Goal: Task Accomplishment & Management: Manage account settings

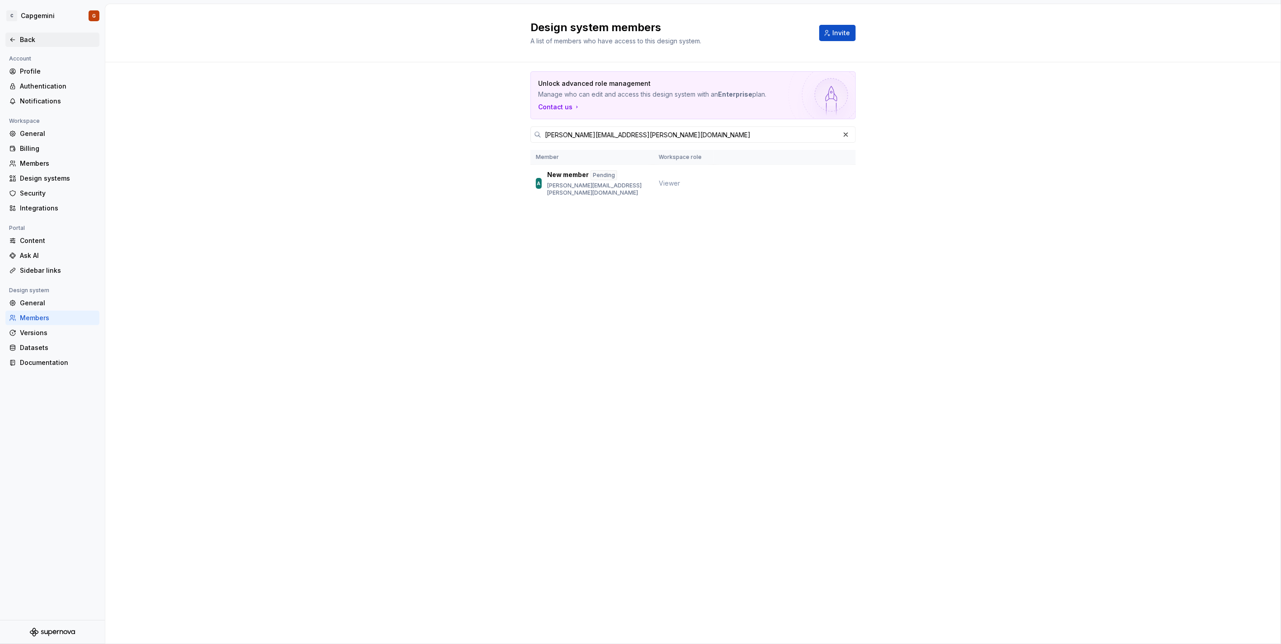
click at [30, 43] on div "Back" at bounding box center [58, 39] width 76 height 9
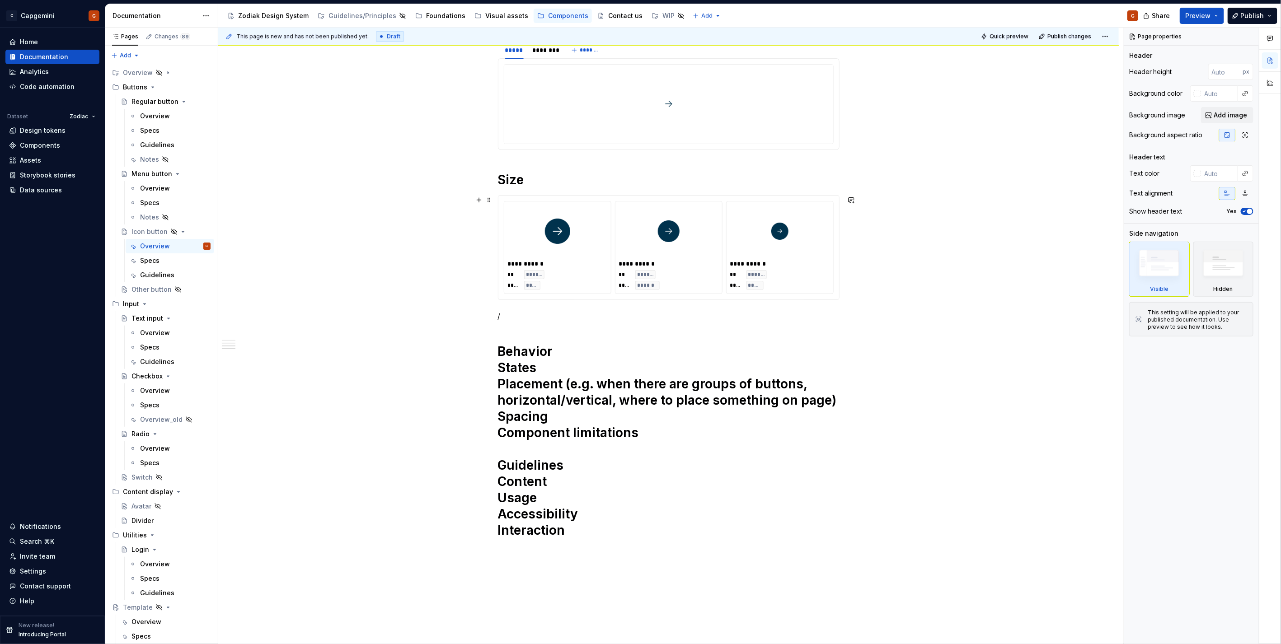
scroll to position [713, 0]
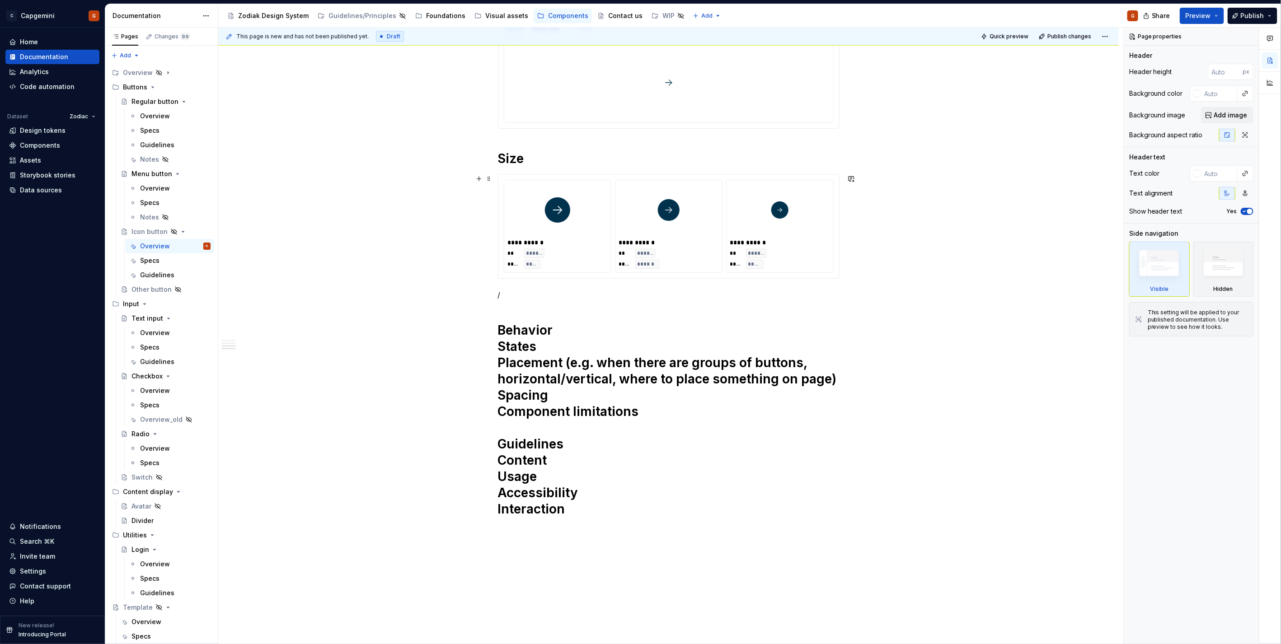
click at [571, 296] on p "/" at bounding box center [669, 295] width 342 height 11
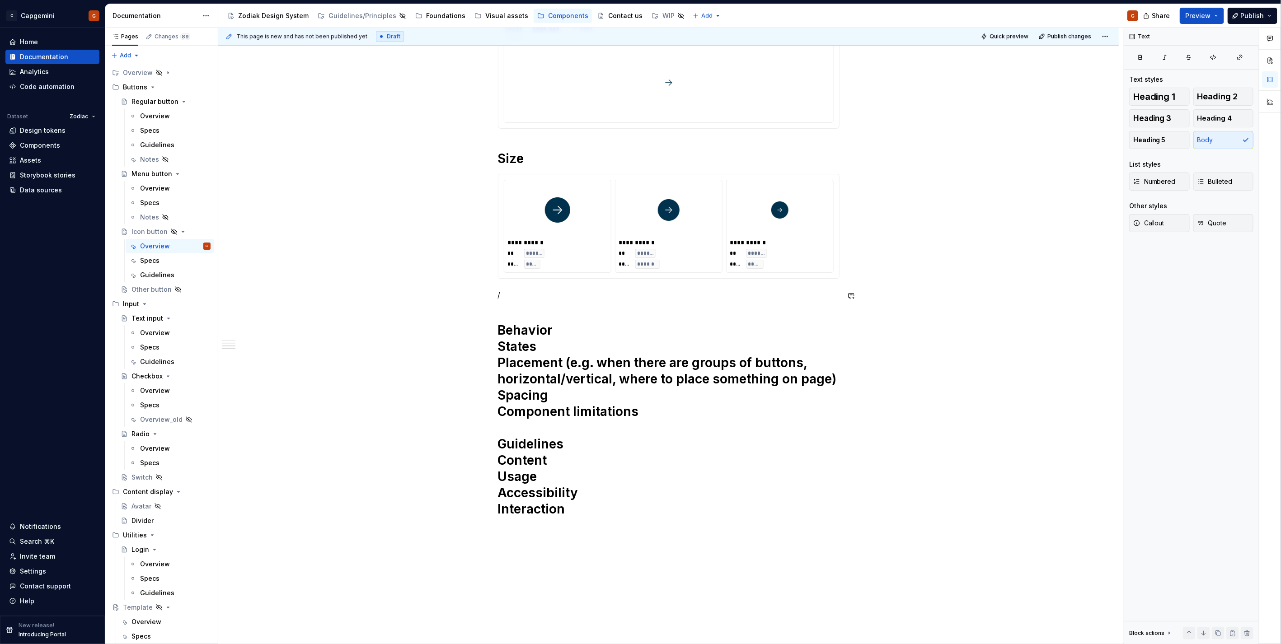
click at [608, 318] on div "**********" at bounding box center [669, 0] width 342 height 1068
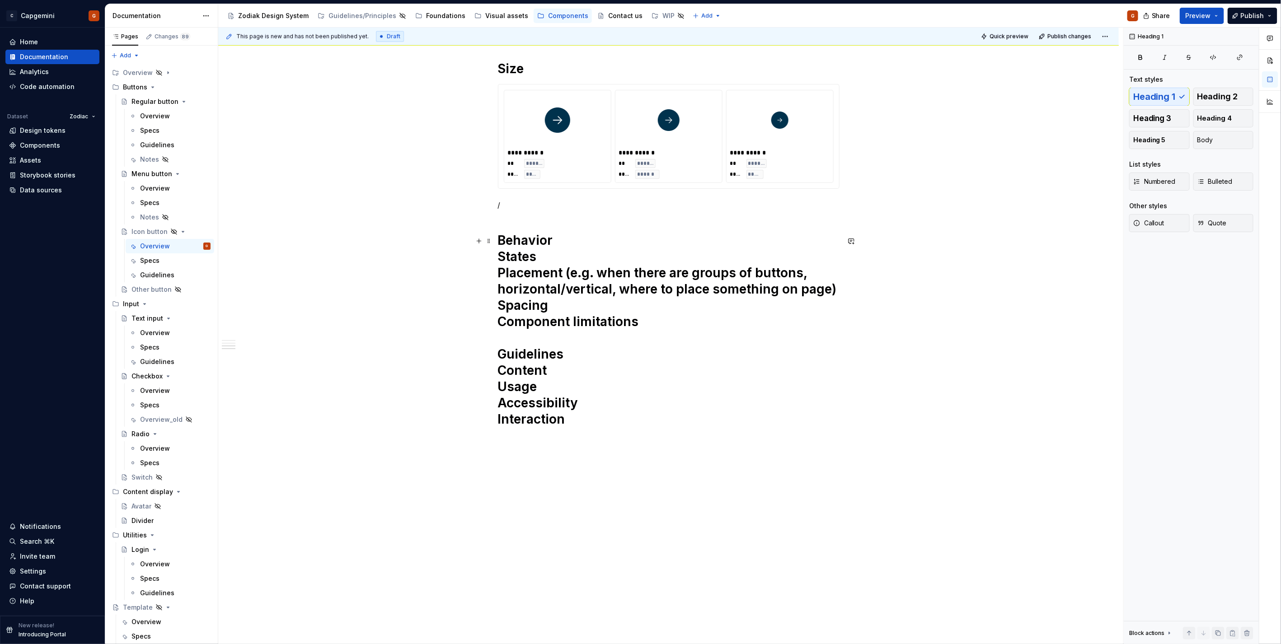
scroll to position [806, 0]
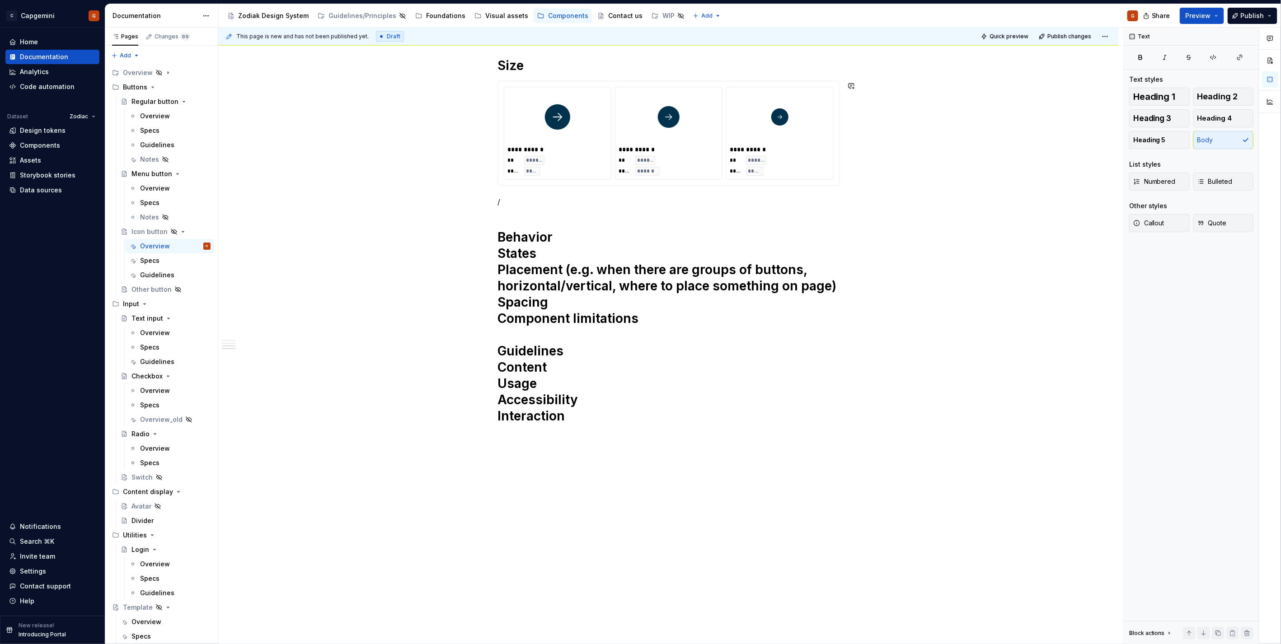
click at [629, 185] on div "**********" at bounding box center [668, 133] width 341 height 104
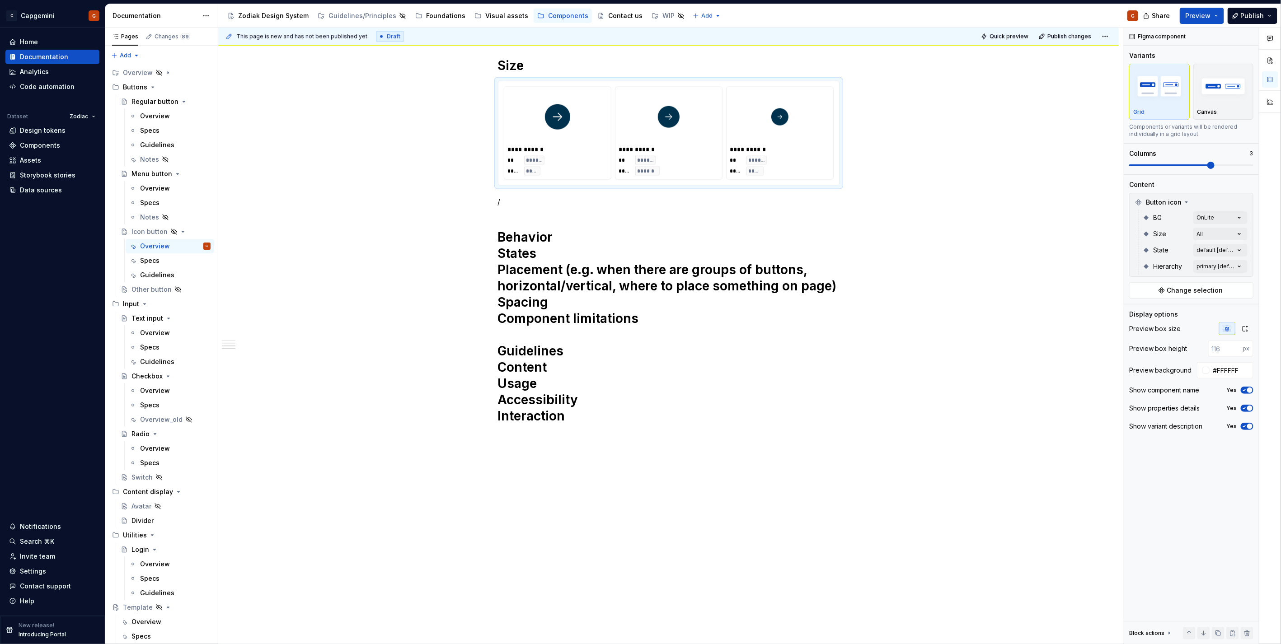
click at [1234, 107] on div "Canvas" at bounding box center [1224, 92] width 52 height 48
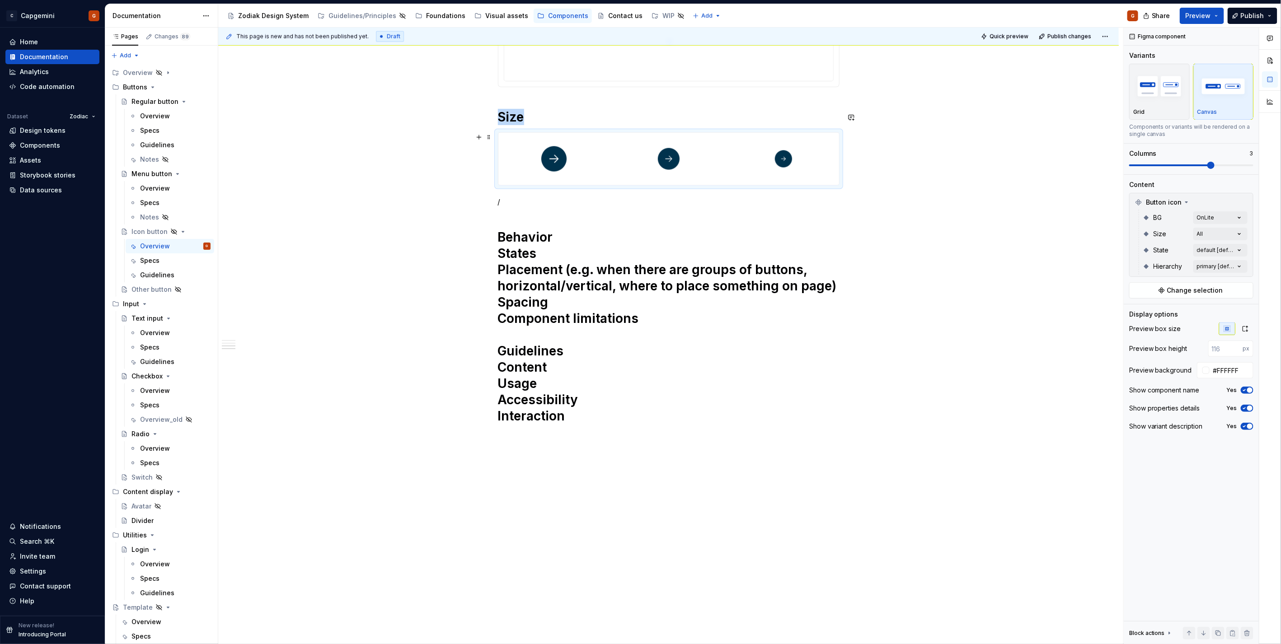
scroll to position [755, 0]
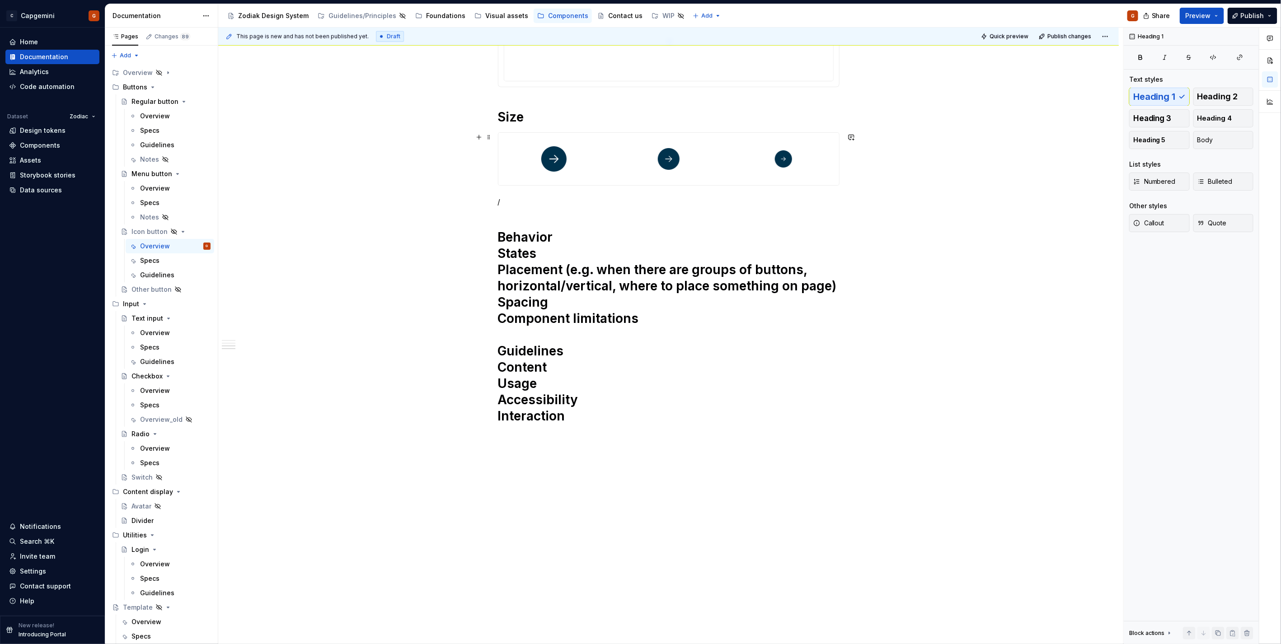
click at [624, 186] on div at bounding box center [669, 158] width 342 height 53
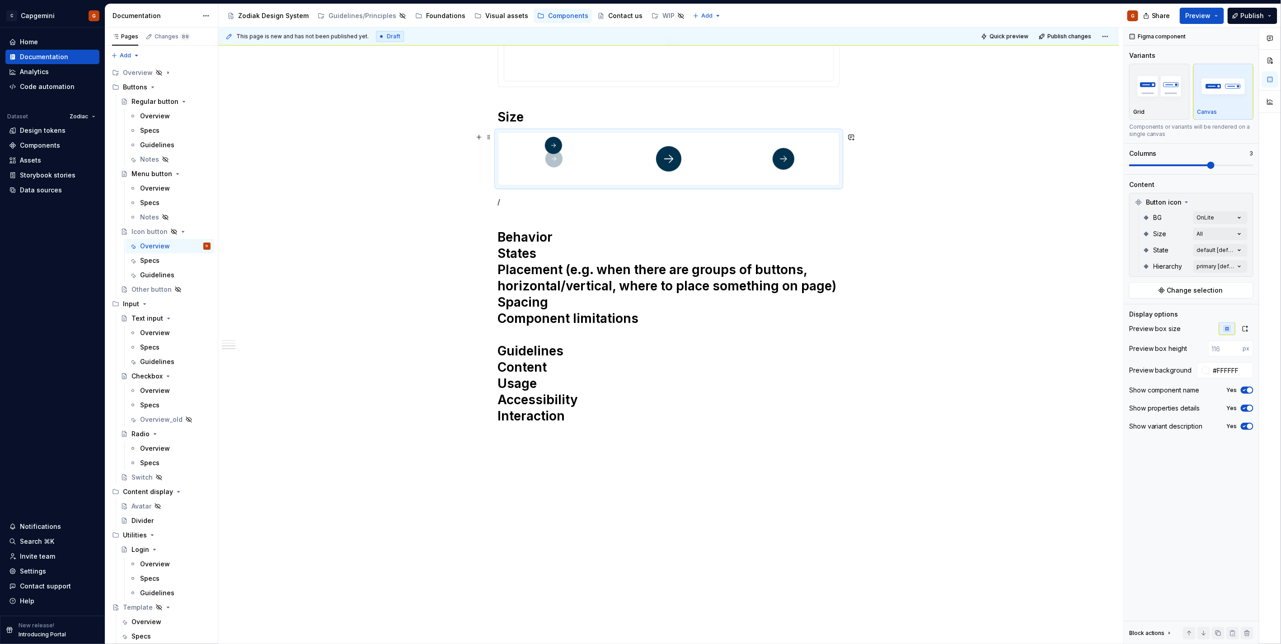
drag, startPoint x: 778, startPoint y: 164, endPoint x: 575, endPoint y: 160, distance: 203.4
click at [575, 160] on body "C Capgemini G Home Documentation Analytics Code automation Dataset Zodiac Desig…" at bounding box center [640, 322] width 1281 height 644
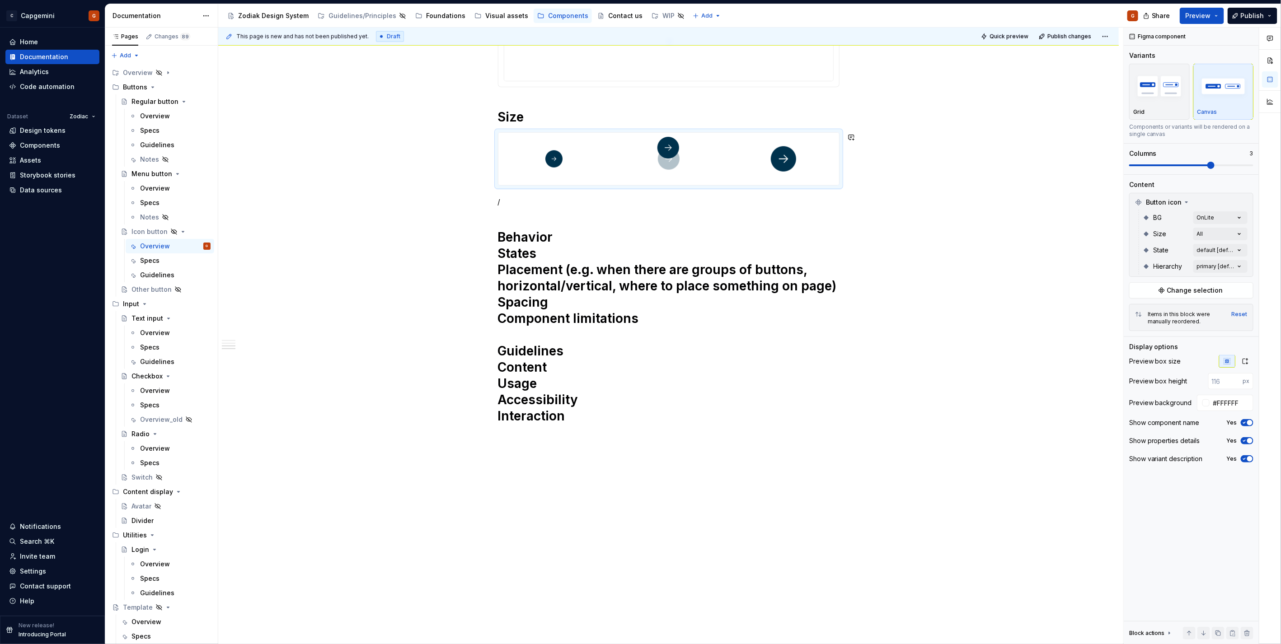
drag, startPoint x: 786, startPoint y: 172, endPoint x: 667, endPoint y: 170, distance: 118.9
click at [667, 170] on body "C Capgemini G Home Documentation Analytics Code automation Dataset Zodiac Desig…" at bounding box center [640, 322] width 1281 height 644
click at [586, 197] on p "/" at bounding box center [669, 202] width 342 height 11
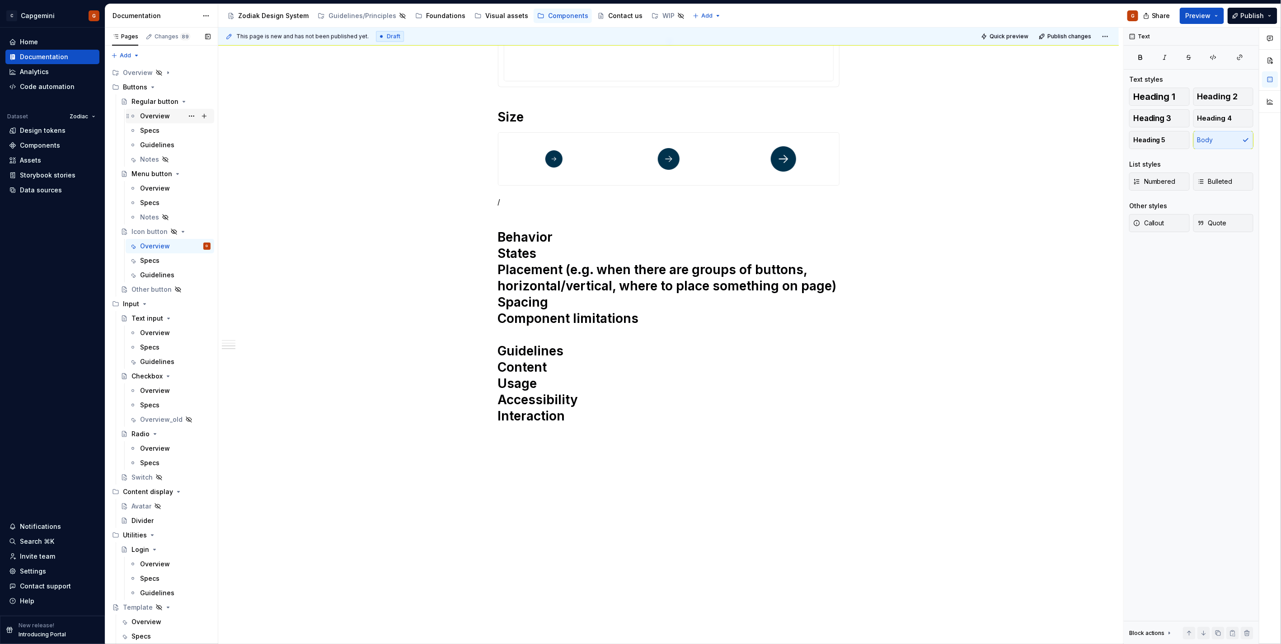
click at [142, 118] on div "Overview" at bounding box center [155, 116] width 30 height 9
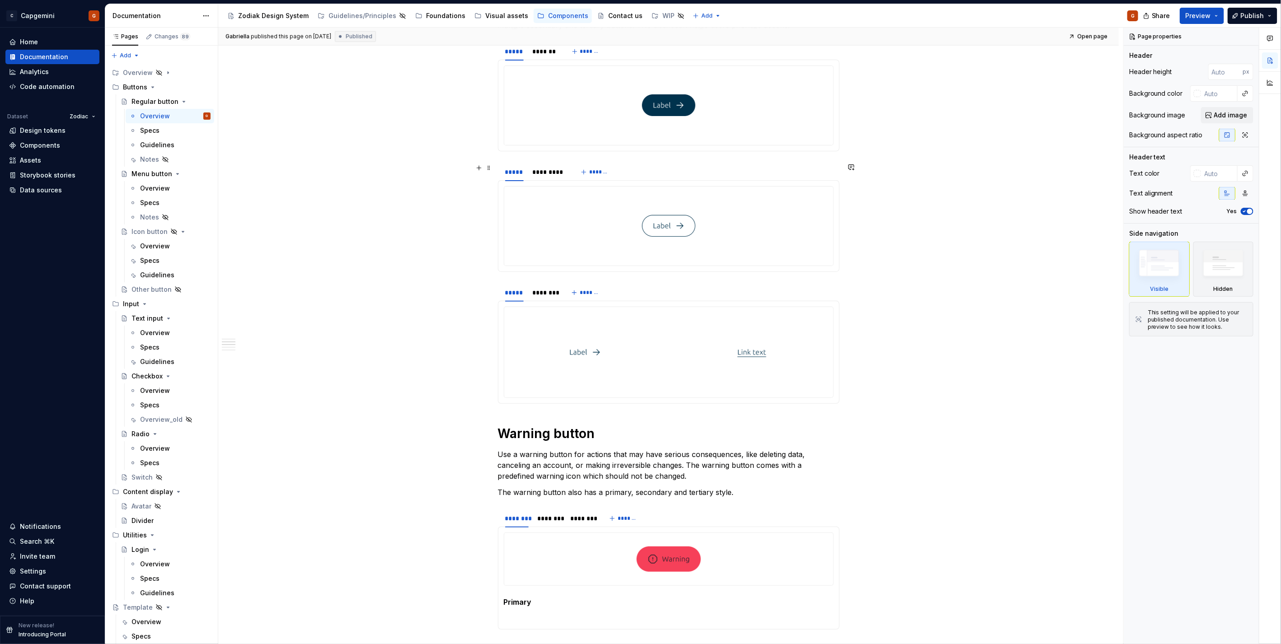
type textarea "*"
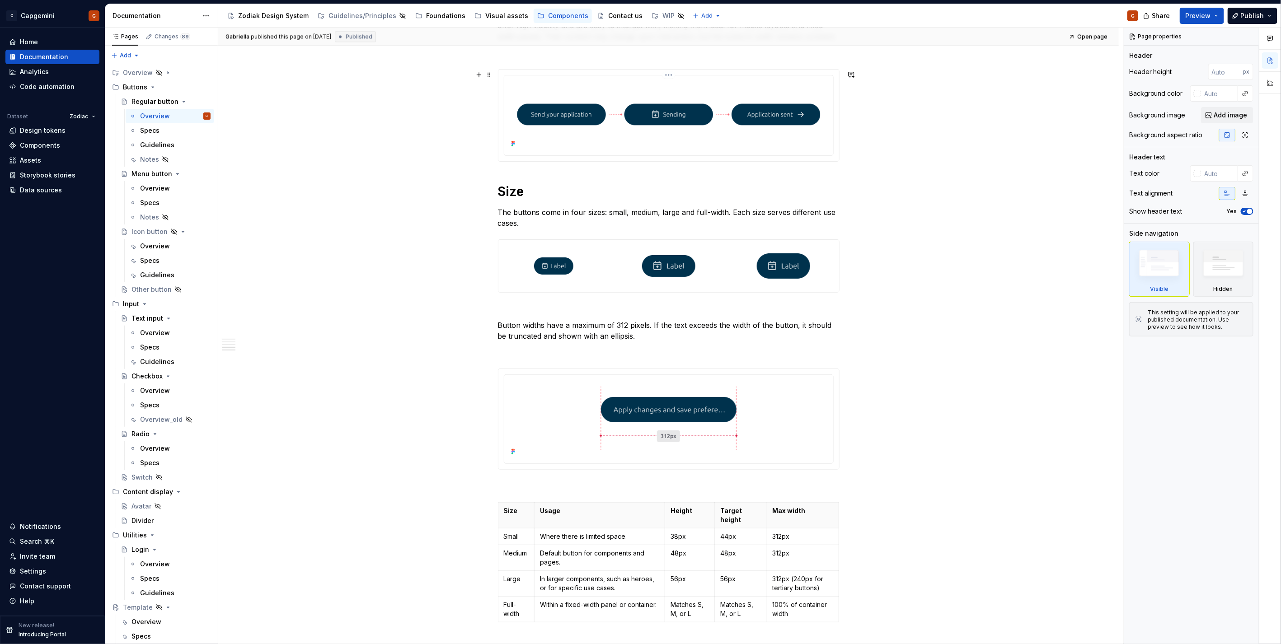
scroll to position [1336, 0]
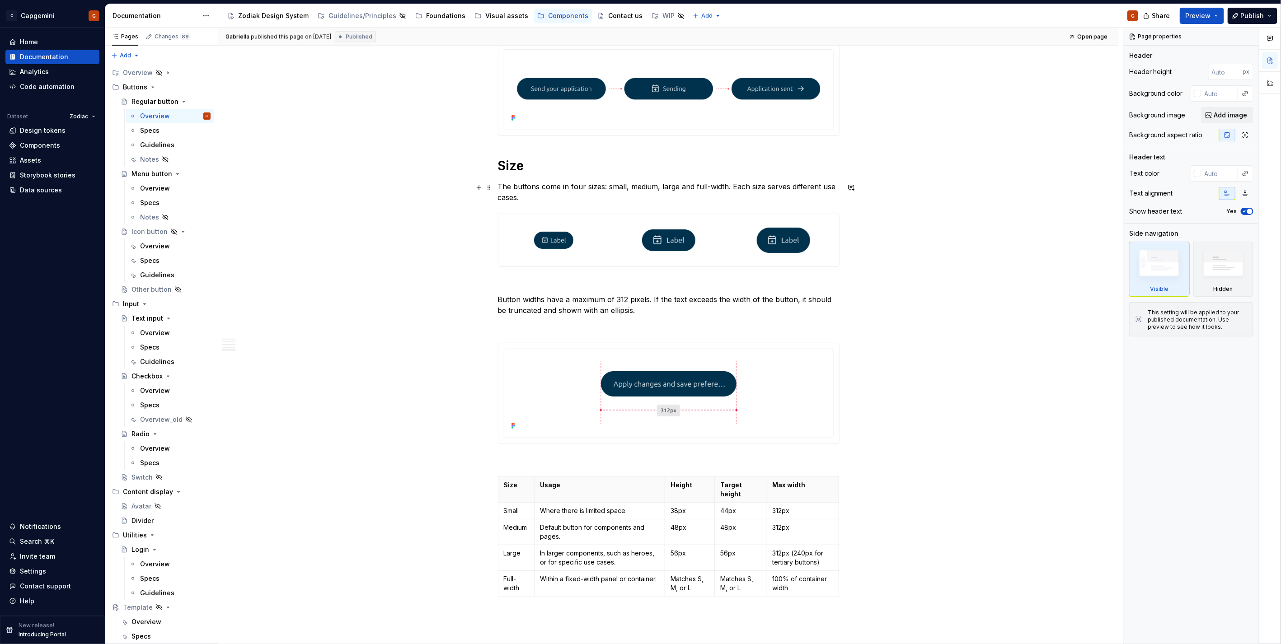
click at [676, 190] on p "The buttons come in four sizes: small, medium, large and full-width. Each size …" at bounding box center [669, 192] width 342 height 22
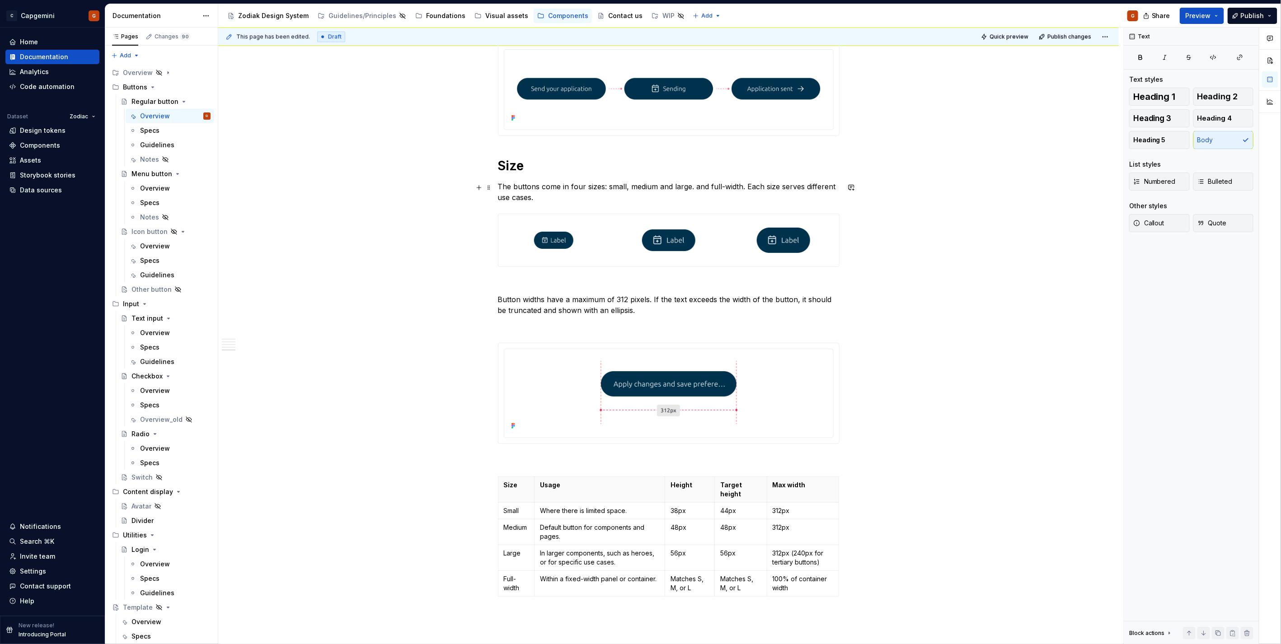
click at [576, 187] on p "The buttons come in four sizes: small, medium and large. and full-width. Each s…" at bounding box center [669, 192] width 342 height 22
click at [749, 193] on p "The buttons come in three sizes: small, medium and large. and full-width. Each …" at bounding box center [669, 192] width 342 height 22
click at [749, 196] on p "The buttons come in three sizes: small, medium and large. and full-width. Each …" at bounding box center [669, 192] width 342 height 22
drag, startPoint x: 699, startPoint y: 189, endPoint x: 746, endPoint y: 186, distance: 47.1
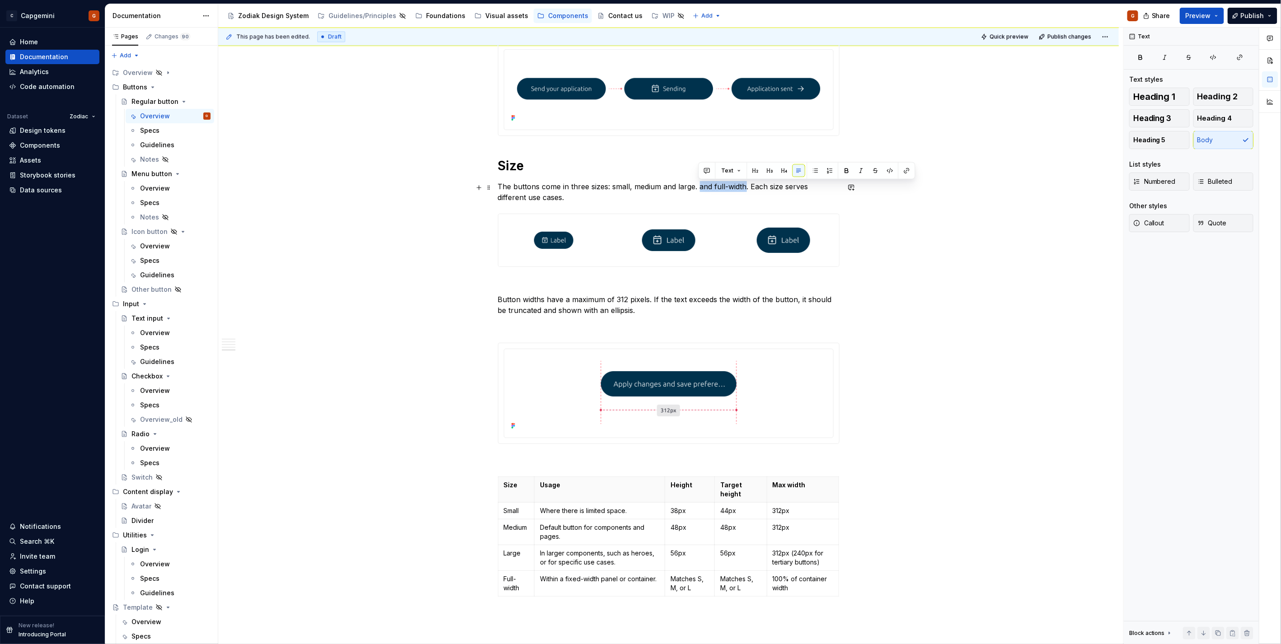
click at [746, 186] on p "The buttons come in three sizes: small, medium and large. and full-width. Each …" at bounding box center [669, 192] width 342 height 22
click at [749, 188] on p "The buttons come in three sizes: small, medium and large. and full-width. Each …" at bounding box center [669, 192] width 342 height 22
drag, startPoint x: 749, startPoint y: 188, endPoint x: 697, endPoint y: 186, distance: 52.0
click at [697, 186] on p "The buttons come in three sizes: small, medium and large. and full-width. Each …" at bounding box center [669, 192] width 342 height 22
click at [724, 185] on p "The buttons come in three sizes: small, medium and large. Each size can also be…" at bounding box center [669, 192] width 342 height 22
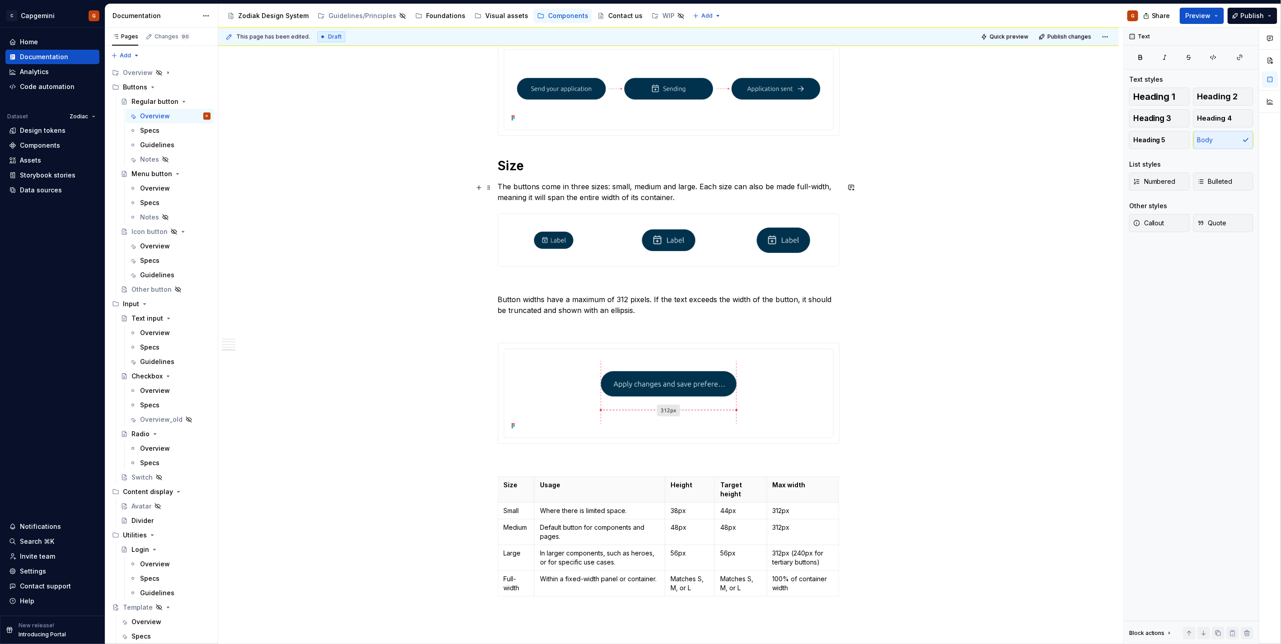
click at [719, 187] on p "The buttons come in three sizes: small, medium and large. Each size can also be…" at bounding box center [669, 192] width 342 height 22
click at [677, 199] on p "The buttons come in three sizes: small, medium and large. Each size can also be…" at bounding box center [669, 192] width 342 height 22
click at [698, 189] on p "The buttons come in three sizes: small, medium and large. Each size can also be…" at bounding box center [669, 192] width 342 height 22
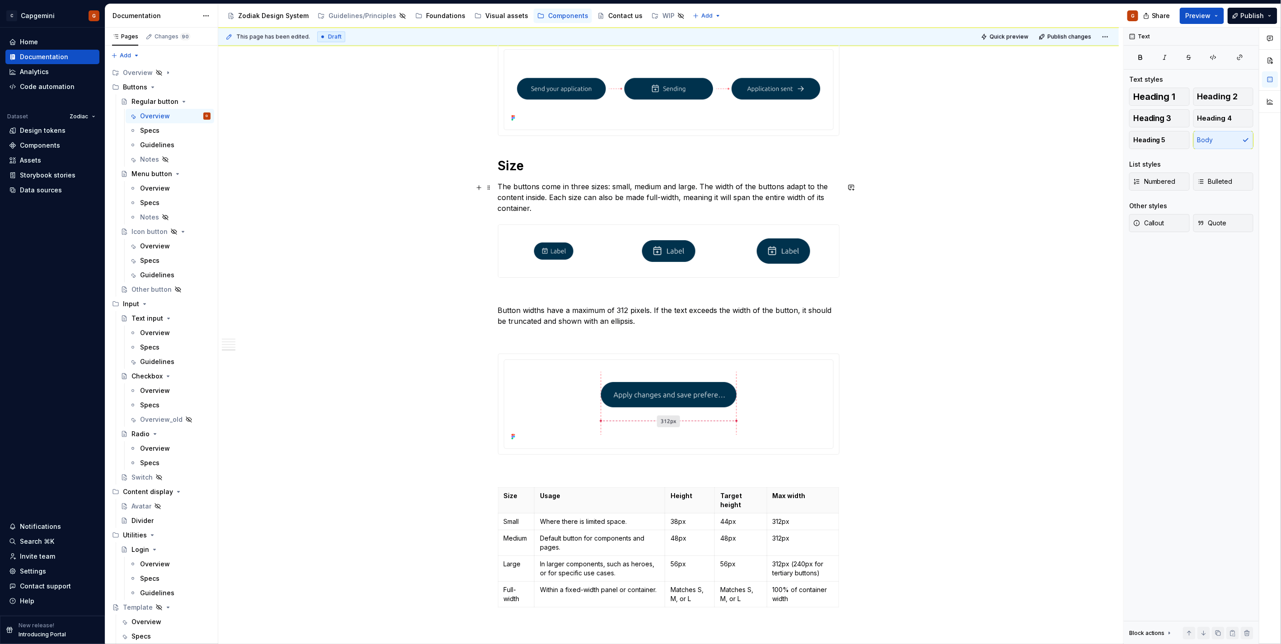
click at [577, 209] on p "The buttons come in three sizes: small, medium and large. The width of the butt…" at bounding box center [669, 197] width 342 height 33
drag, startPoint x: 721, startPoint y: 199, endPoint x: 734, endPoint y: 199, distance: 13.1
click at [734, 199] on p "The buttons come in three sizes: small, medium and large. The width of the butt…" at bounding box center [669, 197] width 342 height 33
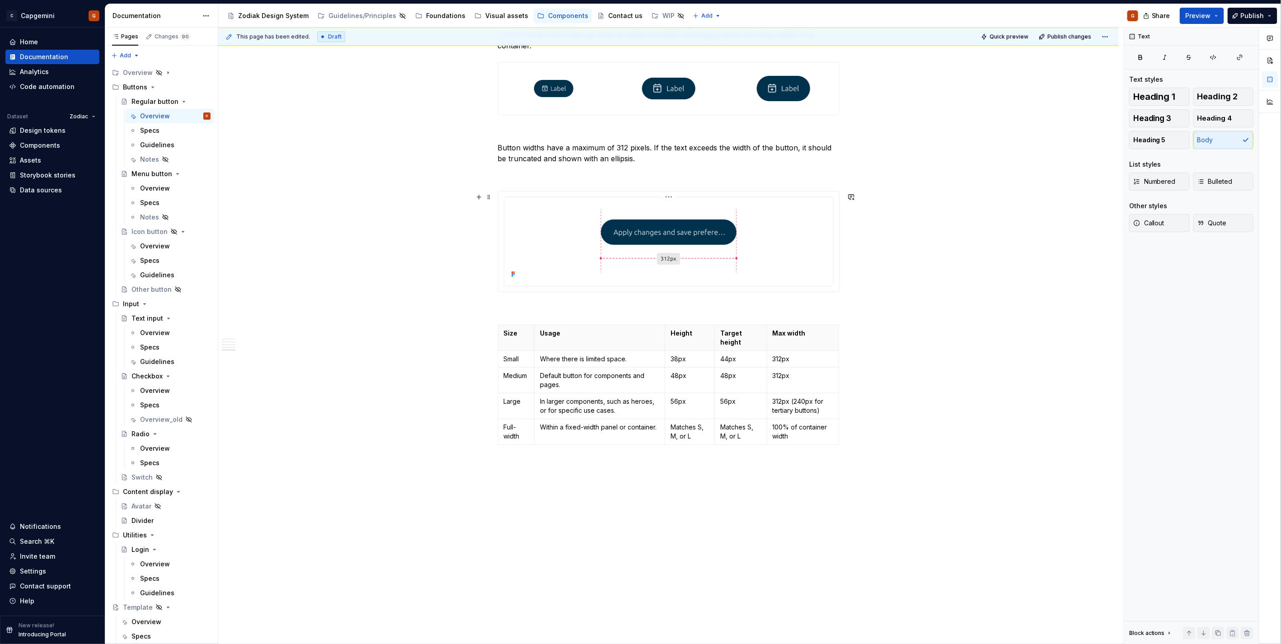
scroll to position [1449, 0]
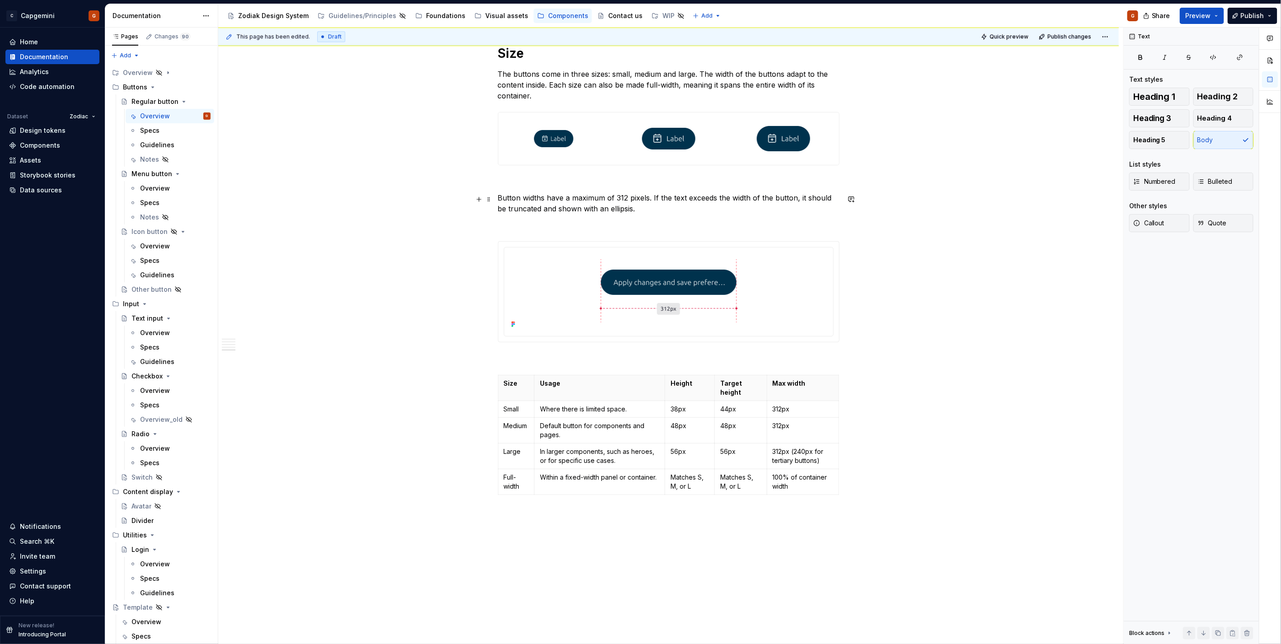
click at [544, 197] on p "Button widths have a maximum of 312 pixels. If the text exceeds the width of th…" at bounding box center [669, 204] width 342 height 22
click at [545, 197] on p "Button widths (except full-width buttons) have a maximum of 312 pixels. If the …" at bounding box center [669, 204] width 342 height 22
click at [557, 197] on p "Button widths (except full-width buttons) have a maximum of 312 pixels. If the …" at bounding box center [669, 204] width 342 height 22
click at [626, 210] on p "Button widths (excluding full-width buttons) have a maximum of 312 pixels. If t…" at bounding box center [669, 204] width 342 height 22
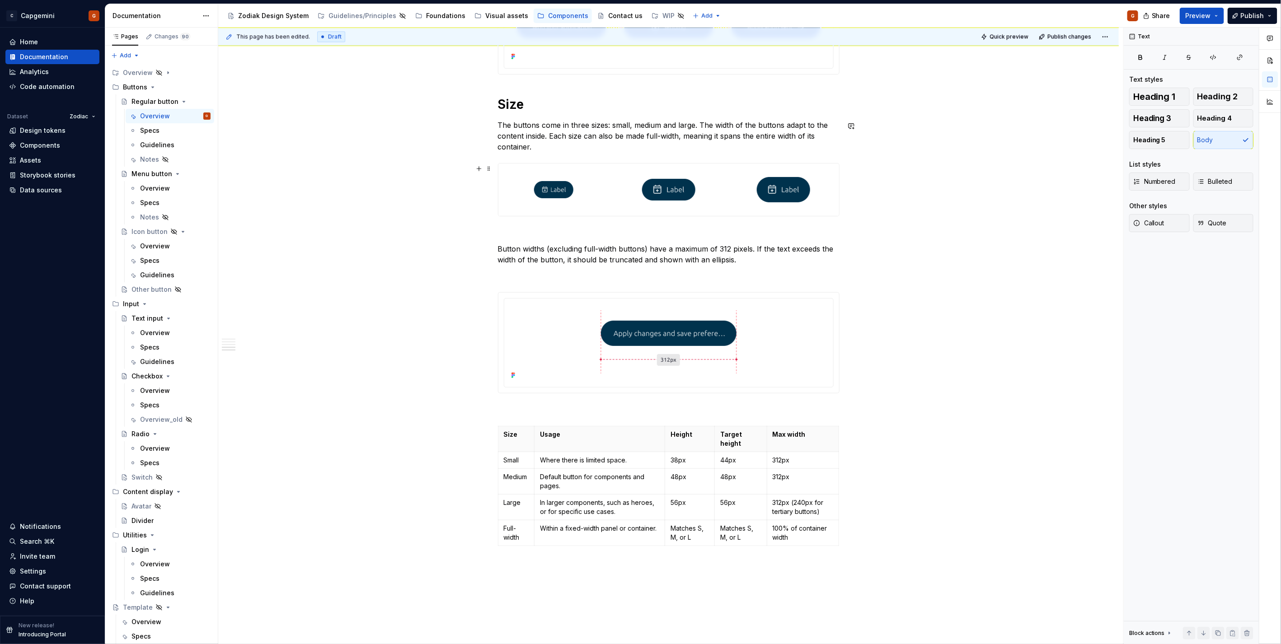
scroll to position [1399, 0]
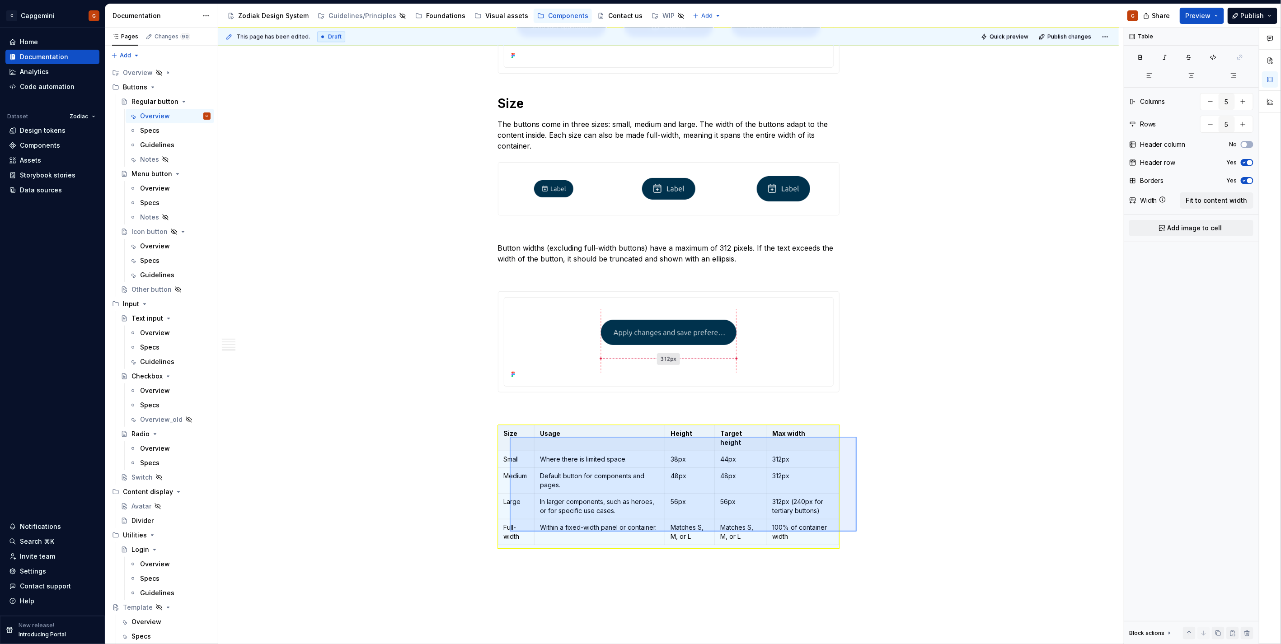
drag, startPoint x: 857, startPoint y: 532, endPoint x: 510, endPoint y: 437, distance: 359.8
click at [510, 437] on div "**********" at bounding box center [670, 336] width 905 height 617
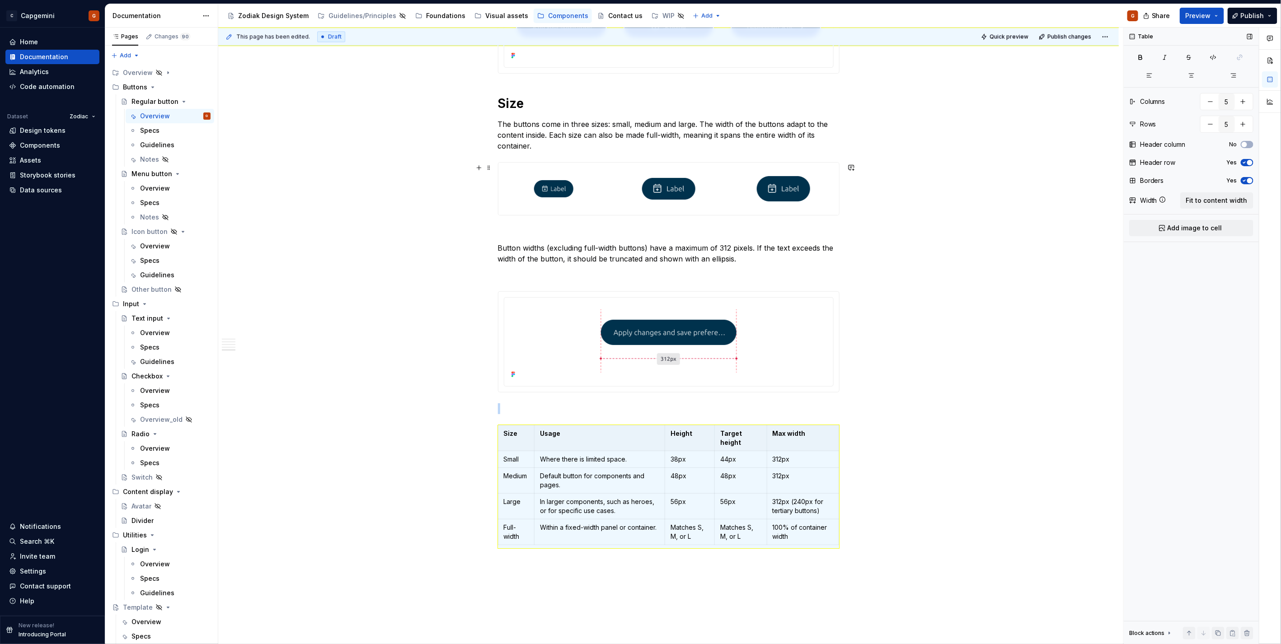
copy br
click at [1217, 12] on button "Preview" at bounding box center [1202, 16] width 44 height 16
click at [739, 148] on p "The buttons come in three sizes: small, medium and large. The width of the butt…" at bounding box center [669, 135] width 342 height 33
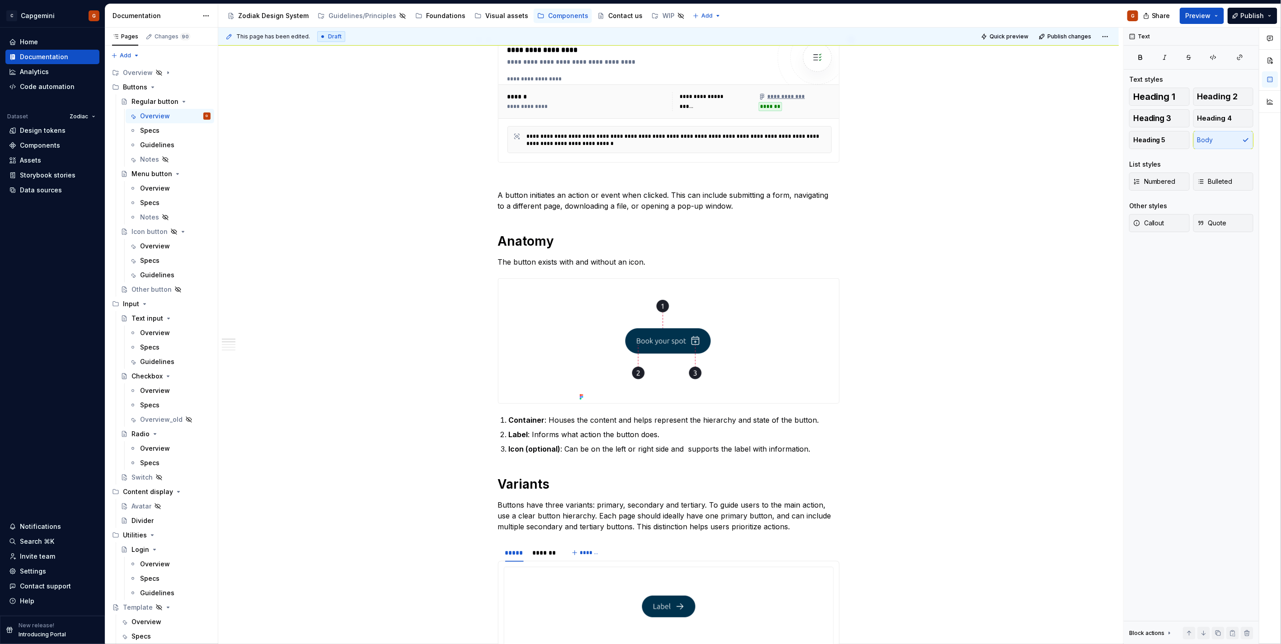
scroll to position [0, 0]
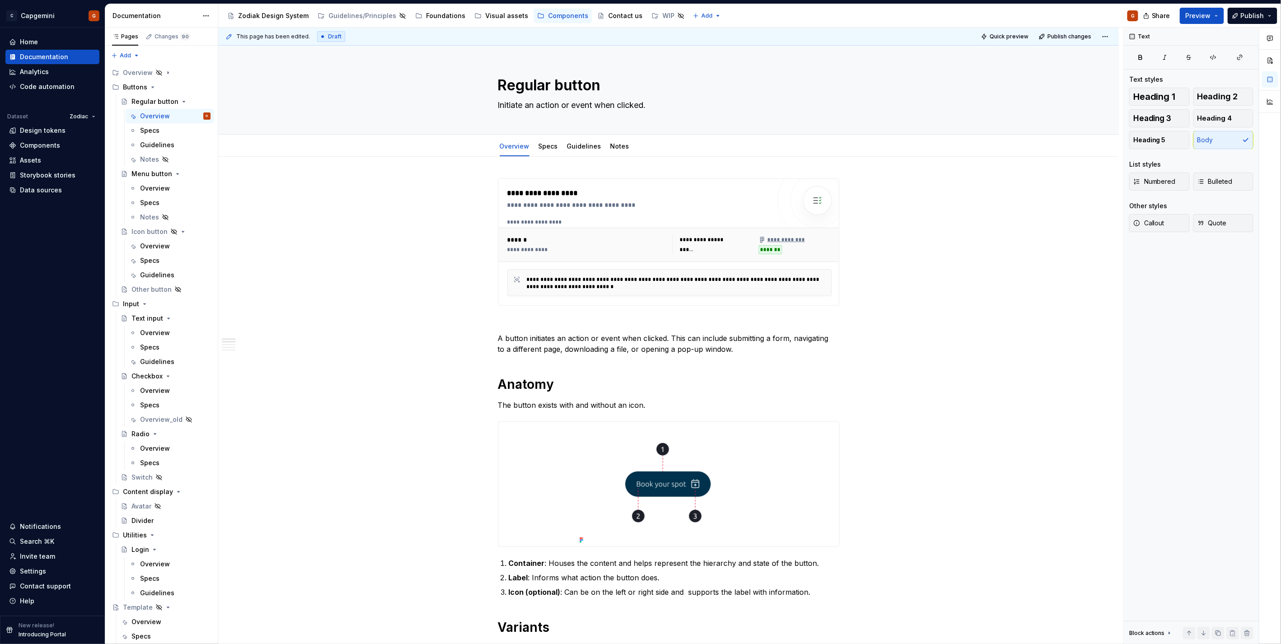
click at [1280, 19] on div "Share Preview Publish" at bounding box center [1214, 15] width 136 height 23
click at [1266, 17] on button "Publish" at bounding box center [1253, 16] width 50 height 16
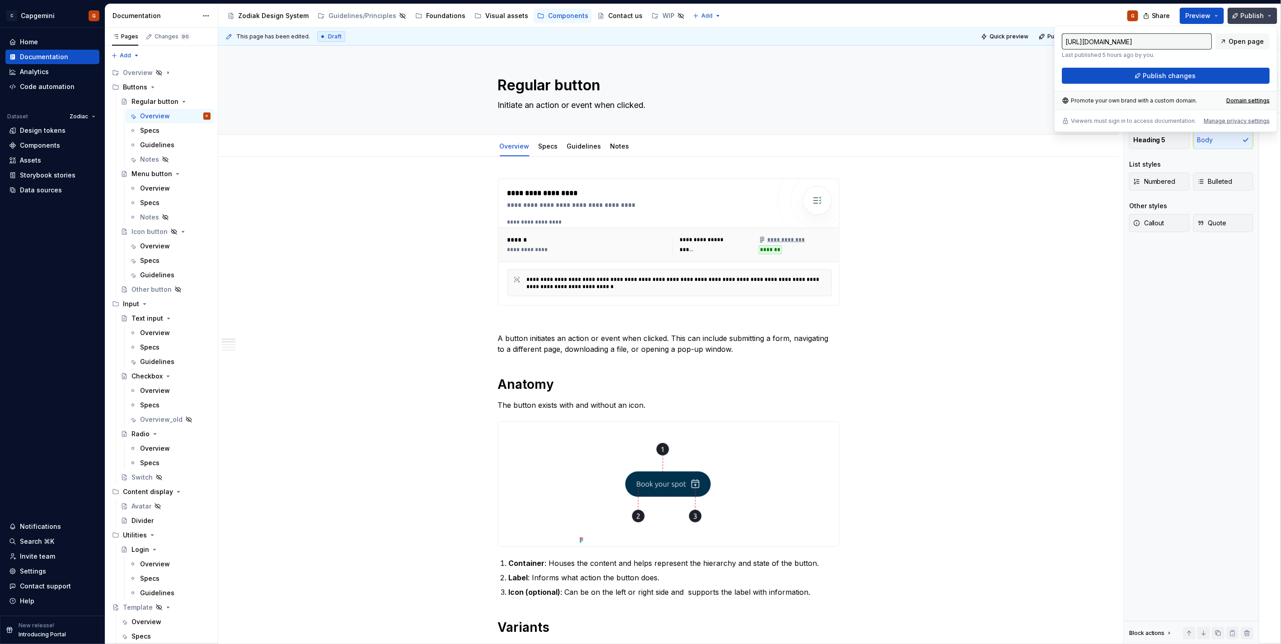
type textarea "*"
drag, startPoint x: 1266, startPoint y: 17, endPoint x: 1171, endPoint y: 73, distance: 110.4
click at [1171, 73] on span "Publish changes" at bounding box center [1169, 75] width 53 height 9
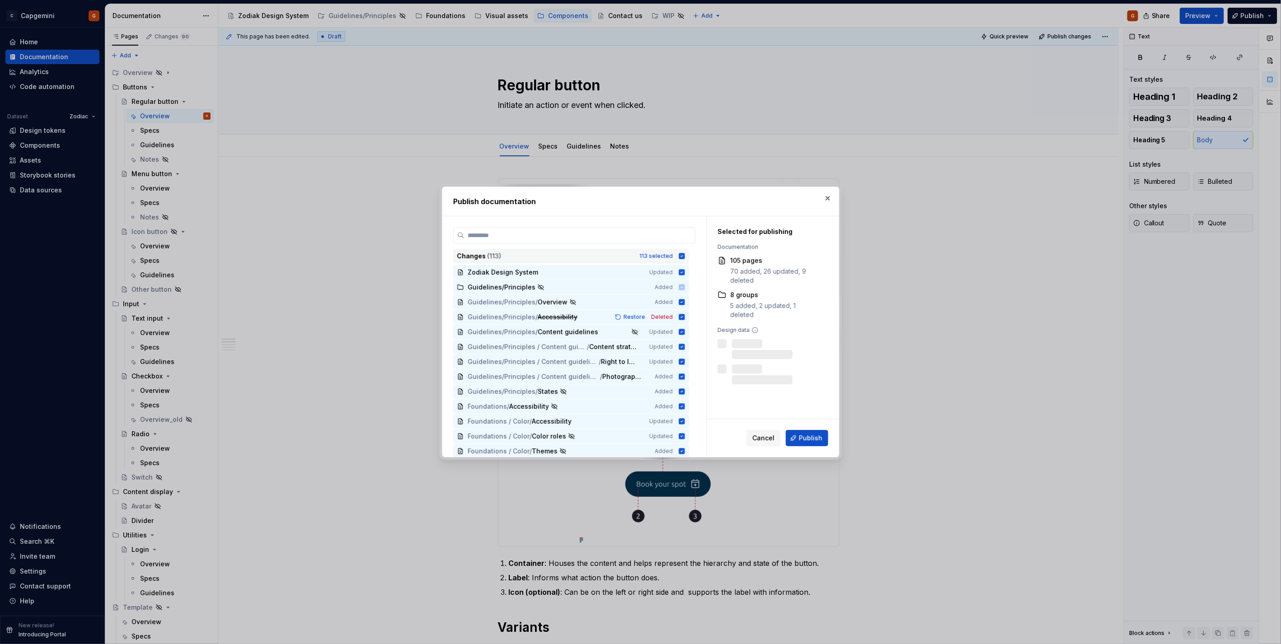
click at [676, 258] on div "Changes ( 113 ) 113 selected" at bounding box center [571, 256] width 236 height 14
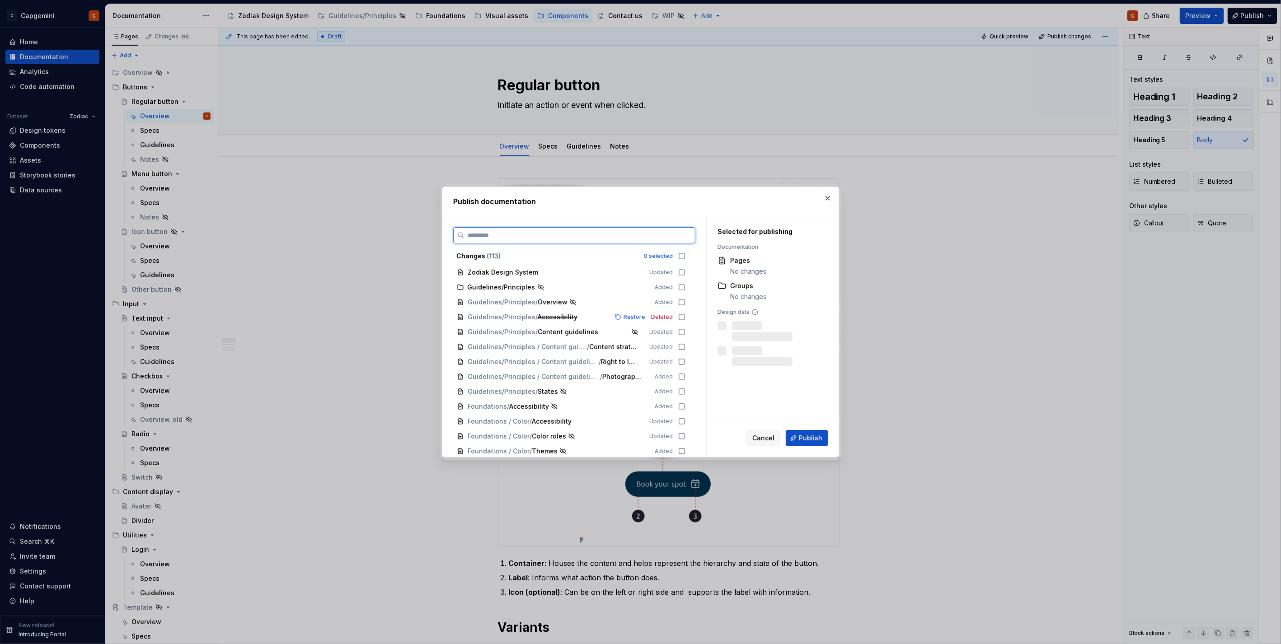
click at [672, 238] on input "search" at bounding box center [580, 235] width 230 height 9
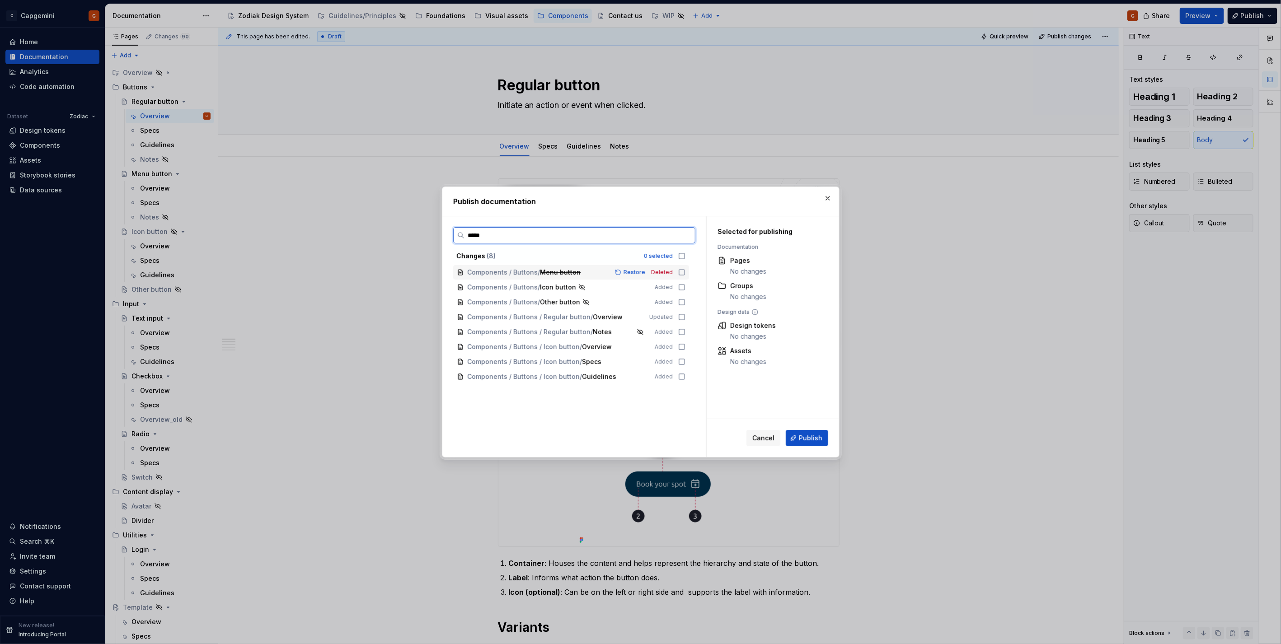
type input "******"
click at [676, 321] on div "Components / Buttons / Regular button / Overview Updated" at bounding box center [571, 317] width 236 height 14
click at [794, 435] on button "Publish" at bounding box center [807, 438] width 42 height 16
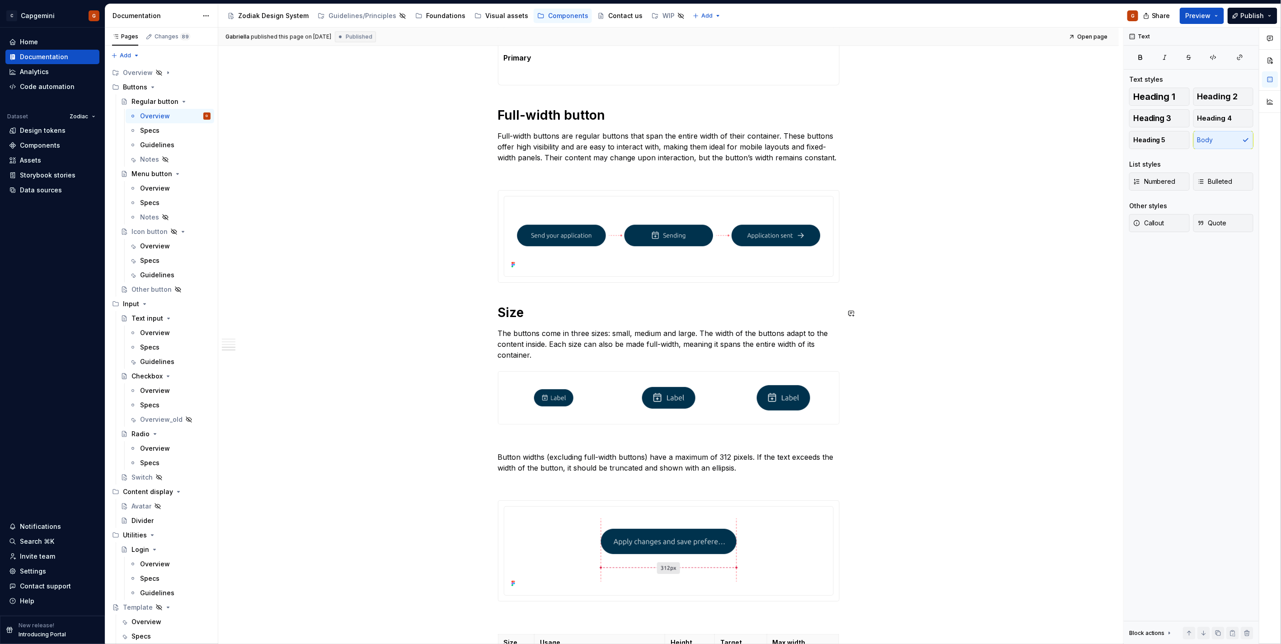
scroll to position [1189, 0]
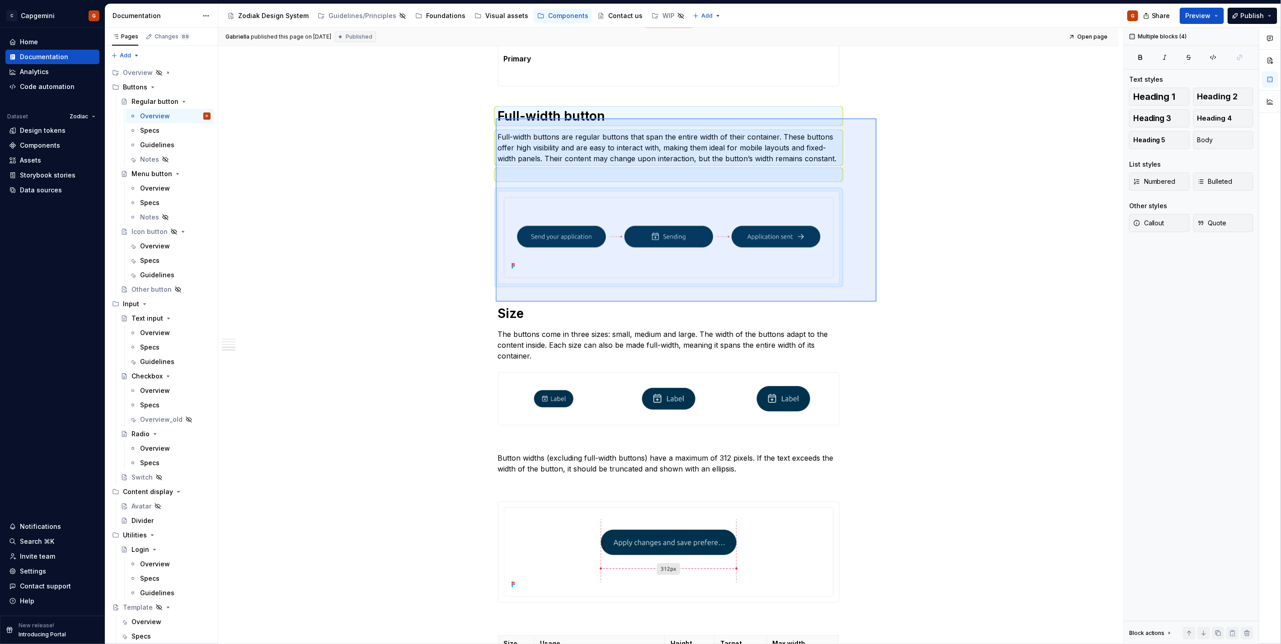
drag, startPoint x: 496, startPoint y: 118, endPoint x: 853, endPoint y: 286, distance: 394.4
click at [877, 301] on div "**********" at bounding box center [670, 336] width 905 height 617
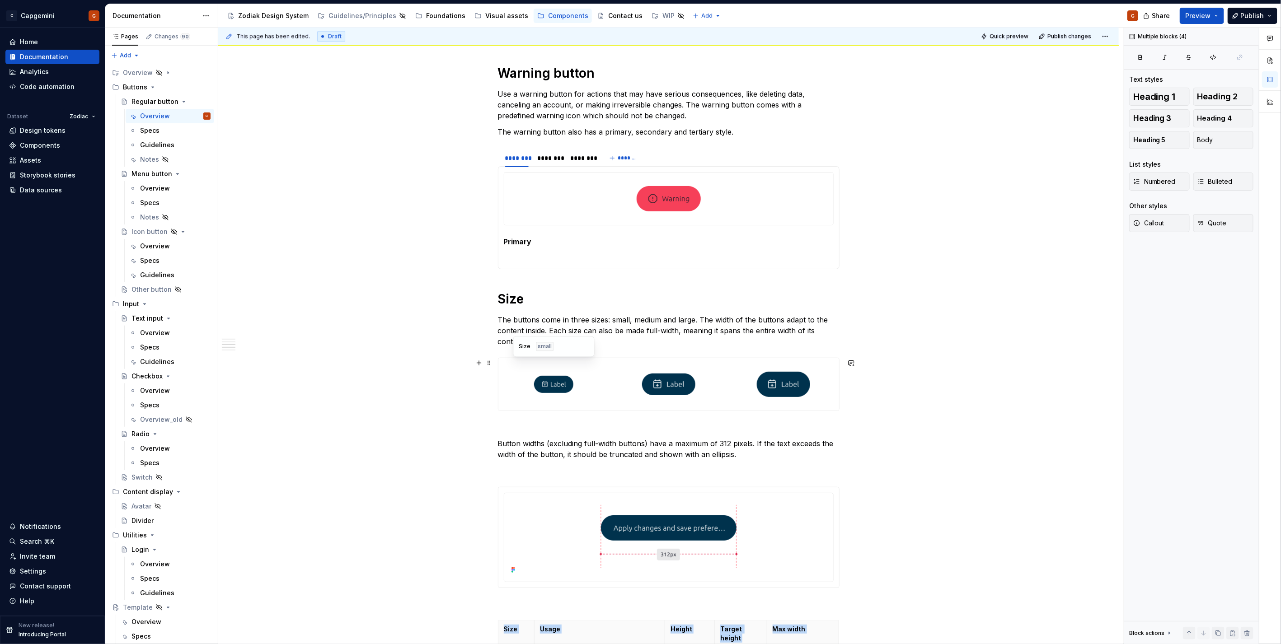
scroll to position [1100, 0]
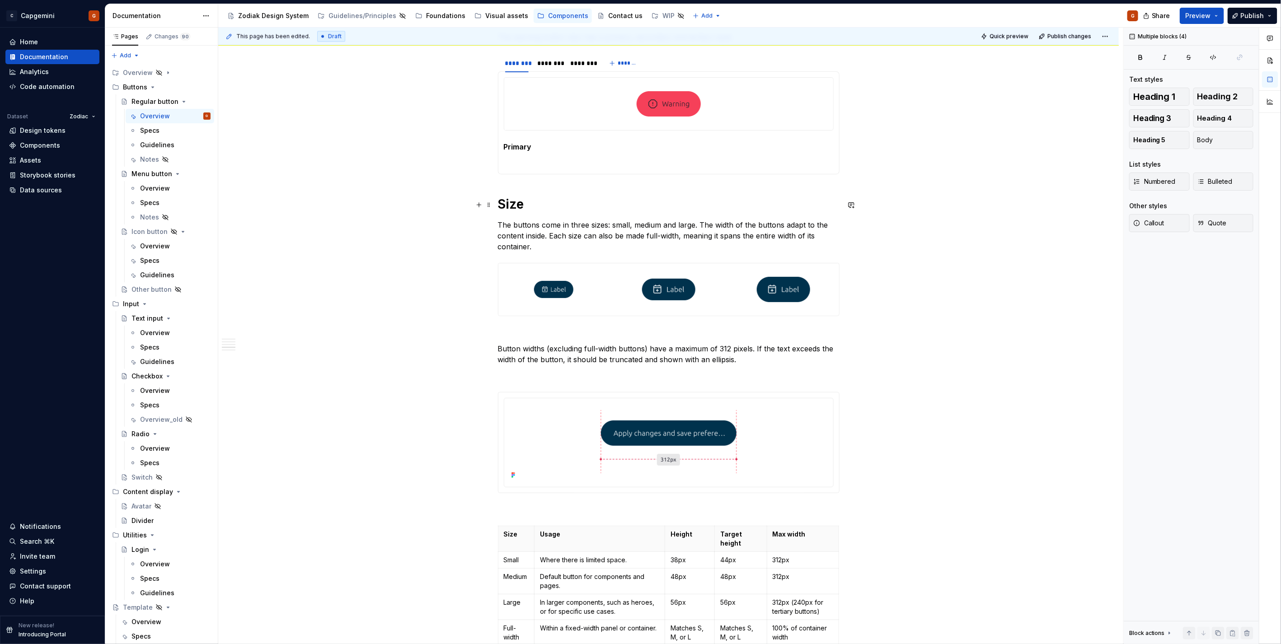
click at [509, 204] on h1 "Size" at bounding box center [669, 204] width 342 height 16
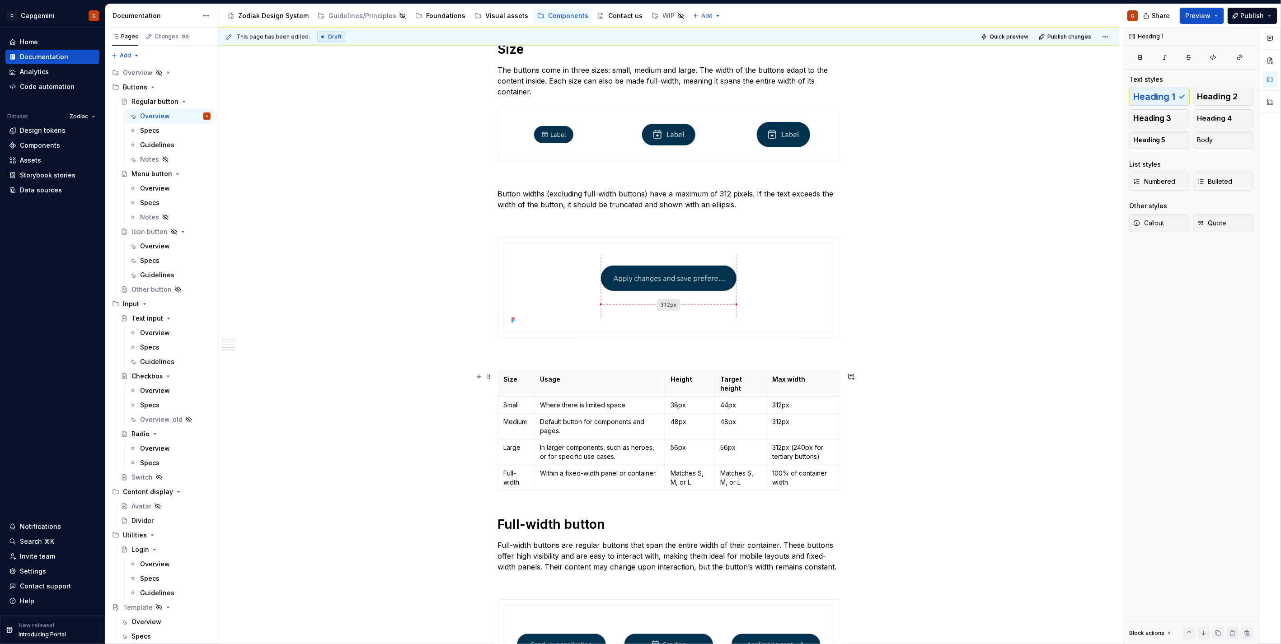
scroll to position [1356, 0]
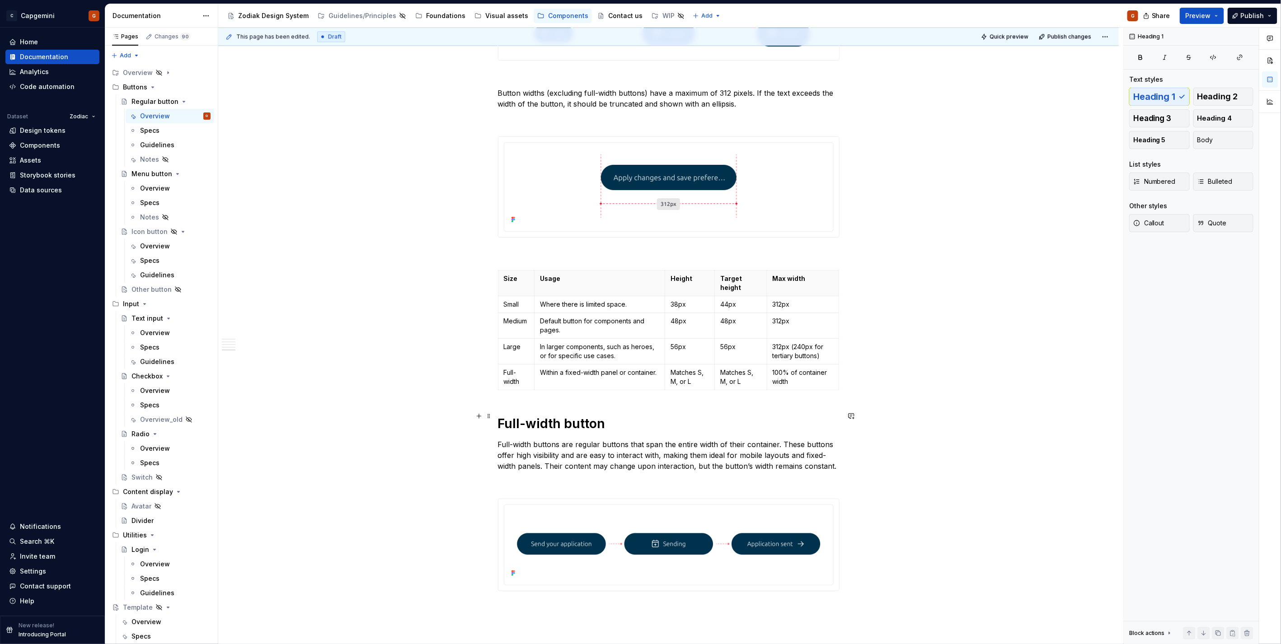
click at [541, 418] on h1 "Full-width button" at bounding box center [669, 424] width 342 height 16
click at [550, 416] on h1 "Full-width button" at bounding box center [669, 424] width 342 height 16
click at [796, 453] on p "Full-width buttons are regular buttons that span the entire width of their cont…" at bounding box center [669, 455] width 342 height 33
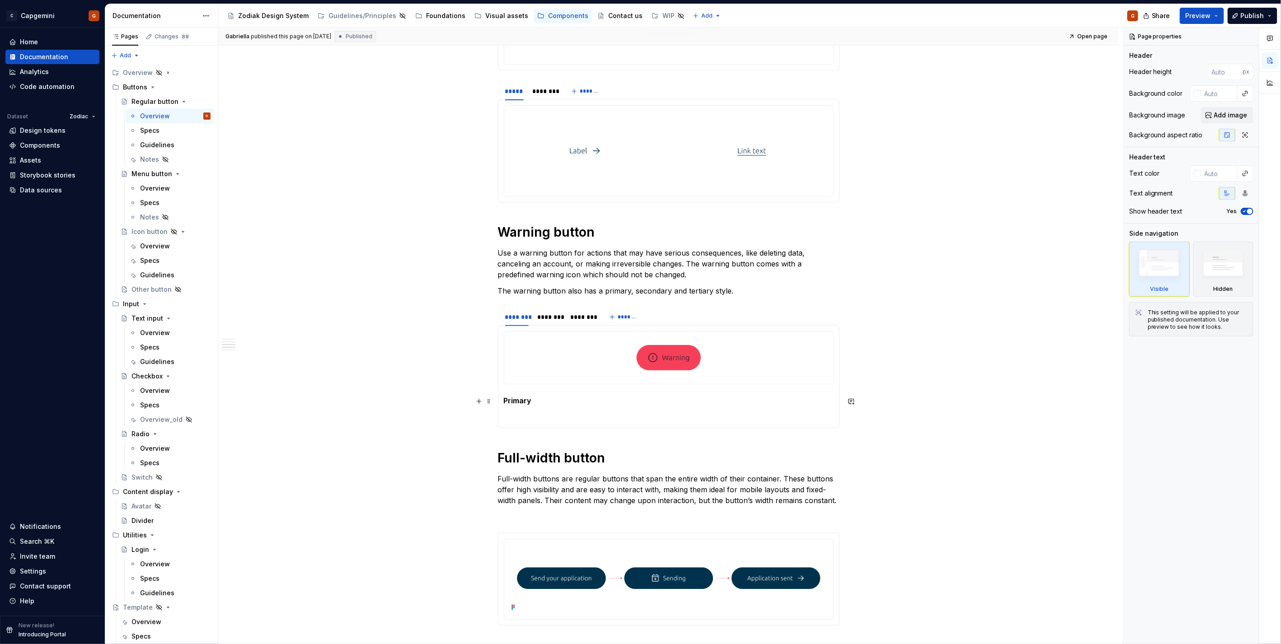
scroll to position [1047, 0]
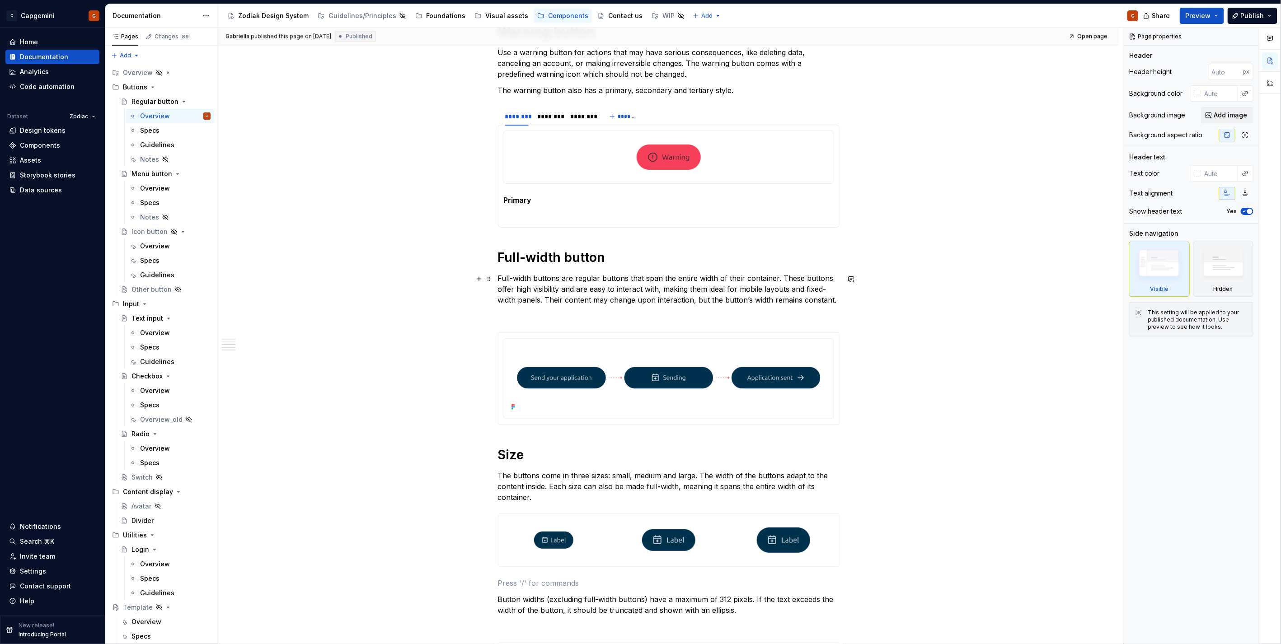
click at [571, 290] on p "Full-width buttons are regular buttons that span the entire width of their cont…" at bounding box center [669, 289] width 342 height 33
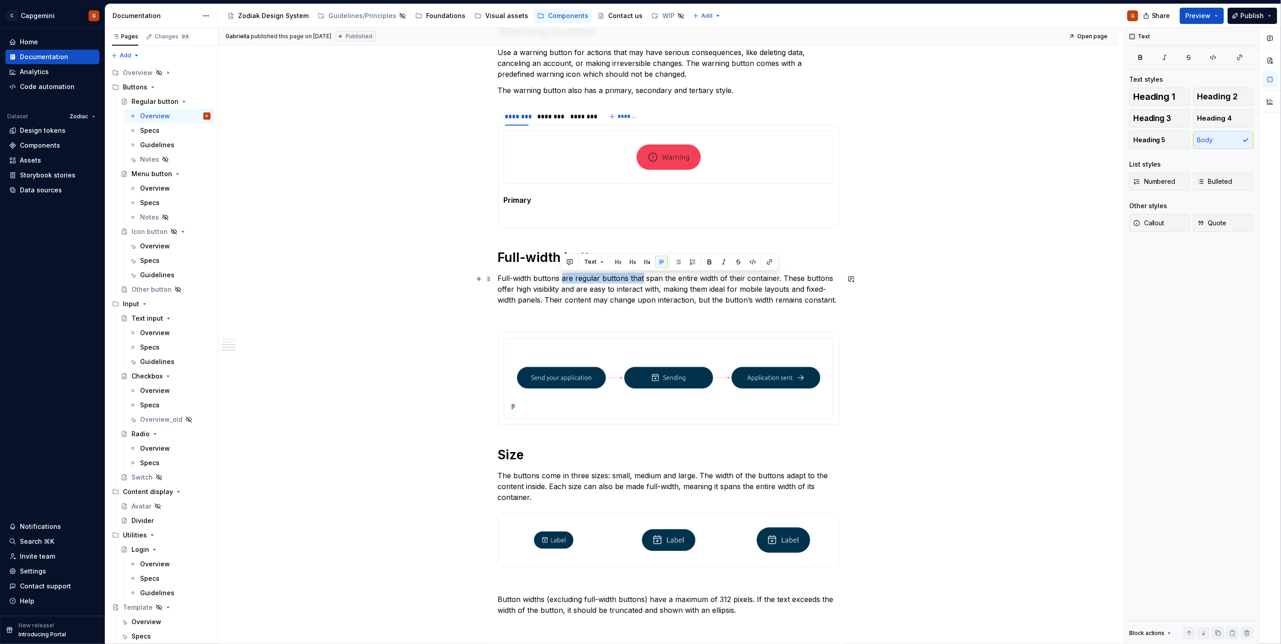
drag, startPoint x: 561, startPoint y: 279, endPoint x: 640, endPoint y: 278, distance: 79.5
click at [640, 278] on p "Full-width buttons are regular buttons that span the entire width of their cont…" at bounding box center [669, 289] width 342 height 33
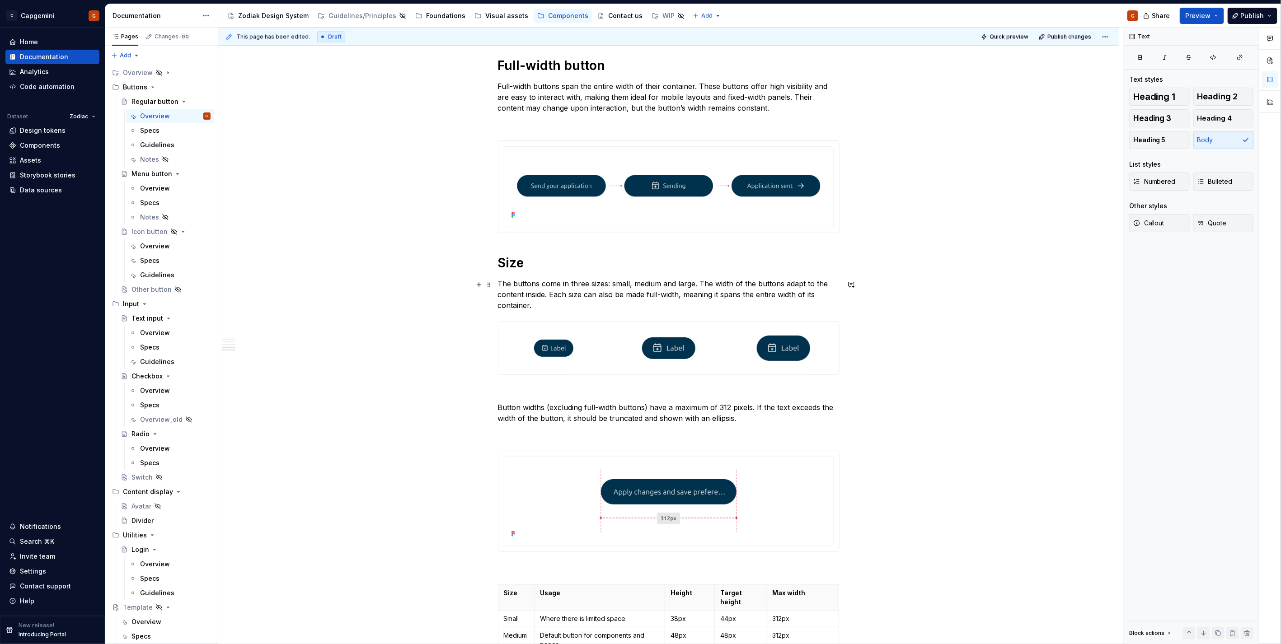
scroll to position [1248, 0]
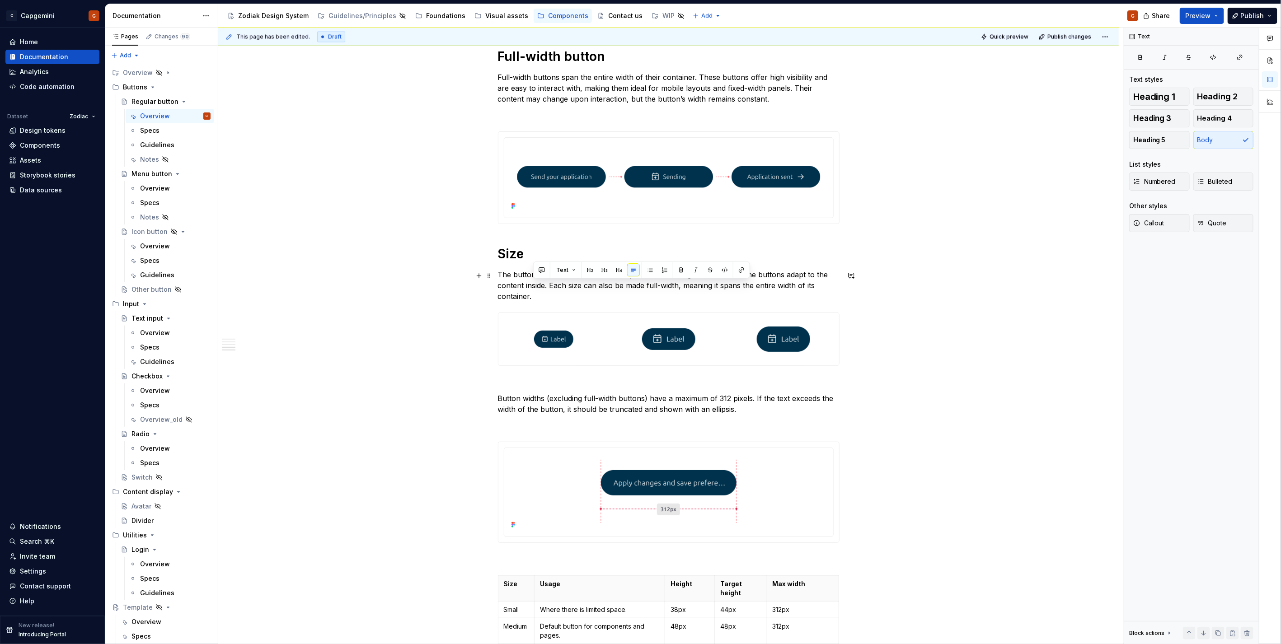
drag, startPoint x: 681, startPoint y: 289, endPoint x: 675, endPoint y: 295, distance: 8.0
click at [675, 295] on p "The buttons come in three sizes: small, medium and large. The width of the butt…" at bounding box center [669, 285] width 342 height 33
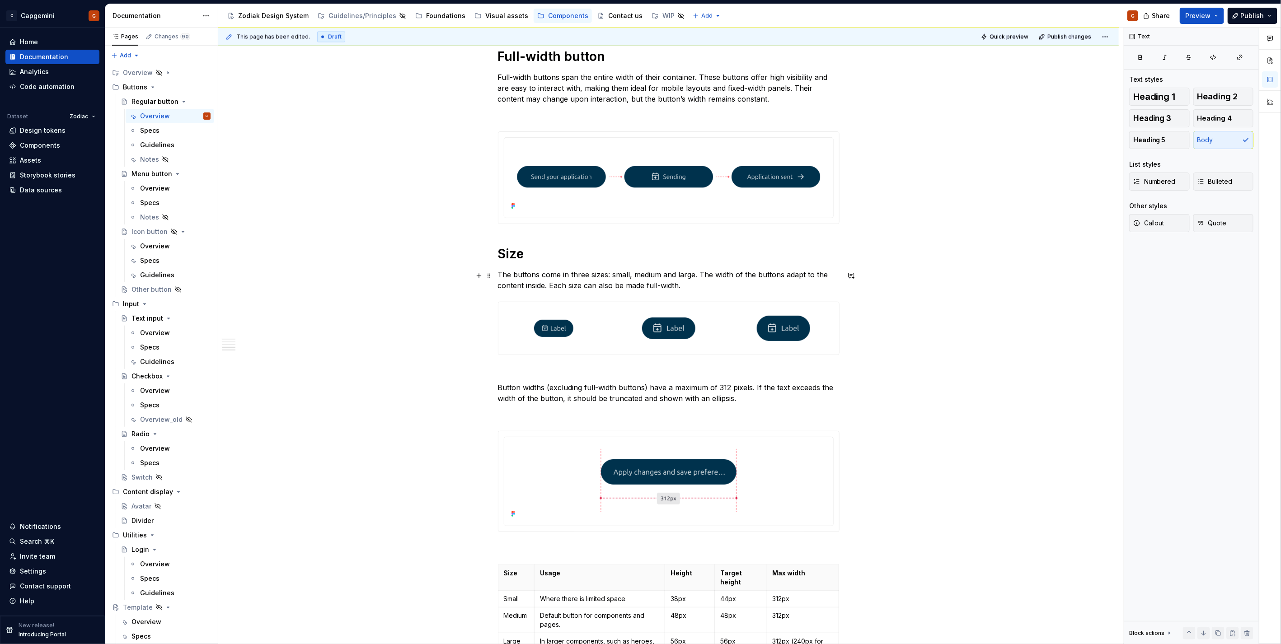
click at [604, 289] on p "The buttons come in three sizes: small, medium and large. The width of the butt…" at bounding box center [669, 280] width 342 height 22
click at [694, 288] on p "The buttons come in three sizes: small, medium and large. The width of the butt…" at bounding box center [669, 280] width 342 height 22
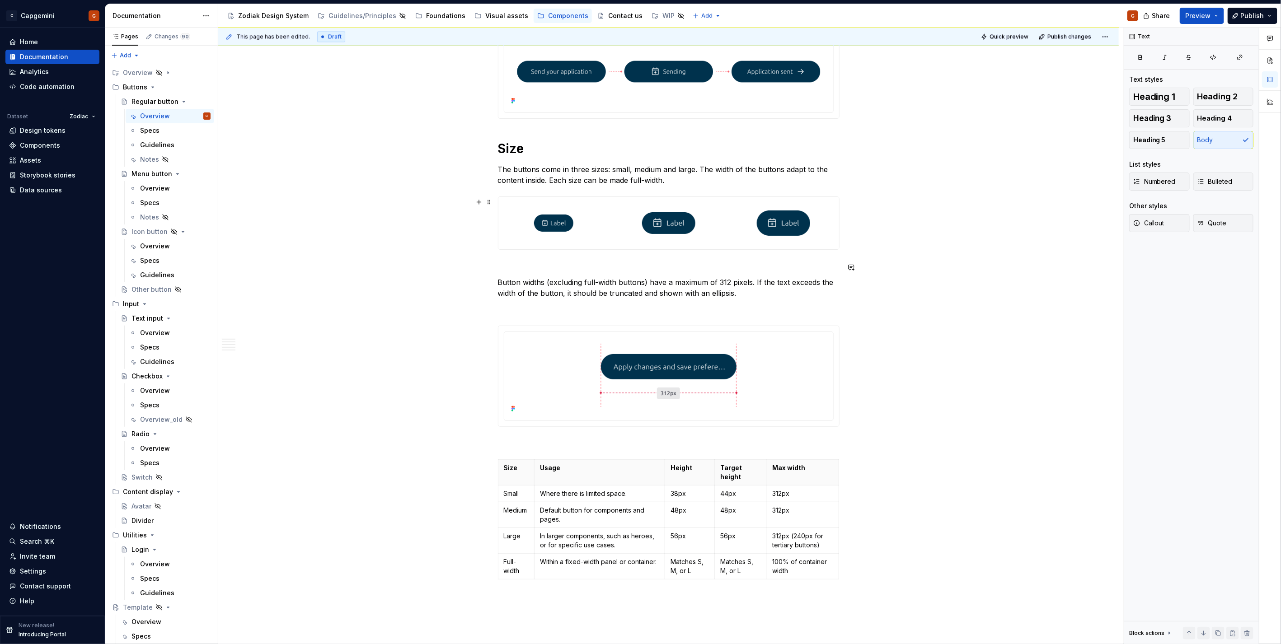
scroll to position [1338, 0]
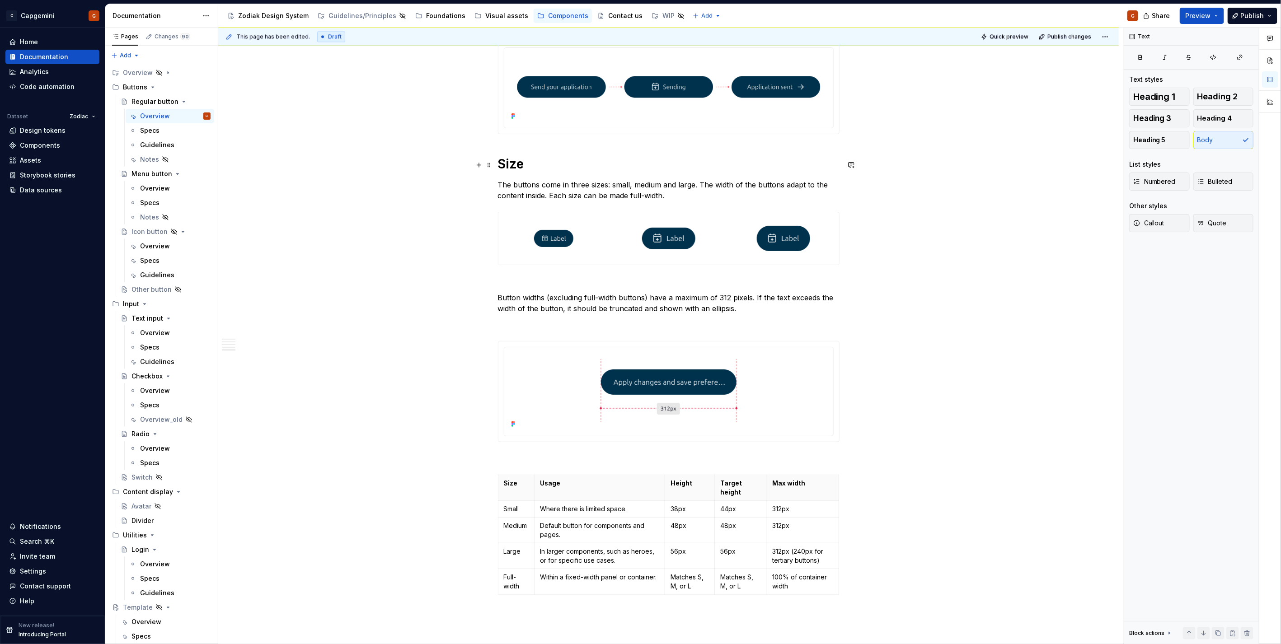
click at [514, 160] on h1 "Size" at bounding box center [669, 164] width 342 height 16
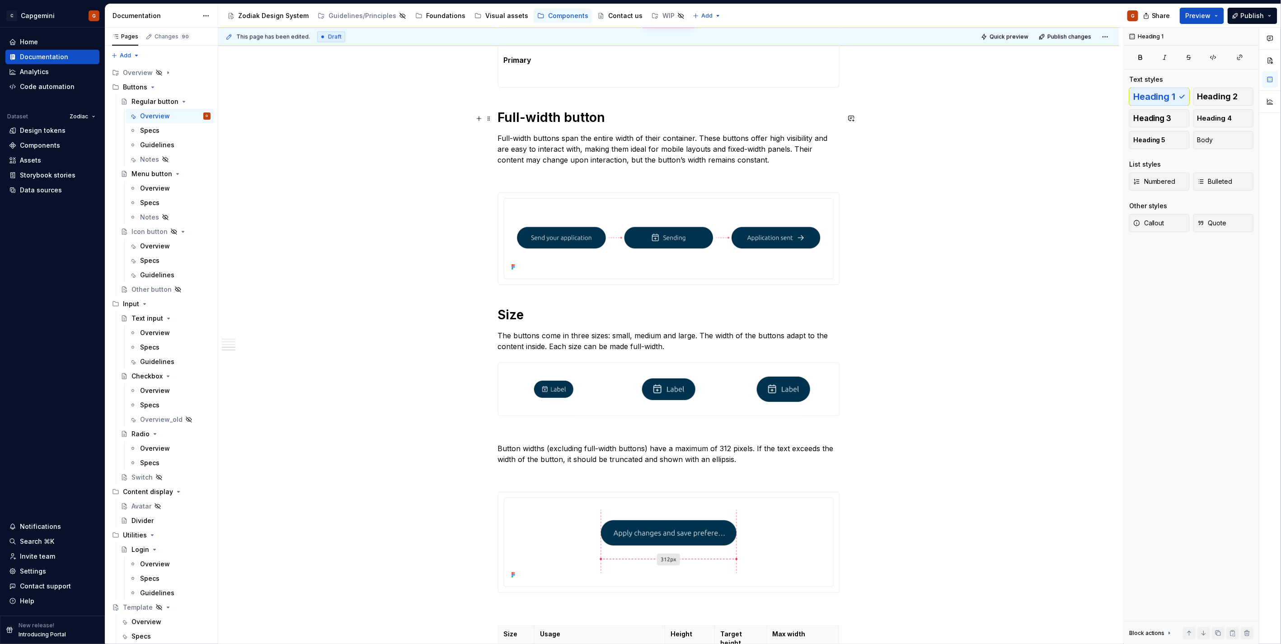
click at [536, 111] on h1 "Full-width button" at bounding box center [669, 117] width 342 height 16
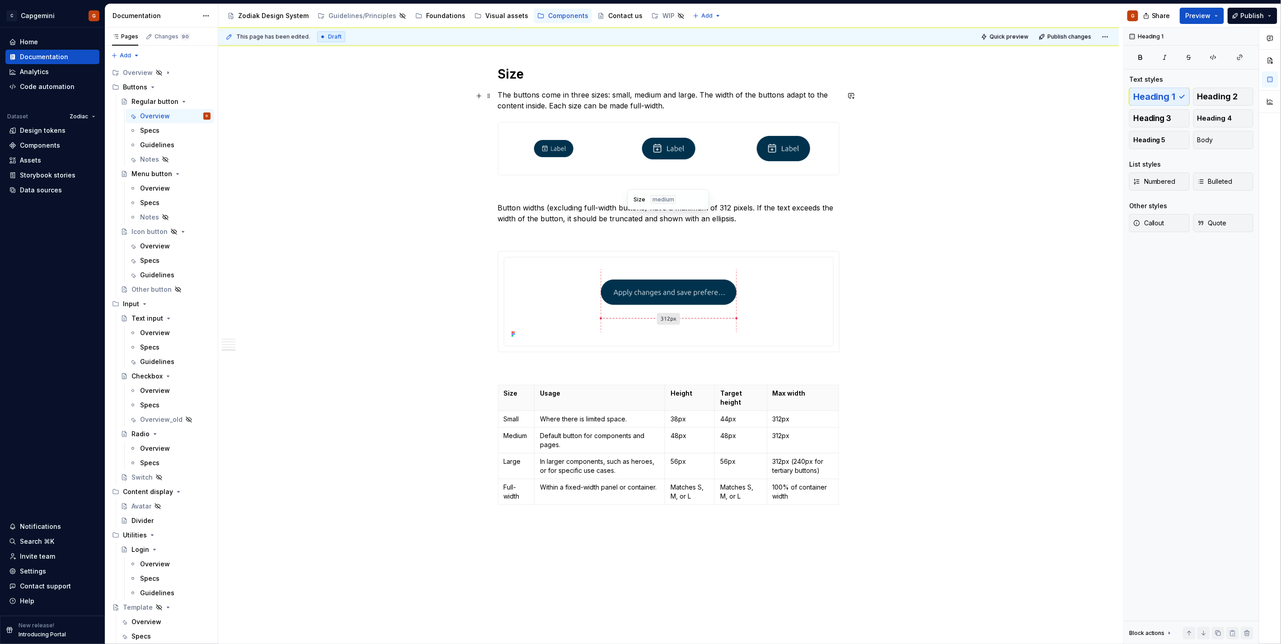
scroll to position [1438, 0]
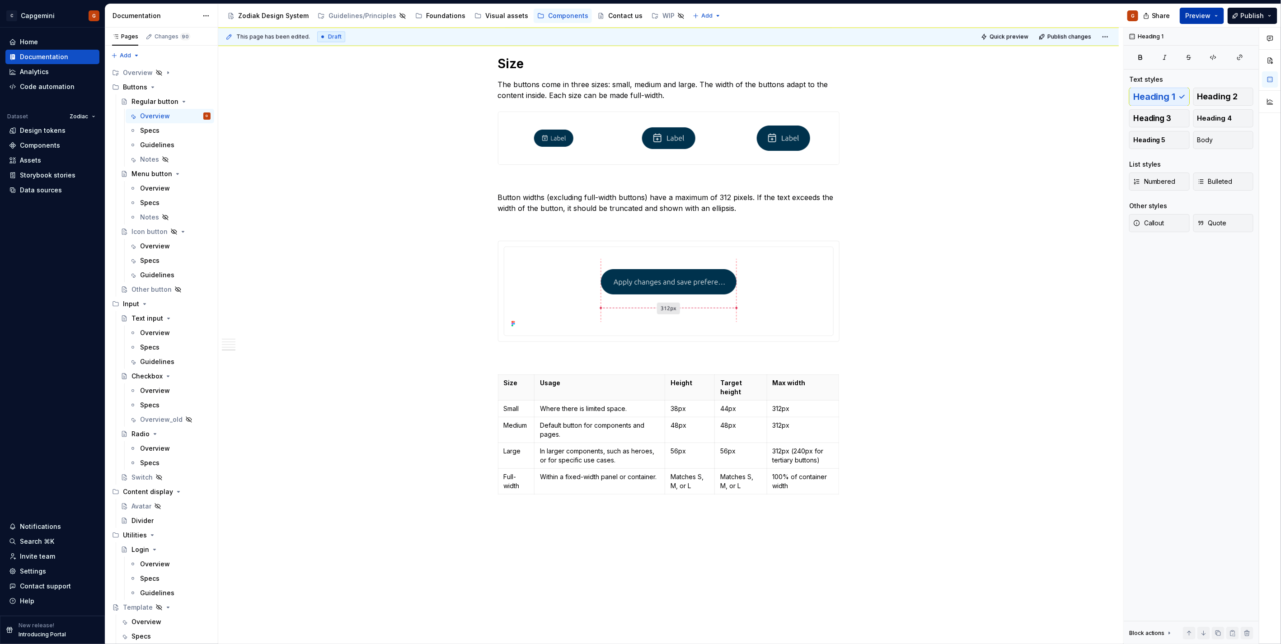
click at [1214, 19] on button "Preview" at bounding box center [1202, 16] width 44 height 16
drag, startPoint x: 1214, startPoint y: 19, endPoint x: 1263, endPoint y: 19, distance: 48.8
click at [1263, 19] on span "Publish" at bounding box center [1253, 15] width 24 height 9
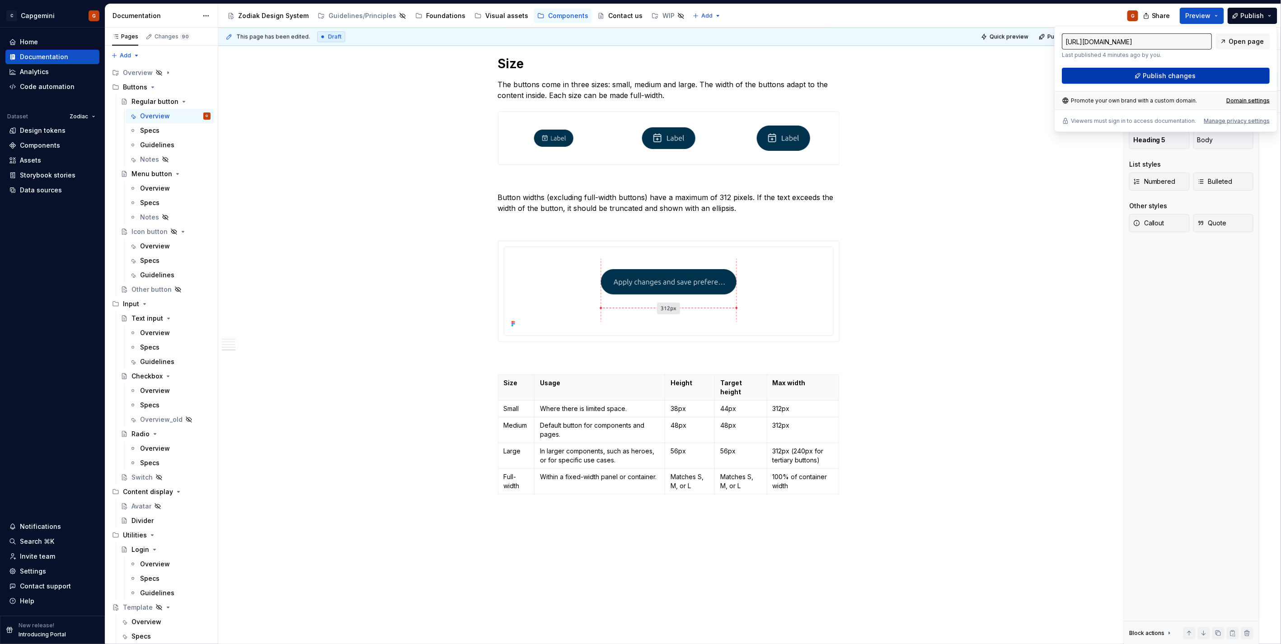
type textarea "*"
drag, startPoint x: 1263, startPoint y: 19, endPoint x: 1170, endPoint y: 75, distance: 107.4
click at [1170, 75] on span "Publish changes" at bounding box center [1169, 75] width 53 height 9
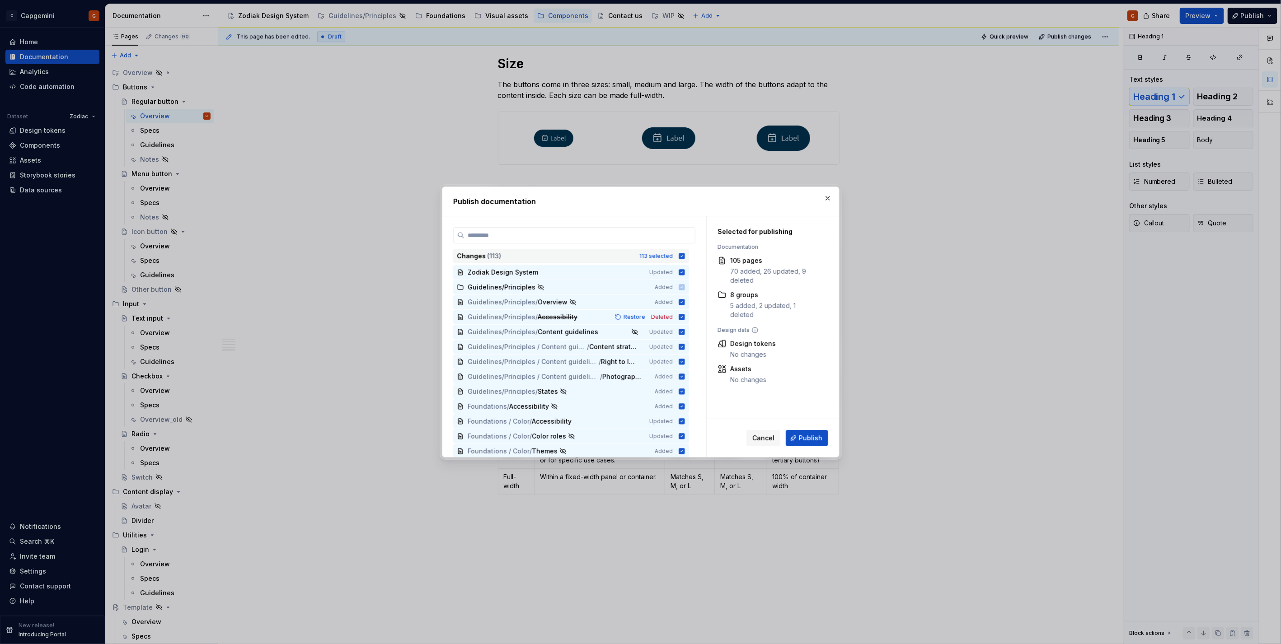
click at [679, 251] on div "Changes ( 113 ) 113 selected" at bounding box center [571, 256] width 236 height 14
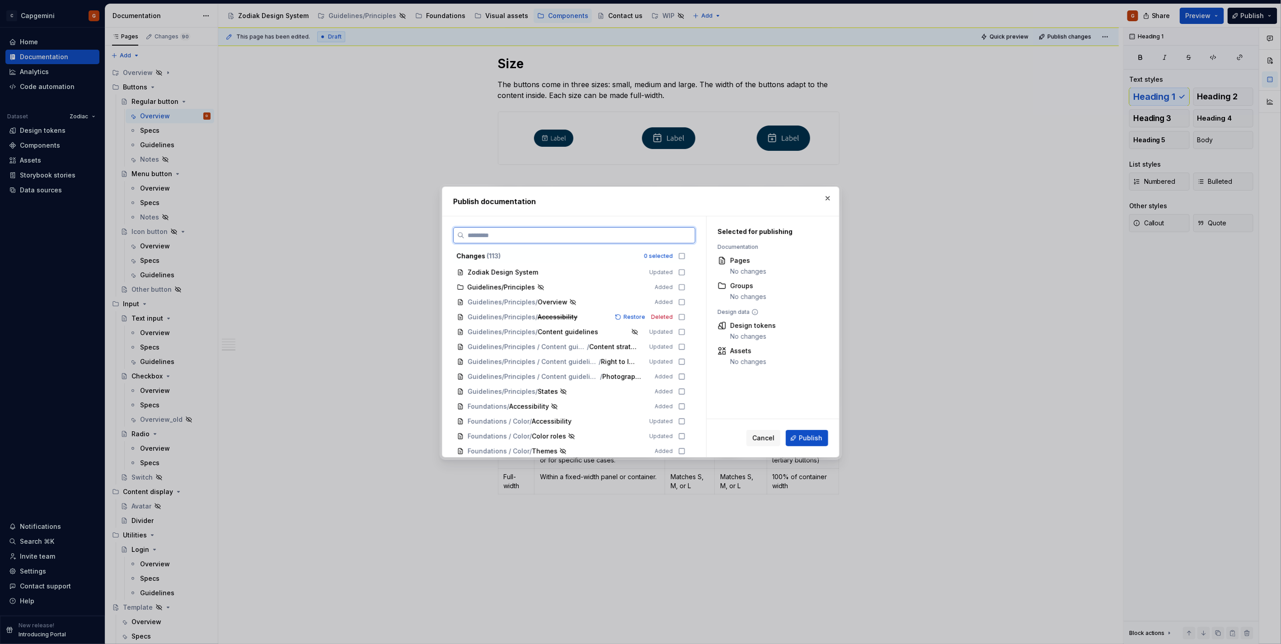
click at [669, 231] on input "search" at bounding box center [580, 235] width 230 height 9
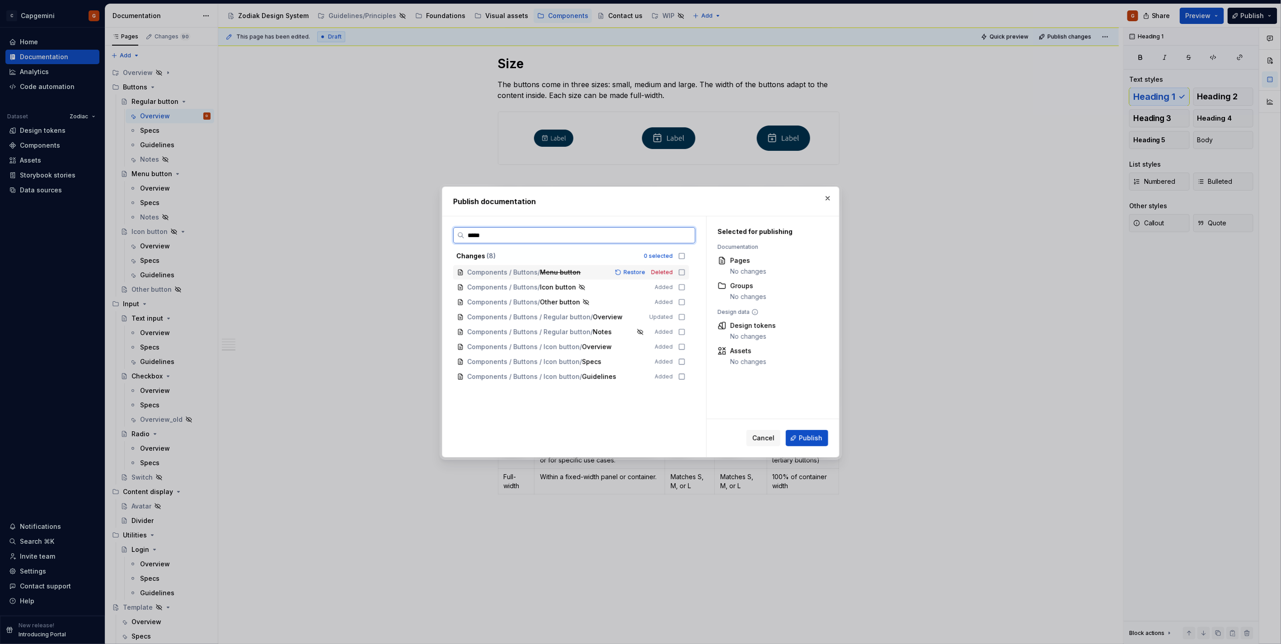
type input "******"
click at [671, 314] on span "Updated" at bounding box center [661, 317] width 24 height 7
click at [801, 435] on span "Publish" at bounding box center [811, 438] width 24 height 9
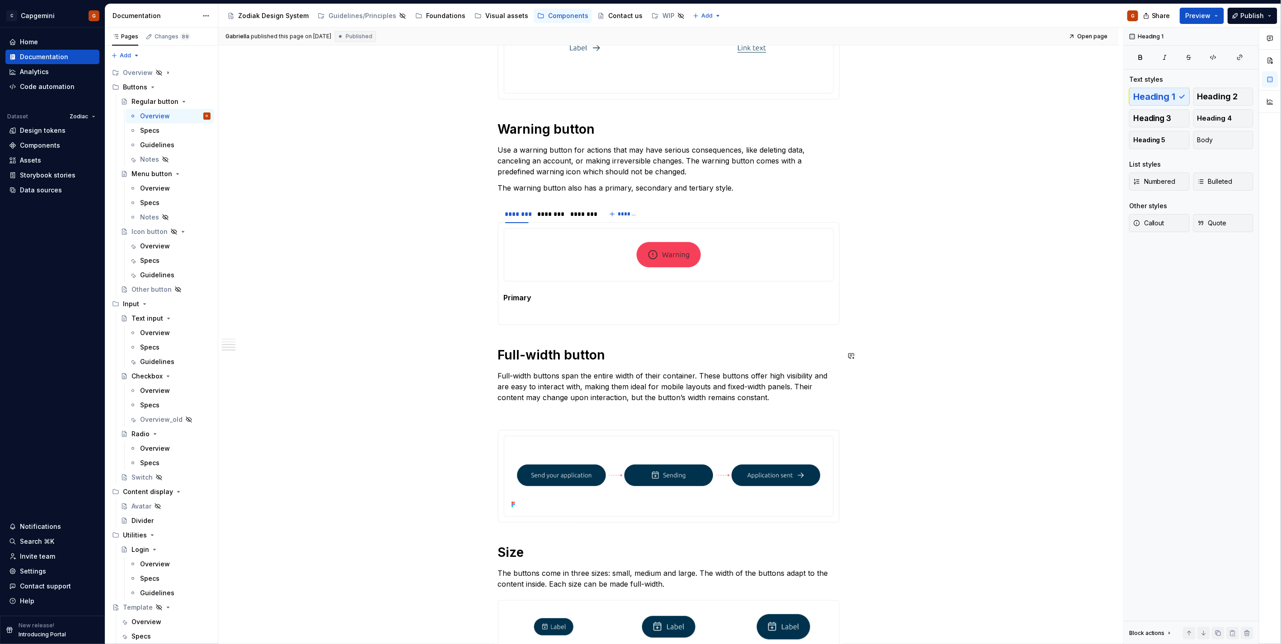
scroll to position [836, 0]
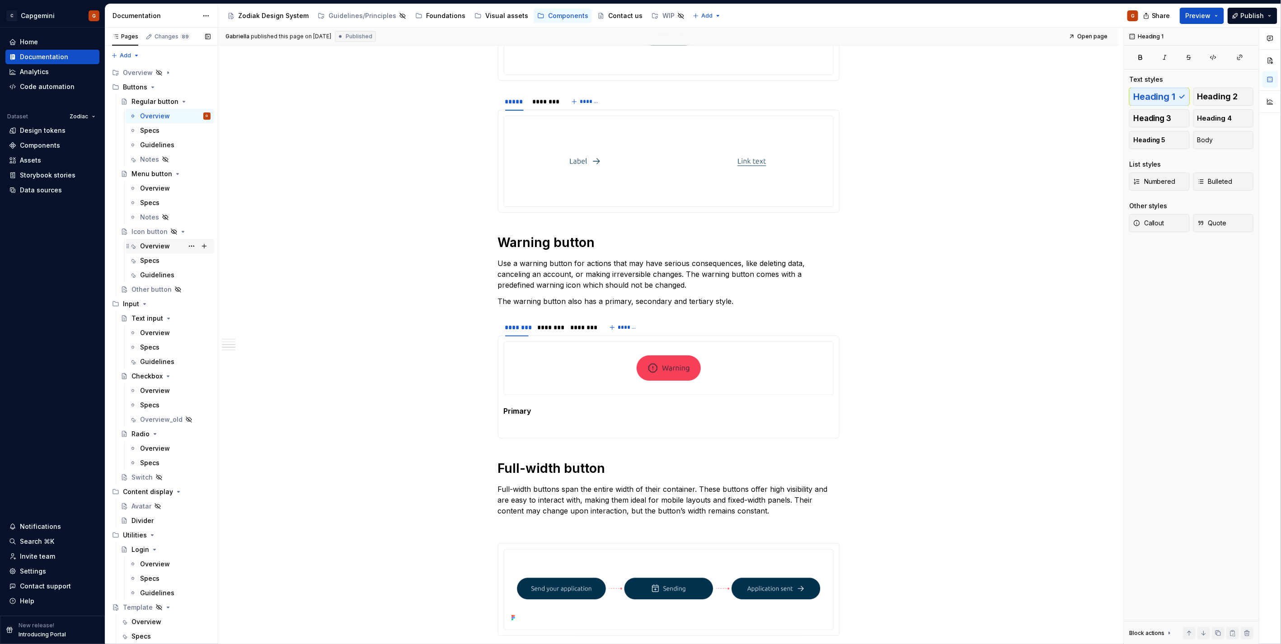
click at [152, 246] on div "Overview" at bounding box center [155, 246] width 30 height 9
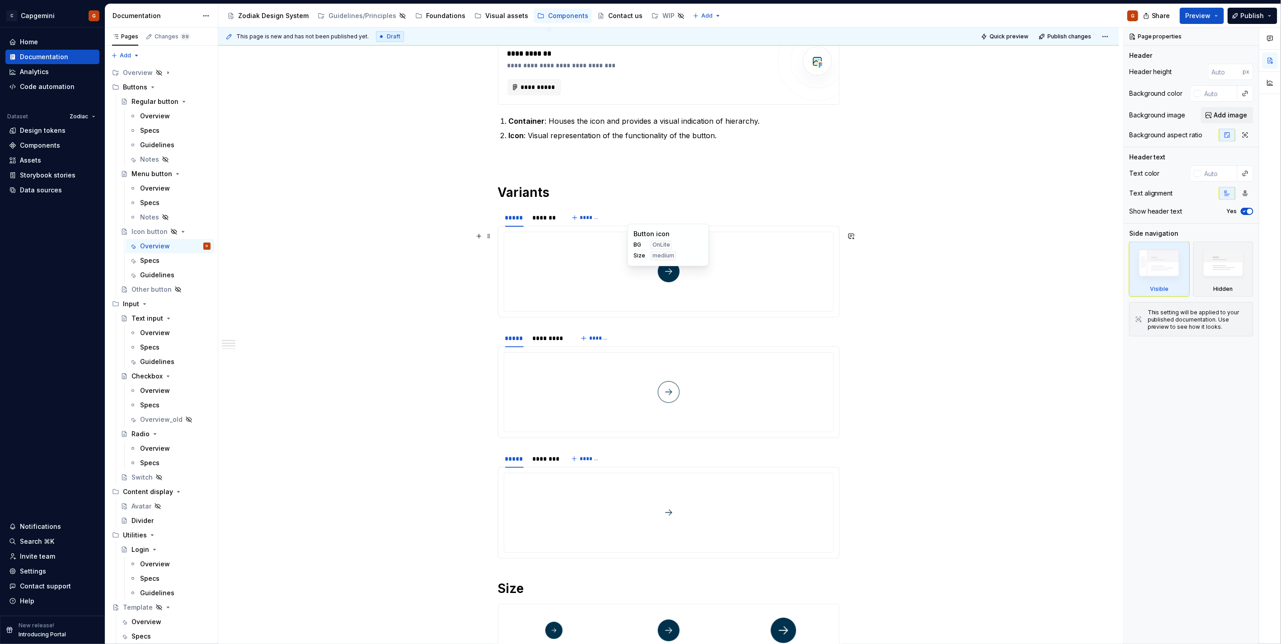
scroll to position [351, 0]
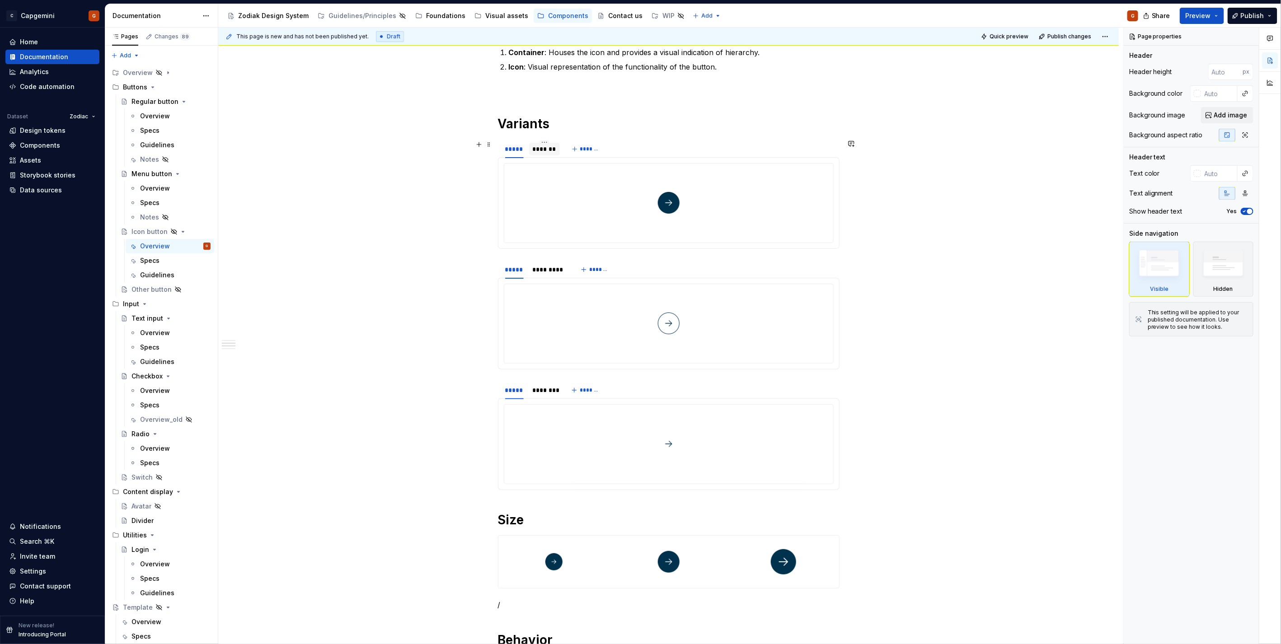
click at [543, 152] on div "*******" at bounding box center [545, 149] width 24 height 9
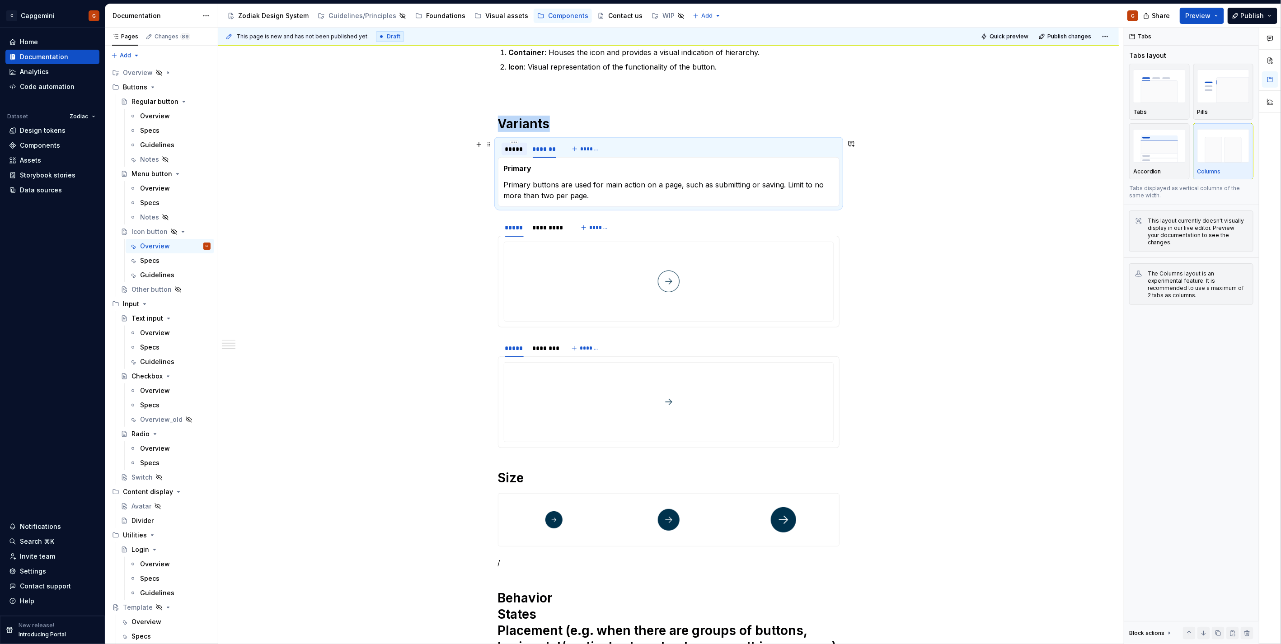
click at [522, 151] on div "*****" at bounding box center [514, 149] width 19 height 9
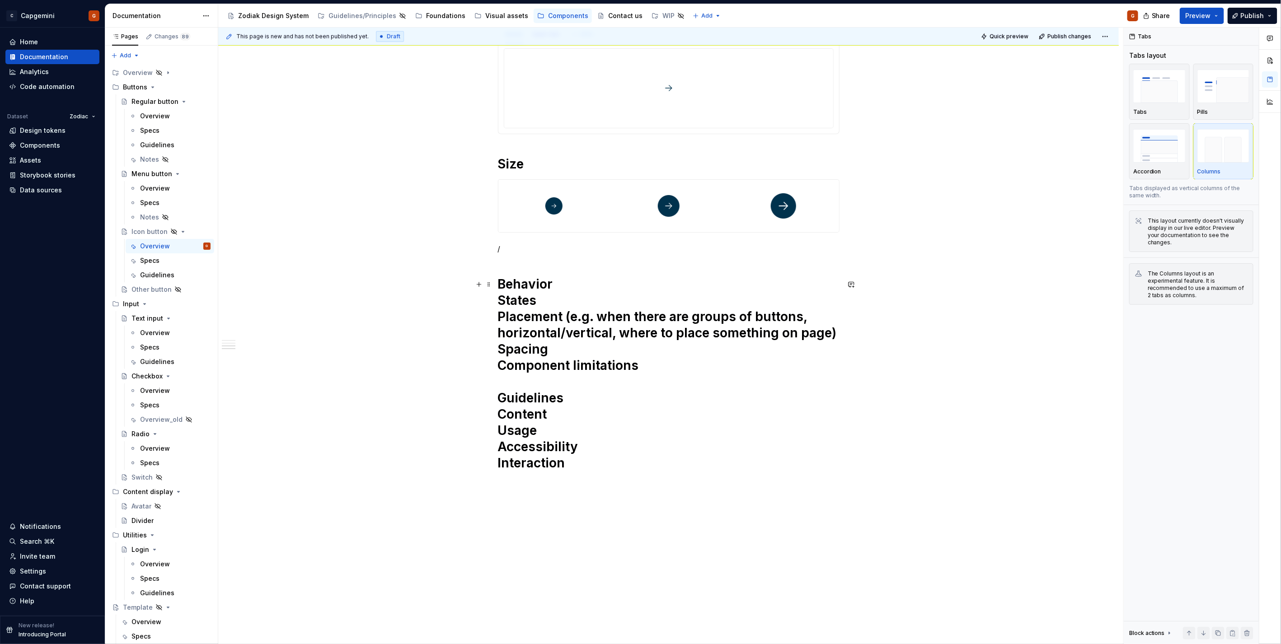
scroll to position [755, 0]
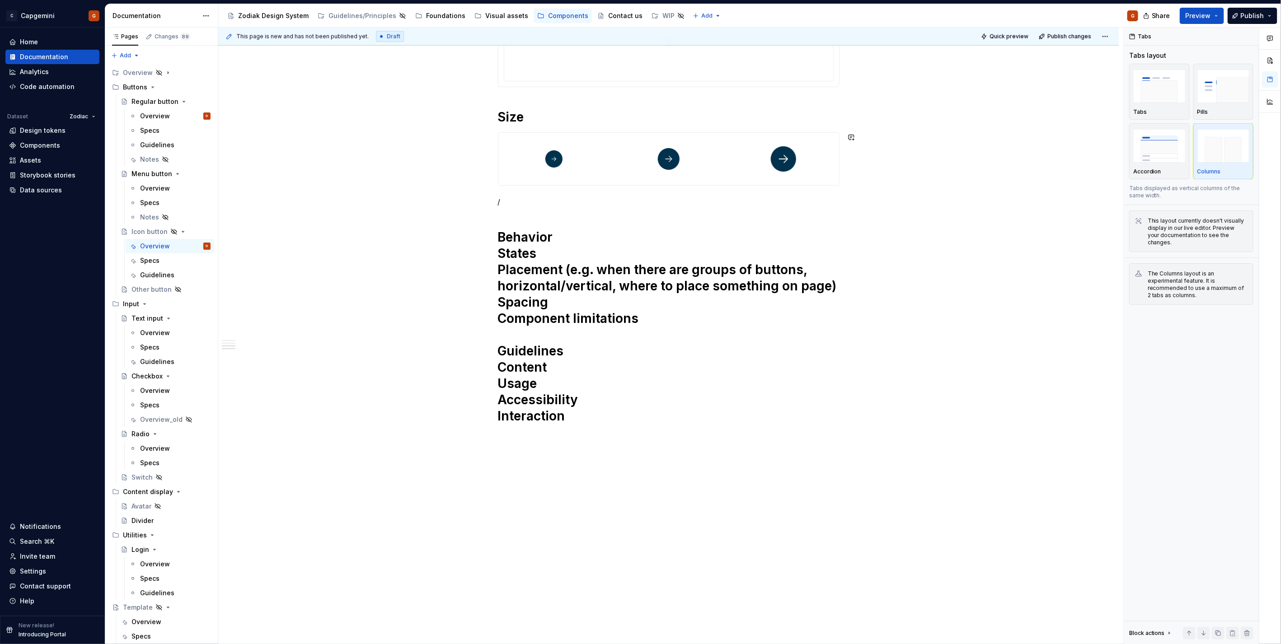
click at [521, 207] on p "/" at bounding box center [669, 202] width 342 height 11
type textarea "*"
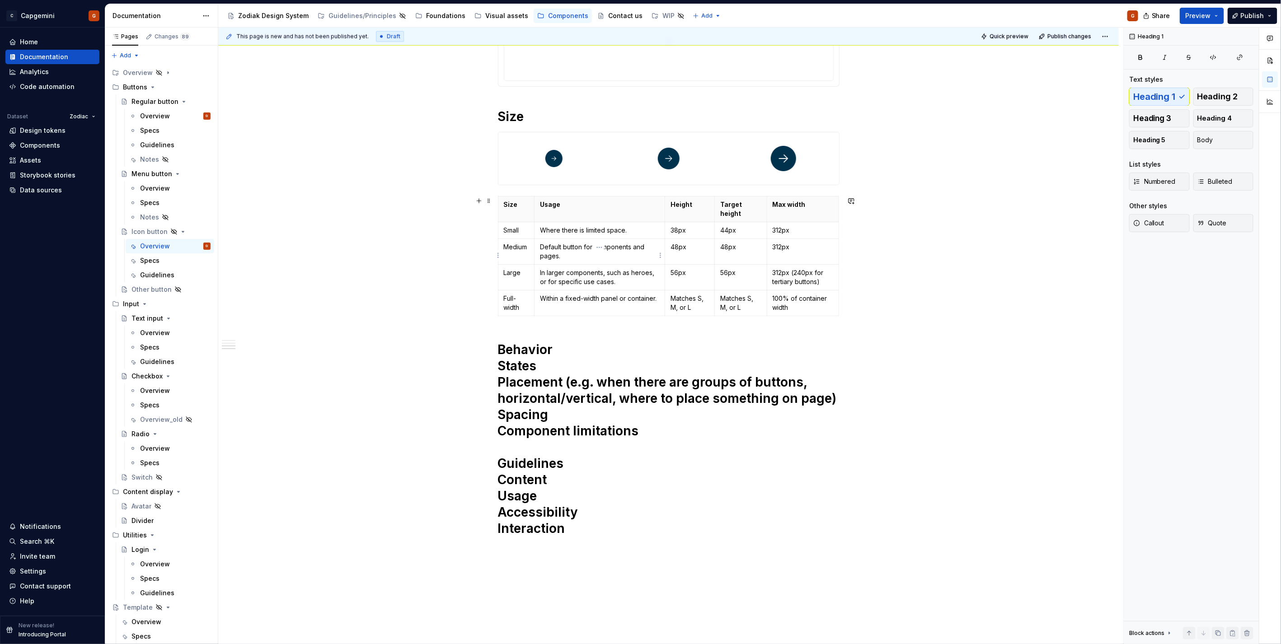
scroll to position [704, 0]
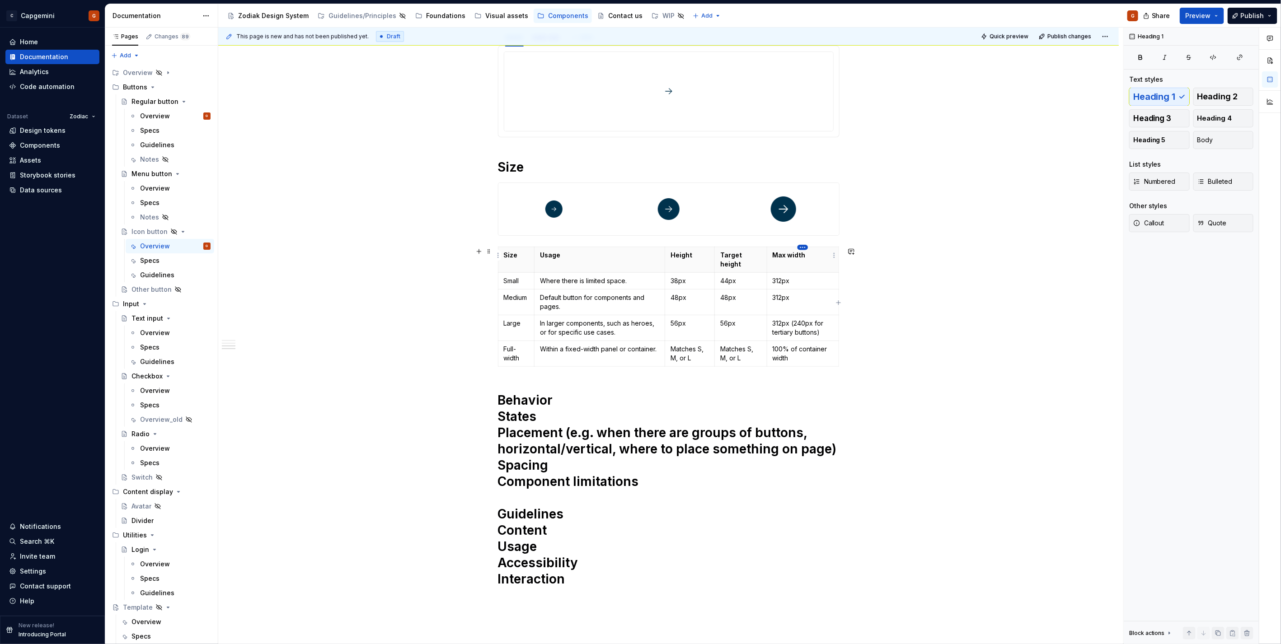
click at [798, 249] on html "C Capgemini G Home Documentation Analytics Code automation Dataset Zodiac Desig…" at bounding box center [640, 322] width 1281 height 644
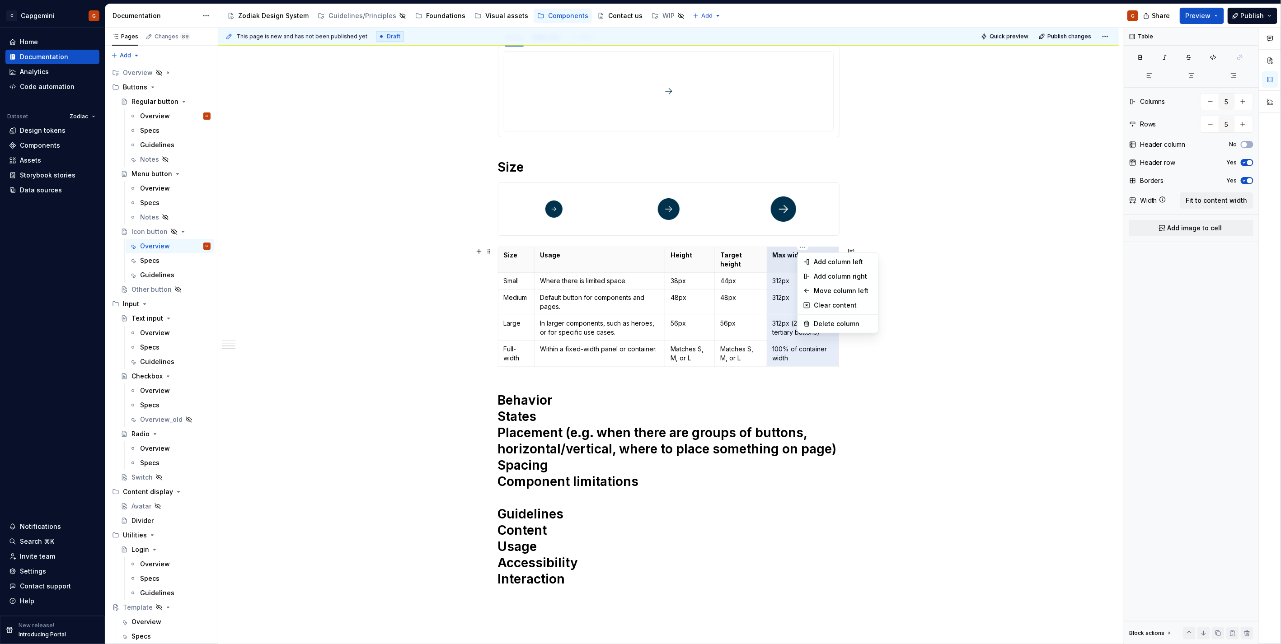
click at [776, 271] on html "C Capgemini G Home Documentation Analytics Code automation Dataset Zodiac Desig…" at bounding box center [640, 322] width 1281 height 644
click at [687, 250] on html "C Capgemini G Home Documentation Analytics Code automation Dataset Zodiac Desig…" at bounding box center [640, 322] width 1281 height 644
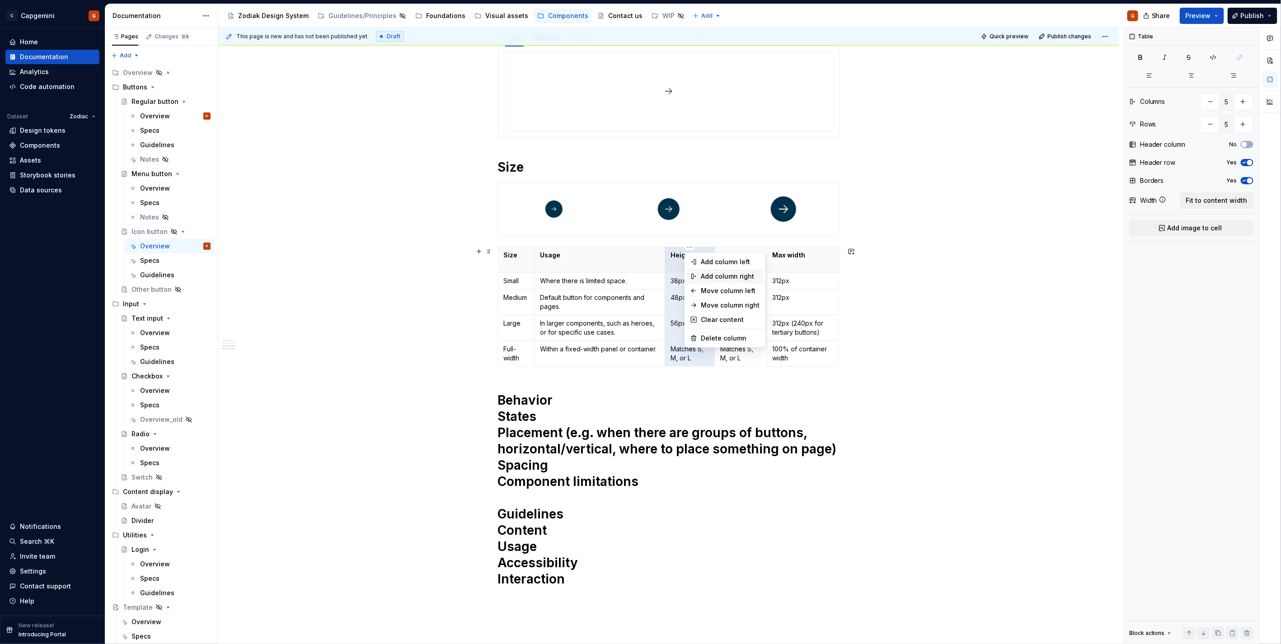
click at [717, 273] on div "Add column right" at bounding box center [730, 276] width 59 height 9
type input "6"
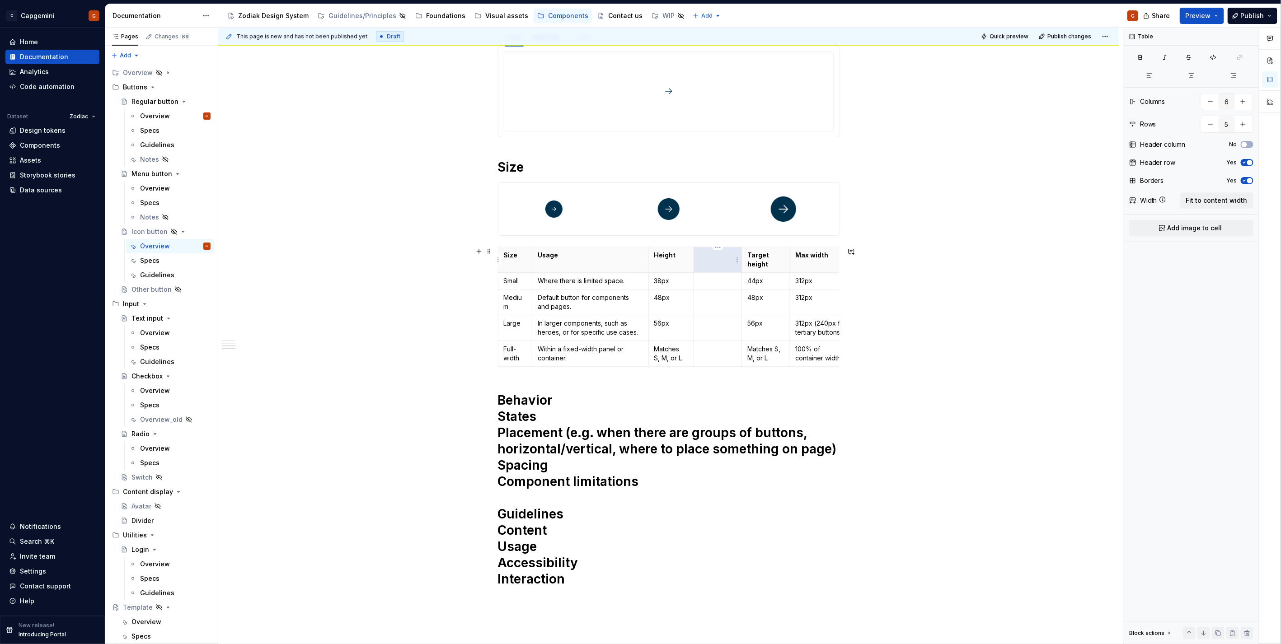
click at [721, 261] on th at bounding box center [718, 260] width 48 height 26
click at [663, 256] on p "Height" at bounding box center [671, 255] width 34 height 9
click at [662, 283] on p "38px" at bounding box center [671, 281] width 34 height 9
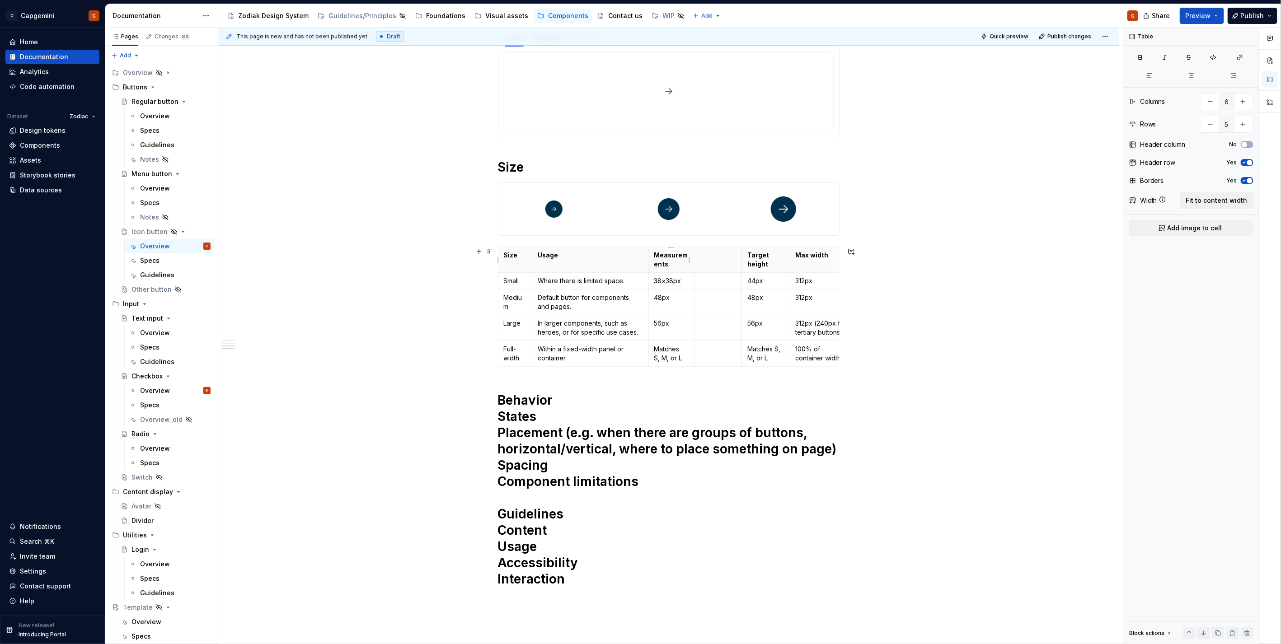
click at [673, 259] on p "Measurements" at bounding box center [671, 260] width 34 height 18
click at [677, 283] on p "38×38px" at bounding box center [671, 281] width 34 height 9
click at [673, 297] on p "48px" at bounding box center [671, 297] width 34 height 9
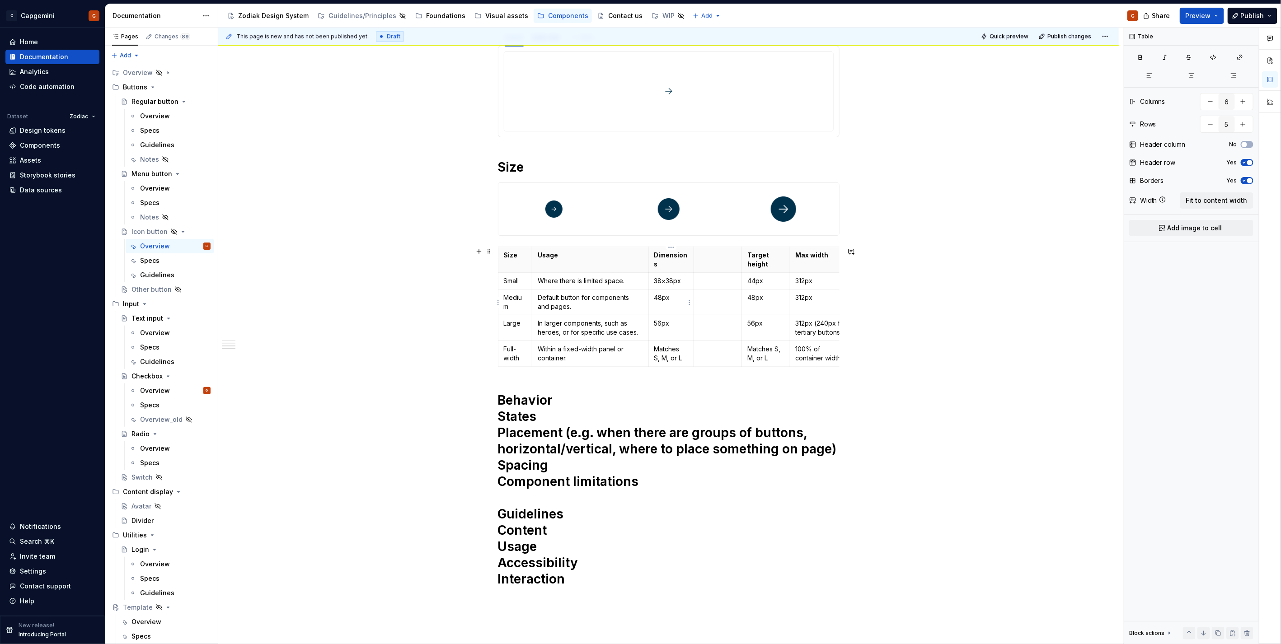
click at [665, 297] on p "48px" at bounding box center [671, 297] width 34 height 9
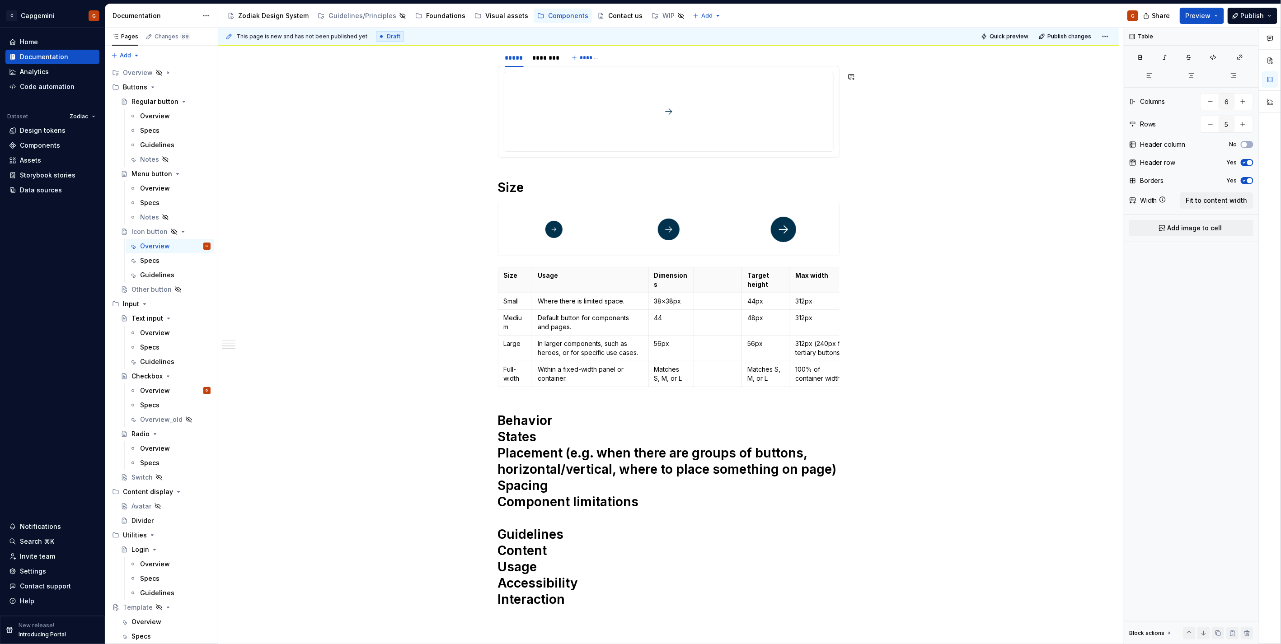
type textarea "*"
click at [668, 310] on td "44" at bounding box center [672, 323] width 46 height 26
click at [719, 268] on html "C Capgemini G Home Documentation Analytics Code automation Dataset Zodiac Desig…" at bounding box center [640, 322] width 1281 height 644
click at [704, 280] on html "C Capgemini G Home Documentation Analytics Code automation Dataset Zodiac Desig…" at bounding box center [640, 322] width 1281 height 644
click at [710, 280] on p at bounding box center [718, 275] width 37 height 9
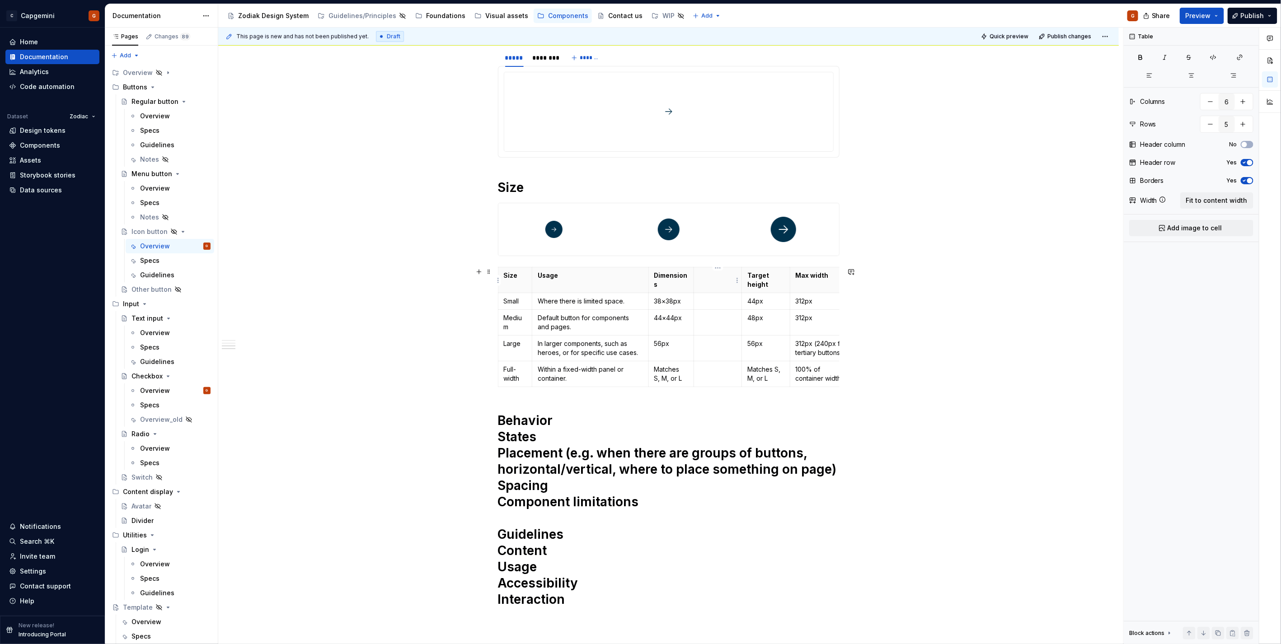
click at [703, 282] on th at bounding box center [718, 280] width 48 height 26
click at [719, 269] on html "C Capgemini G Home Documentation Analytics Code automation Dataset Zodiac Desig…" at bounding box center [640, 322] width 1281 height 644
click at [743, 356] on div "Delete column" at bounding box center [758, 358] width 59 height 9
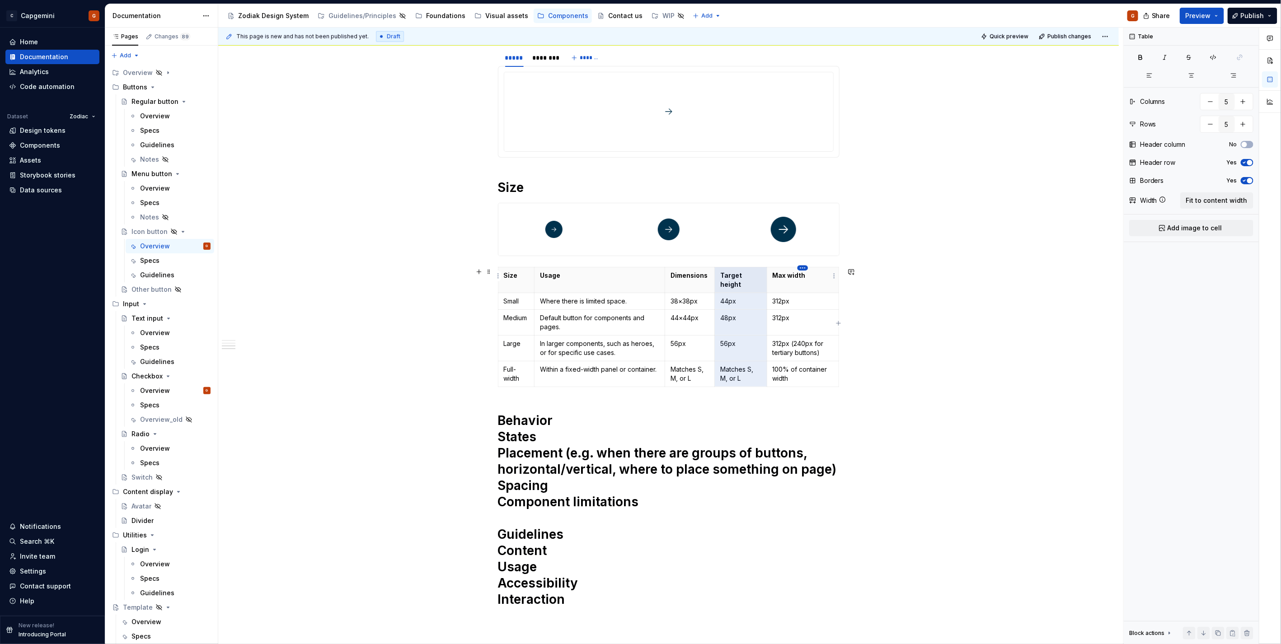
click at [805, 268] on html "C Capgemini G Home Documentation Analytics Code automation Dataset Zodiac Desig…" at bounding box center [640, 322] width 1281 height 644
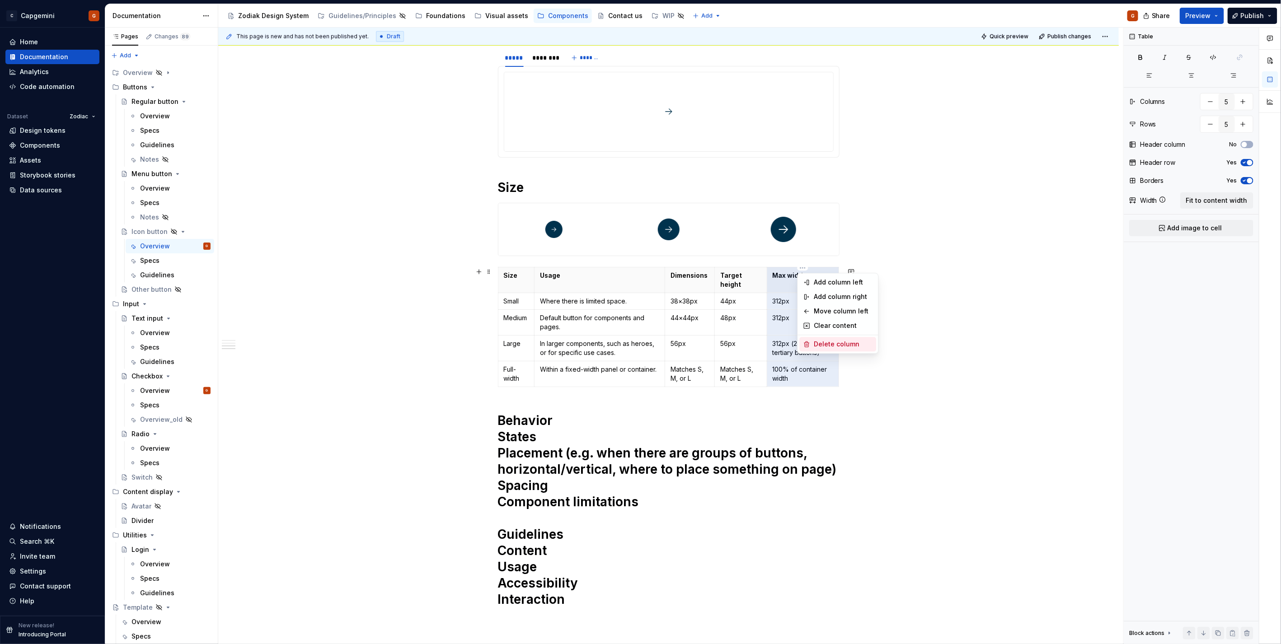
click at [828, 343] on div "Delete column" at bounding box center [843, 344] width 59 height 9
type input "4"
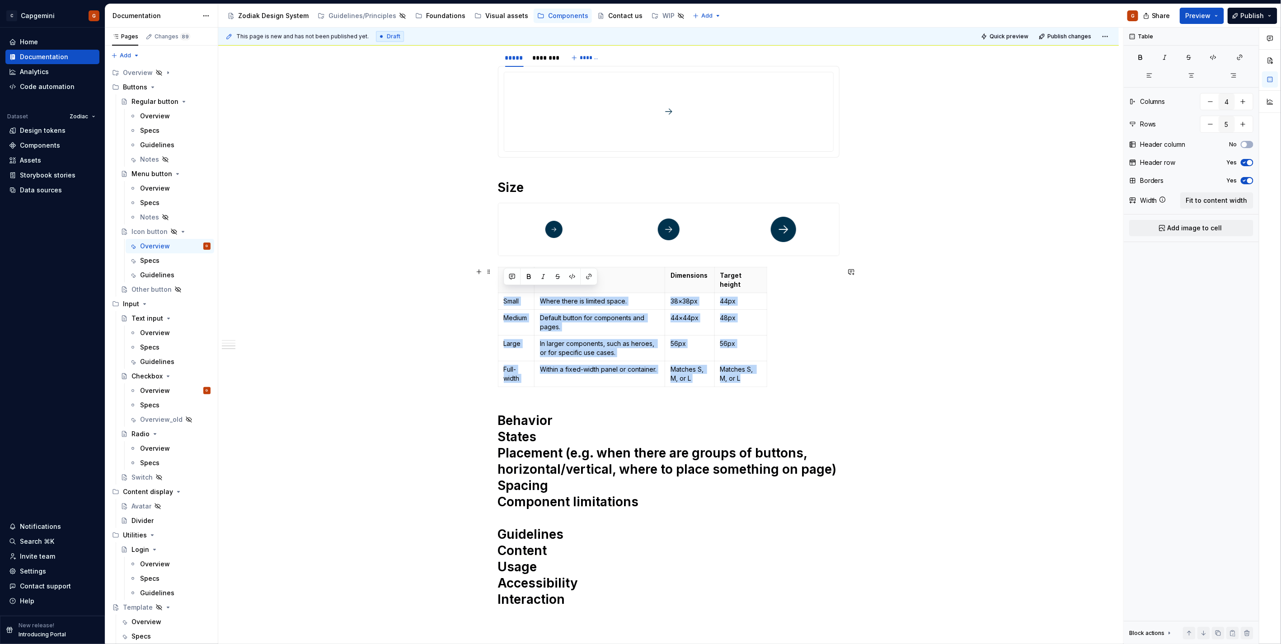
click at [690, 310] on td "44×44px" at bounding box center [690, 323] width 50 height 26
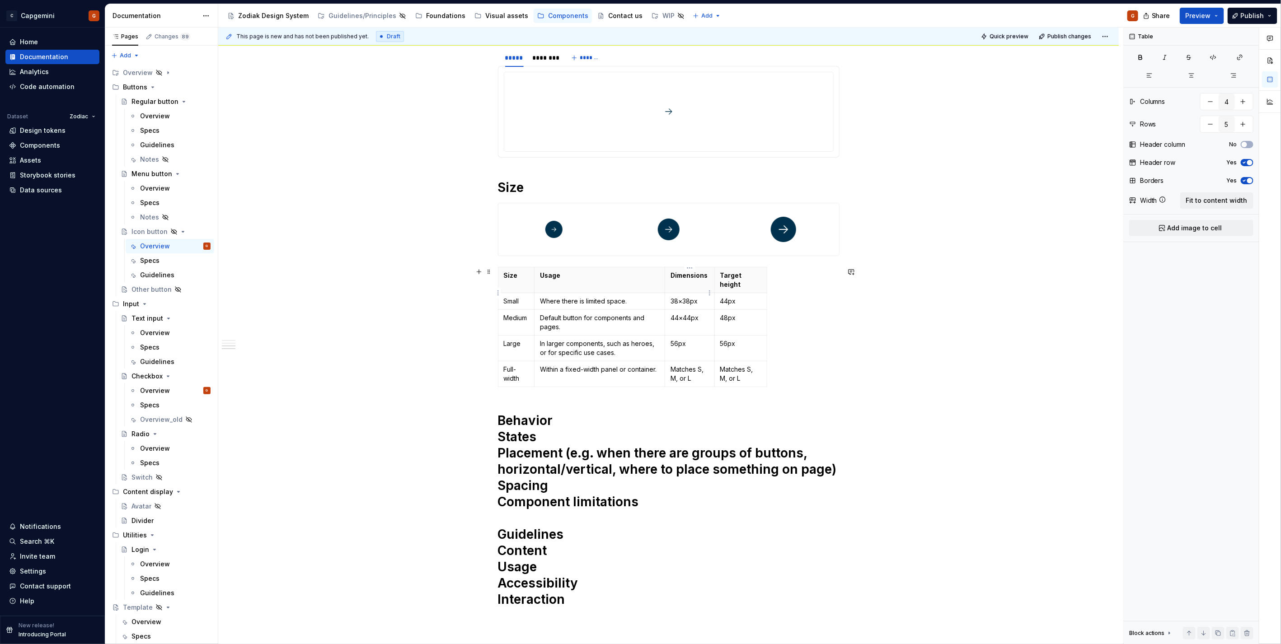
click at [703, 297] on p "38×38px" at bounding box center [690, 301] width 38 height 9
click at [691, 339] on p "56px" at bounding box center [690, 343] width 38 height 9
click at [681, 339] on p "56px" at bounding box center [690, 343] width 38 height 9
click at [686, 344] on td "56px" at bounding box center [690, 348] width 50 height 26
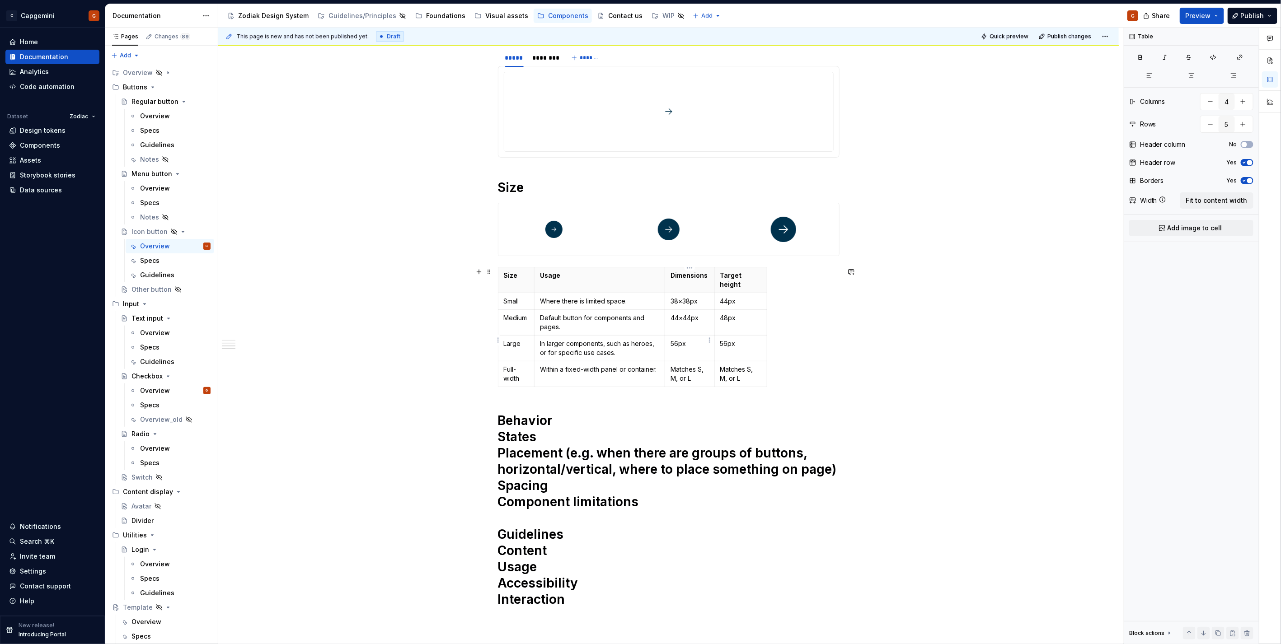
click at [679, 339] on p "56px" at bounding box center [690, 343] width 38 height 9
click at [743, 365] on p "Matches S, M, or L" at bounding box center [740, 374] width 41 height 18
click at [765, 363] on html "C Capgemini G Home Documentation Analytics Code automation Dataset Zodiac Desig…" at bounding box center [640, 322] width 1281 height 644
click at [498, 368] on html "C Capgemini G Home Documentation Analytics Code automation Dataset Zodiac Desig…" at bounding box center [640, 322] width 1281 height 644
click at [495, 367] on div "**********" at bounding box center [668, 150] width 901 height 1355
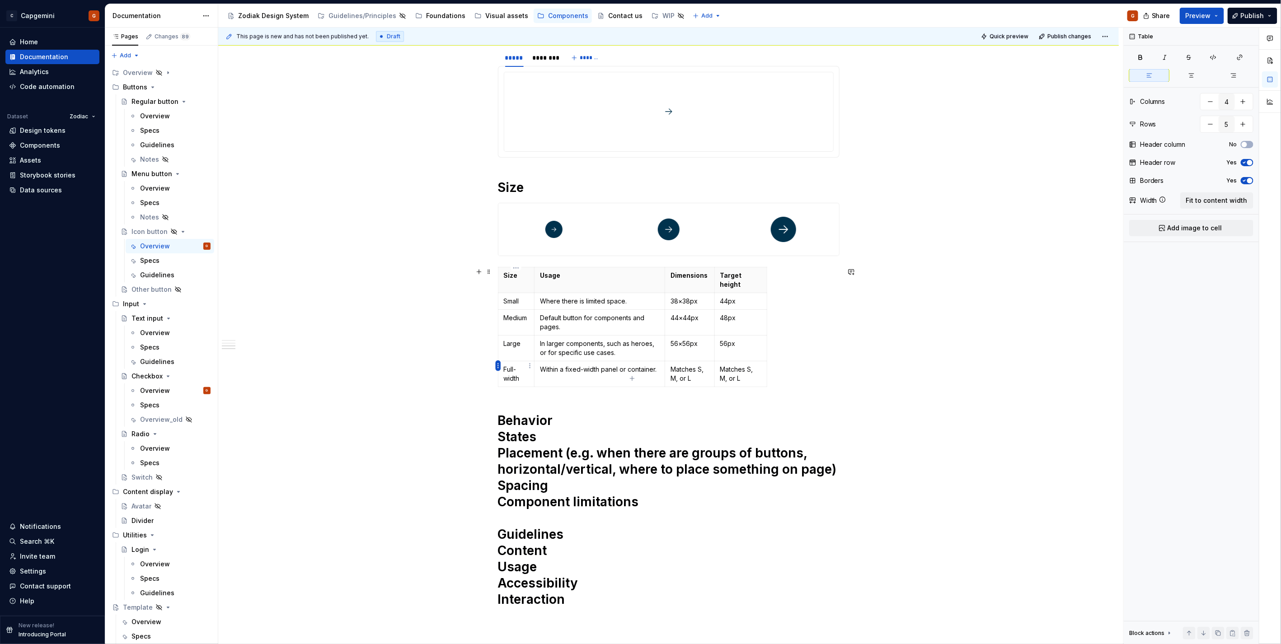
click at [497, 365] on html "C Capgemini G Home Documentation Analytics Code automation Dataset Zodiac Desig…" at bounding box center [640, 322] width 1281 height 644
click at [538, 440] on div "Delete row" at bounding box center [541, 444] width 59 height 9
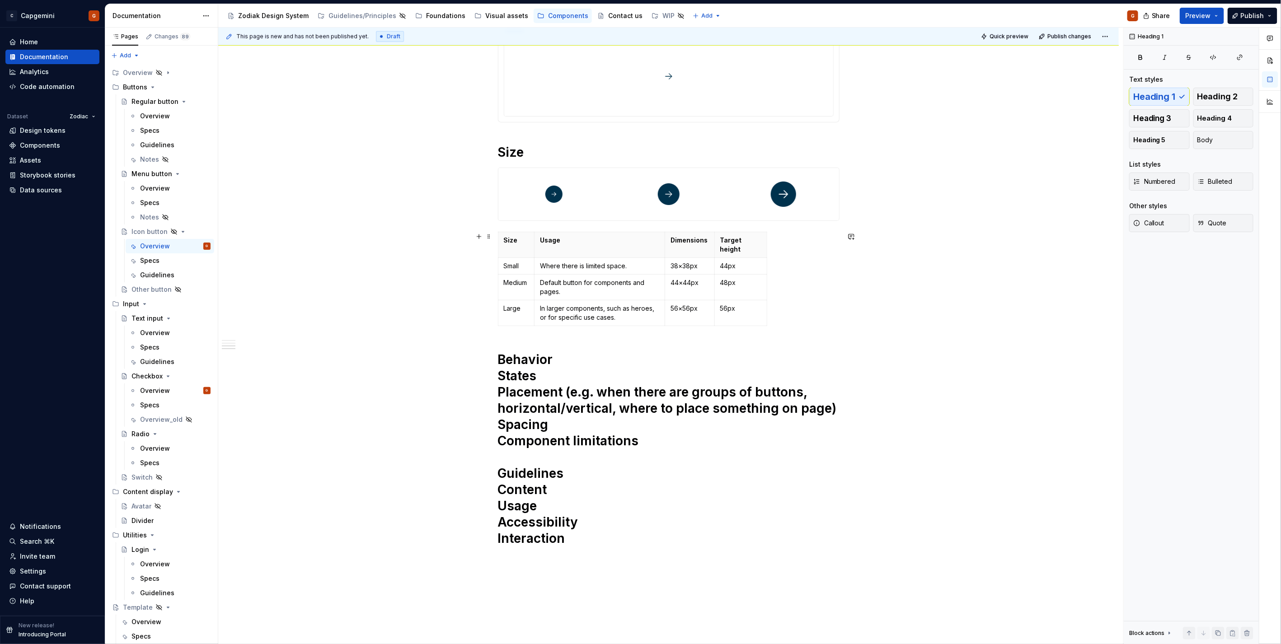
scroll to position [734, 0]
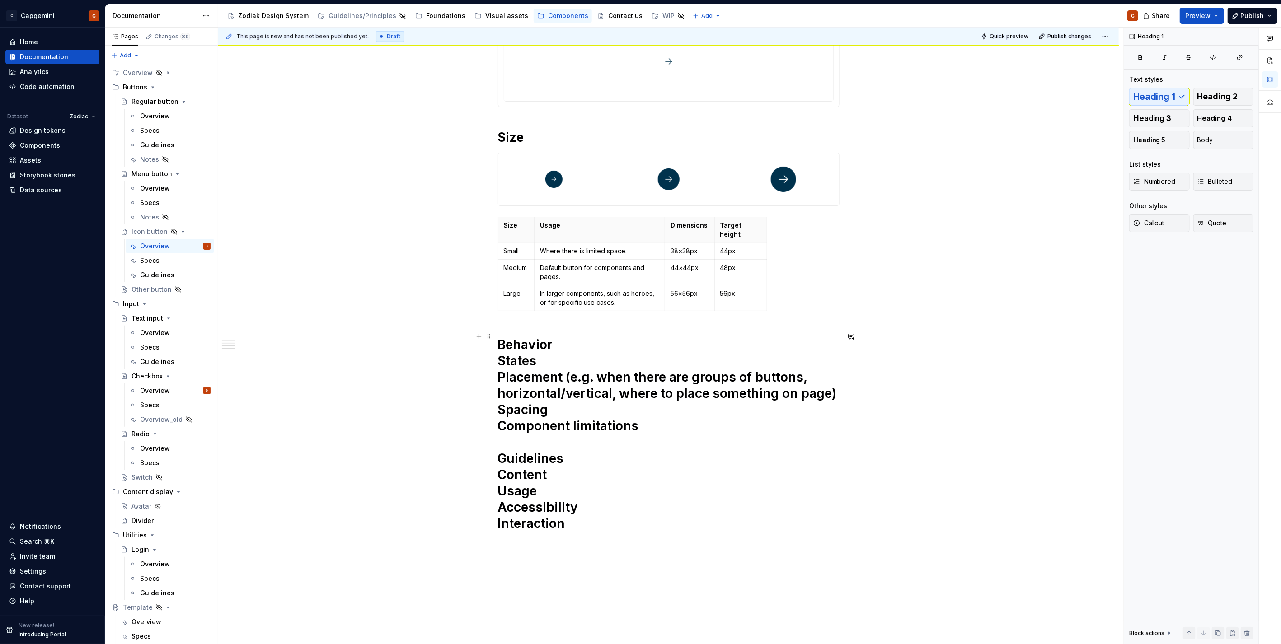
click at [555, 340] on h1 "Behavior States Placement (e.g. when there are groups of buttons, horizontal/ve…" at bounding box center [669, 443] width 342 height 212
click at [543, 137] on h1 "Size" at bounding box center [669, 137] width 342 height 16
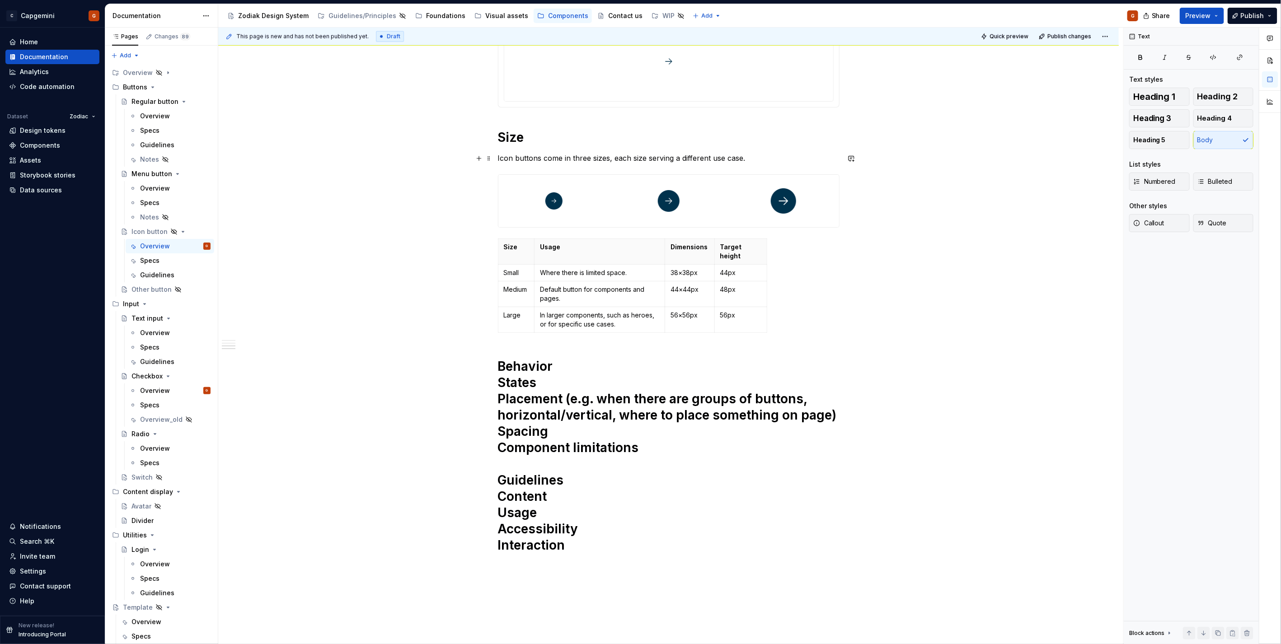
click at [767, 160] on p "Icon buttons come in three sizes, each size serving a different use case." at bounding box center [669, 158] width 342 height 11
click at [609, 157] on p "Icon buttons come in three sizes, each size serving a different use case." at bounding box center [669, 158] width 342 height 11
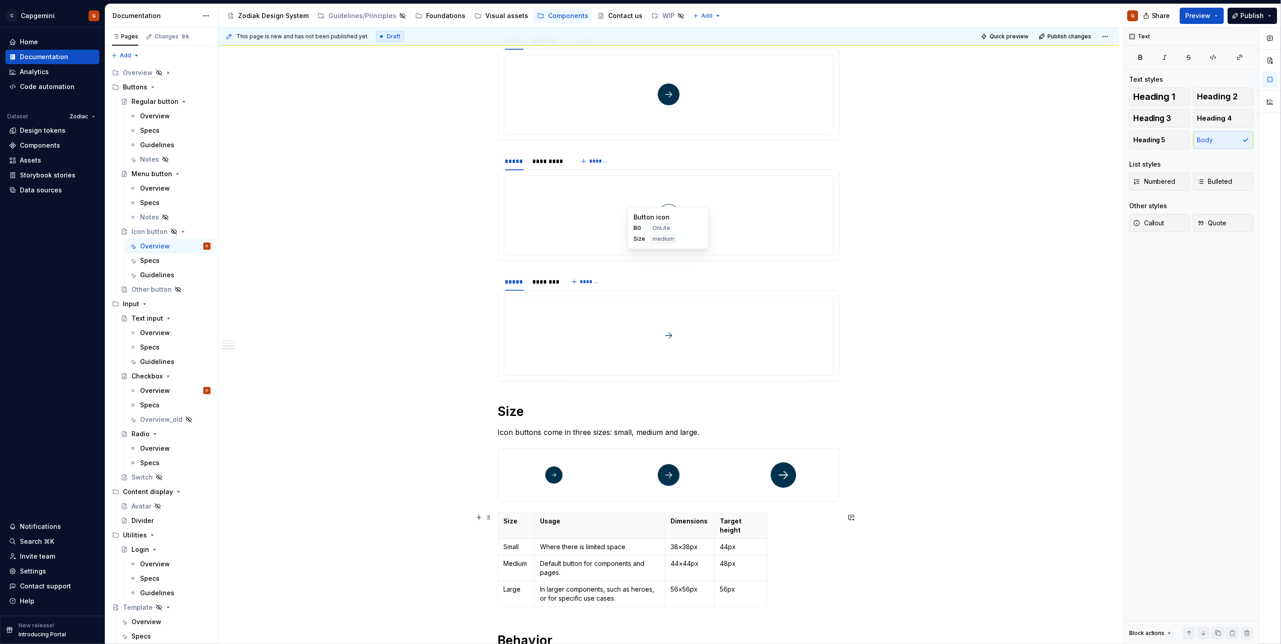
scroll to position [855, 0]
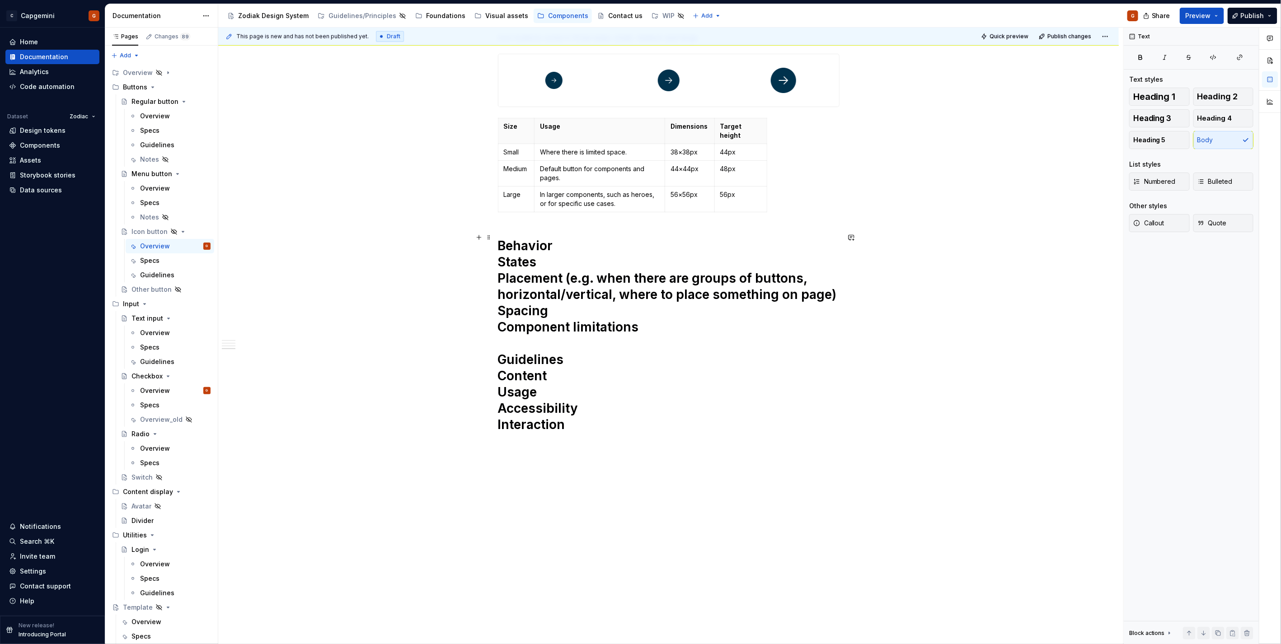
click at [586, 247] on h1 "Behavior States Placement (e.g. when there are groups of buttons, horizontal/ve…" at bounding box center [669, 344] width 342 height 212
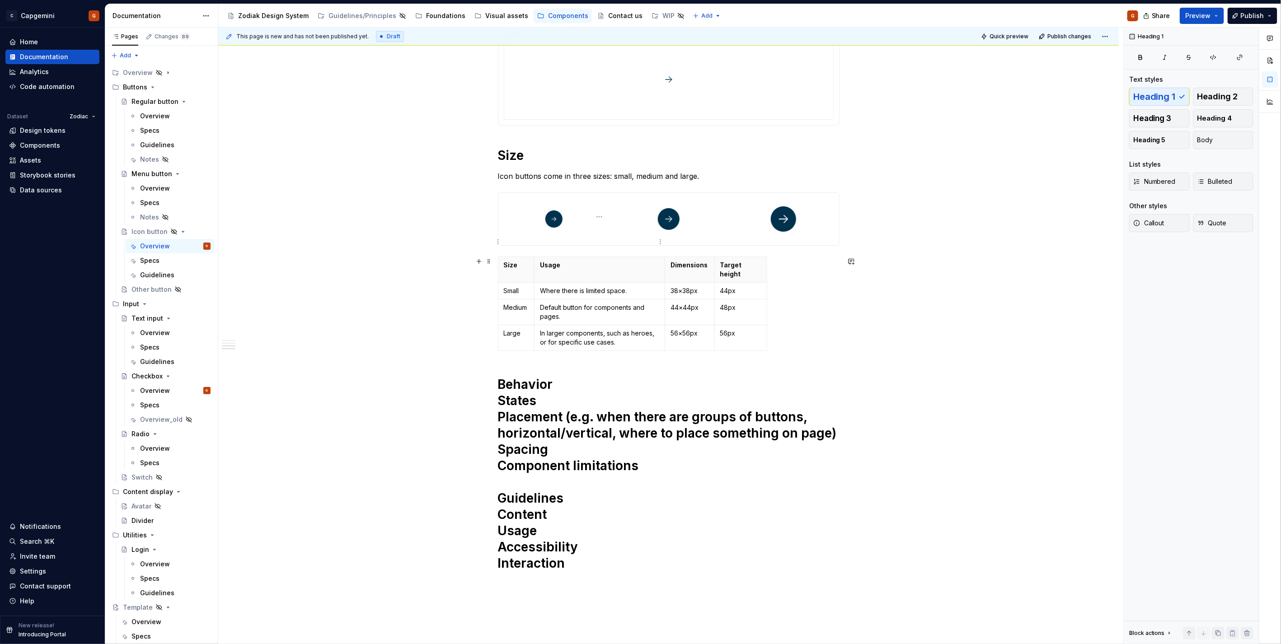
scroll to position [704, 0]
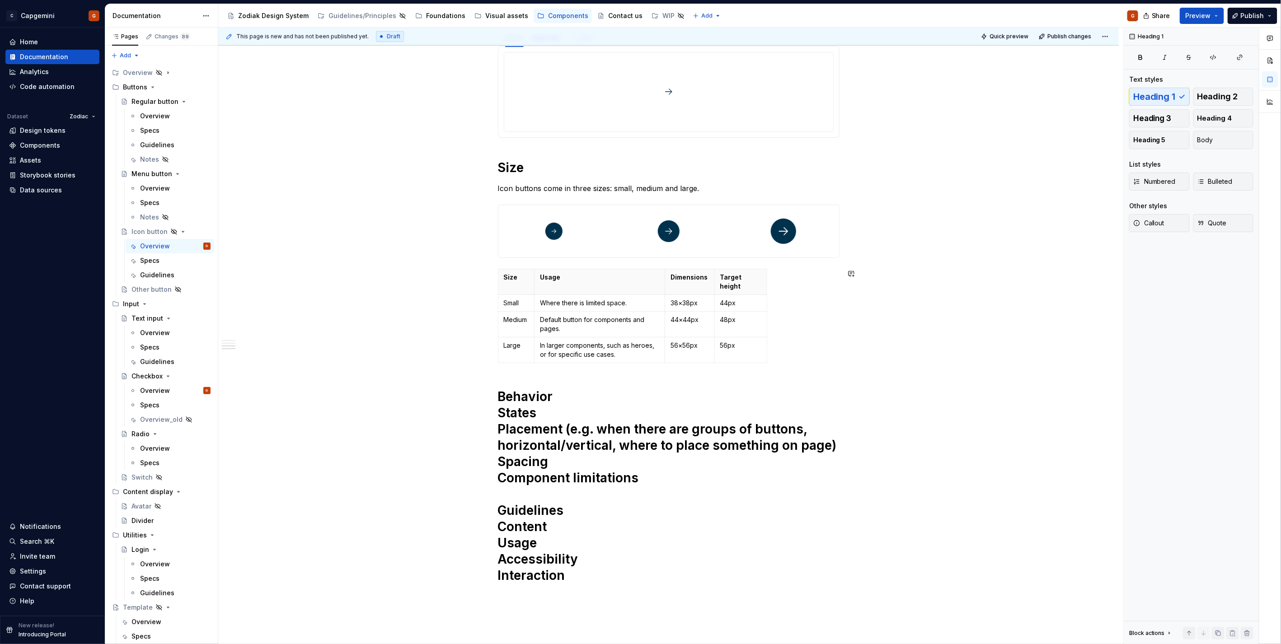
click at [541, 364] on div "**********" at bounding box center [669, 37] width 342 height 1125
click at [500, 389] on h1 "Behavior States Placement (e.g. when there are groups of buttons, horizontal/ve…" at bounding box center [669, 495] width 342 height 212
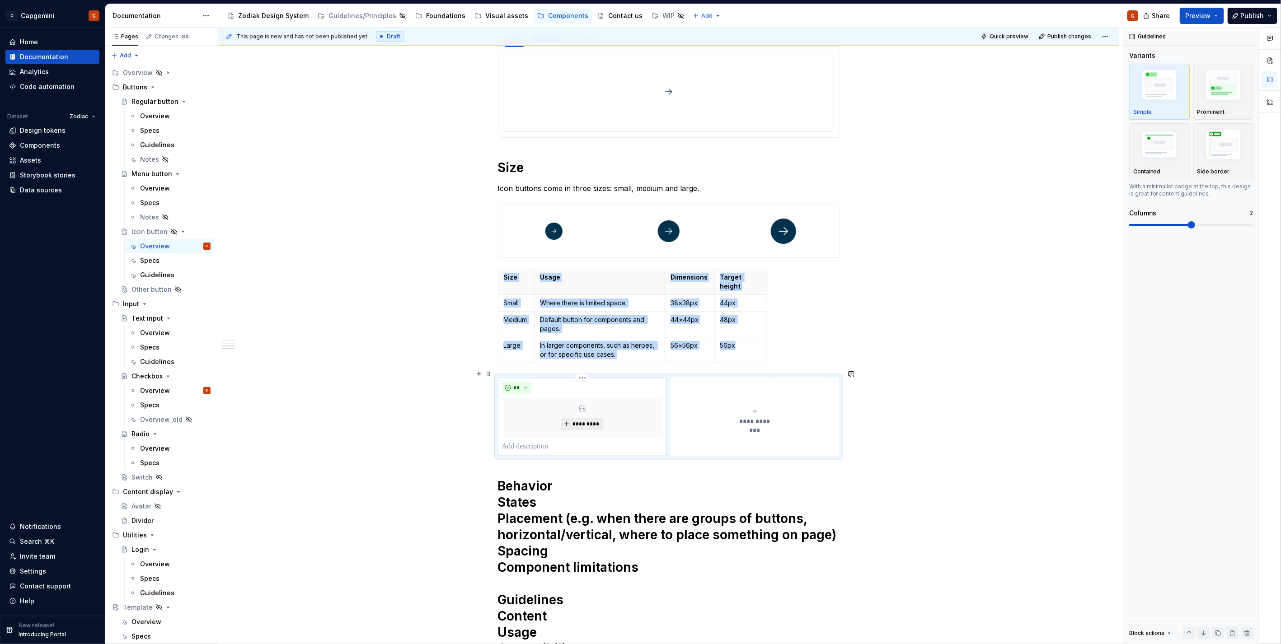
click at [588, 421] on button "*********" at bounding box center [582, 424] width 43 height 13
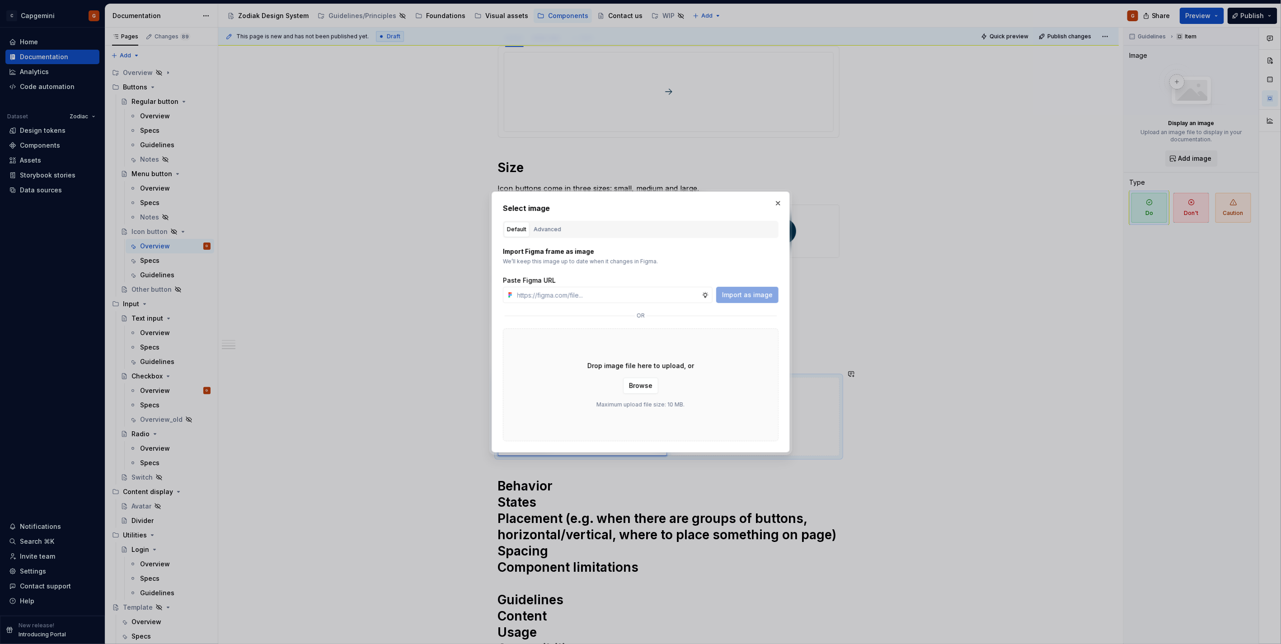
click at [561, 218] on div "Select image Default Advanced Import Figma frame as image We’ll keep this image…" at bounding box center [641, 322] width 276 height 239
click at [555, 228] on div "Advanced" at bounding box center [548, 229] width 28 height 9
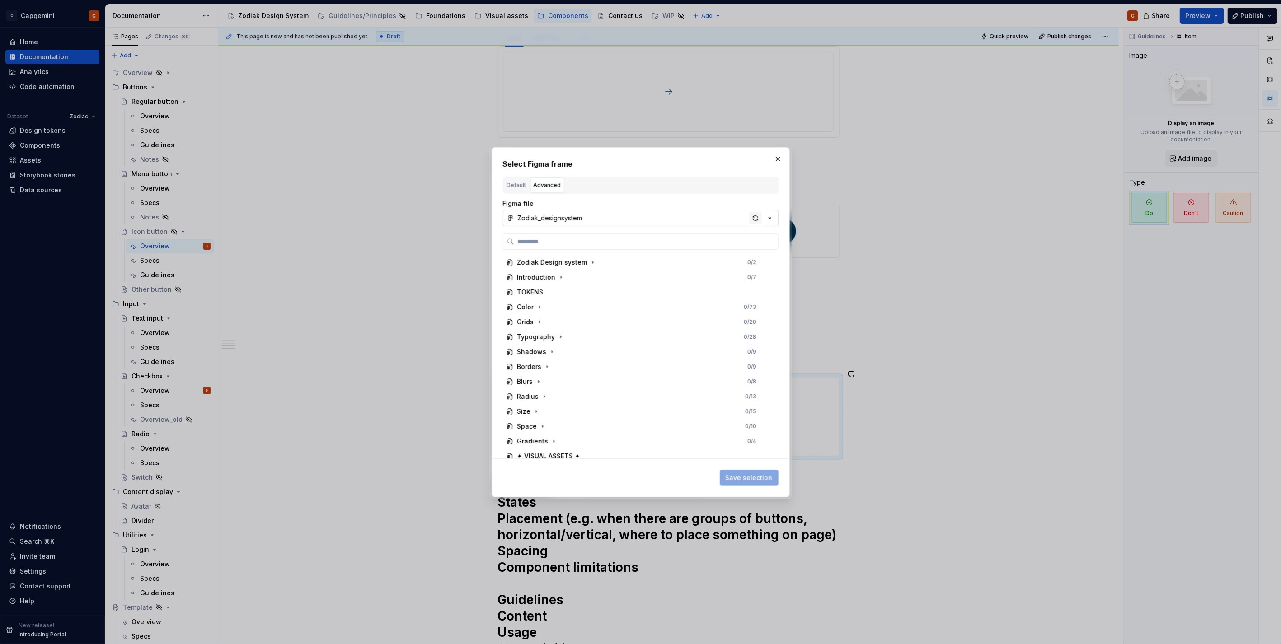
click at [752, 218] on div "button" at bounding box center [755, 218] width 13 height 13
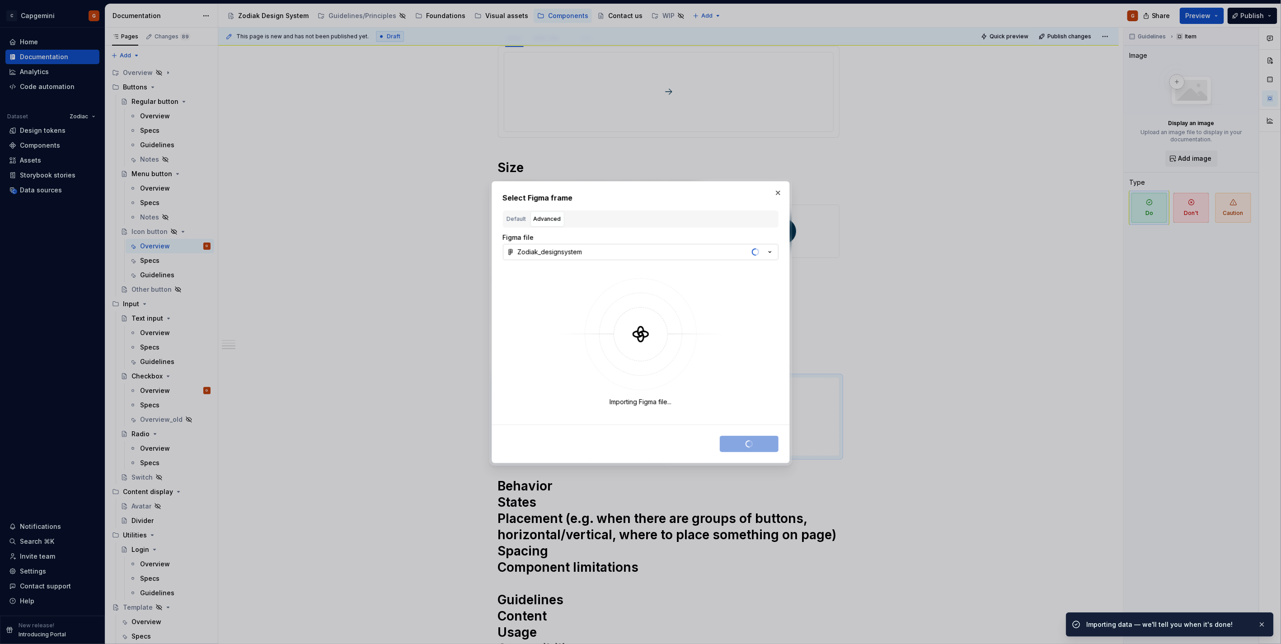
click at [775, 251] on button "Zodiak_designsystem" at bounding box center [641, 252] width 276 height 16
click at [564, 281] on div "Zodiak documentation" at bounding box center [564, 284] width 71 height 9
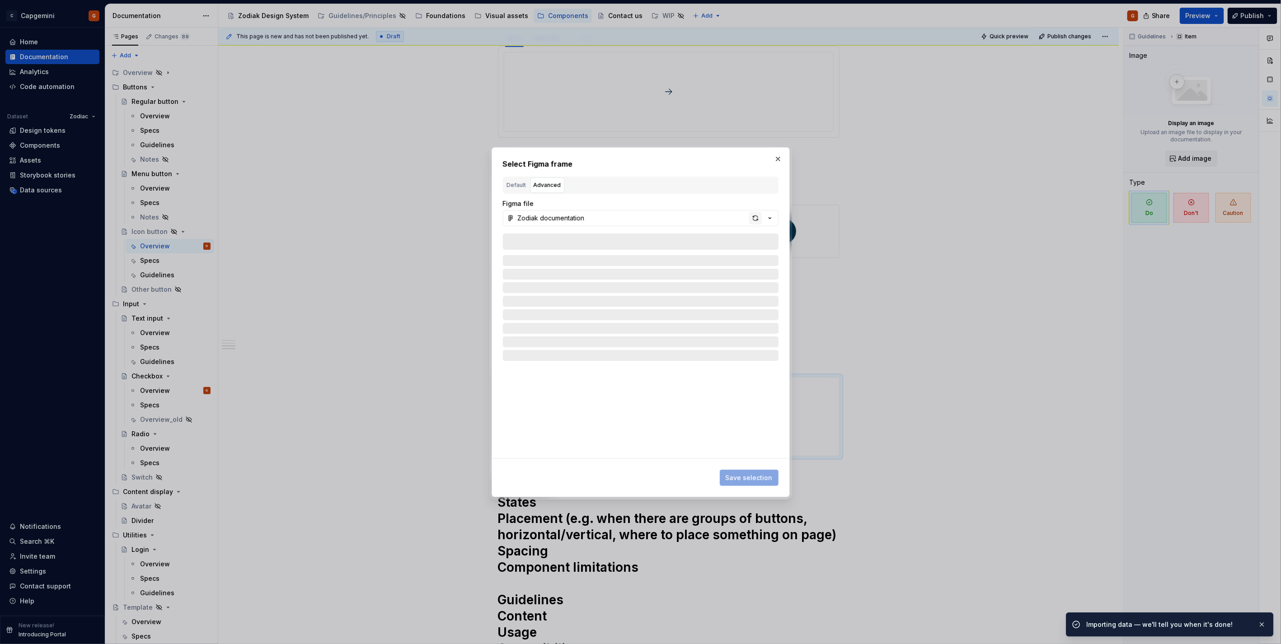
click at [757, 220] on div "button" at bounding box center [755, 218] width 13 height 13
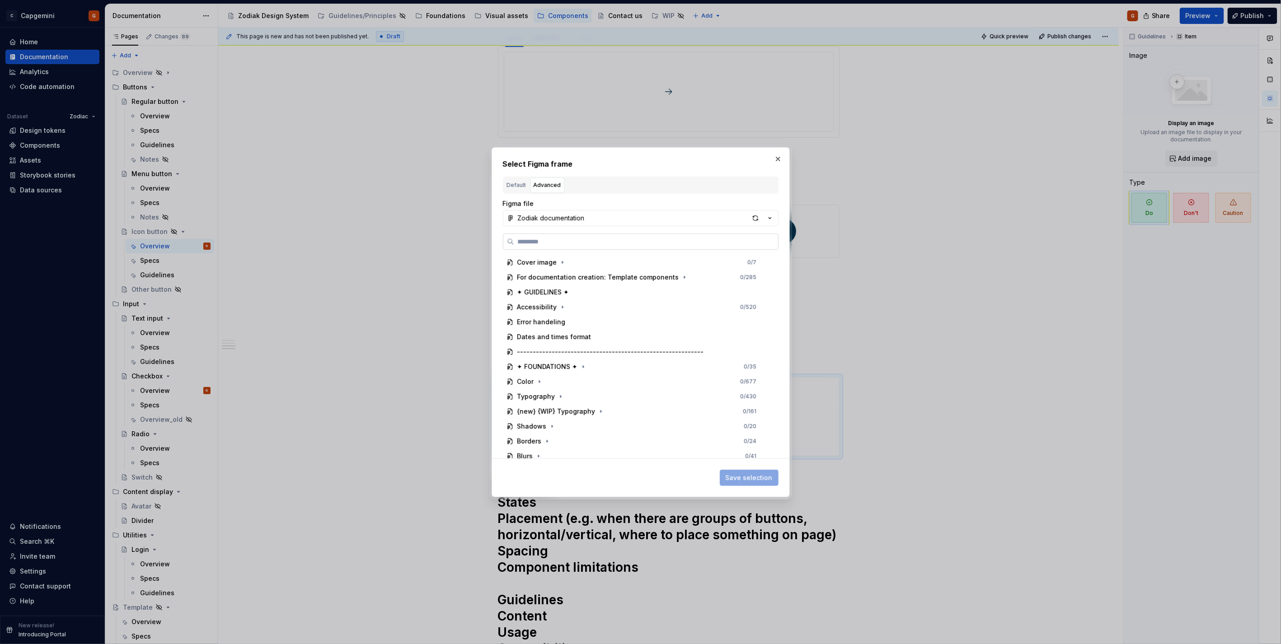
type textarea "*"
click at [588, 234] on label at bounding box center [641, 242] width 276 height 16
click at [588, 237] on input "search" at bounding box center [646, 241] width 264 height 9
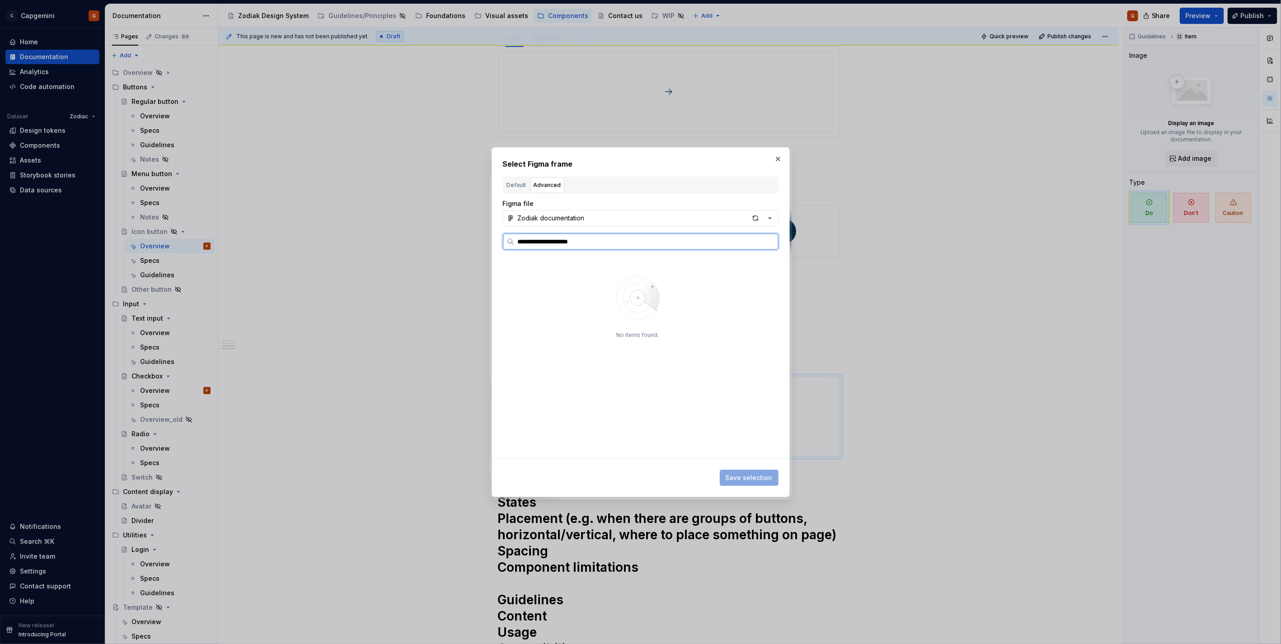
type input "**********"
click at [604, 309] on mark "supernova icon button" at bounding box center [579, 307] width 72 height 8
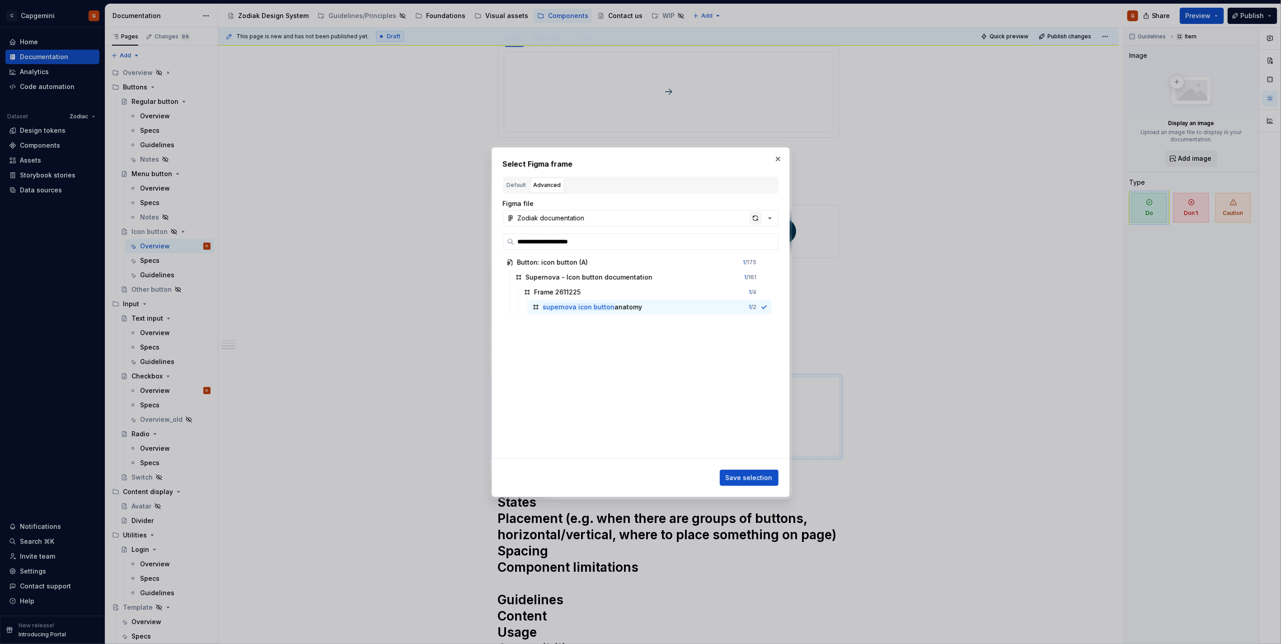
click at [753, 217] on div "button" at bounding box center [755, 218] width 13 height 13
click at [754, 217] on div "button" at bounding box center [755, 218] width 13 height 13
type textarea "*"
click at [580, 244] on input "search" at bounding box center [646, 241] width 264 height 9
type input "*******"
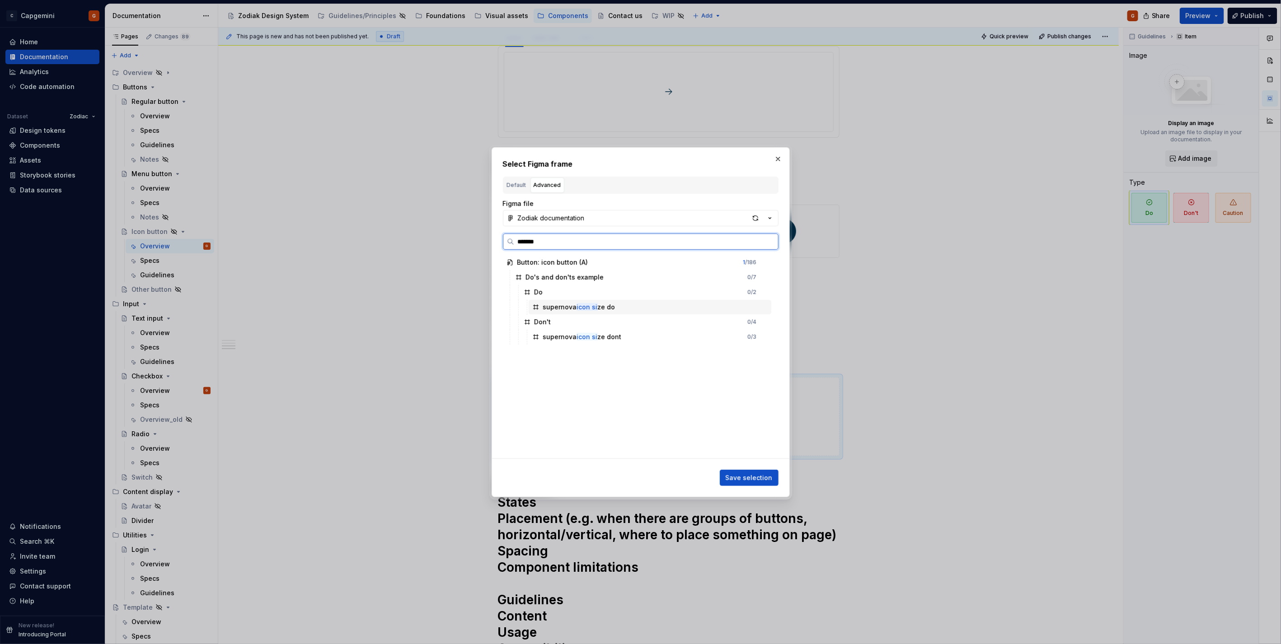
click at [663, 301] on div "supernova icon si ze do" at bounding box center [650, 307] width 243 height 14
click at [754, 475] on span "Save selection" at bounding box center [749, 478] width 47 height 9
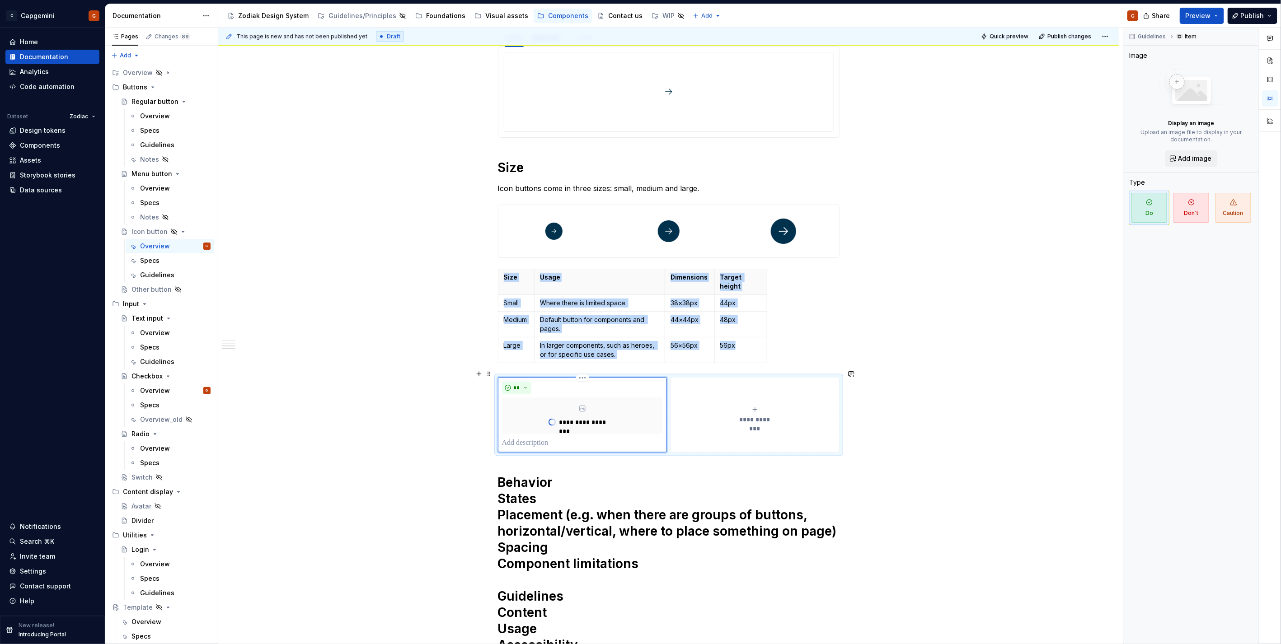
click at [748, 419] on button "**********" at bounding box center [755, 415] width 169 height 75
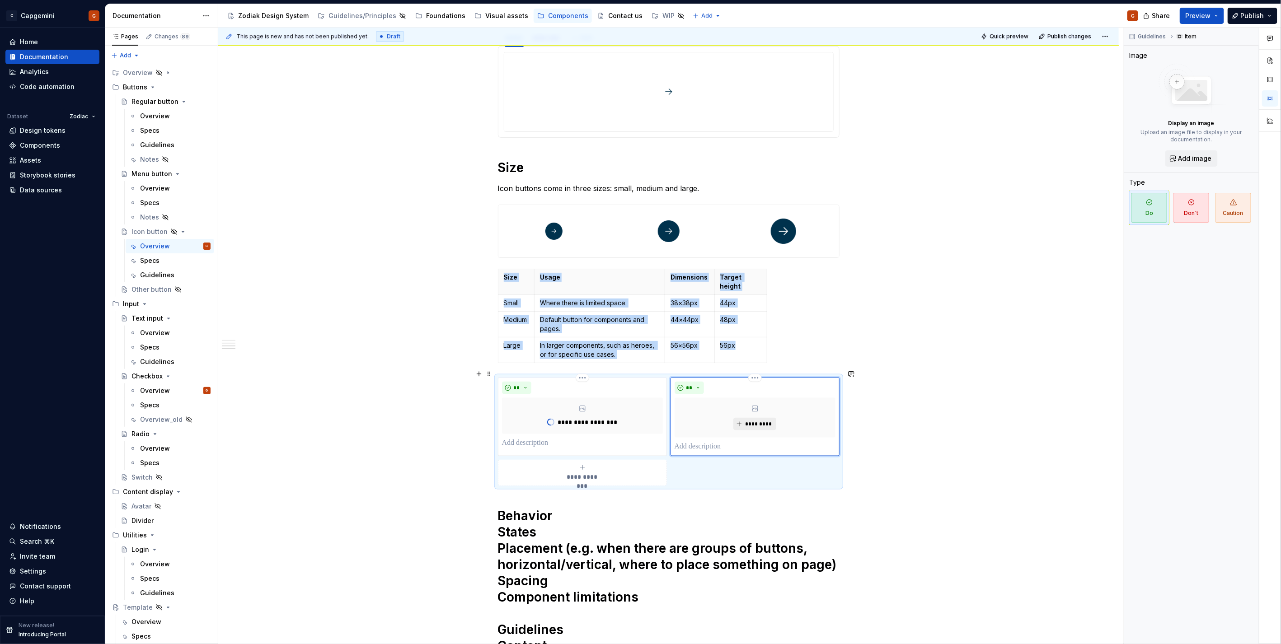
click at [758, 421] on span "*********" at bounding box center [759, 424] width 28 height 7
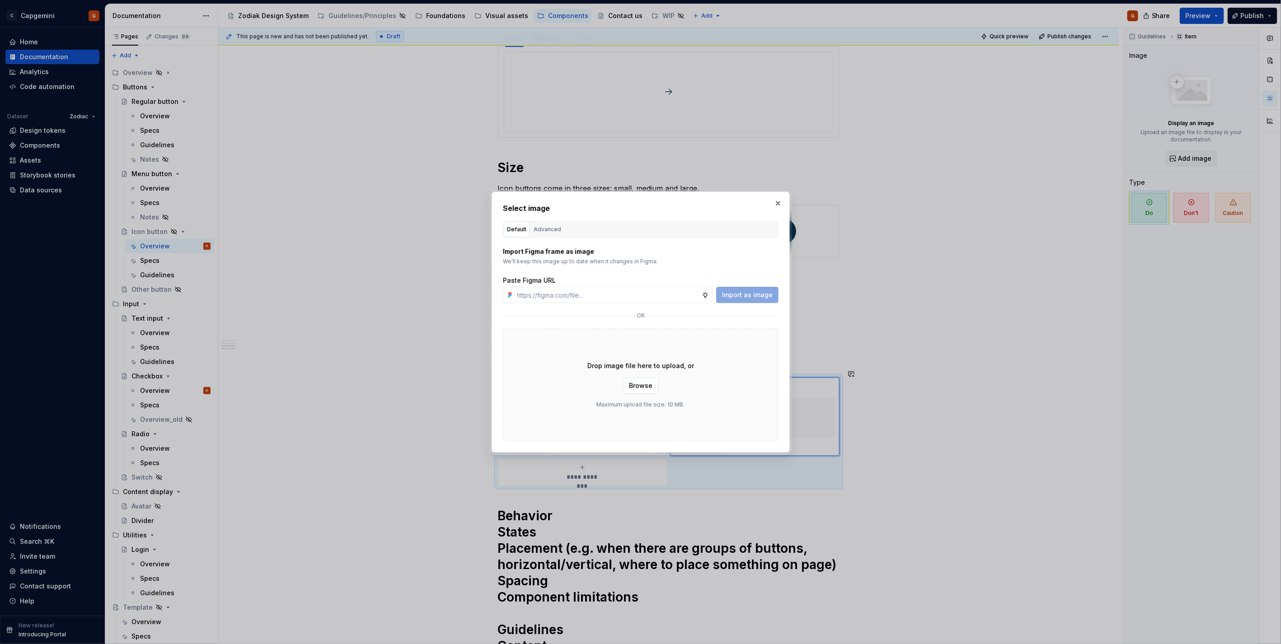
type textarea "*"
click at [528, 222] on button "Default" at bounding box center [517, 229] width 26 height 15
click at [553, 228] on div "Advanced" at bounding box center [548, 229] width 28 height 9
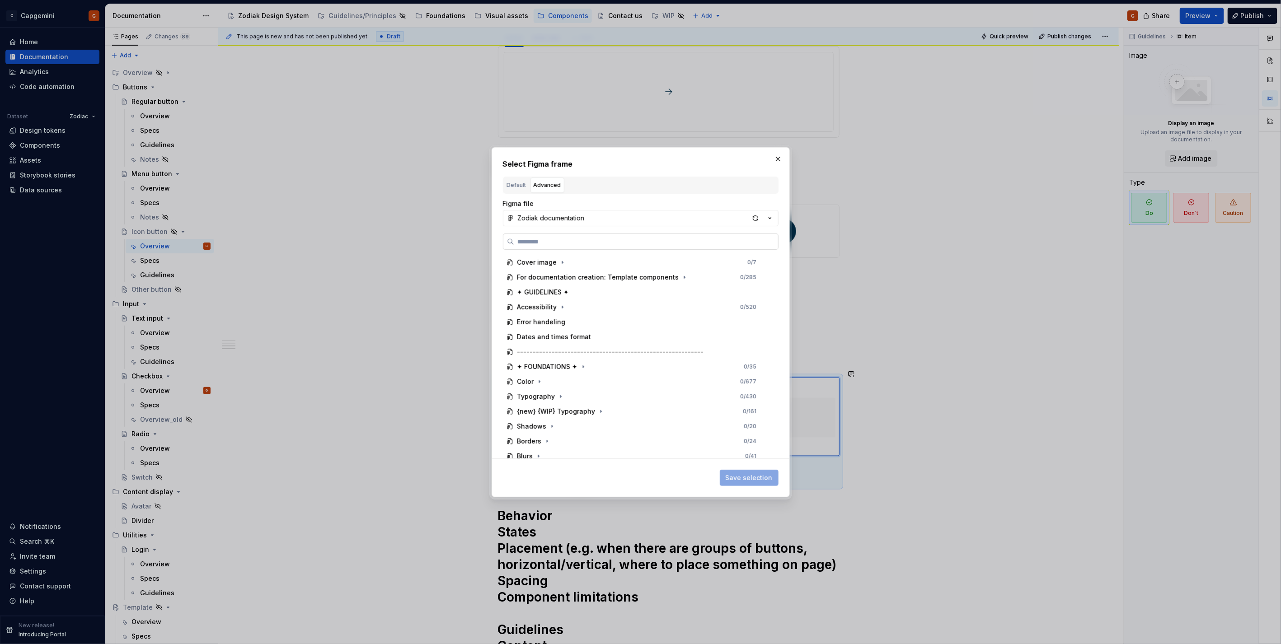
click at [565, 249] on label at bounding box center [641, 242] width 276 height 16
click at [565, 246] on input "search" at bounding box center [646, 241] width 264 height 9
type input "********"
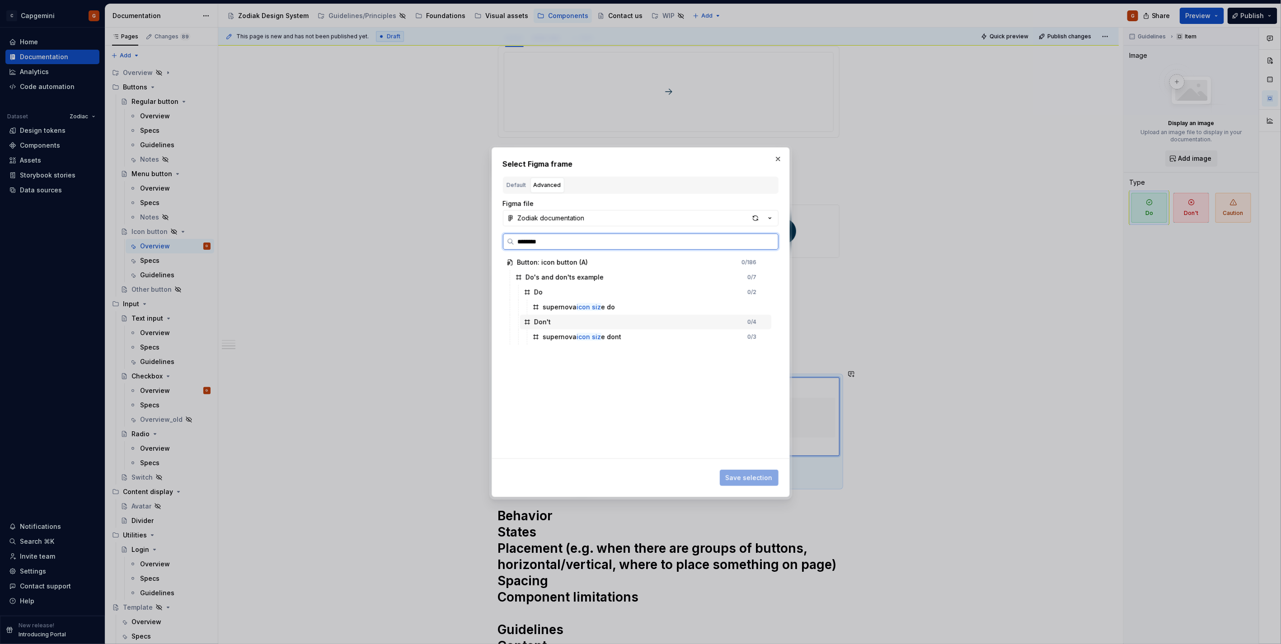
click at [616, 335] on div "supernova icon siz e dont" at bounding box center [582, 337] width 79 height 9
click at [766, 477] on span "Save selection" at bounding box center [749, 478] width 47 height 9
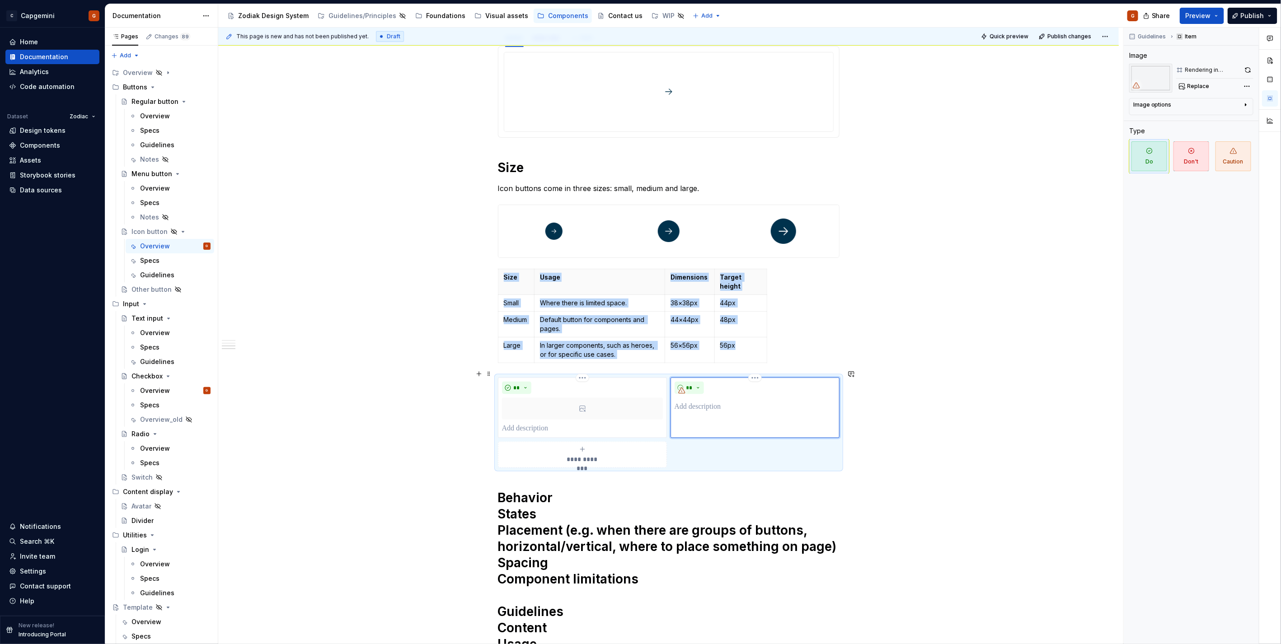
click at [707, 402] on p at bounding box center [755, 407] width 161 height 11
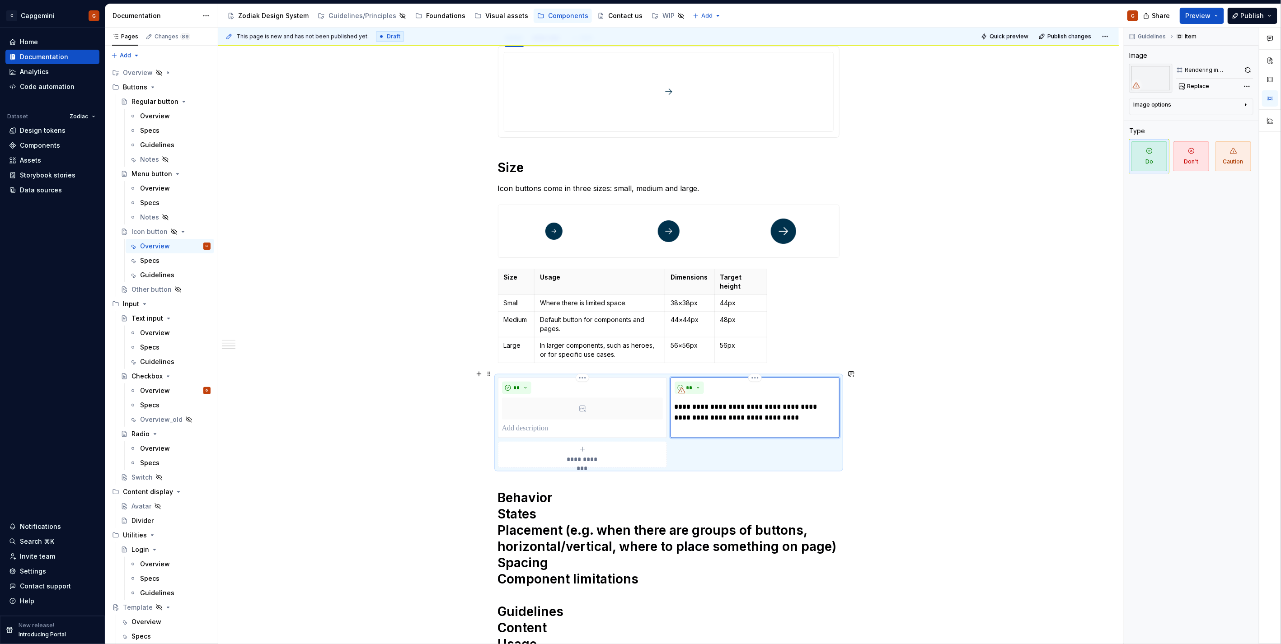
click at [747, 411] on p "**********" at bounding box center [755, 413] width 161 height 22
type textarea "*"
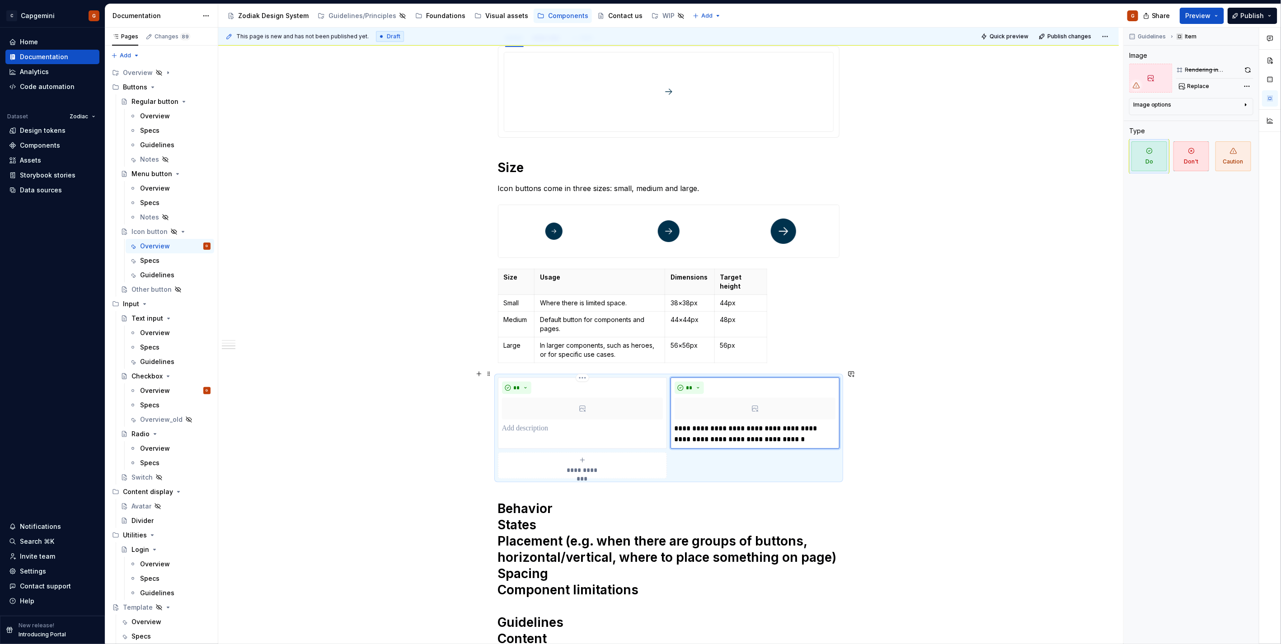
scroll to position [725, 0]
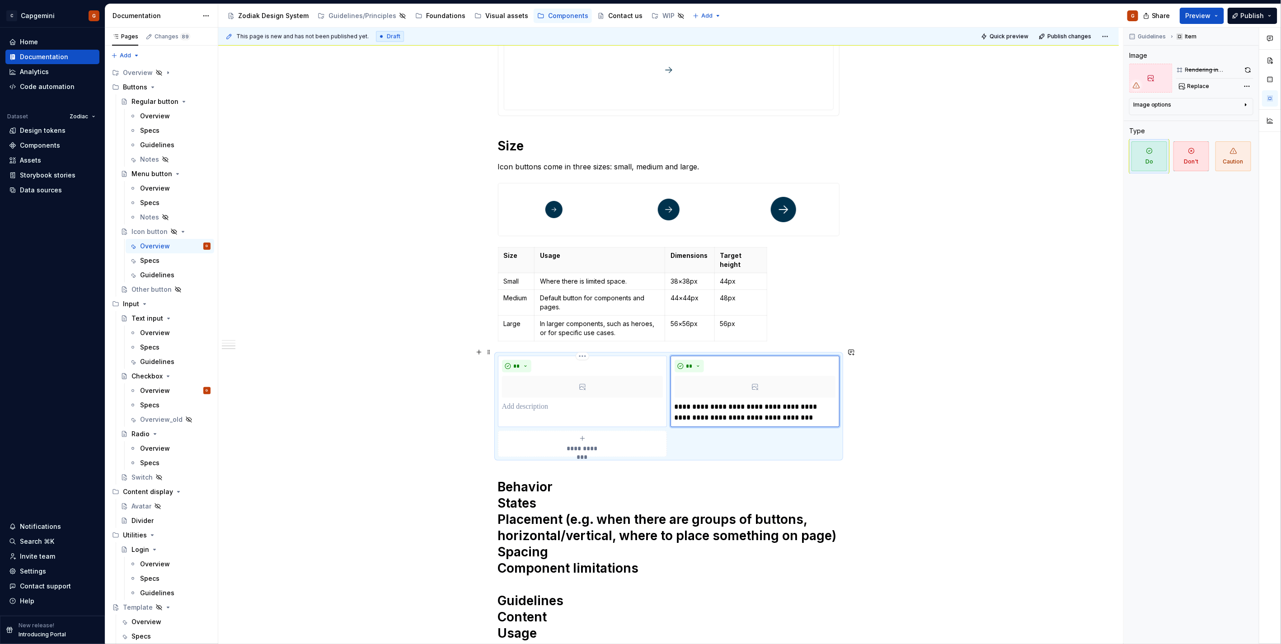
click at [535, 402] on p at bounding box center [582, 407] width 161 height 11
paste div
click at [582, 402] on p "**********" at bounding box center [582, 413] width 161 height 22
type textarea "*"
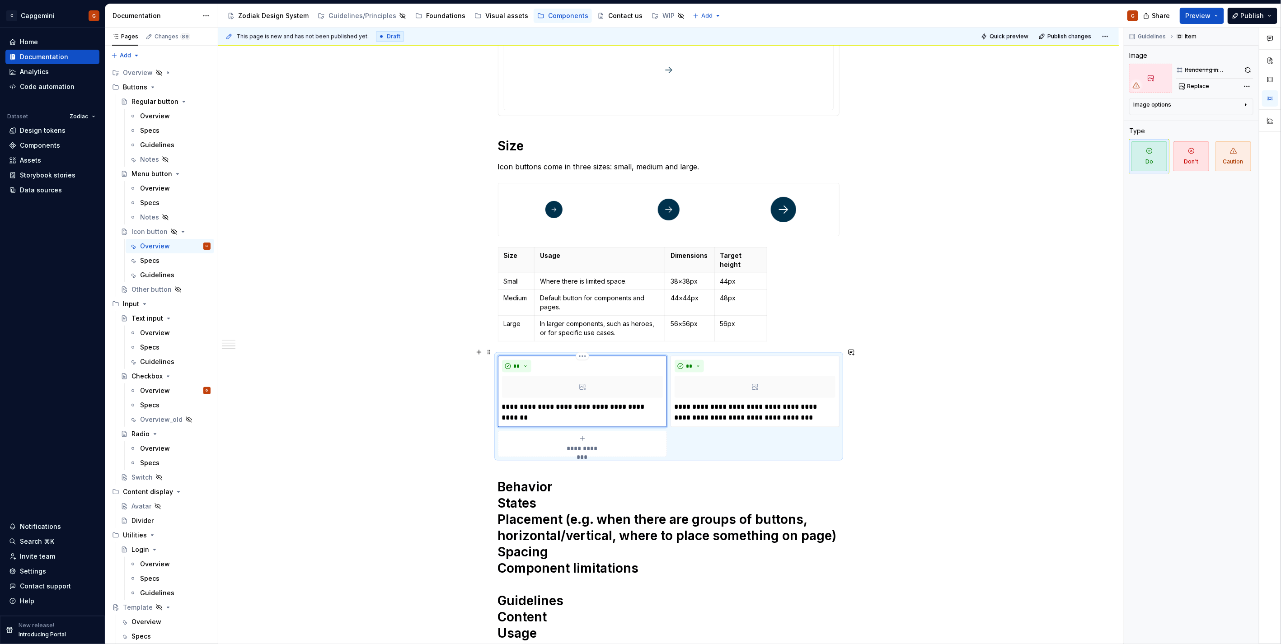
click at [569, 402] on p "**********" at bounding box center [582, 407] width 161 height 11
click at [515, 402] on p "**********" at bounding box center [582, 407] width 161 height 11
click at [571, 402] on p "**********" at bounding box center [582, 407] width 161 height 11
click at [576, 411] on p "**********" at bounding box center [582, 413] width 161 height 22
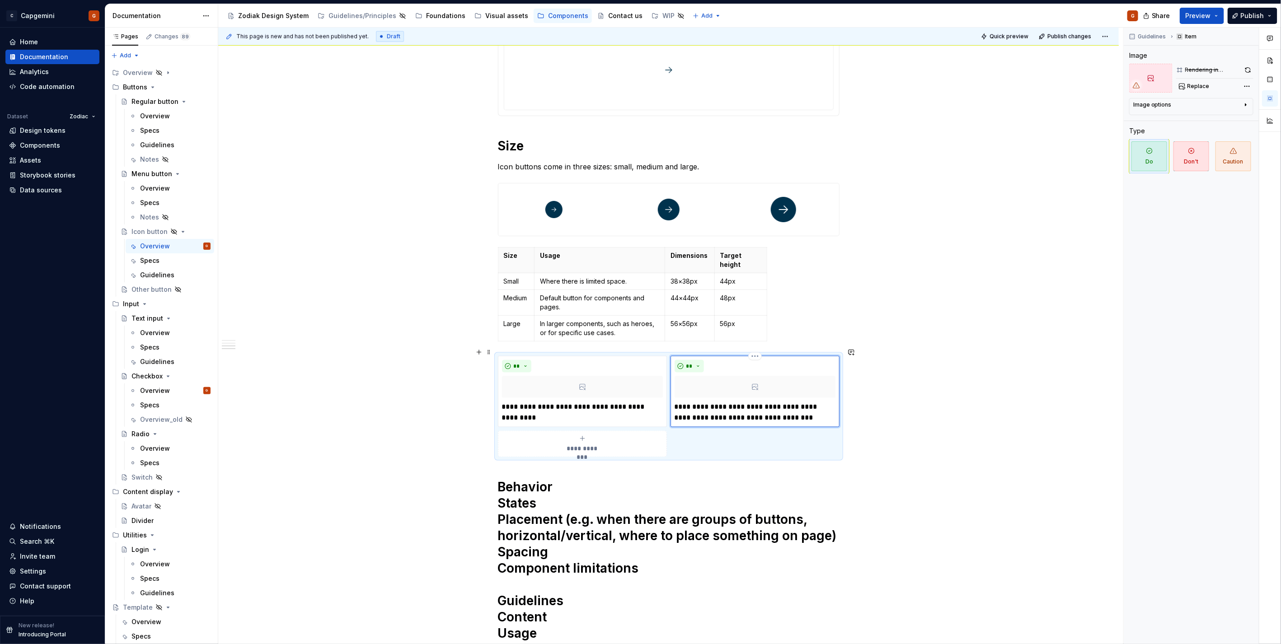
click at [752, 390] on div "**********" at bounding box center [755, 391] width 161 height 63
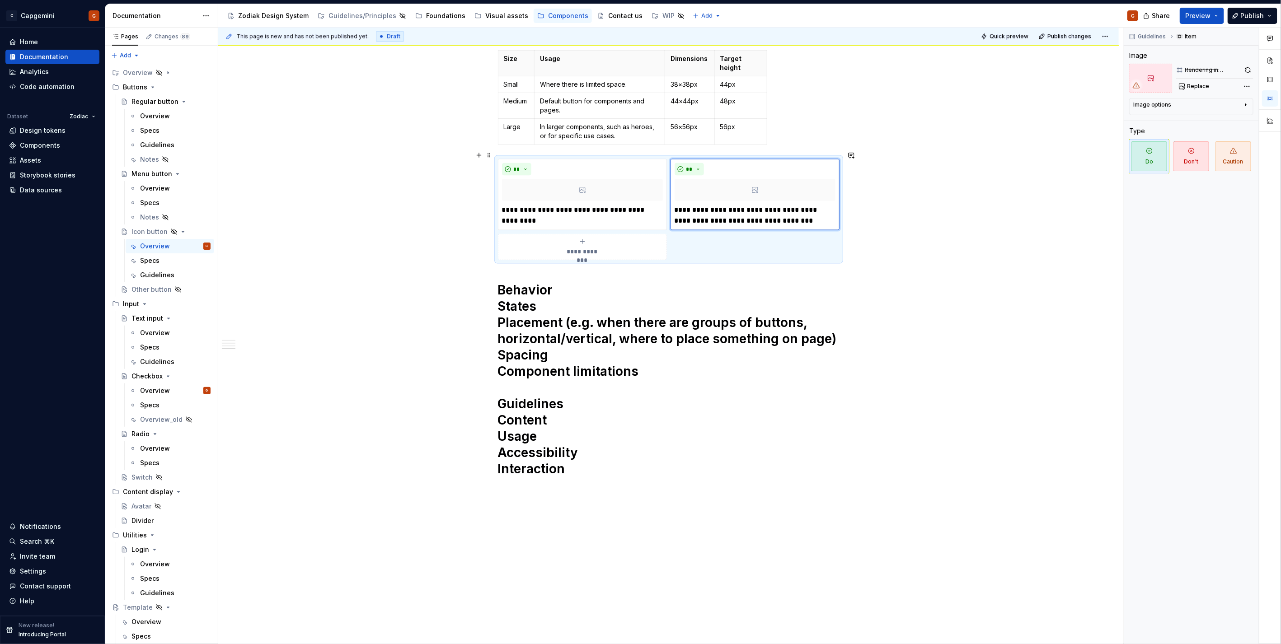
scroll to position [967, 0]
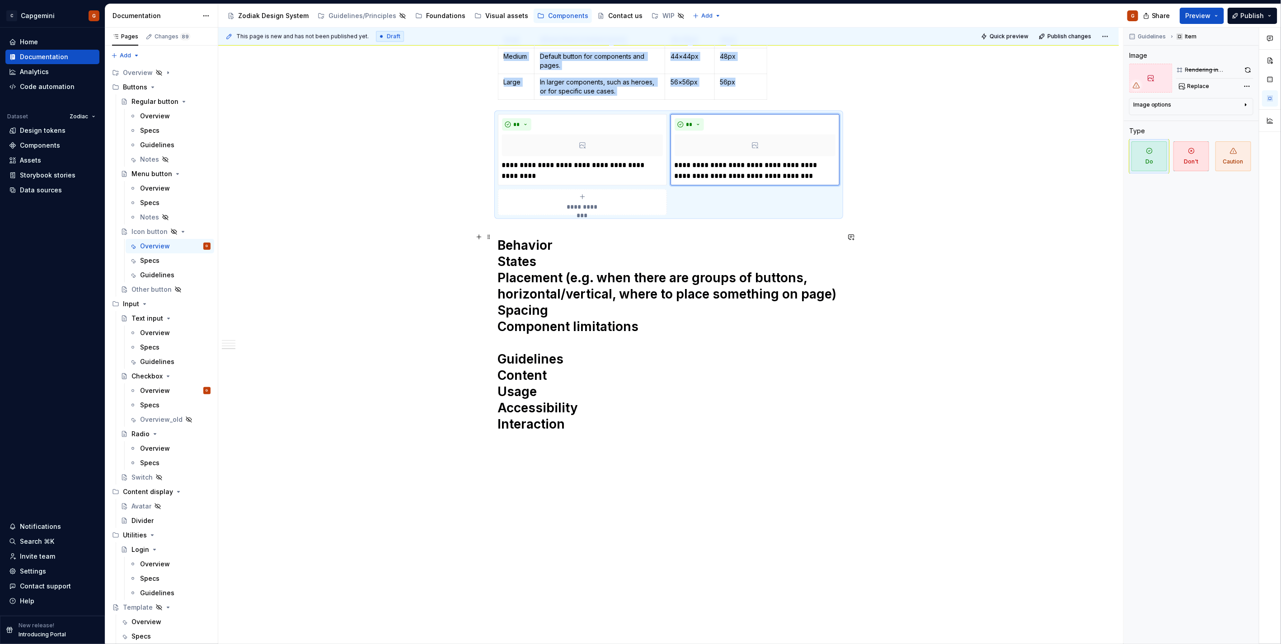
click at [581, 237] on h1 "Behavior States Placement (e.g. when there are groups of buttons, horizontal/ve…" at bounding box center [669, 343] width 342 height 212
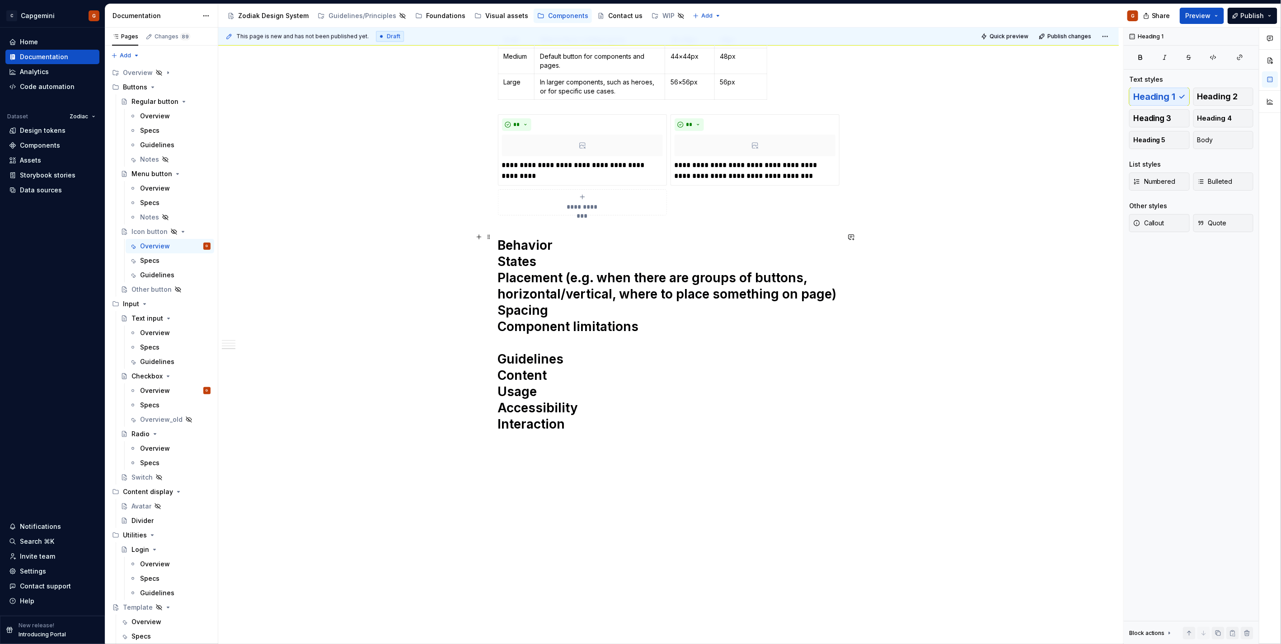
click at [514, 237] on h1 "Behavior States Placement (e.g. when there are groups of buttons, horizontal/ve…" at bounding box center [669, 343] width 342 height 212
click at [585, 371] on h1 "States Placement (e.g. when there are groups of buttons, horizontal/vertical, w…" at bounding box center [669, 343] width 342 height 212
click at [581, 272] on h1 "States Placement (e.g. when there are groups of buttons, horizontal/vertical, w…" at bounding box center [669, 343] width 342 height 212
click at [823, 272] on h1 "States Placement (e.g. when there are groups of buttons, horizontal/vertical, w…" at bounding box center [669, 343] width 342 height 212
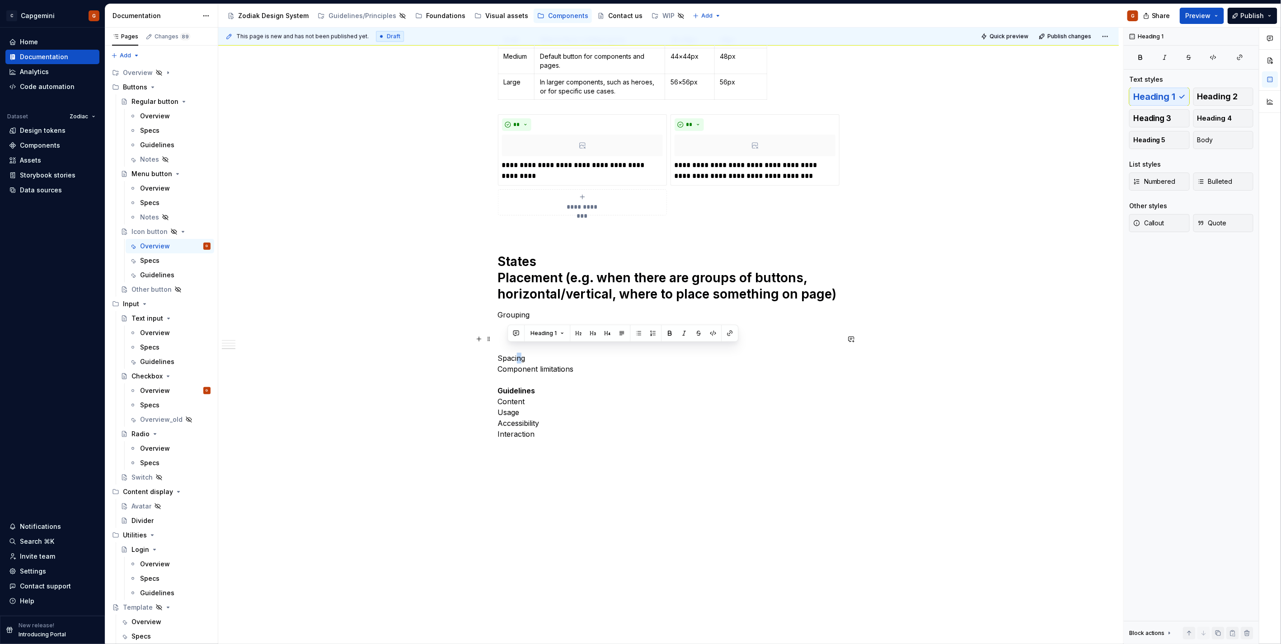
click at [507, 353] on p "Spacing Component limitations Guidelines Content Usage Accessibility Interaction" at bounding box center [669, 396] width 342 height 108
drag, startPoint x: 505, startPoint y: 353, endPoint x: 490, endPoint y: 353, distance: 14.9
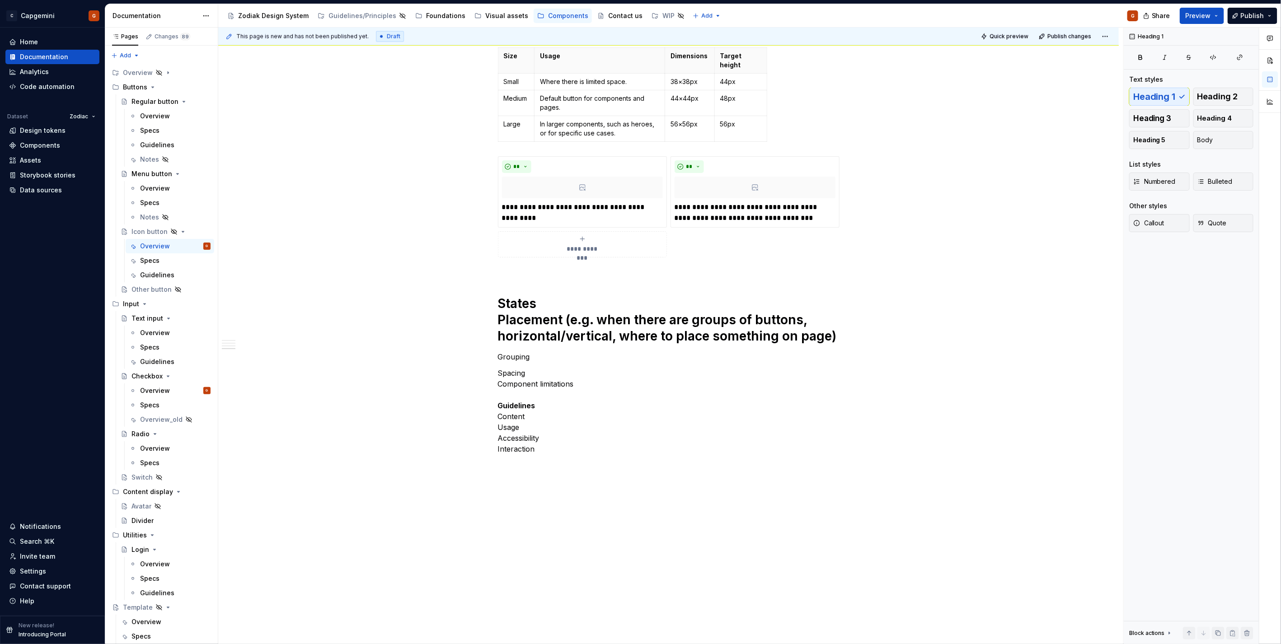
scroll to position [941, 0]
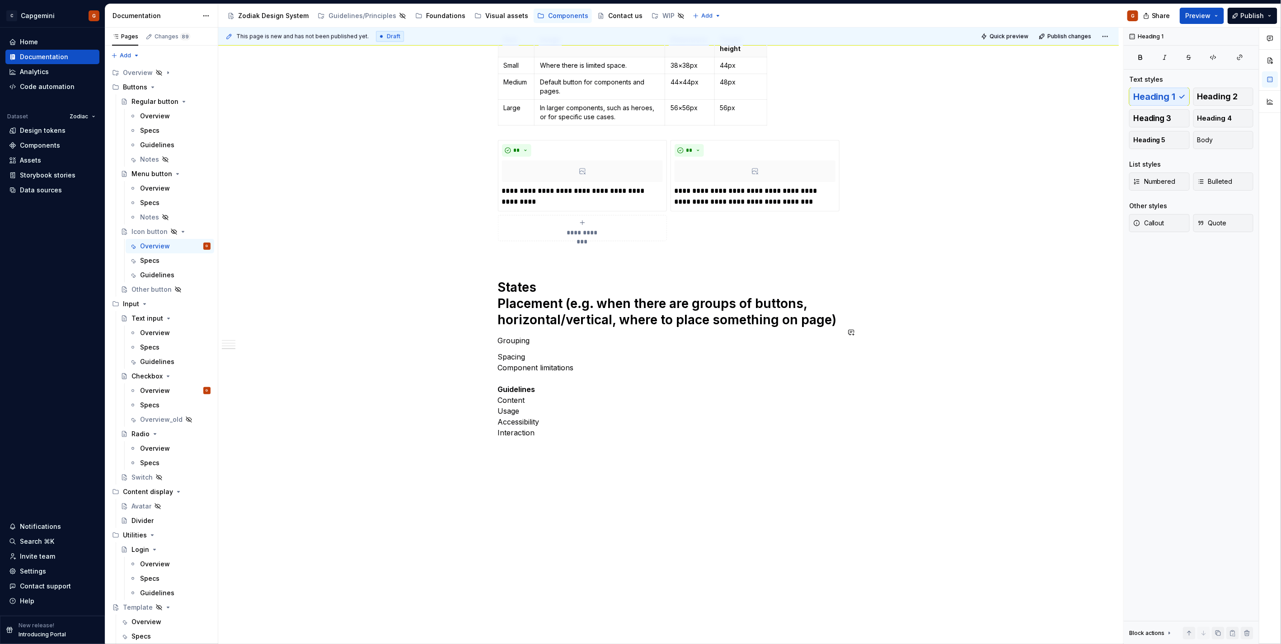
click at [545, 352] on p "Spacing Component limitations Guidelines Content Usage Accessibility Interaction" at bounding box center [669, 401] width 342 height 98
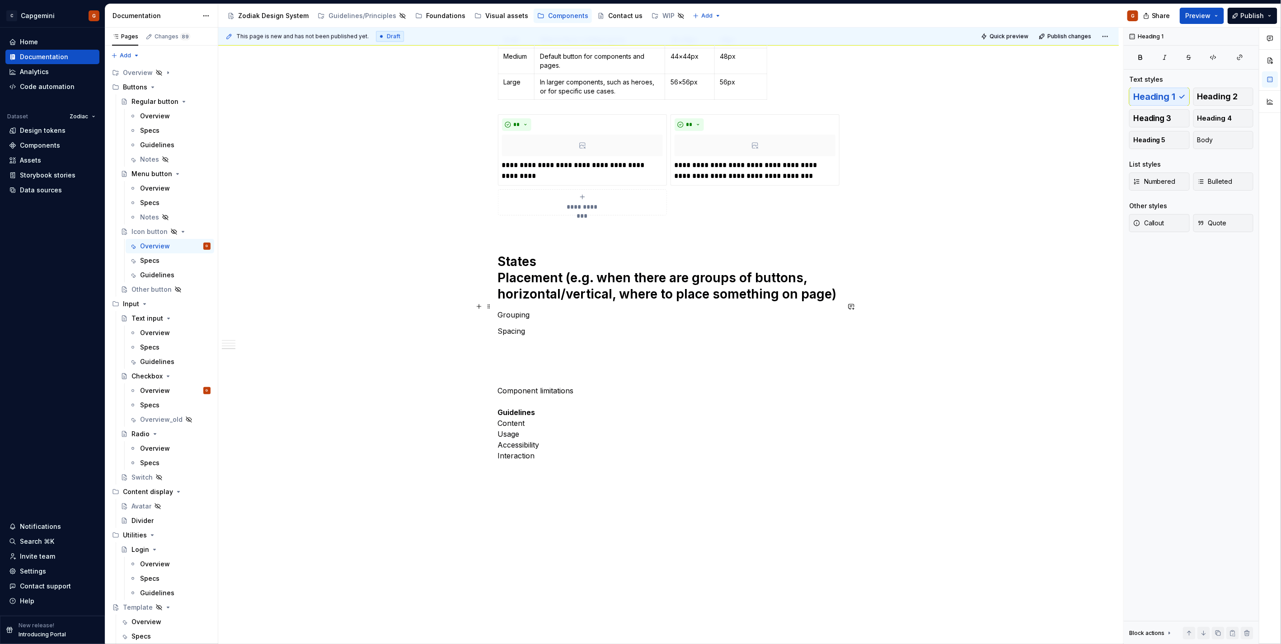
click at [539, 310] on p "Grouping" at bounding box center [669, 315] width 342 height 11
click at [522, 310] on p "Icon button groups" at bounding box center [669, 315] width 342 height 11
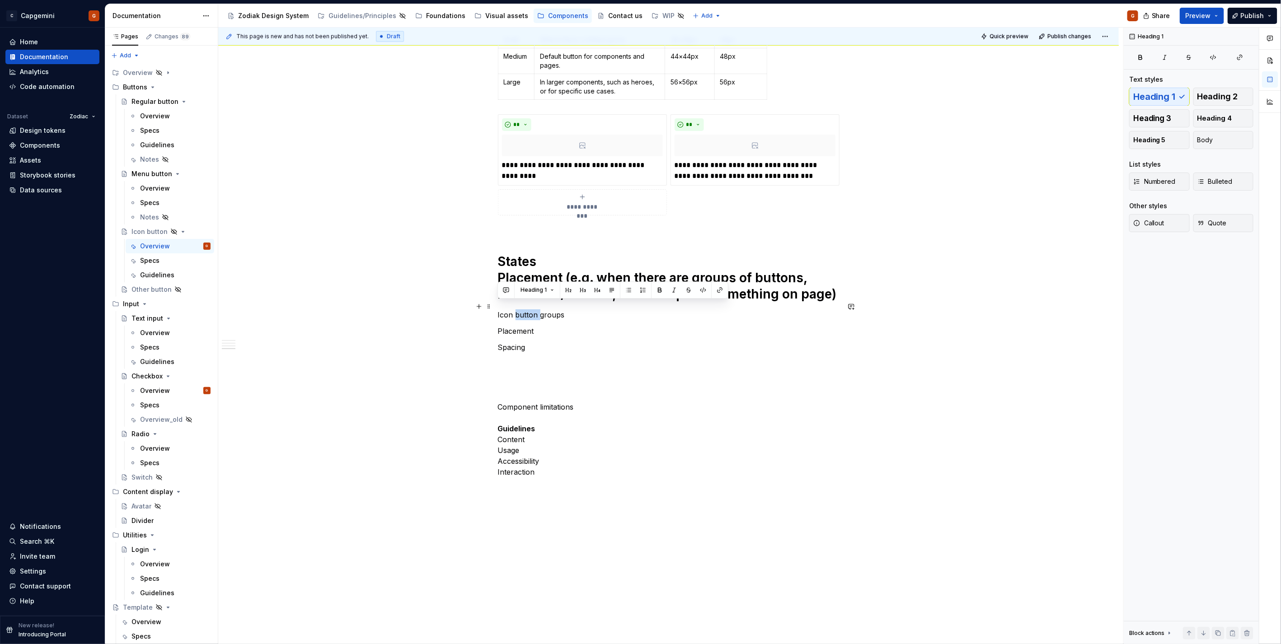
click at [522, 310] on p "Icon button groups" at bounding box center [669, 315] width 342 height 11
click at [1156, 98] on div "Heading 1 Heading 2 Heading 3 Heading 4 Heading 5 Body" at bounding box center [1191, 118] width 124 height 61
click at [1156, 96] on div "Heading 1 Heading 2 Heading 3 Heading 4 Heading 5 Body" at bounding box center [1191, 118] width 124 height 61
click at [576, 326] on p "Placement" at bounding box center [669, 331] width 342 height 11
click at [548, 310] on p "Icon button groups" at bounding box center [669, 315] width 342 height 11
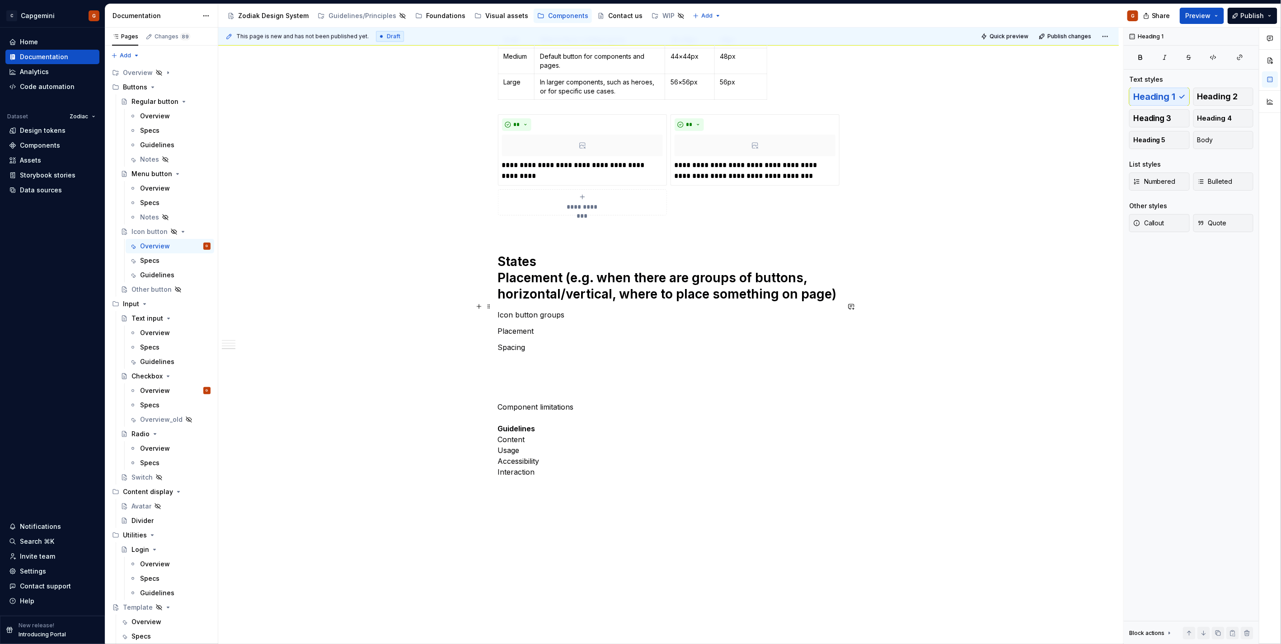
click at [548, 310] on p "Icon button groups" at bounding box center [669, 315] width 342 height 11
click at [1218, 94] on span "Heading 2" at bounding box center [1218, 96] width 41 height 9
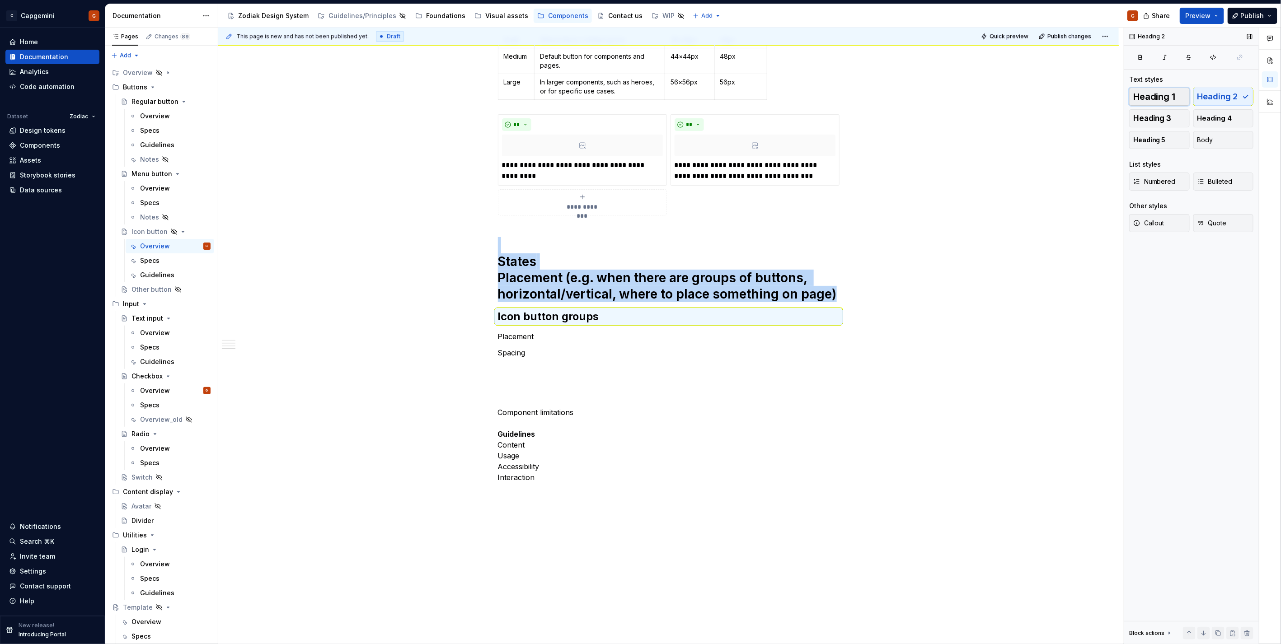
click at [1170, 97] on span "Heading 1" at bounding box center [1154, 96] width 42 height 9
click at [625, 276] on h1 "States Placement (e.g. when there are groups of buttons, horizontal/vertical, w…" at bounding box center [669, 269] width 342 height 65
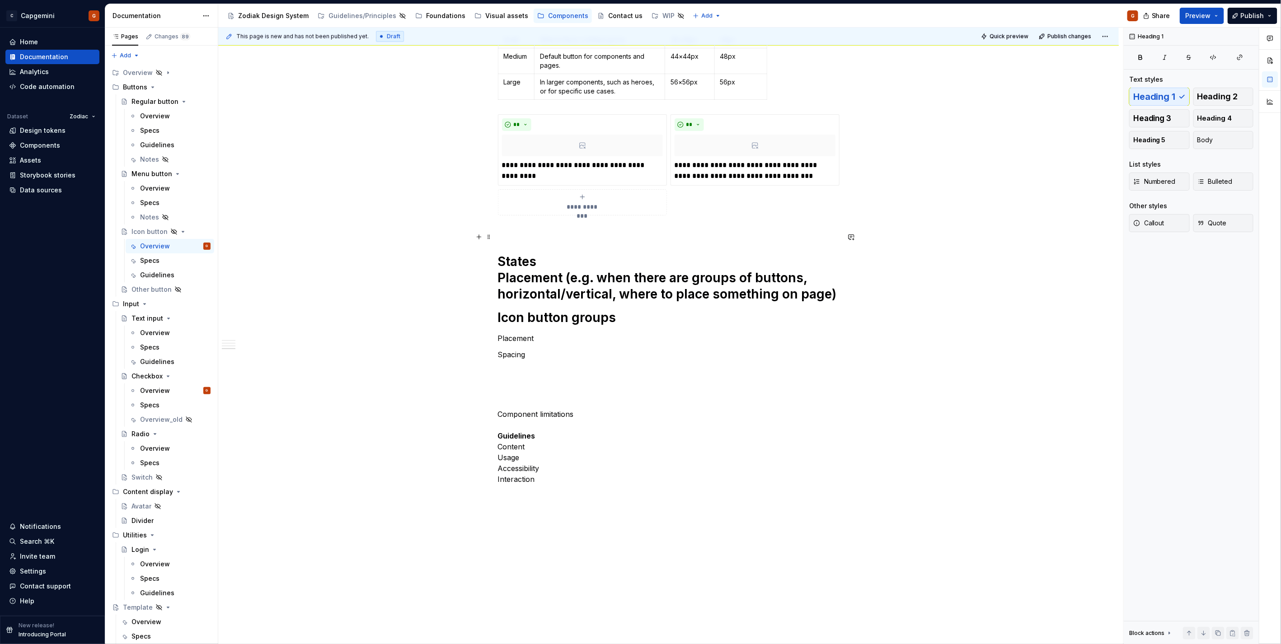
click at [561, 250] on h1 "States Placement (e.g. when there are groups of buttons, horizontal/vertical, w…" at bounding box center [669, 269] width 342 height 65
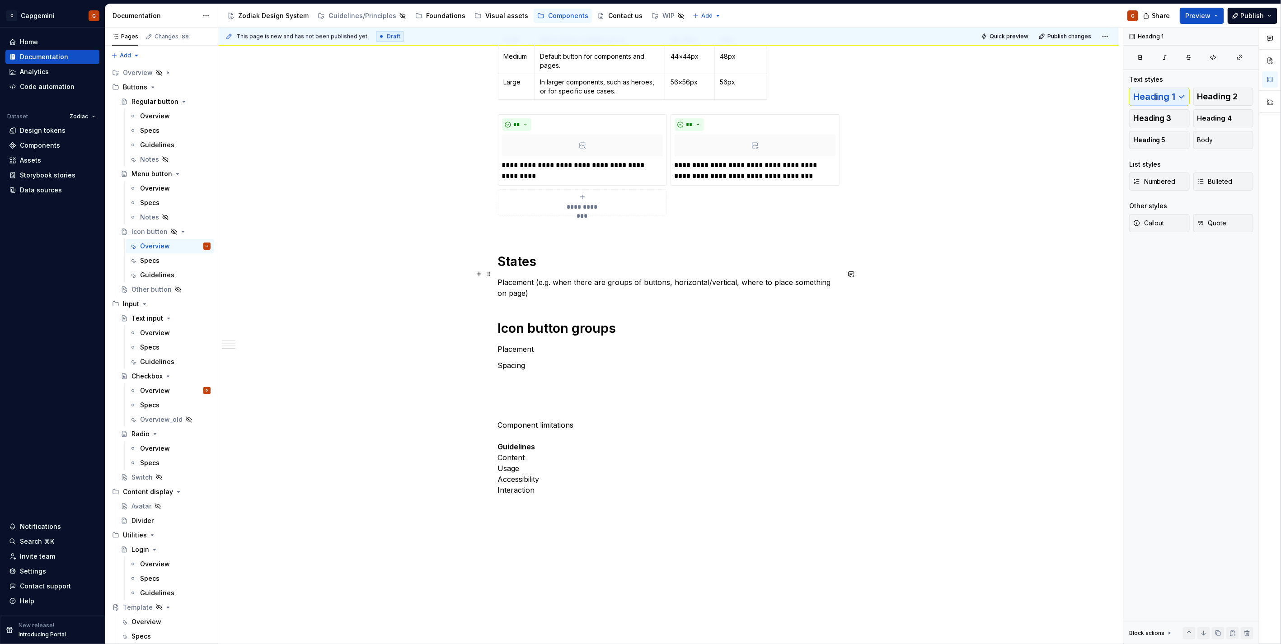
click at [513, 277] on p "Placement (e.g. when there are groups of buttons, horizontal/vertical, where to…" at bounding box center [669, 288] width 342 height 22
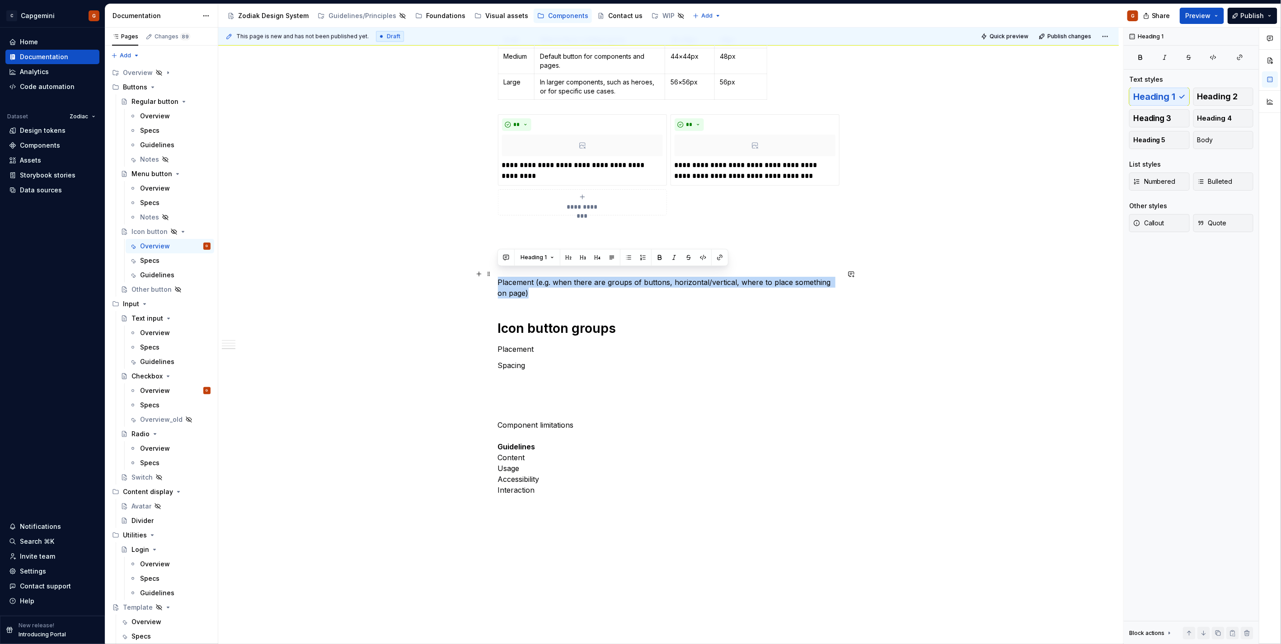
click at [513, 277] on p "Placement (e.g. when there are groups of buttons, horizontal/vertical, where to…" at bounding box center [669, 288] width 342 height 22
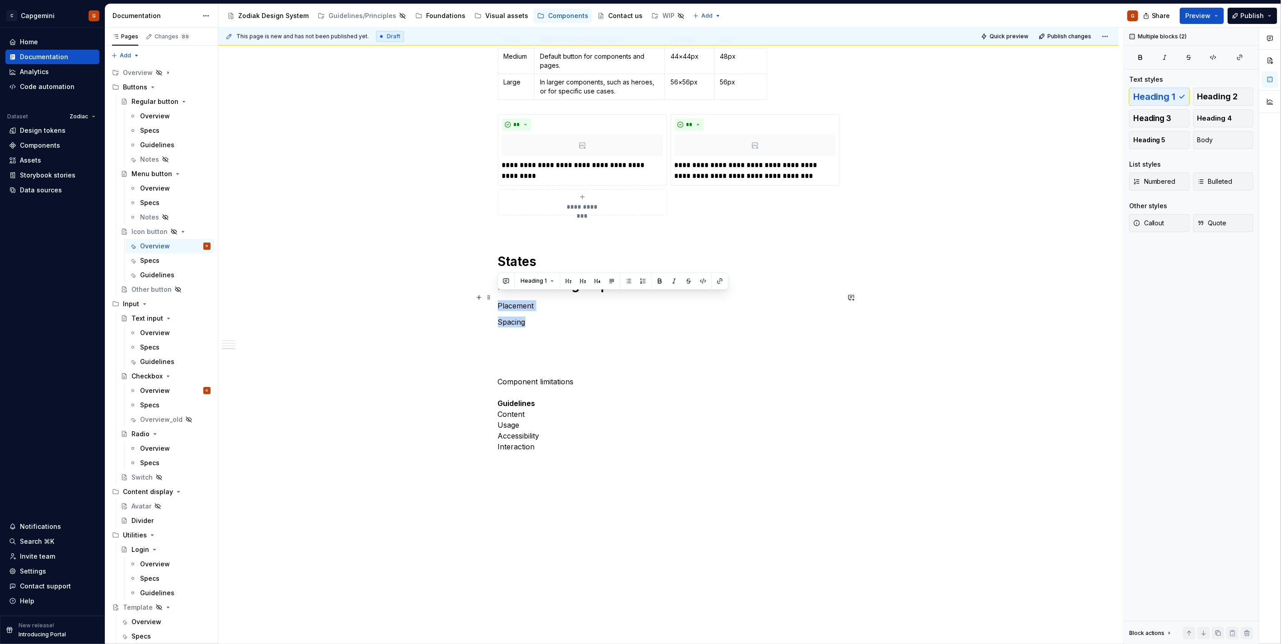
drag, startPoint x: 531, startPoint y: 314, endPoint x: 498, endPoint y: 300, distance: 36.1
click at [1239, 96] on button "Heading 2" at bounding box center [1224, 97] width 61 height 18
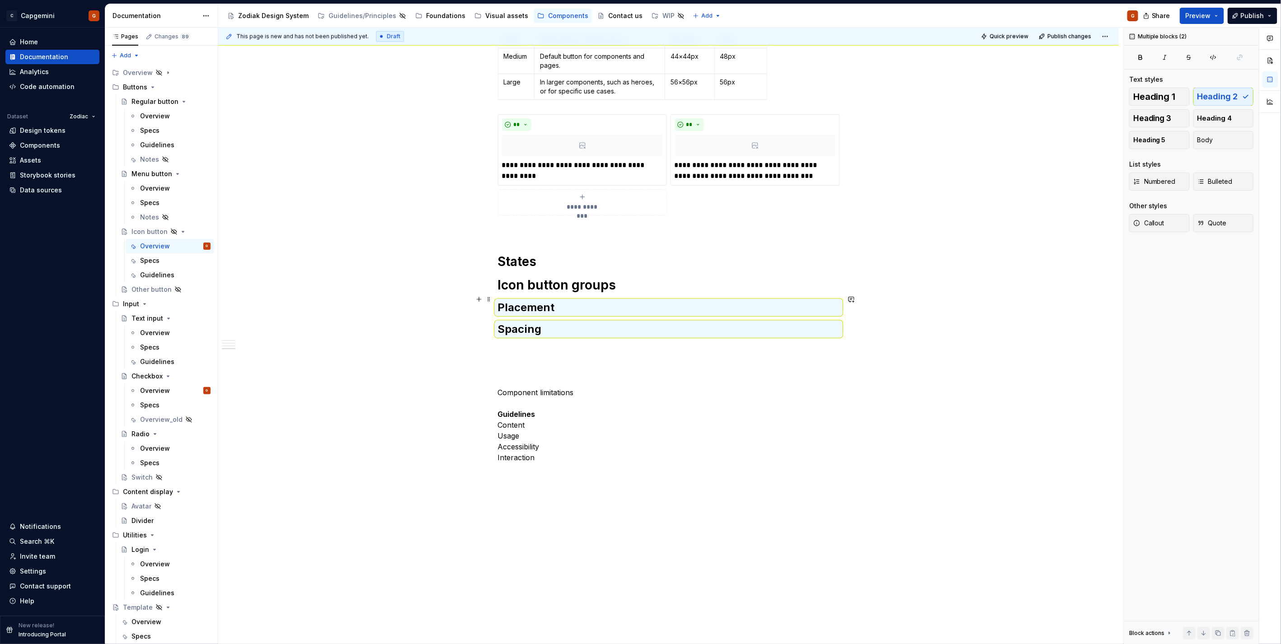
click at [590, 301] on h2 "Placement" at bounding box center [669, 308] width 342 height 14
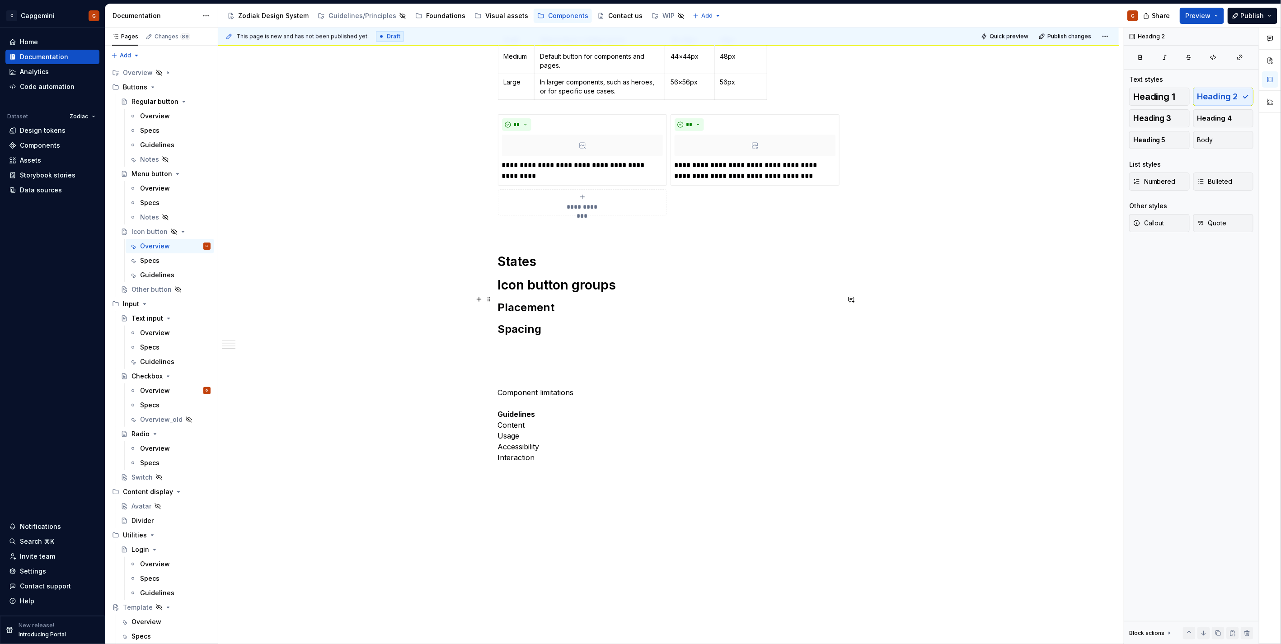
click at [585, 301] on h2 "Placement" at bounding box center [669, 308] width 342 height 14
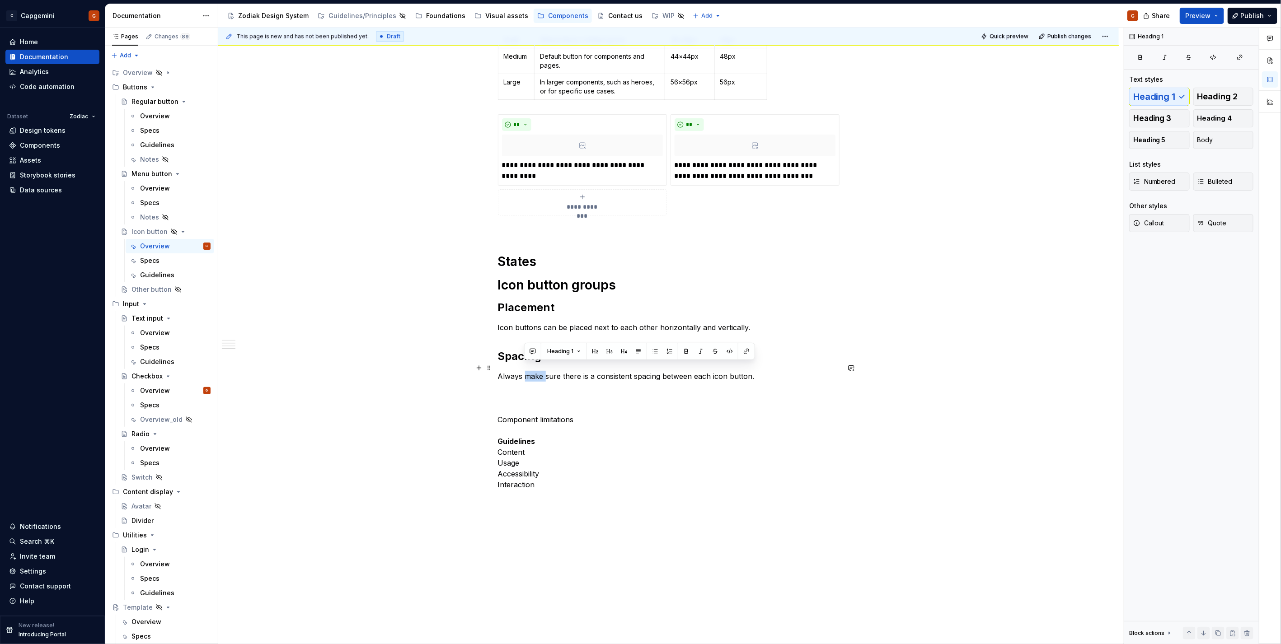
drag, startPoint x: 545, startPoint y: 367, endPoint x: 526, endPoint y: 364, distance: 18.7
click at [526, 371] on p "Always make sure there is a consistent spacing between each icon button." at bounding box center [669, 376] width 342 height 11
click at [581, 372] on p "Always ensure there is a consistent spacing between each icon button." at bounding box center [669, 376] width 342 height 11
click at [733, 371] on p "Always ensure there is consistent spacing between each icon button." at bounding box center [669, 376] width 342 height 11
click at [695, 371] on p "Always ensure there is consistent spacing between each icon button." at bounding box center [669, 376] width 342 height 11
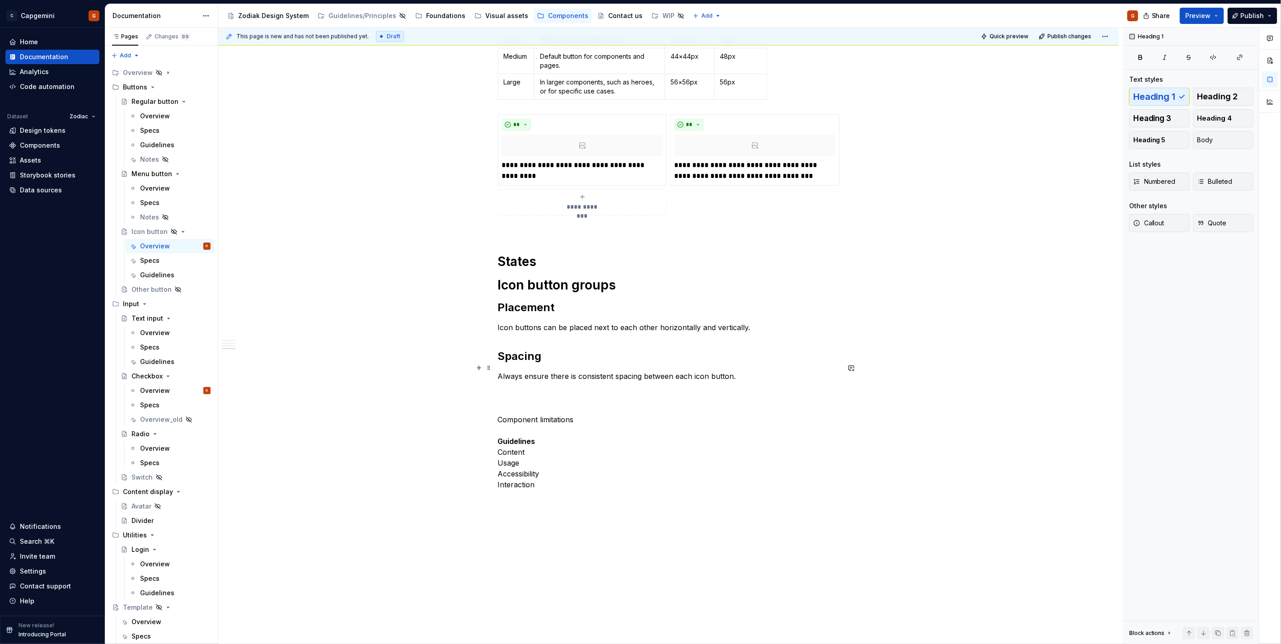
click at [695, 371] on p "Always ensure there is consistent spacing between each icon button." at bounding box center [669, 376] width 342 height 11
click at [771, 382] on p "Small icon buttons should have a spacing of 8 pixels between them. Medium and l…" at bounding box center [669, 382] width 342 height 22
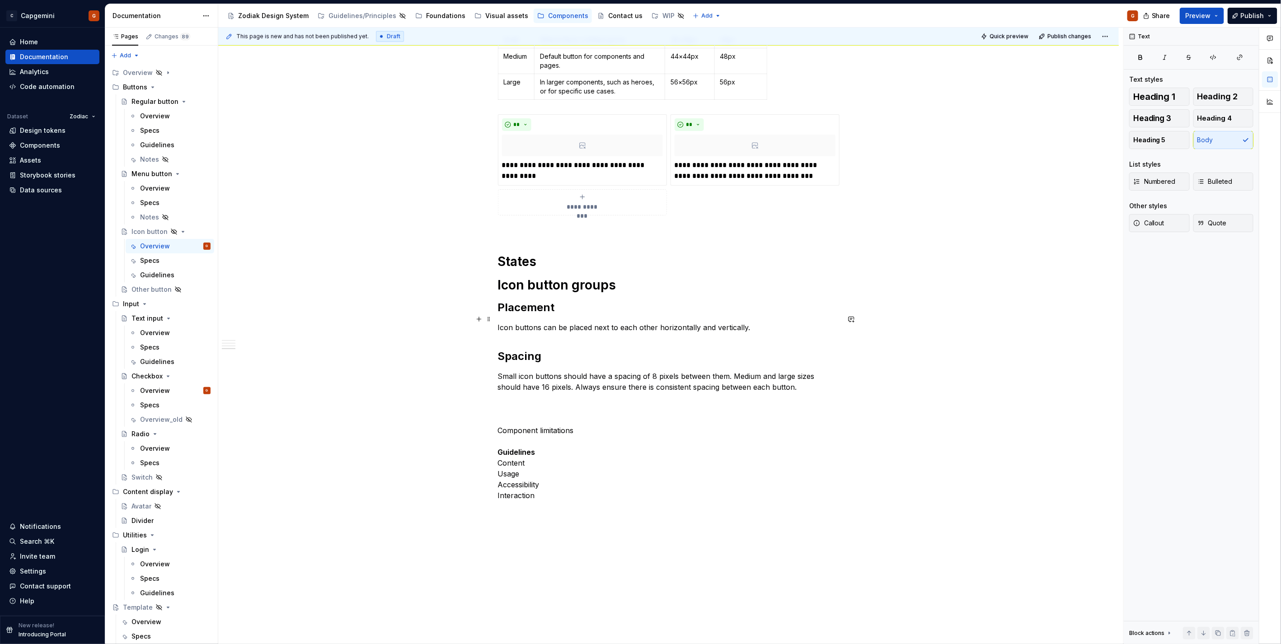
click at [700, 322] on p "Icon buttons can be placed next to each other horizontally and vertically." at bounding box center [669, 327] width 342 height 11
drag, startPoint x: 593, startPoint y: 322, endPoint x: 654, endPoint y: 315, distance: 60.9
click at [654, 322] on p "Icon buttons can be placed next to each other horizontally and vertically." at bounding box center [669, 327] width 342 height 11
click at [716, 322] on p "Icon buttons can be placed together and arranged horizontally and vertically." at bounding box center [669, 327] width 342 height 11
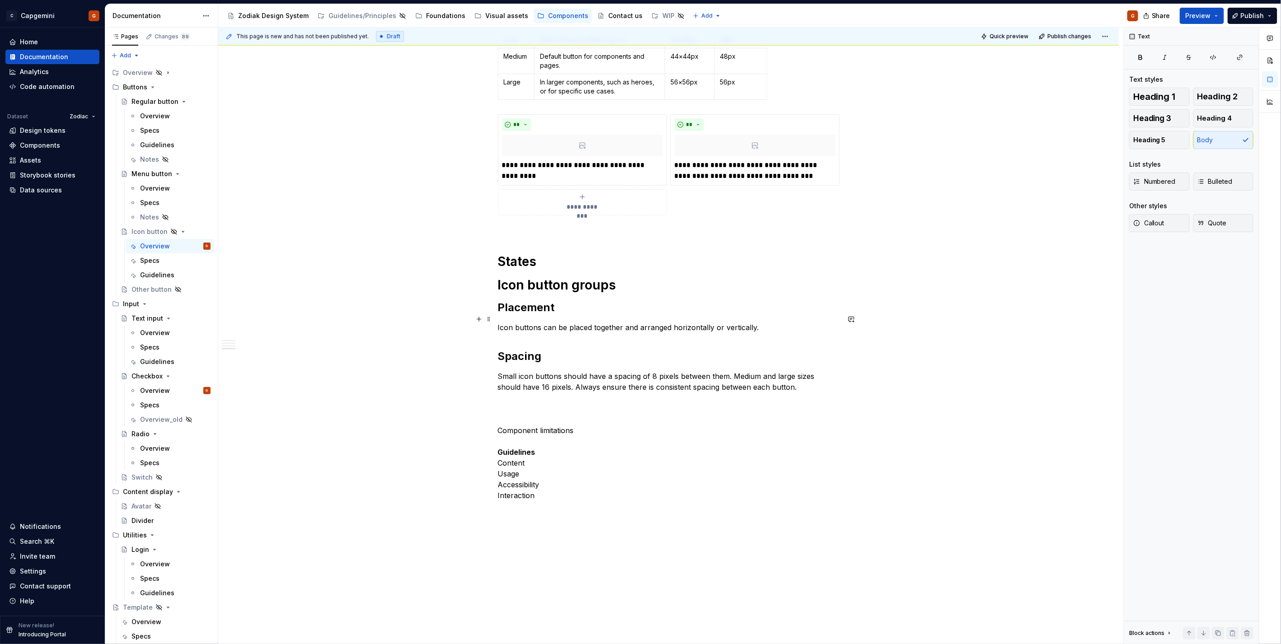
click at [781, 322] on p "Icon buttons can be placed together and arranged horizontally or vertically." at bounding box center [669, 327] width 342 height 11
click at [499, 371] on p "Small icon buttons should have a spacing of 8 pixels between them. Medium and l…" at bounding box center [669, 382] width 342 height 22
click at [550, 380] on p "In both horizontal and vertical arrangements, small icon buttons should have a …" at bounding box center [669, 387] width 342 height 33
click at [657, 390] on p "In both horizontal and vertical arrangements, small icon buttons should have a …" at bounding box center [669, 387] width 342 height 33
click at [555, 434] on p "Component limitations Guidelines Content Usage Accessibility Interaction" at bounding box center [669, 474] width 342 height 98
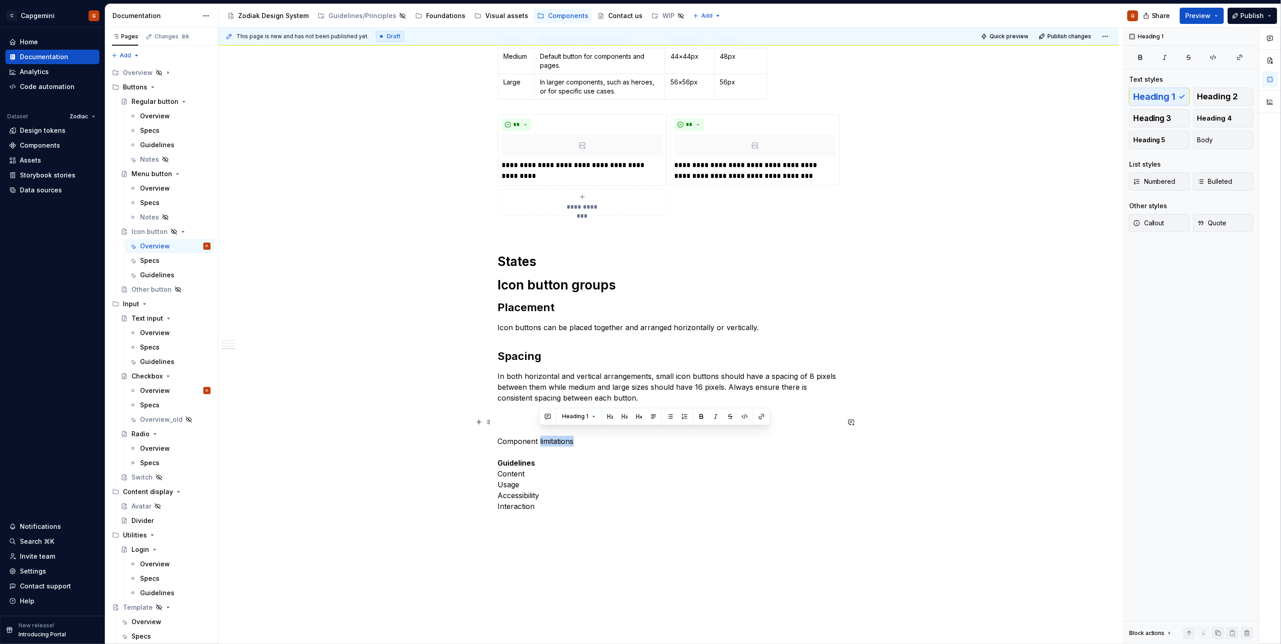
click at [555, 434] on p "Component limitations Guidelines Content Usage Accessibility Interaction" at bounding box center [669, 474] width 342 height 98
click at [532, 442] on p "Component limitations Guidelines Content Usage Accessibility Interaction" at bounding box center [669, 474] width 342 height 98
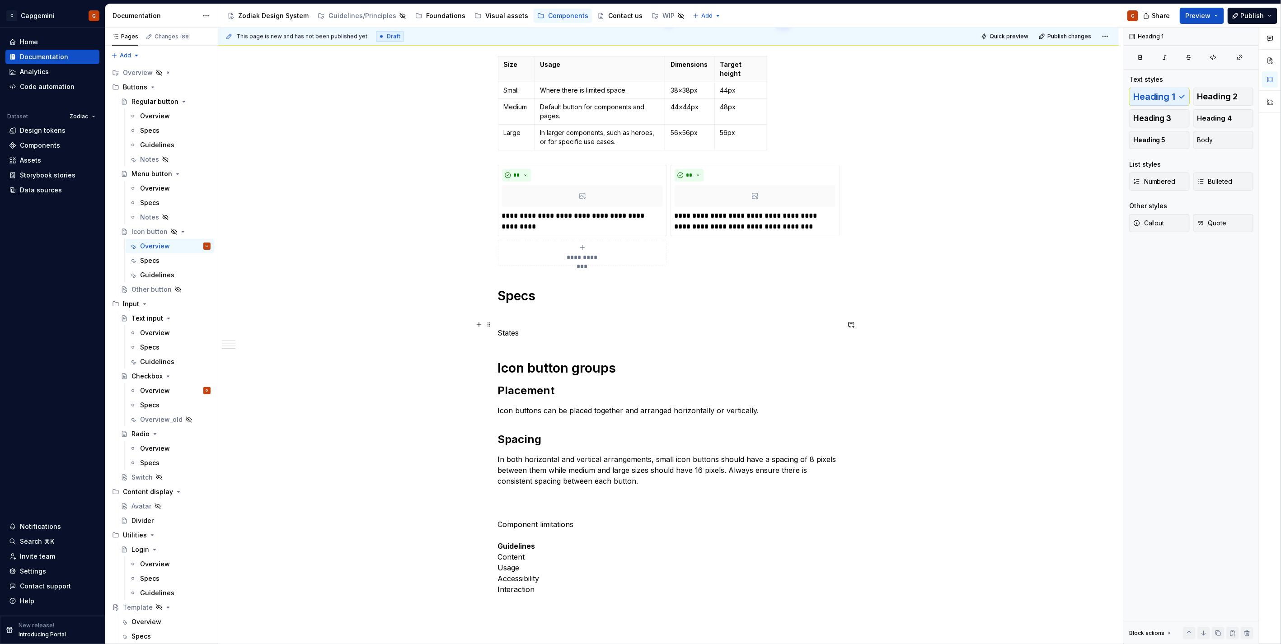
click at [505, 328] on p "States" at bounding box center [669, 333] width 342 height 11
click at [1175, 95] on div "Heading 1 Heading 2 Heading 3 Heading 4 Heading 5 Body" at bounding box center [1191, 118] width 124 height 61
click at [1222, 98] on span "Heading 2" at bounding box center [1218, 96] width 41 height 9
click at [1167, 98] on span "Heading 1" at bounding box center [1154, 96] width 42 height 9
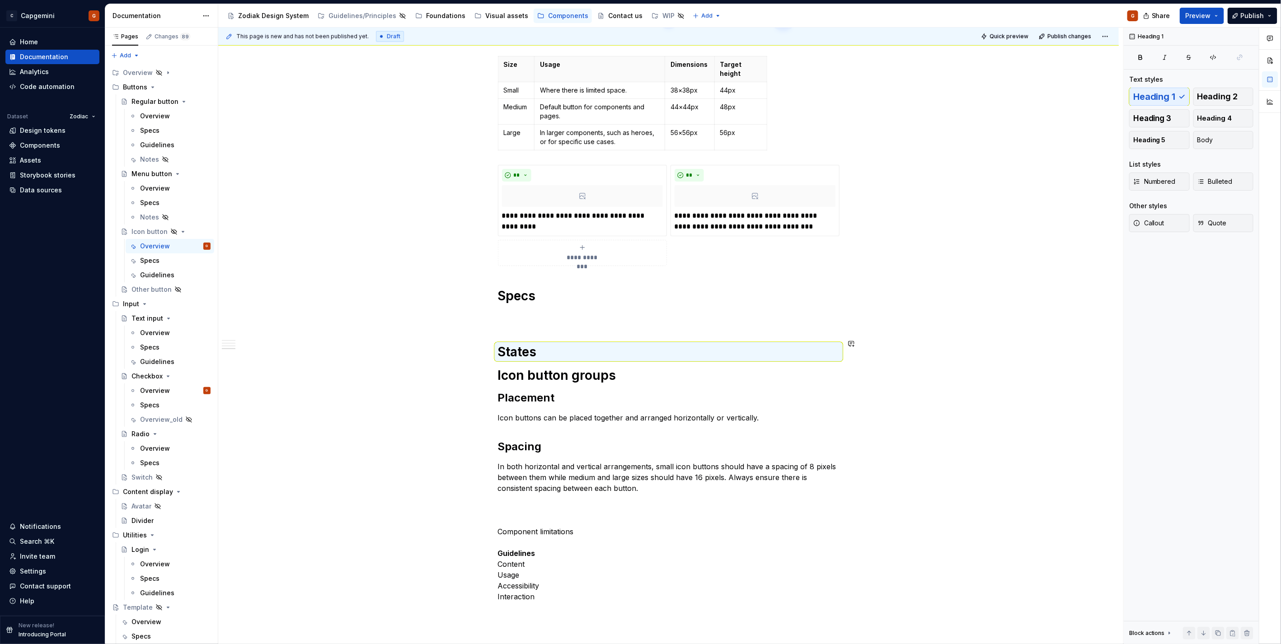
click at [531, 311] on p at bounding box center [669, 316] width 342 height 11
click at [564, 345] on h1 "States" at bounding box center [669, 352] width 342 height 16
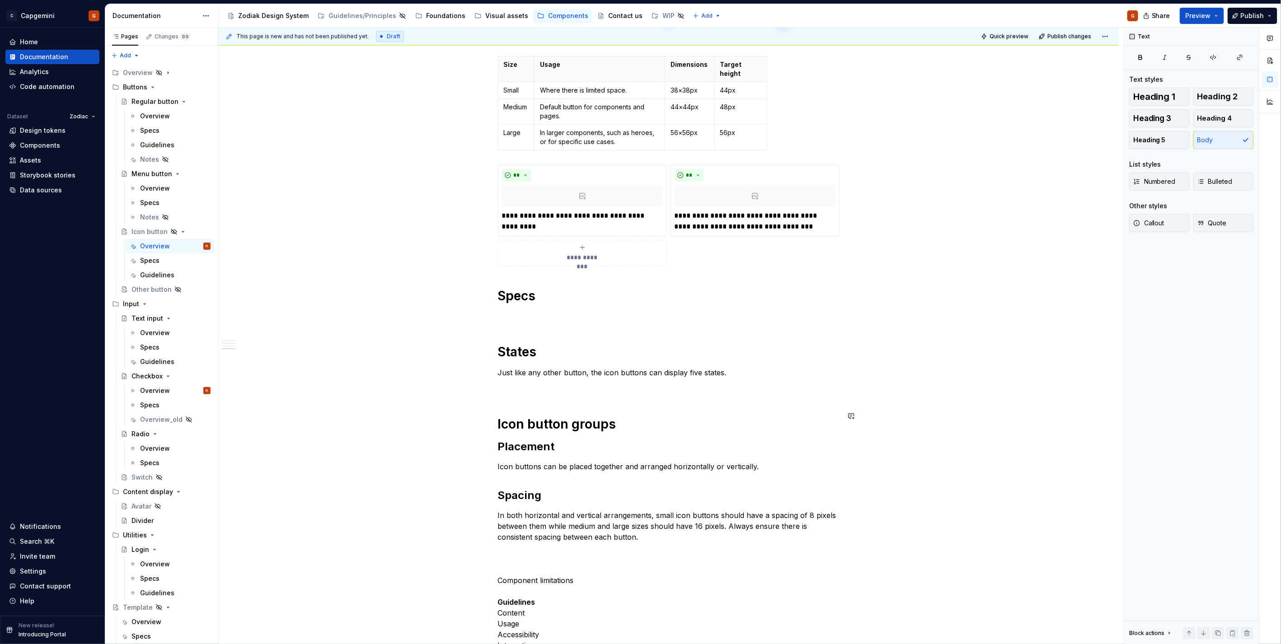
click at [526, 385] on p at bounding box center [669, 389] width 342 height 11
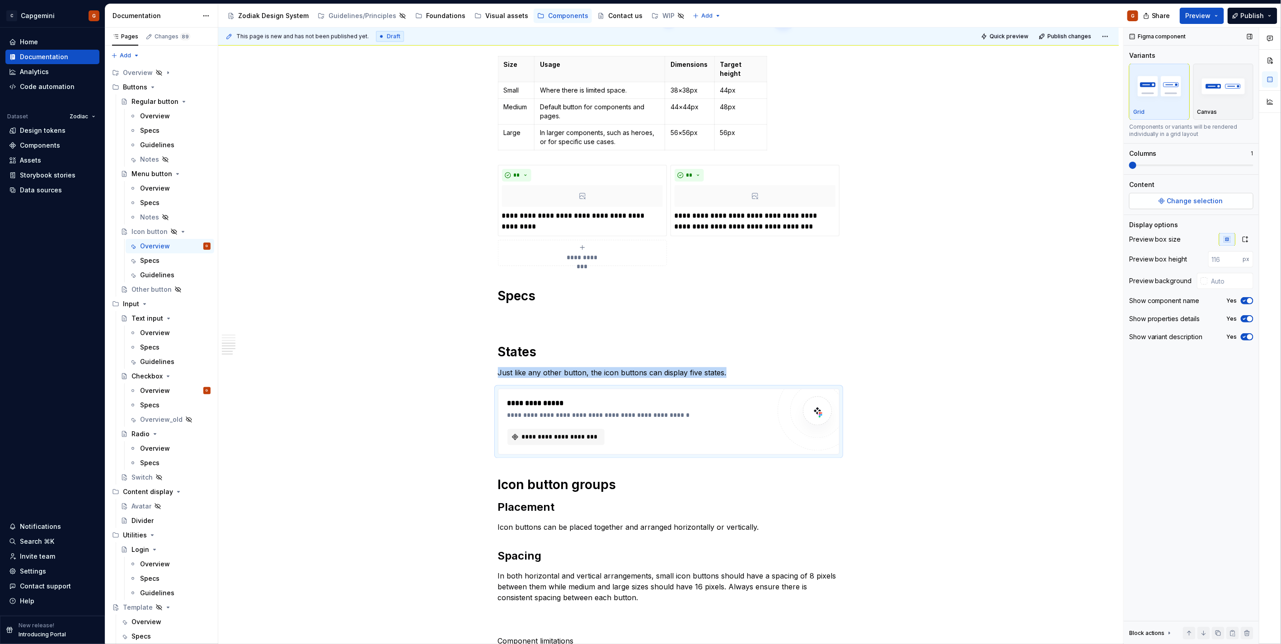
click at [1211, 202] on span "Change selection" at bounding box center [1195, 201] width 56 height 9
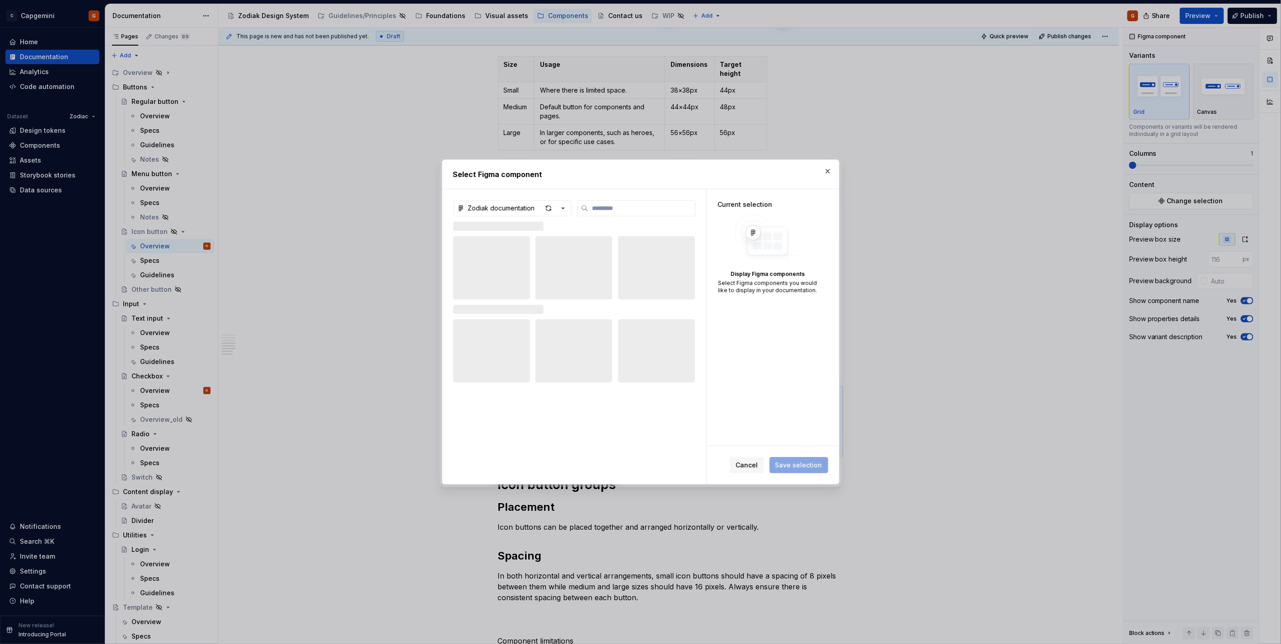
type textarea "*"
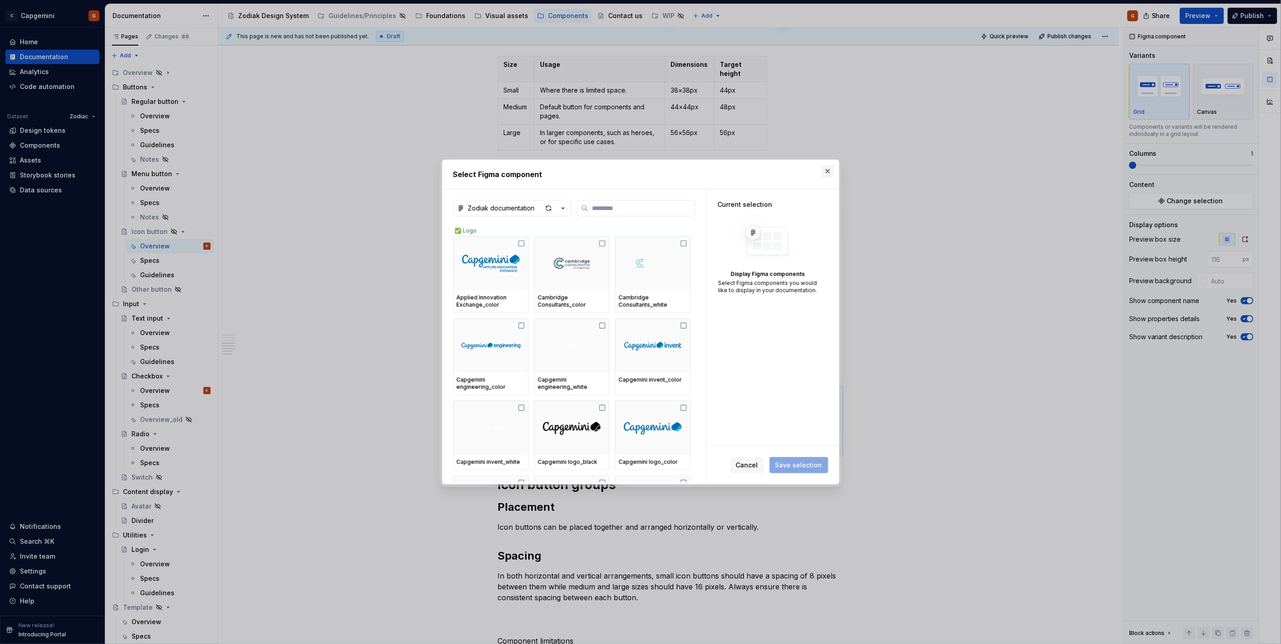
click at [830, 173] on button "button" at bounding box center [828, 171] width 13 height 13
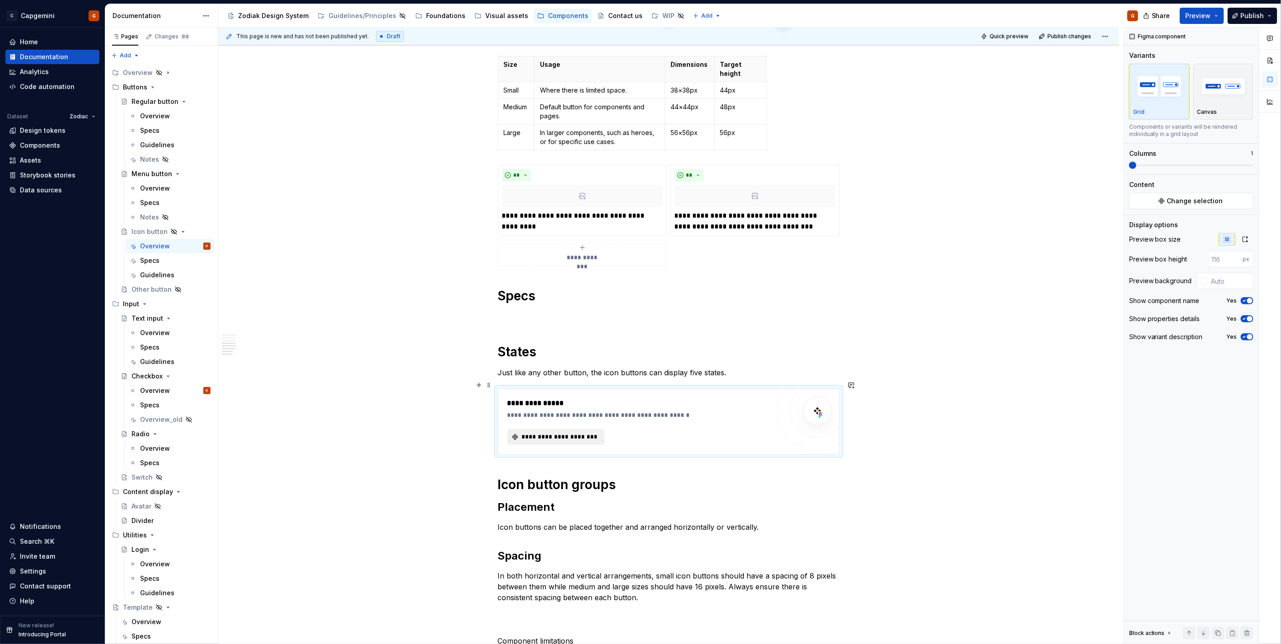
click at [561, 429] on button "**********" at bounding box center [557, 437] width 98 height 16
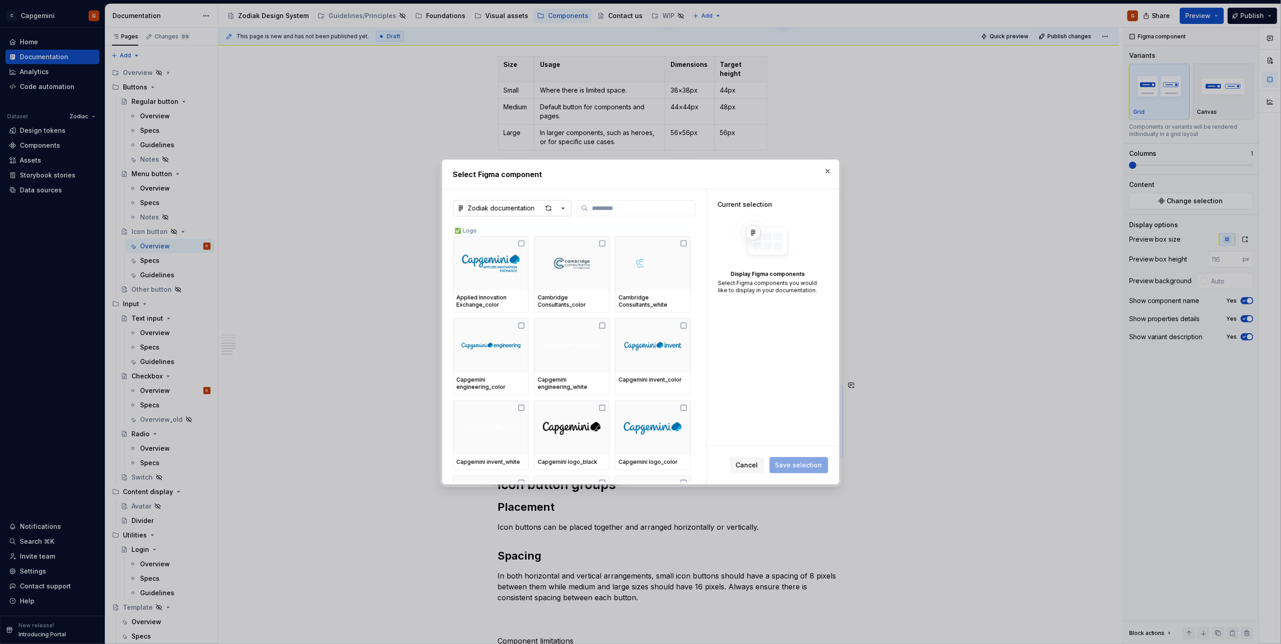
click at [569, 209] on button "Zodiak documentation" at bounding box center [512, 208] width 118 height 16
click at [537, 254] on div "Zodiak_designsystem" at bounding box center [513, 255] width 69 height 9
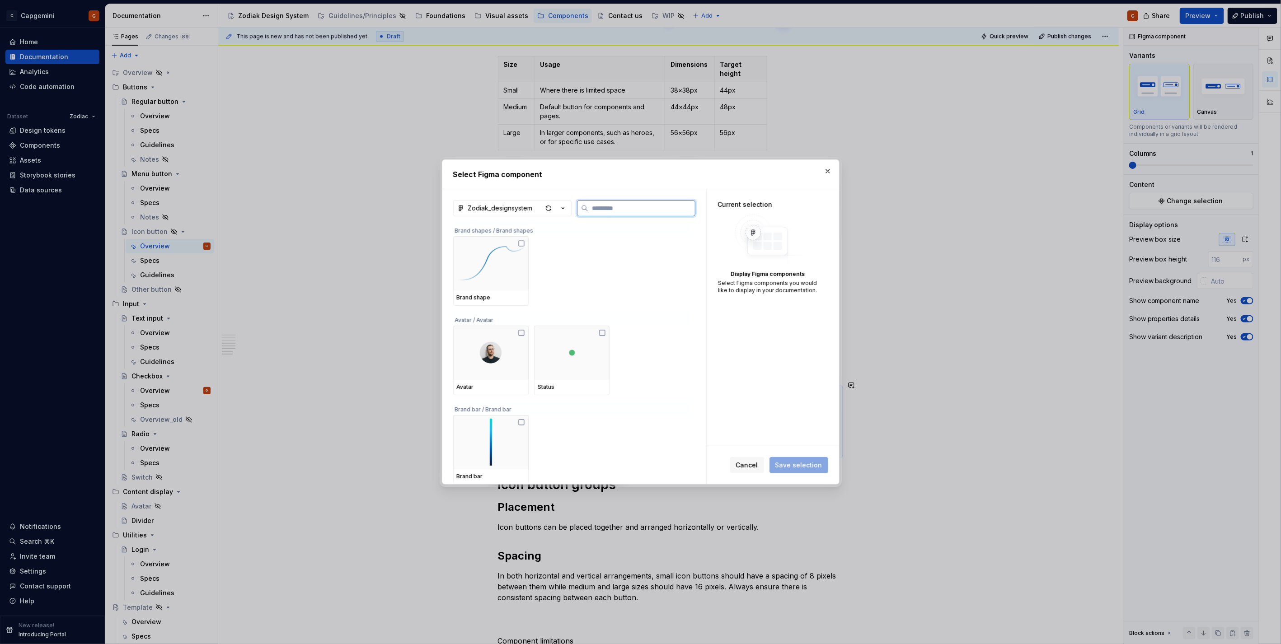
click at [620, 204] on input "search" at bounding box center [641, 208] width 107 height 9
type input "****"
click at [499, 444] on div at bounding box center [490, 441] width 75 height 54
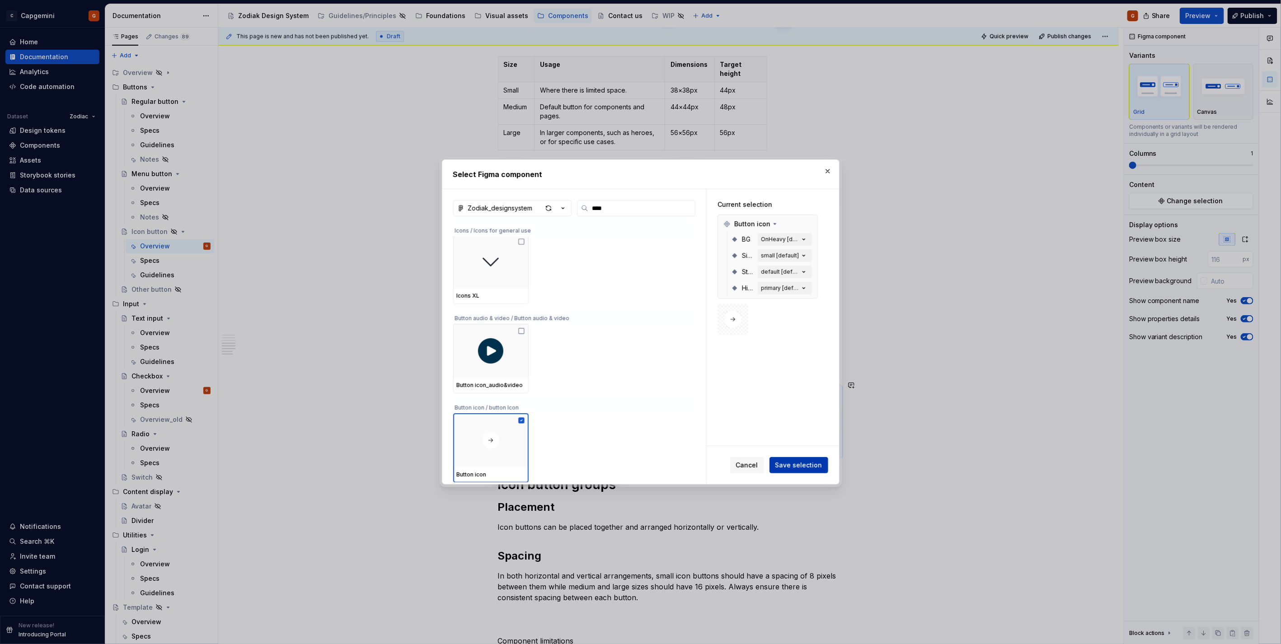
click at [809, 462] on span "Save selection" at bounding box center [799, 465] width 47 height 9
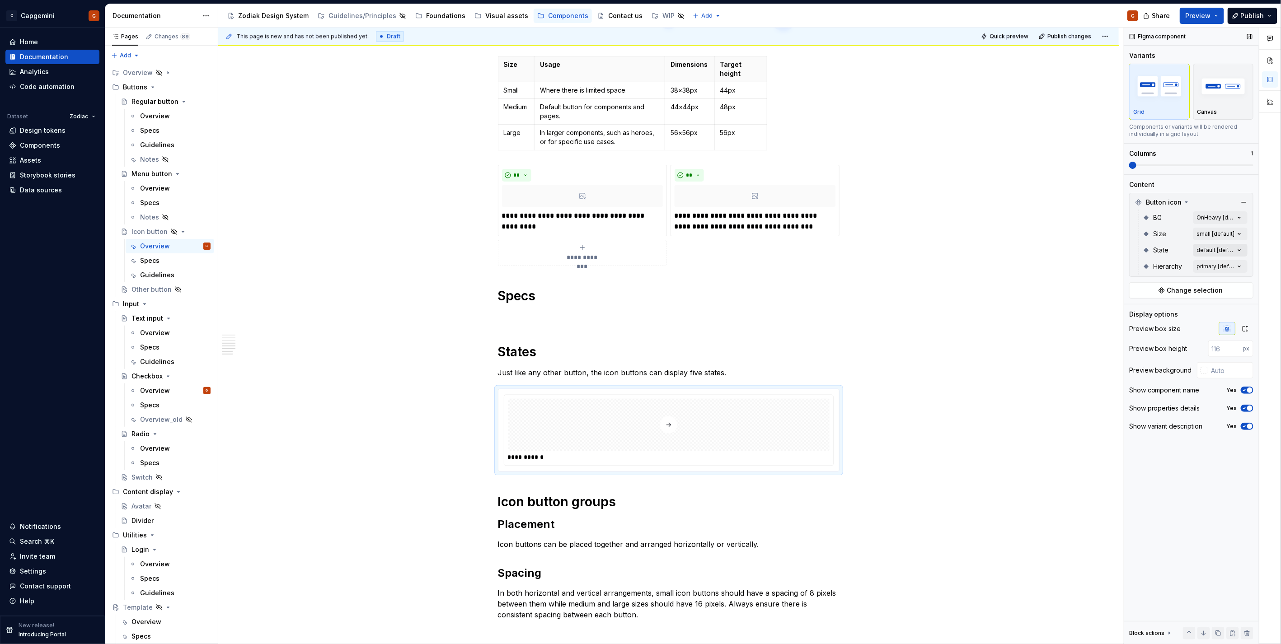
click at [1222, 245] on div "Comments Open comments No comments yet Select ‘Comment’ from the block context …" at bounding box center [1202, 336] width 157 height 617
click at [1235, 267] on span "button" at bounding box center [1232, 265] width 5 height 5
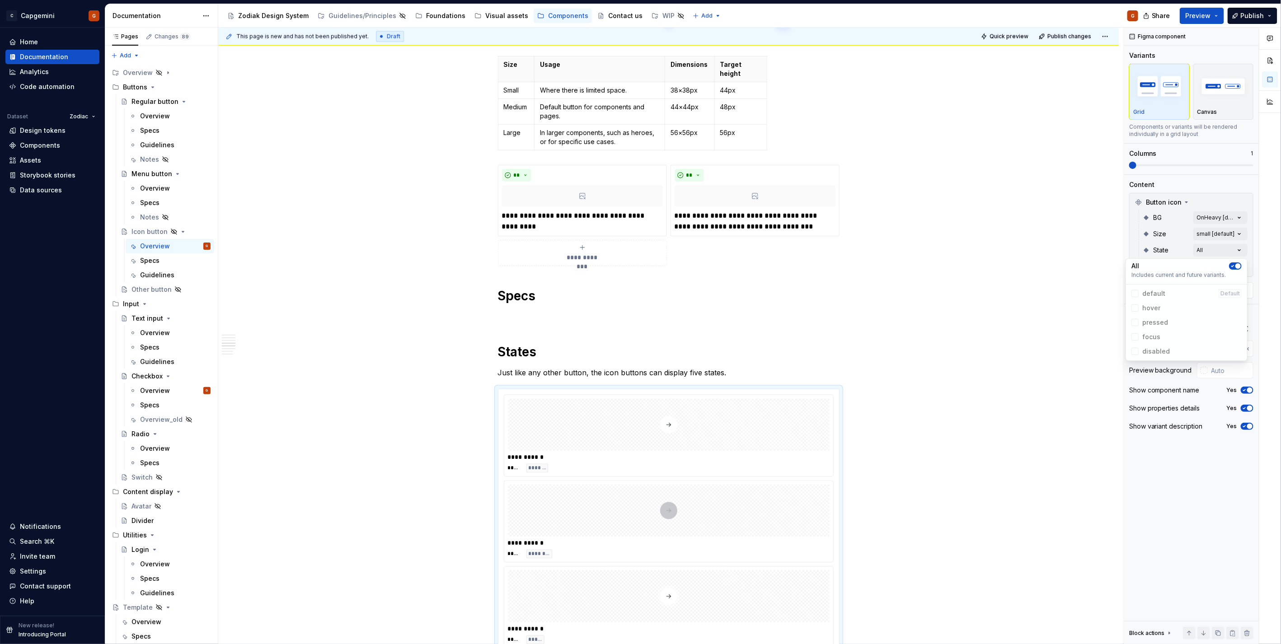
click at [1225, 166] on div "Comments Open comments No comments yet Select ‘Comment’ from the block context …" at bounding box center [1202, 336] width 157 height 617
click at [1228, 165] on span at bounding box center [1191, 166] width 124 height 2
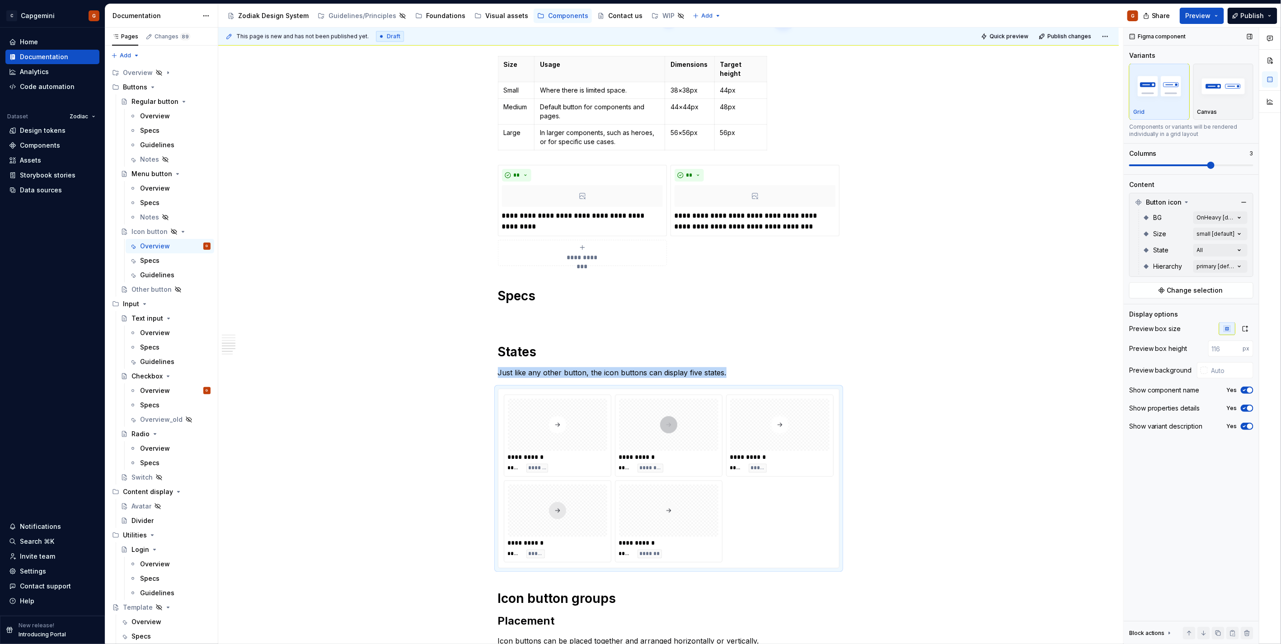
click at [1241, 167] on span at bounding box center [1191, 165] width 124 height 7
click at [1233, 106] on div "Canvas" at bounding box center [1224, 92] width 52 height 48
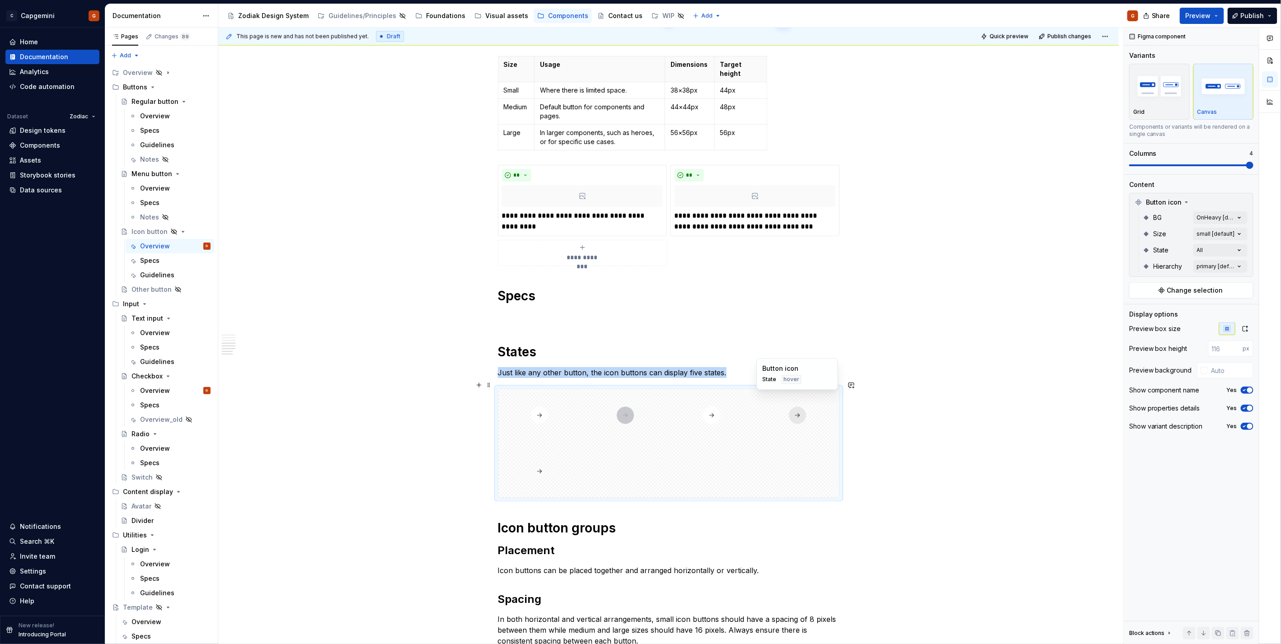
click at [786, 446] on div at bounding box center [668, 444] width 341 height 108
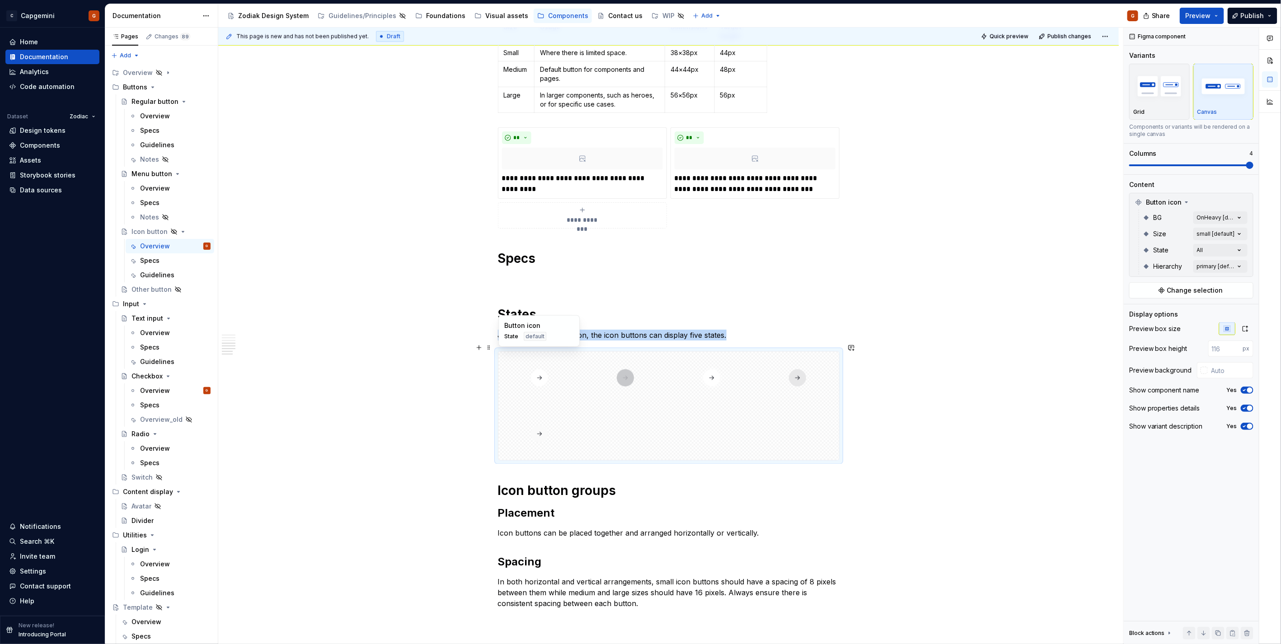
scroll to position [967, 0]
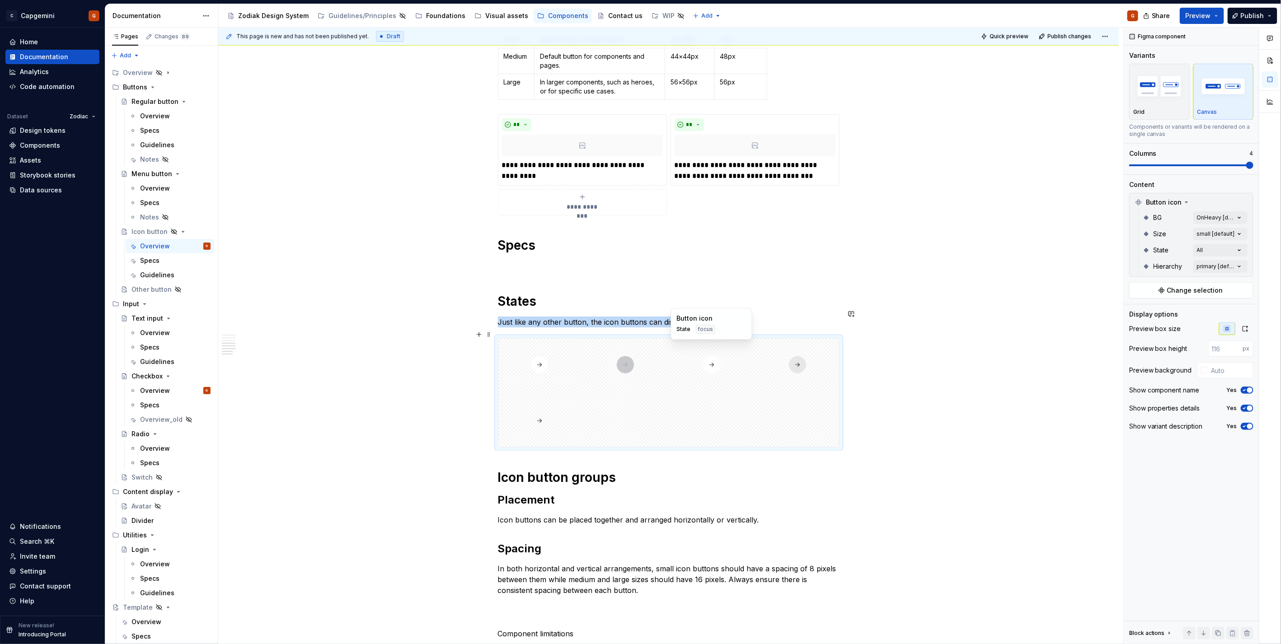
click at [678, 342] on div at bounding box center [712, 365] width 83 height 52
click at [690, 387] on div at bounding box center [668, 393] width 341 height 108
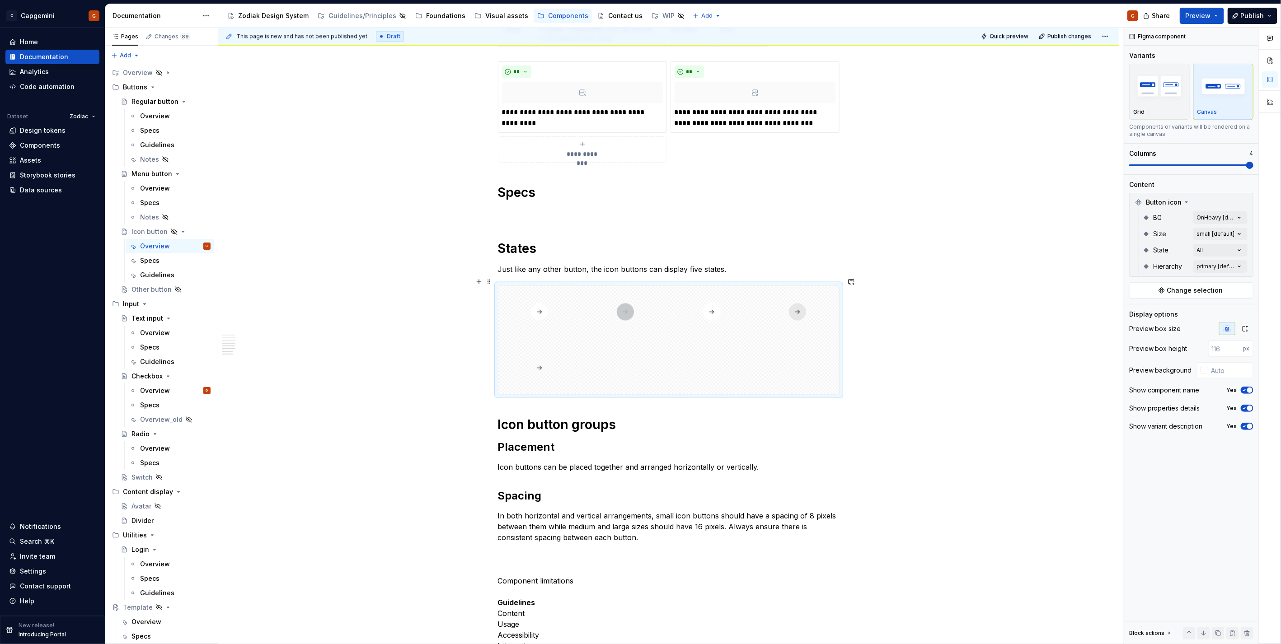
scroll to position [1118, 0]
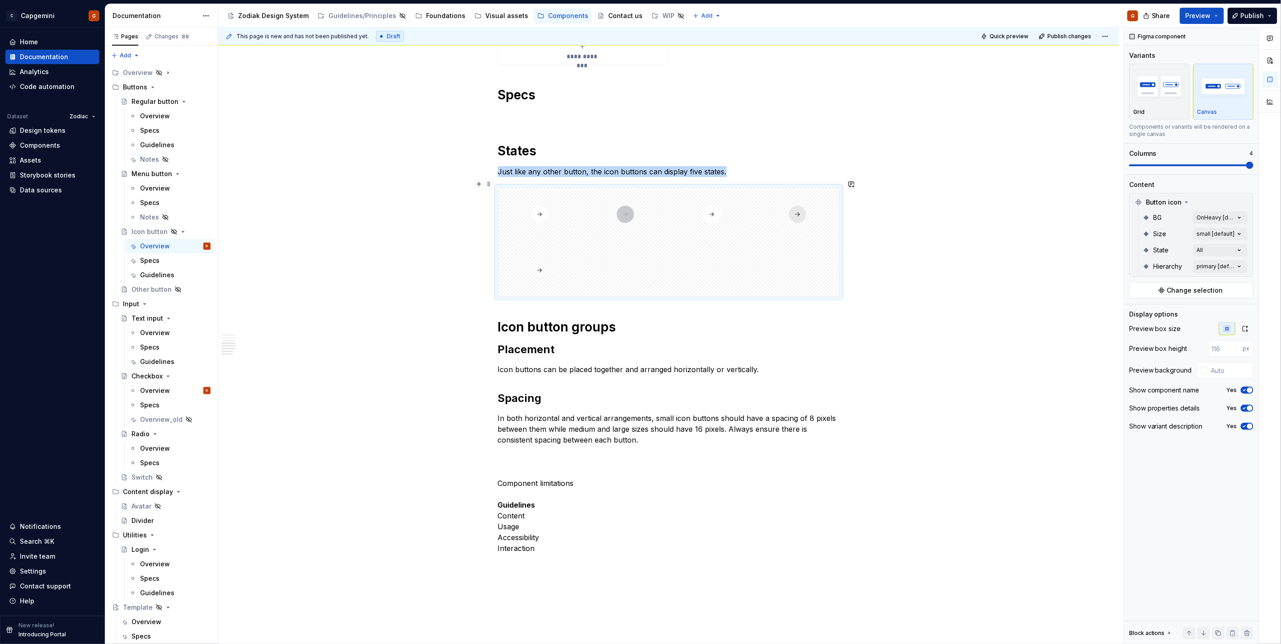
click at [473, 187] on button "button" at bounding box center [479, 184] width 13 height 13
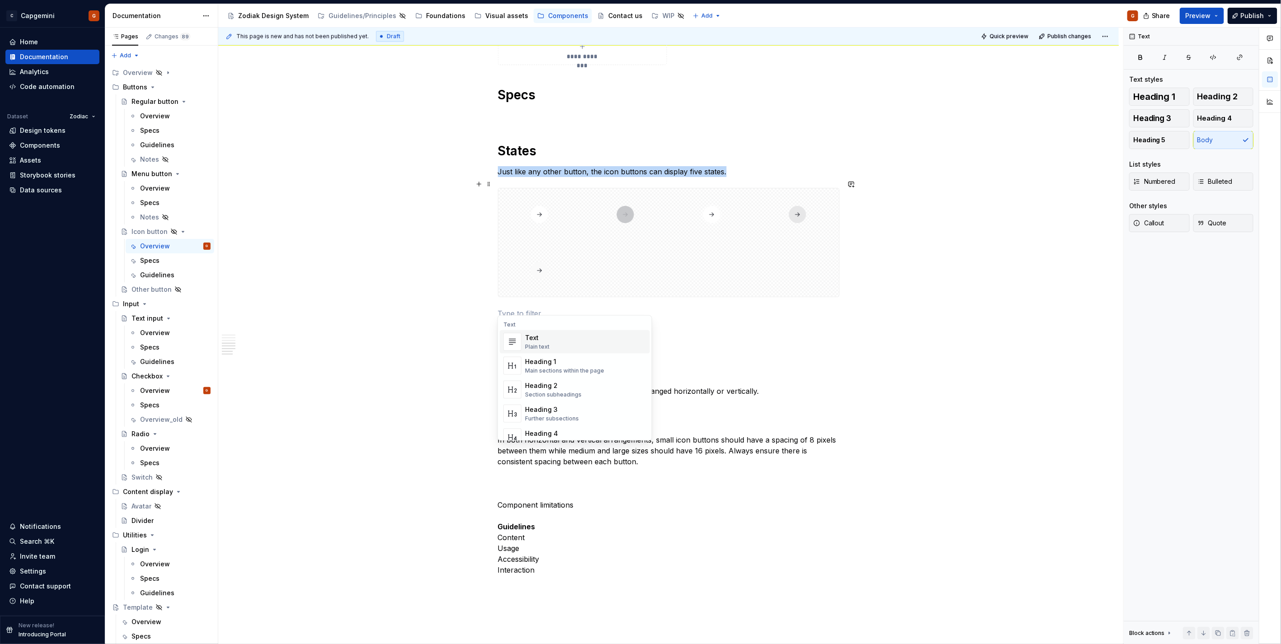
click at [541, 308] on p at bounding box center [669, 313] width 342 height 11
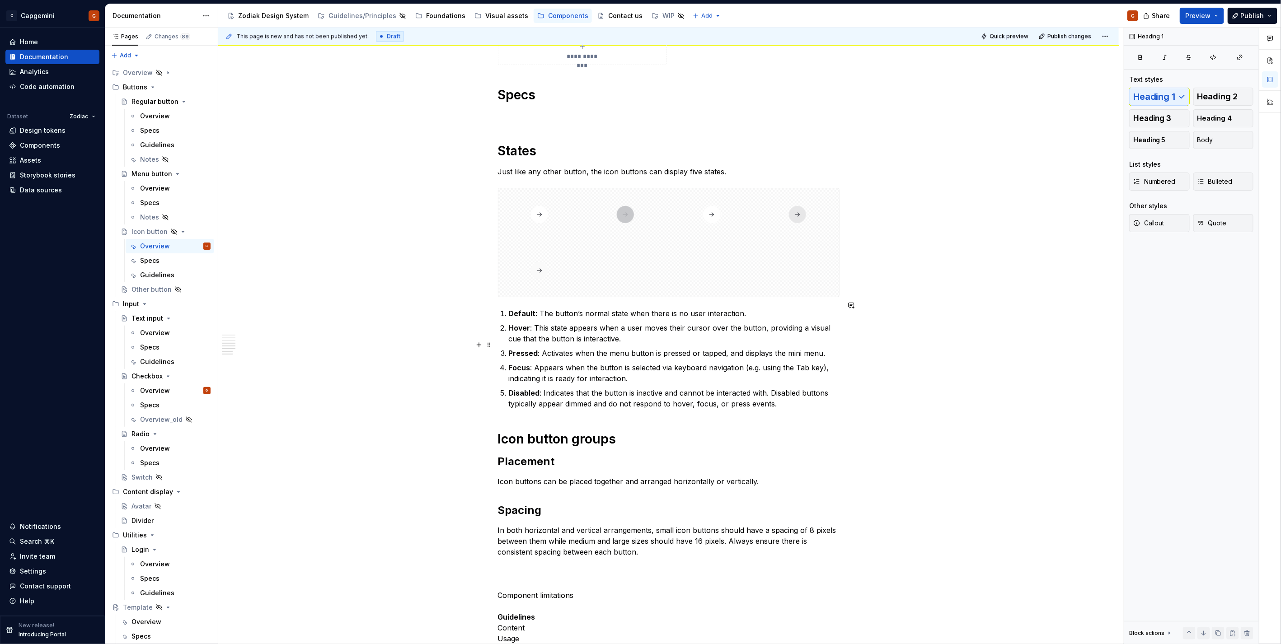
click at [626, 348] on p "Pressed : Activates when the menu button is pressed or tapped, and displays the…" at bounding box center [674, 353] width 331 height 11
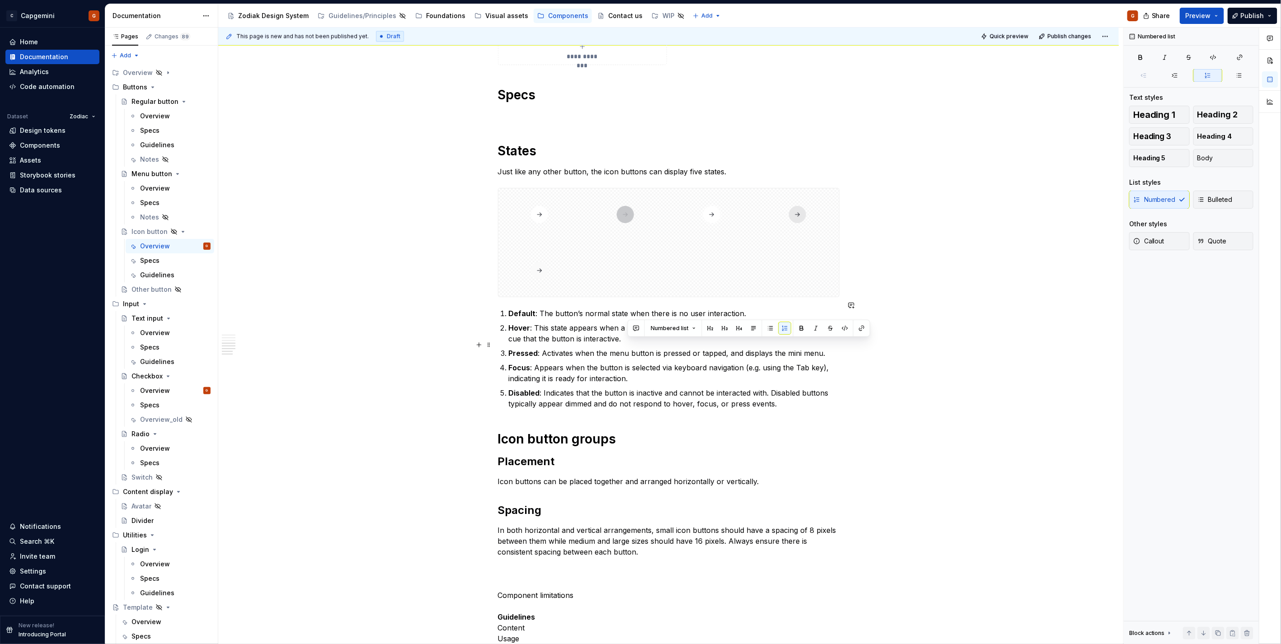
click at [620, 348] on p "Pressed : Activates when the menu button is pressed or tapped, and displays the…" at bounding box center [674, 353] width 331 height 11
click at [787, 348] on p "Pressed : Activates when the icon button is pressed or tapped, and displays the…" at bounding box center [674, 353] width 331 height 11
drag, startPoint x: 722, startPoint y: 347, endPoint x: 818, endPoint y: 345, distance: 96.3
click at [818, 348] on p "Pressed : Activates when the icon button is pressed or tapped, and displays the…" at bounding box center [674, 353] width 331 height 11
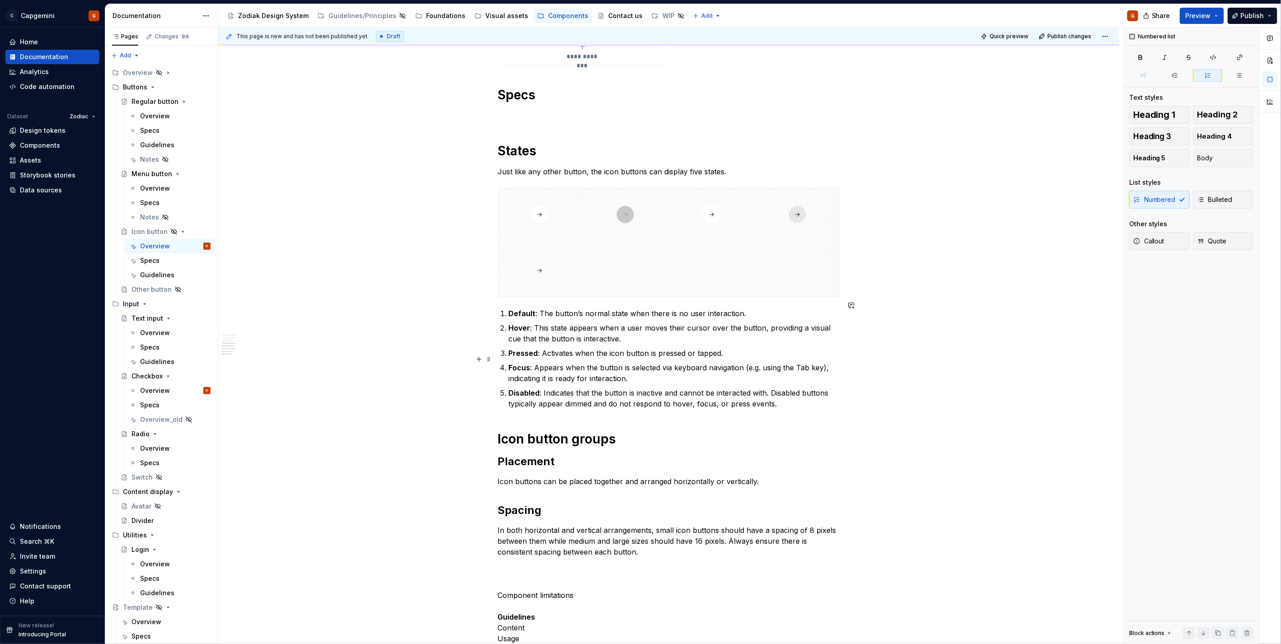
click at [801, 362] on p "Focus : Appears when the button is selected via keyboard navigation (e.g. using…" at bounding box center [674, 373] width 331 height 22
click at [1213, 57] on icon "button" at bounding box center [1213, 57] width 5 height 5
click at [808, 363] on code "Tab" at bounding box center [801, 368] width 14 height 10
click at [599, 362] on p "Focus : Appears when the button is selected via keyboard navigation (e.g. using…" at bounding box center [674, 373] width 331 height 22
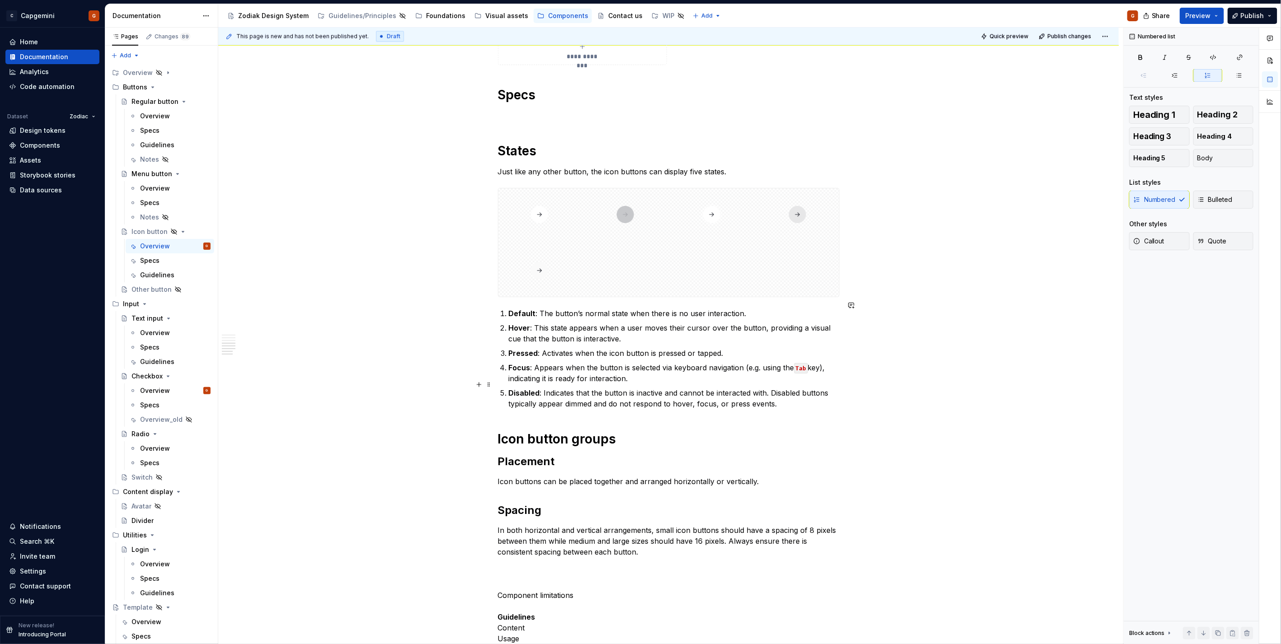
click at [606, 388] on p "Disabled : Indicates that the button is inactive and cannot be interacted with.…" at bounding box center [674, 399] width 331 height 22
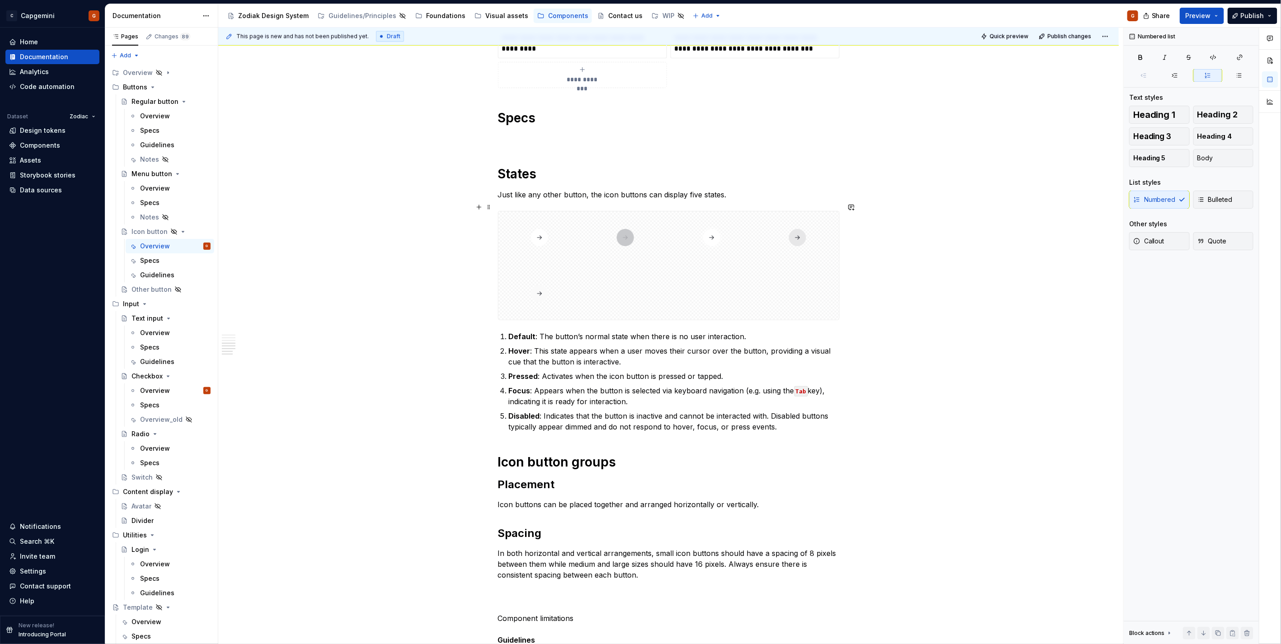
scroll to position [1195, 0]
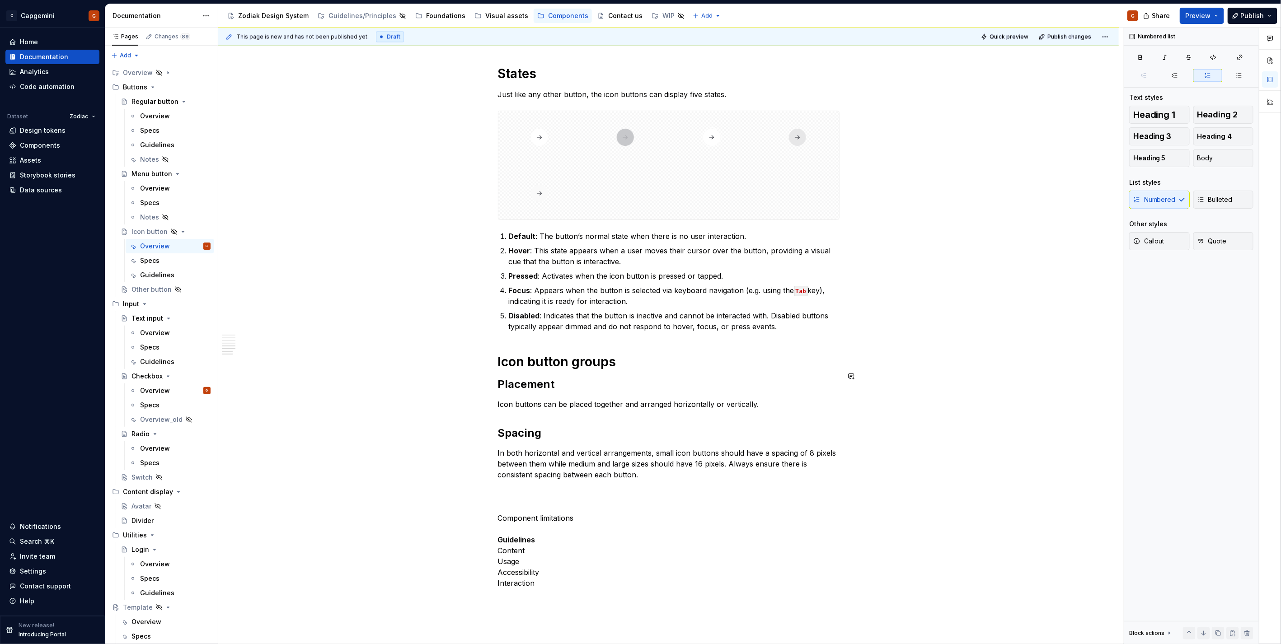
click at [654, 399] on p "Icon buttons can be placed together and arranged horizontally or vertically." at bounding box center [669, 404] width 342 height 11
click at [776, 399] on p "Icon buttons can be placed together and arranged horizontally or vertically." at bounding box center [669, 404] width 342 height 11
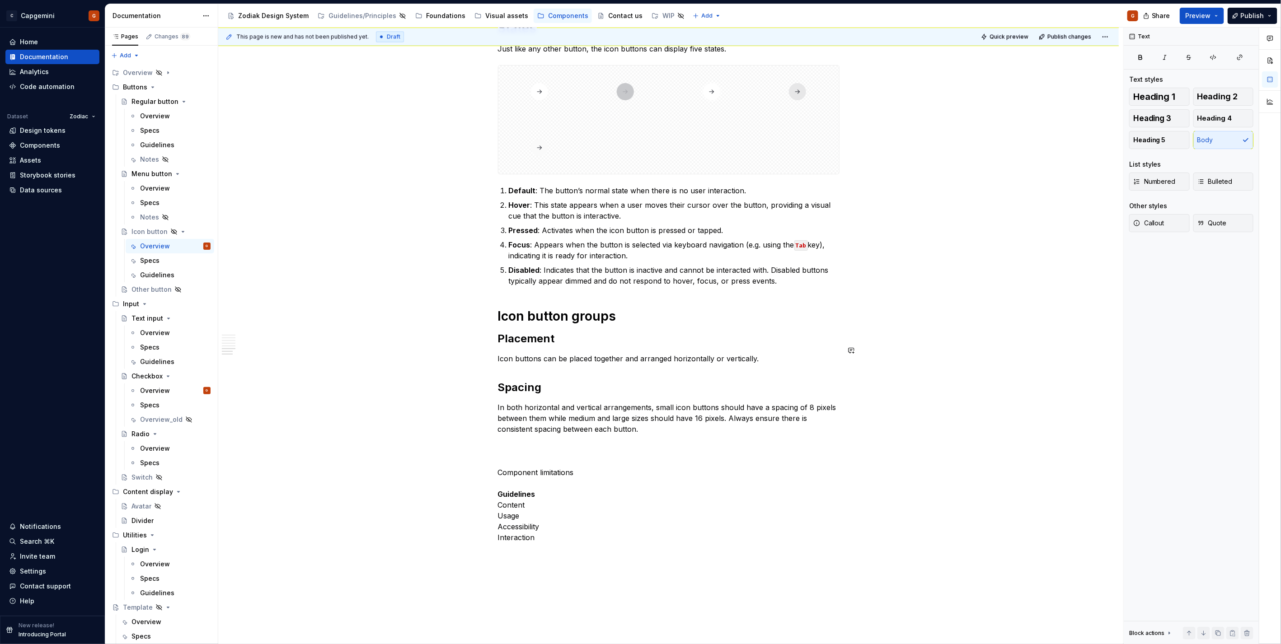
scroll to position [1295, 0]
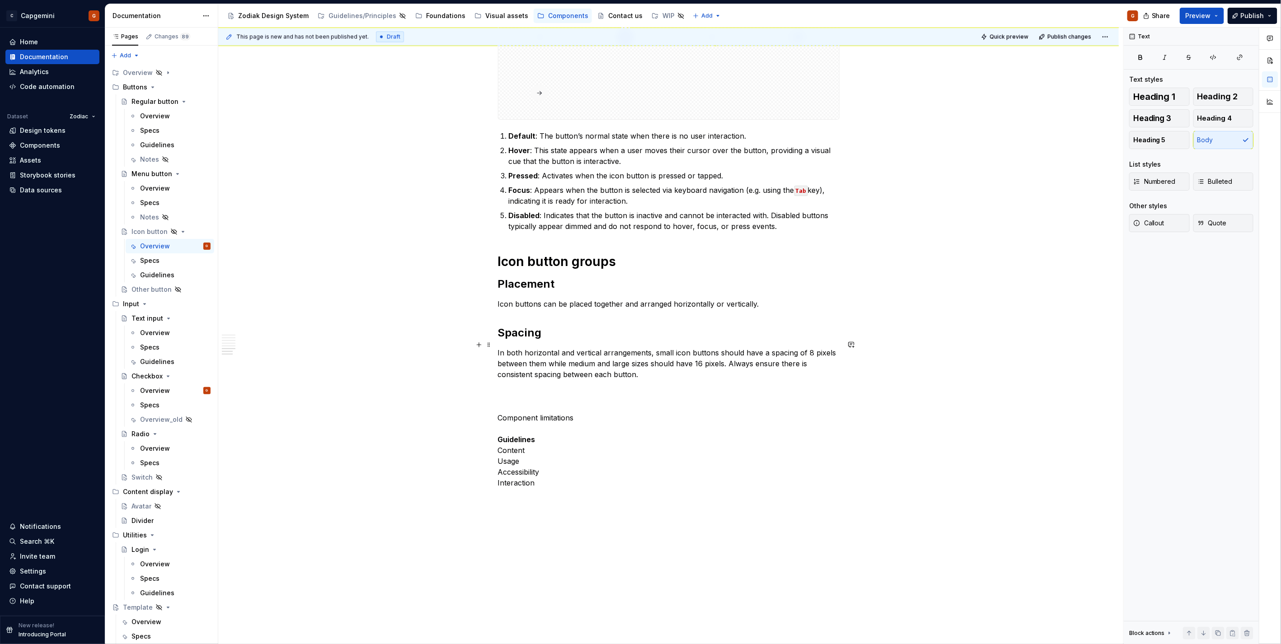
click at [605, 363] on p "In both horizontal and vertical arrangements, small icon buttons should have a …" at bounding box center [669, 364] width 342 height 33
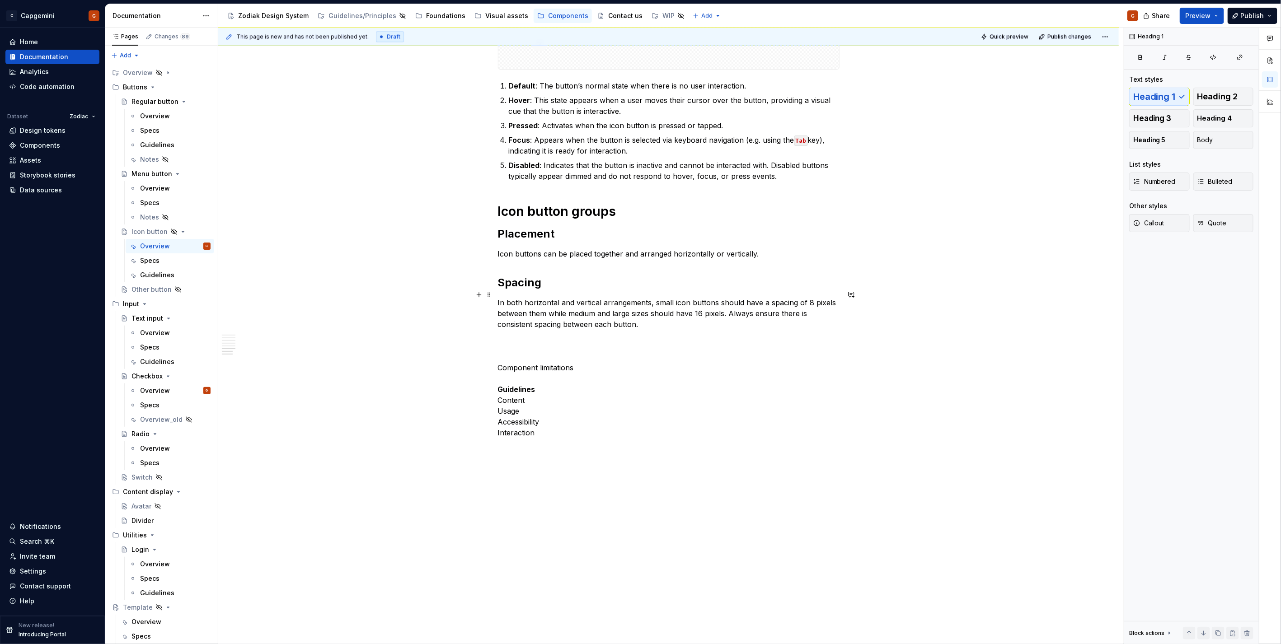
click at [636, 317] on p "In both horizontal and vertical arrangements, small icon buttons should have a …" at bounding box center [669, 313] width 342 height 33
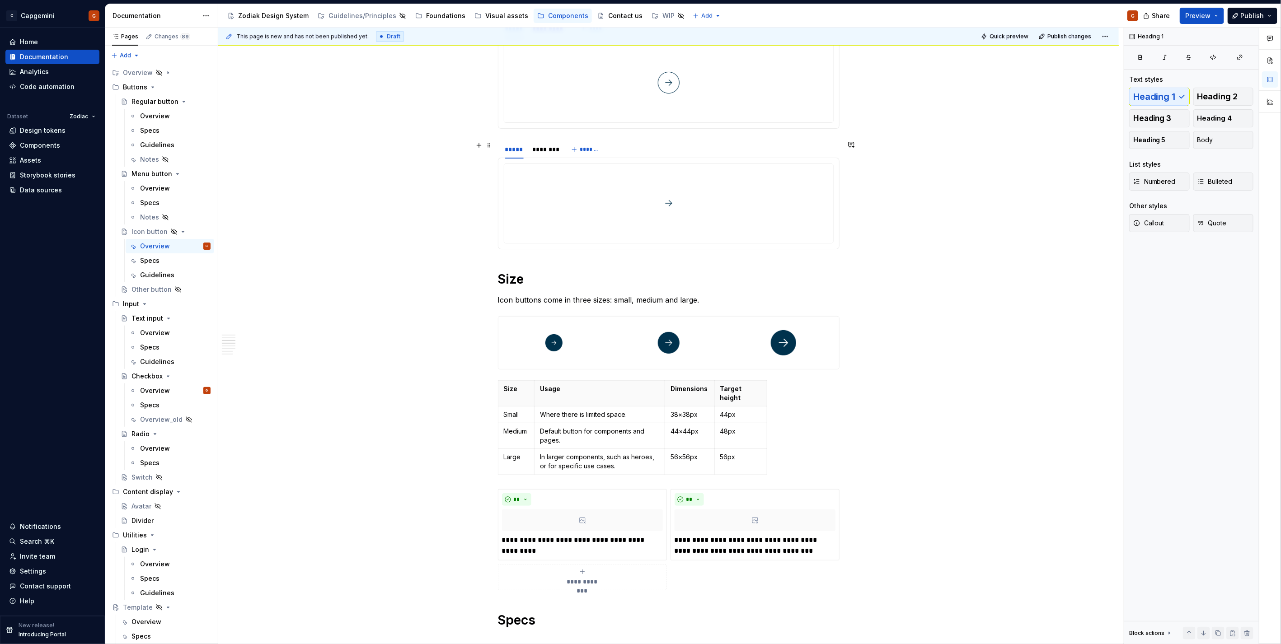
scroll to position [592, 0]
click at [736, 410] on td "44px" at bounding box center [741, 414] width 52 height 17
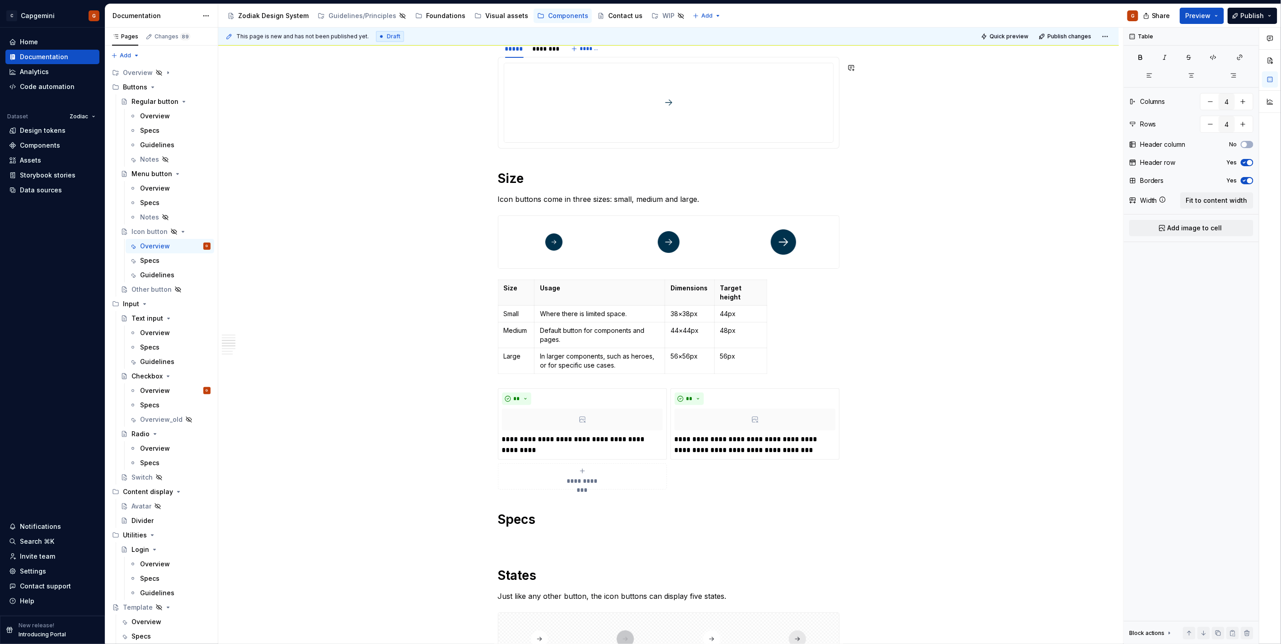
scroll to position [684, 0]
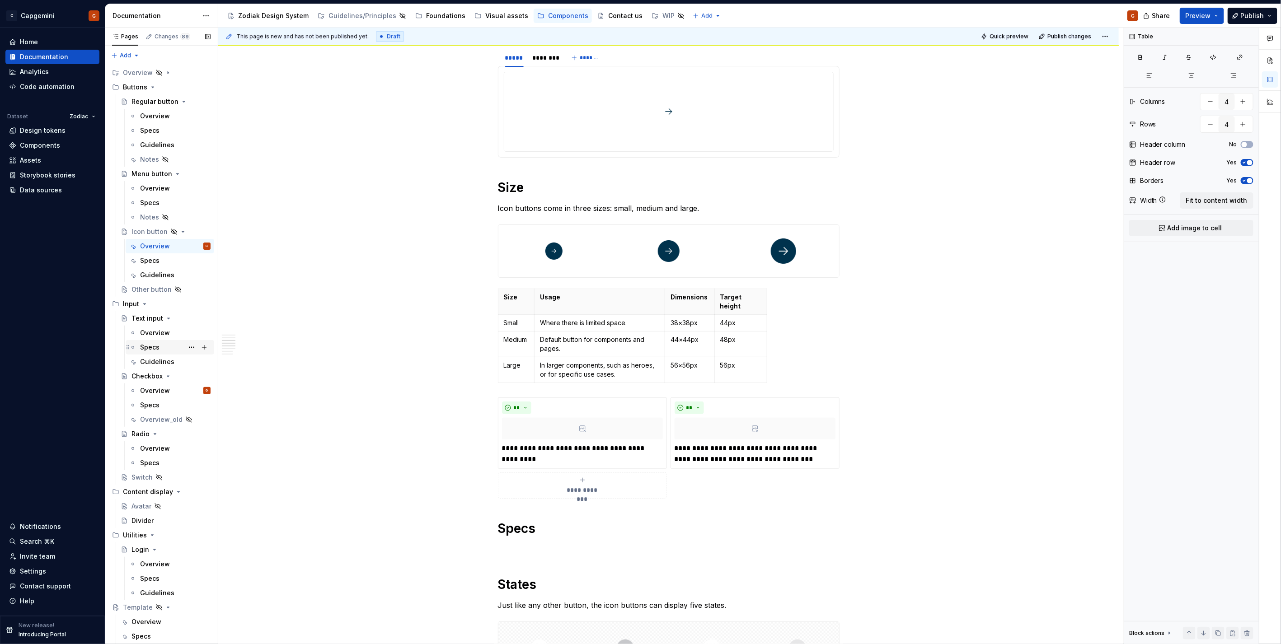
click at [146, 341] on div "Specs" at bounding box center [175, 347] width 71 height 13
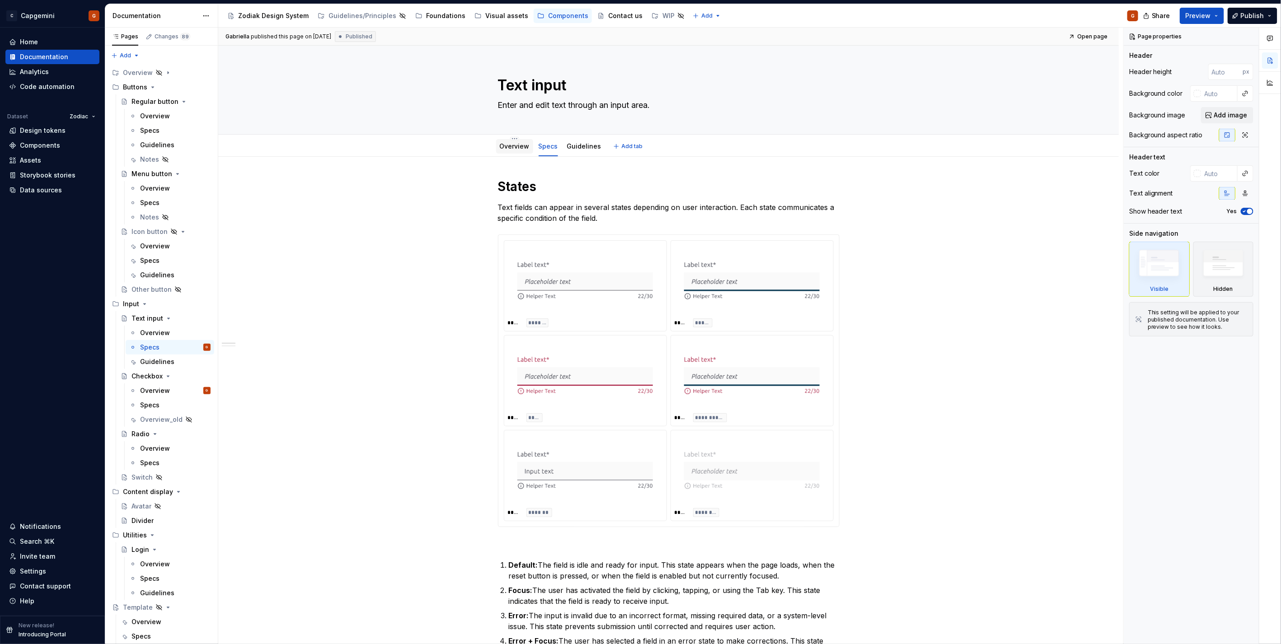
click at [525, 152] on div "Overview" at bounding box center [514, 146] width 37 height 14
click at [518, 151] on div "Overview" at bounding box center [515, 146] width 30 height 11
click at [514, 149] on link "Overview" at bounding box center [515, 146] width 30 height 8
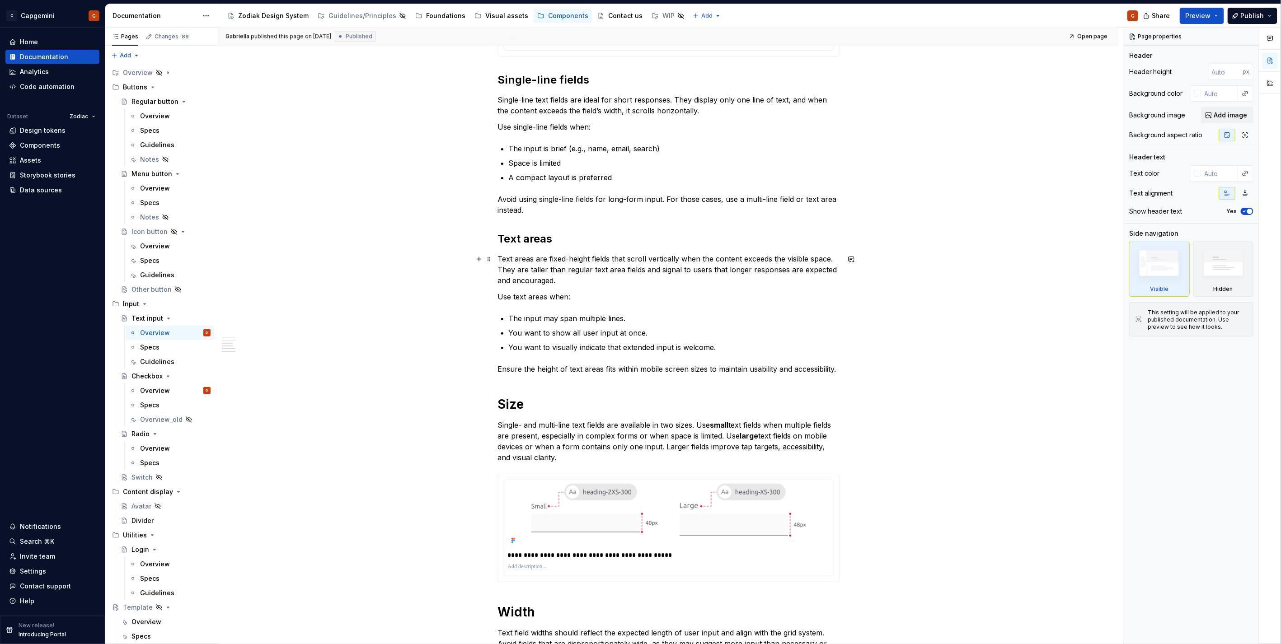
scroll to position [676, 0]
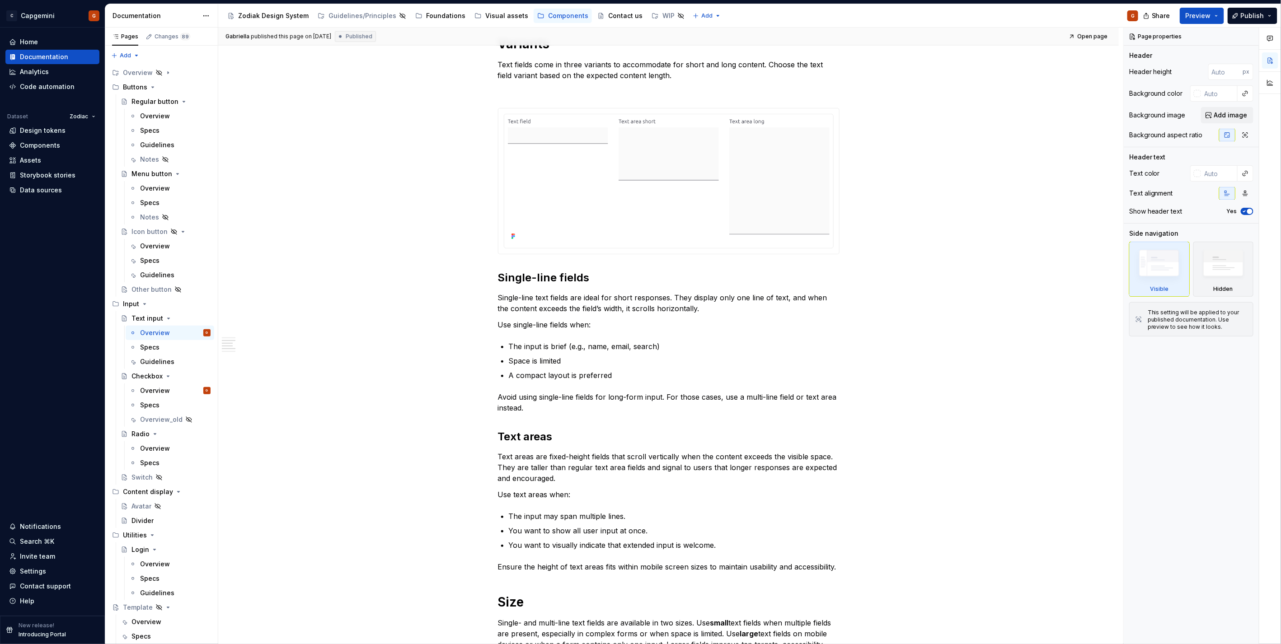
type textarea "*"
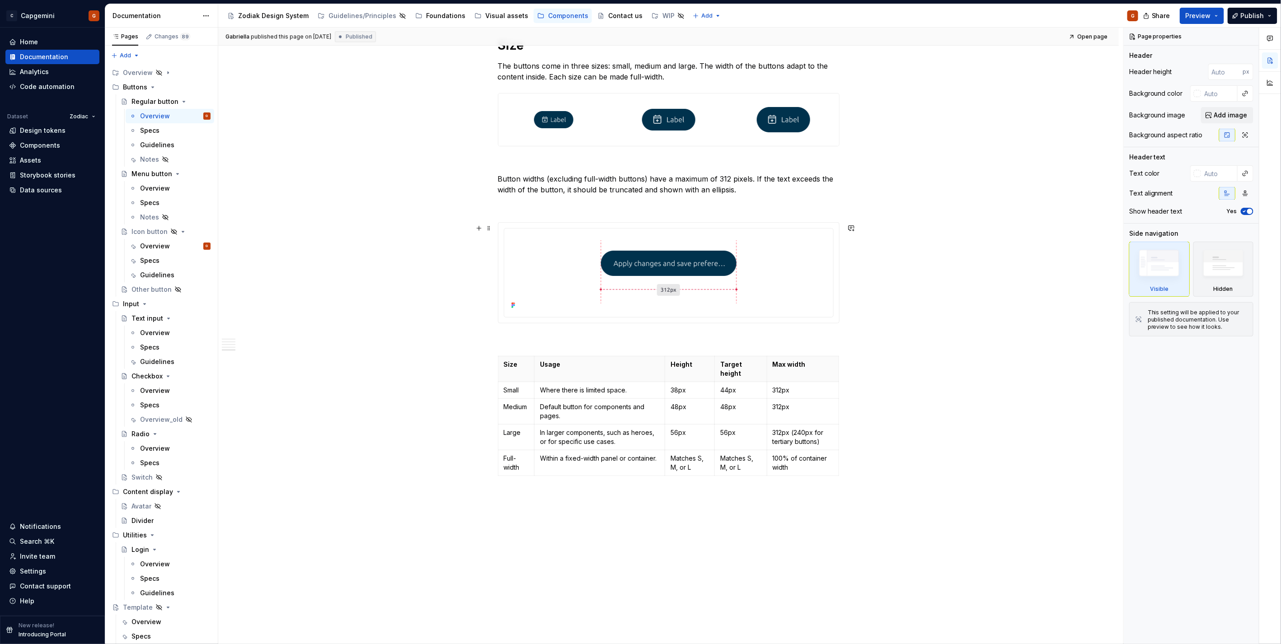
scroll to position [1433, 0]
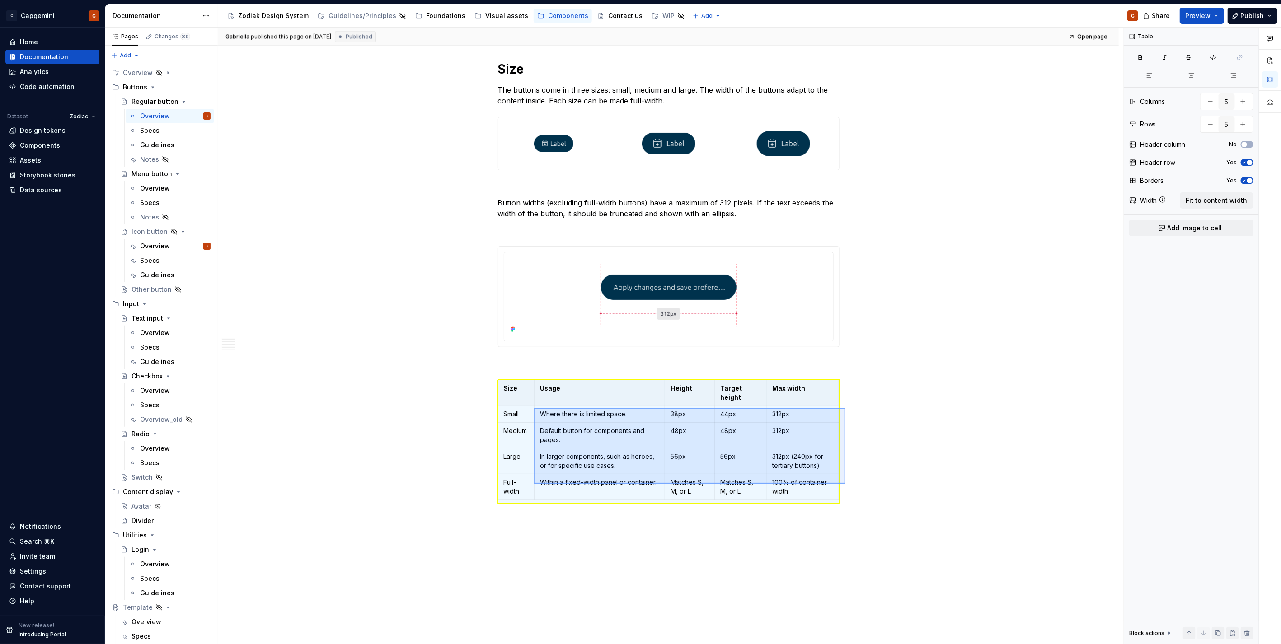
drag, startPoint x: 642, startPoint y: 442, endPoint x: 534, endPoint y: 409, distance: 113.5
click at [534, 409] on div "**********" at bounding box center [670, 336] width 905 height 617
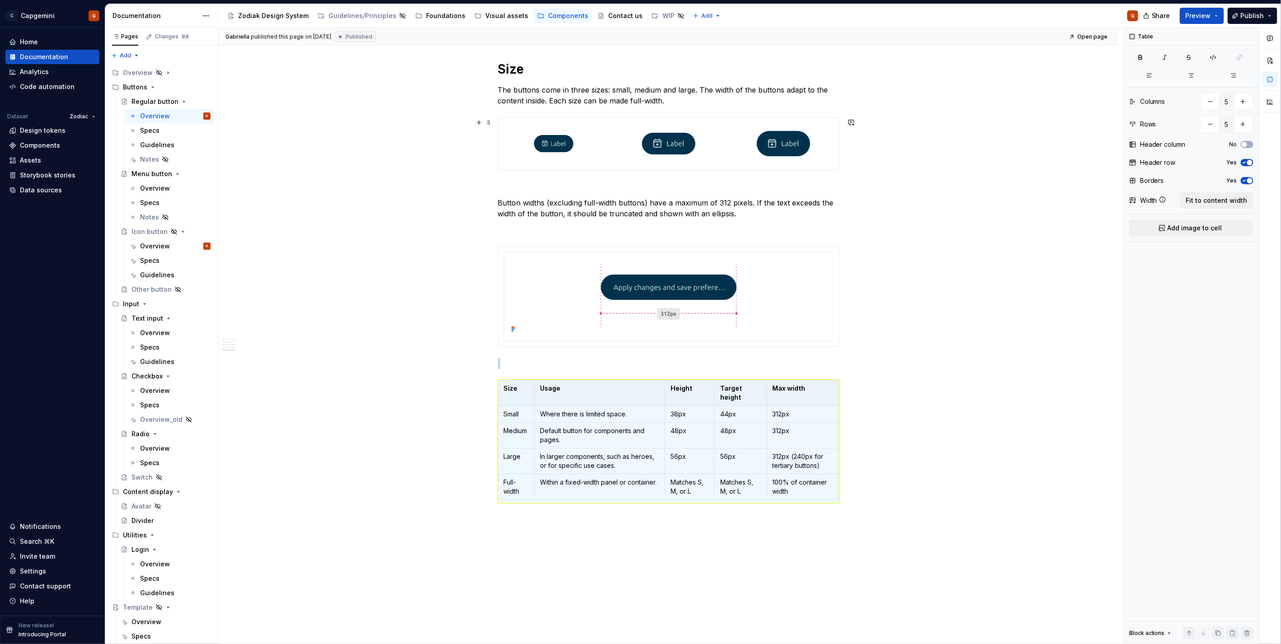
copy br
click at [148, 404] on div "Specs" at bounding box center [149, 405] width 19 height 9
click at [147, 391] on div "Overview" at bounding box center [155, 390] width 30 height 9
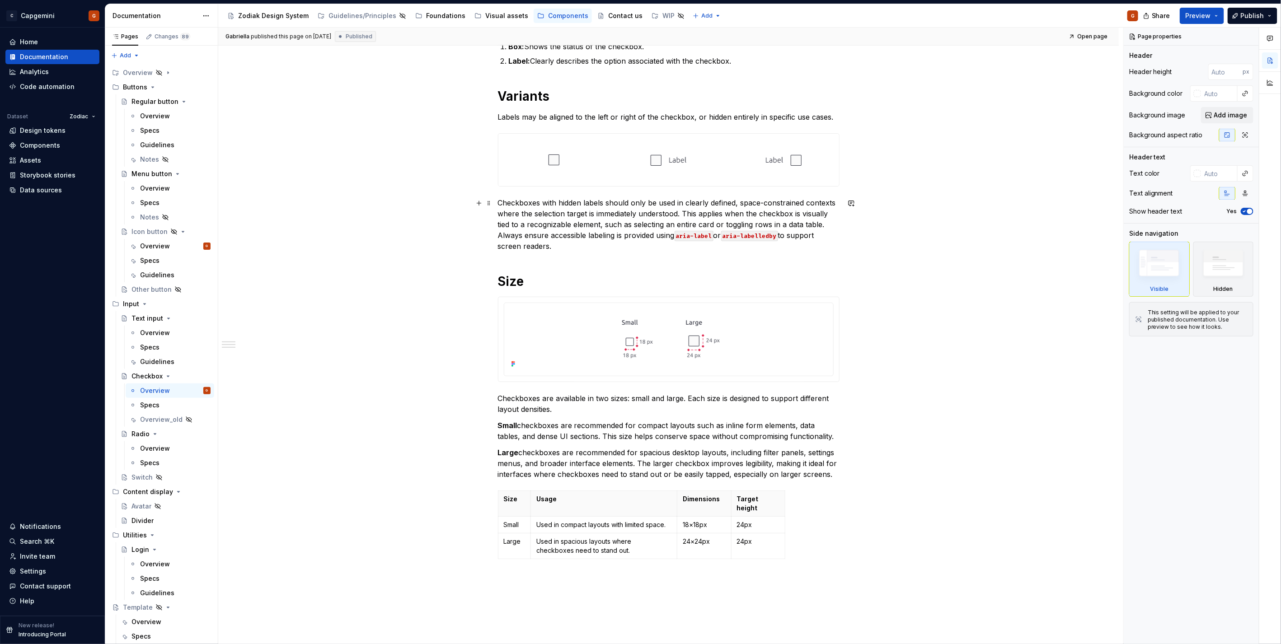
scroll to position [552, 0]
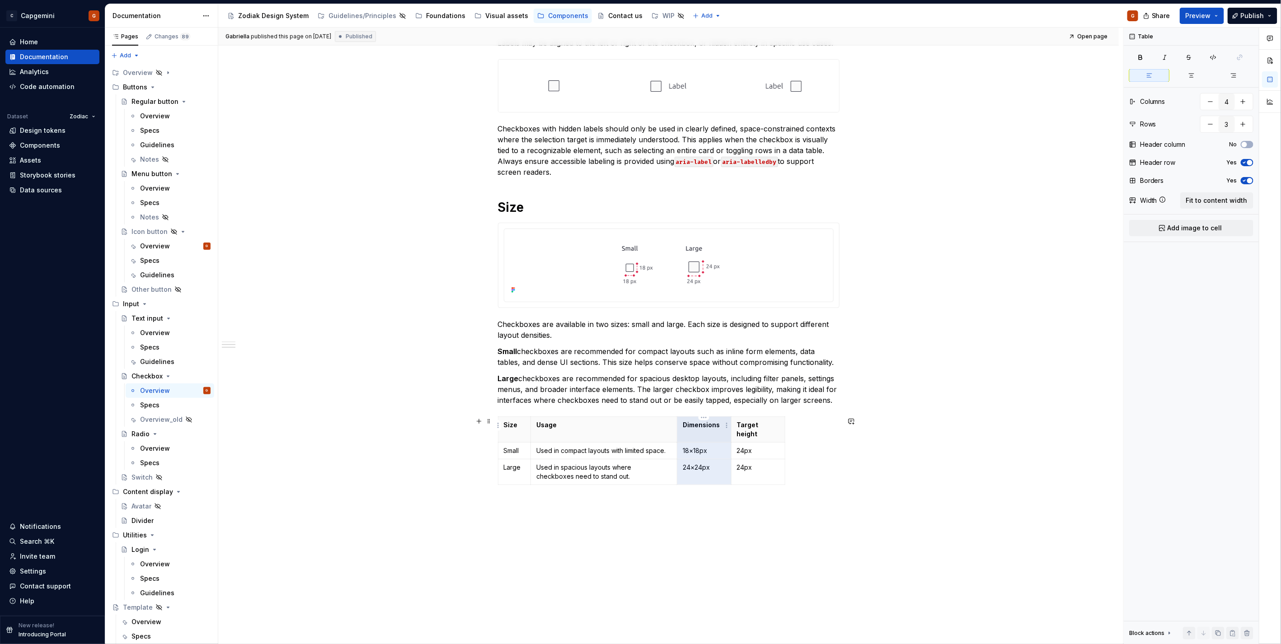
drag, startPoint x: 717, startPoint y: 462, endPoint x: 687, endPoint y: 433, distance: 41.2
click at [687, 433] on tbody "Size Usage Dimensions Target height Small Used in compact layouts with limited …" at bounding box center [641, 451] width 287 height 68
click at [695, 447] on p "18×18px" at bounding box center [704, 451] width 43 height 9
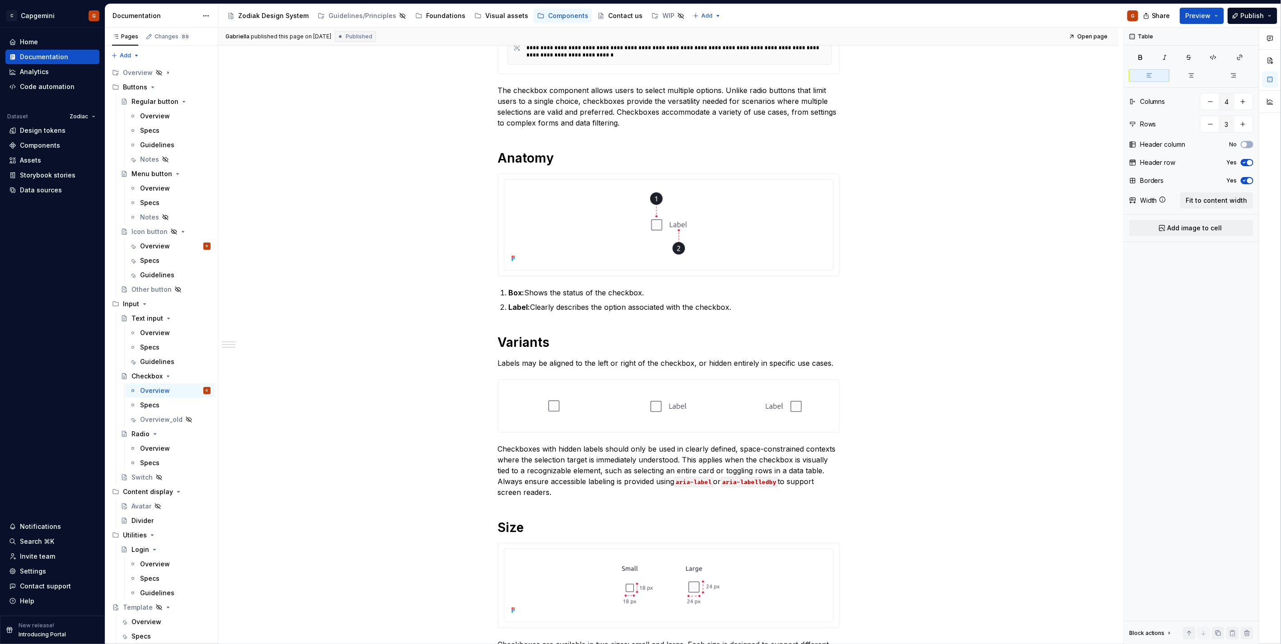
scroll to position [140, 0]
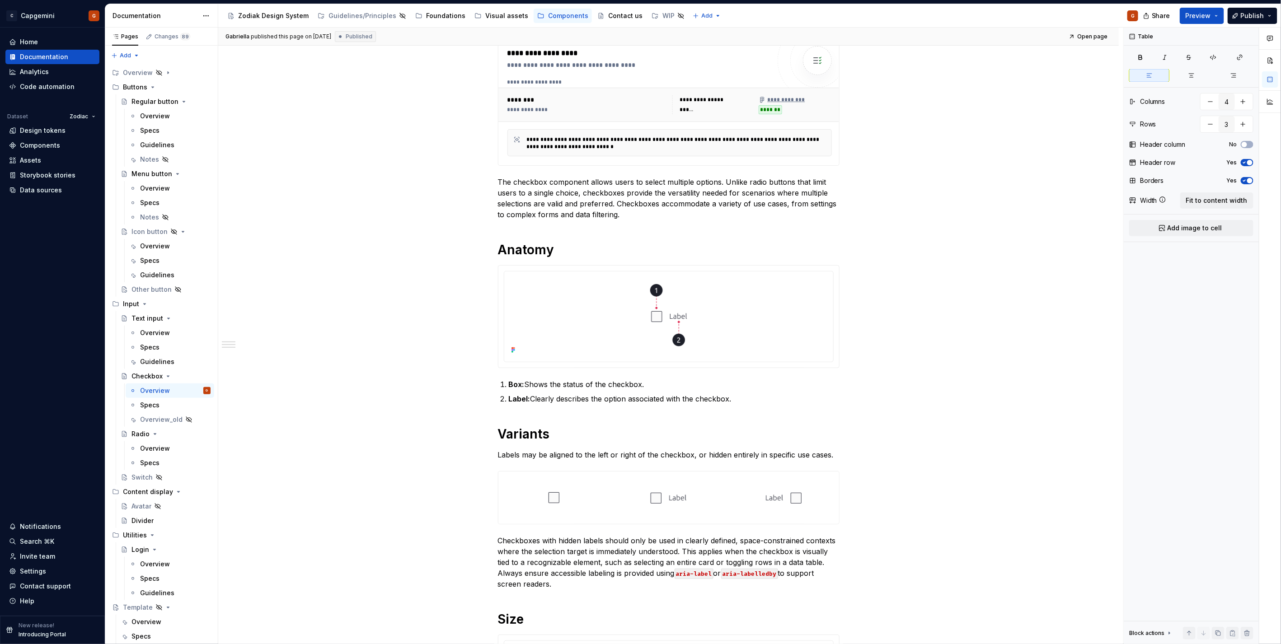
type textarea "*"
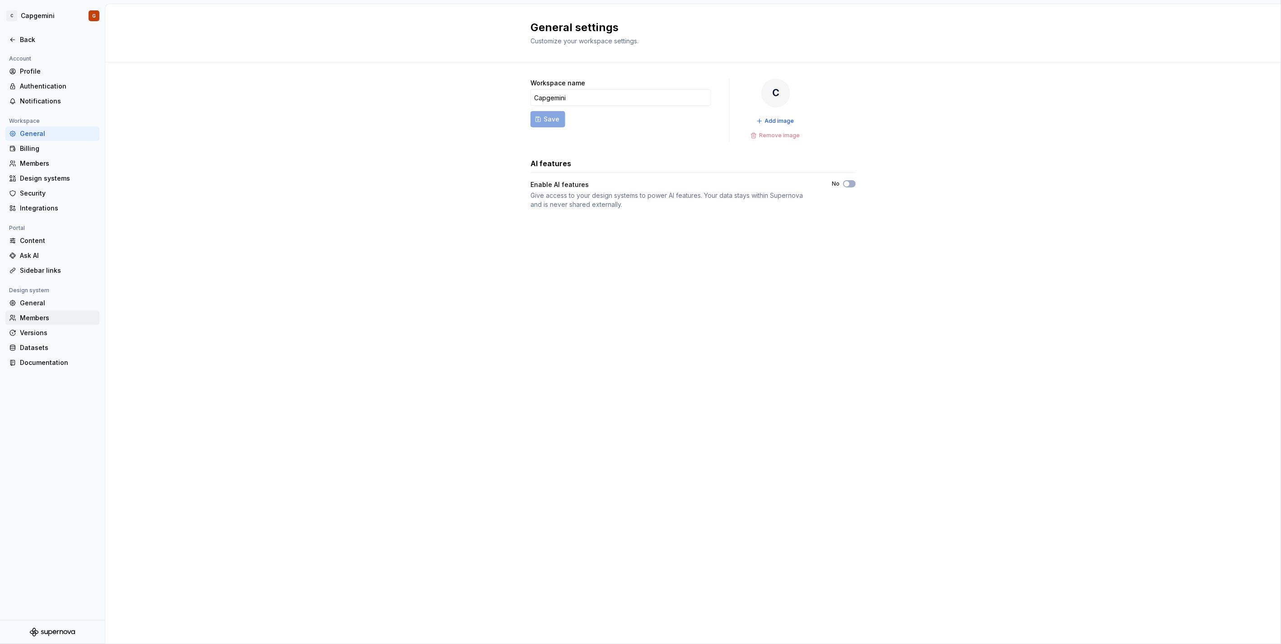
click at [43, 315] on div "Members" at bounding box center [58, 318] width 76 height 9
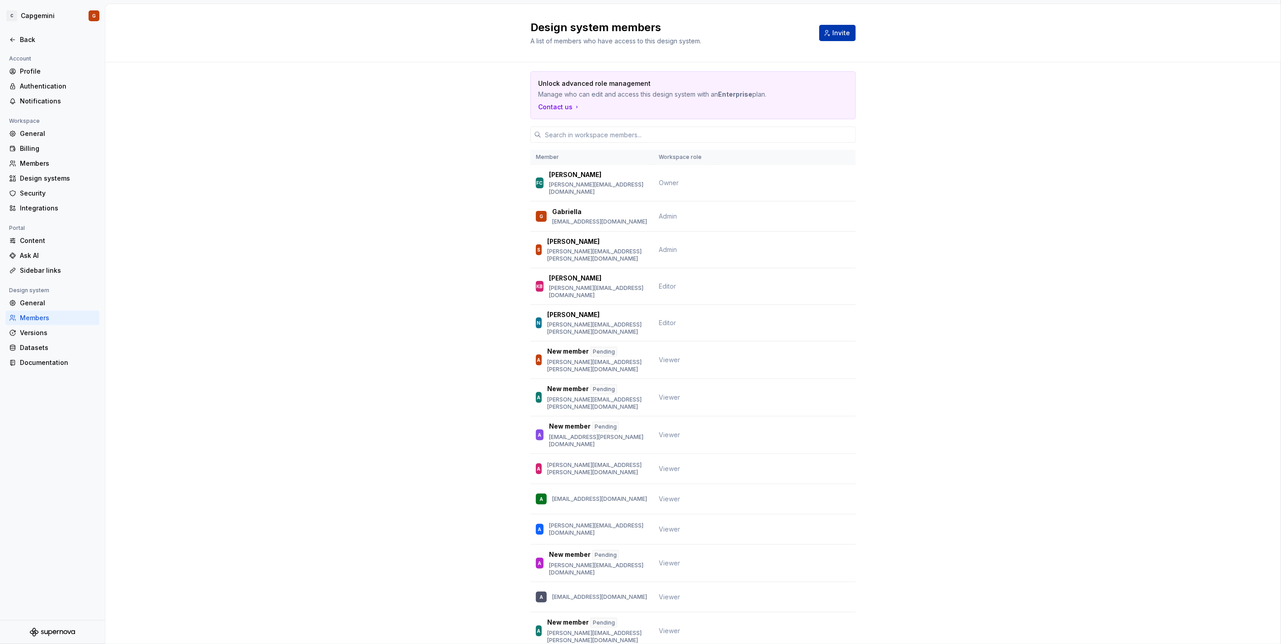
click at [842, 38] on button "Invite" at bounding box center [837, 33] width 37 height 16
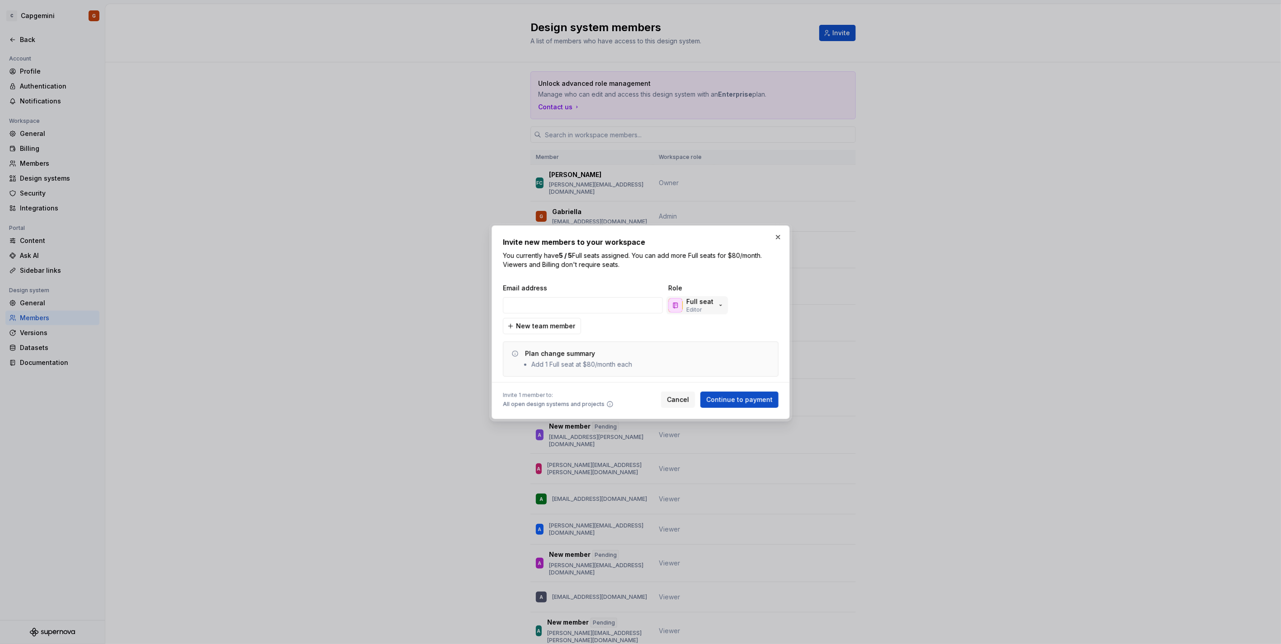
click at [723, 308] on button "Full seat Editor" at bounding box center [697, 305] width 61 height 18
click at [766, 242] on h2 "Invite new members to your workspace" at bounding box center [641, 242] width 276 height 11
click at [779, 232] on button "button" at bounding box center [778, 237] width 13 height 13
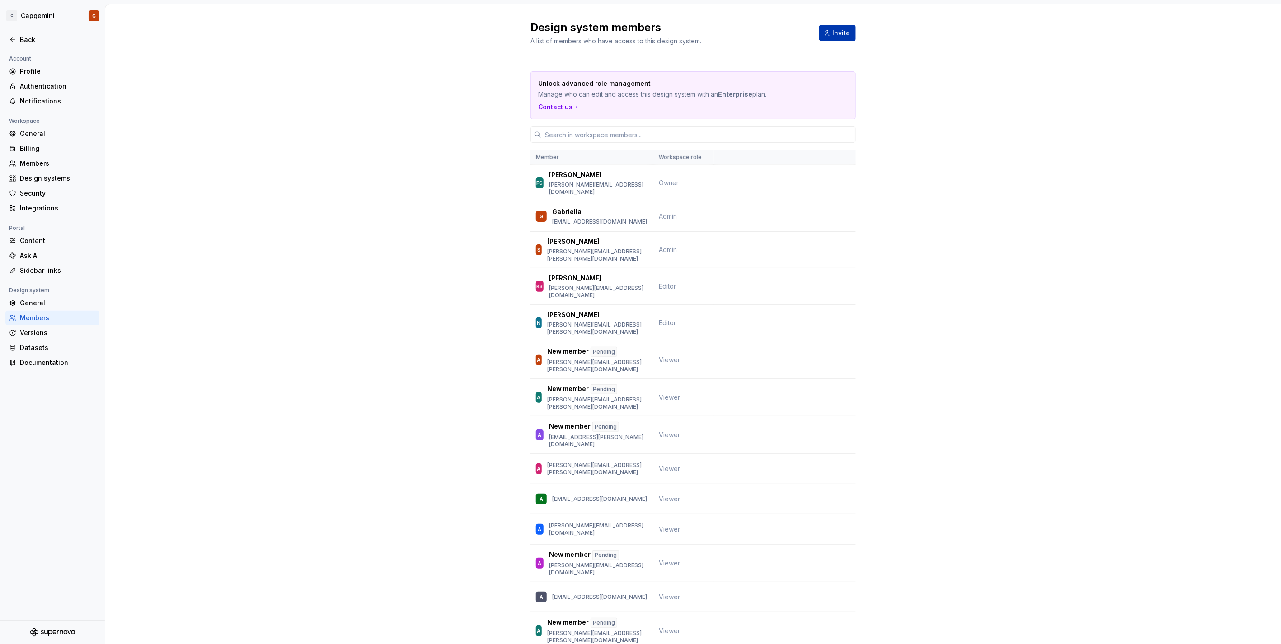
click at [827, 35] on button "Invite" at bounding box center [837, 33] width 37 height 16
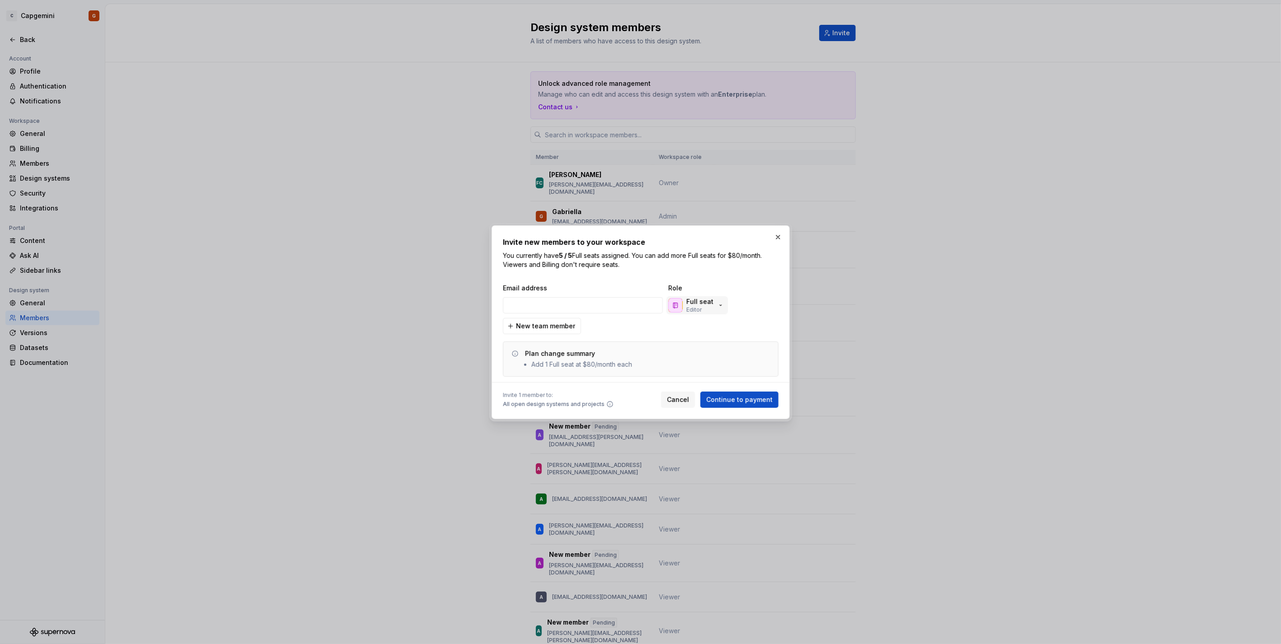
click at [703, 304] on p "Full seat" at bounding box center [699, 301] width 27 height 9
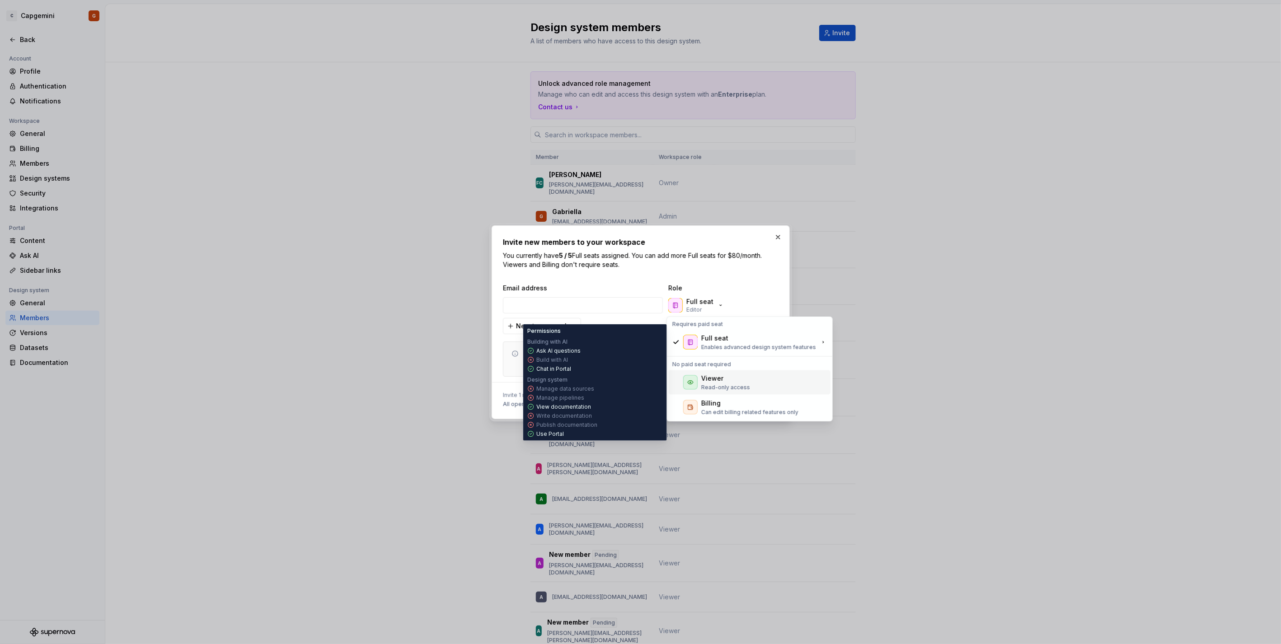
click at [713, 379] on div "Viewer" at bounding box center [712, 378] width 22 height 9
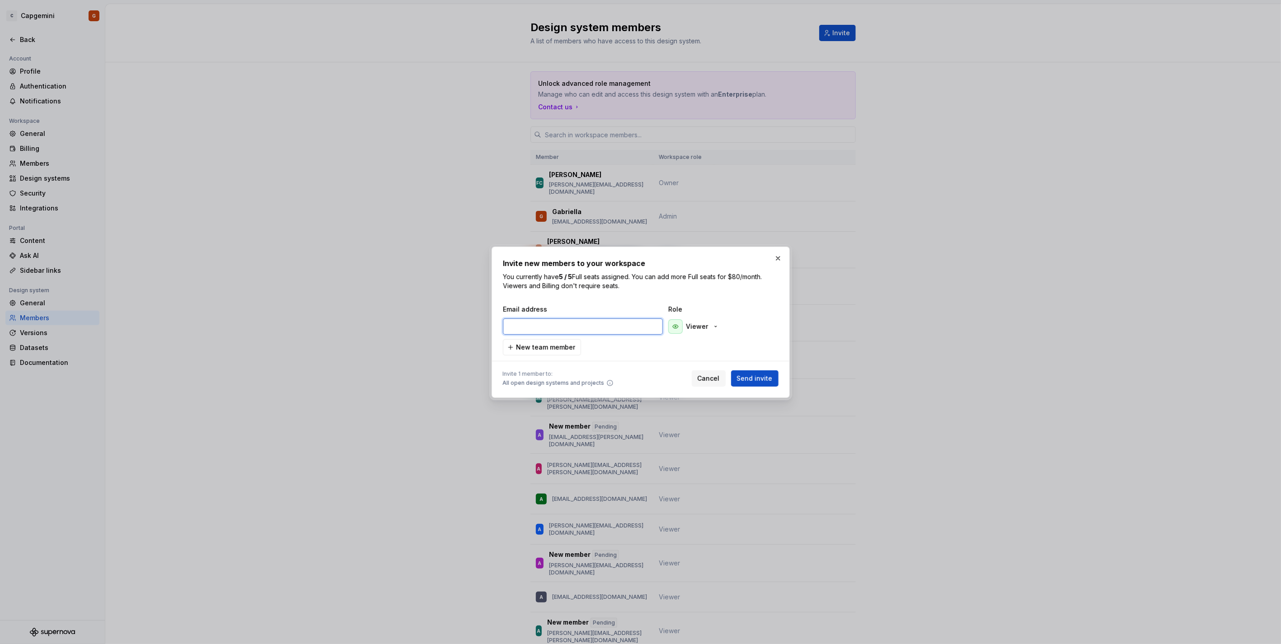
click at [600, 324] on input "email" at bounding box center [583, 327] width 160 height 16
paste input "agnes.ketesdi@capgemini.com"
type input "agnes.ketesdi@capgemini.com"
click at [764, 385] on button "Send invite" at bounding box center [754, 379] width 47 height 16
